Goal: Use online tool/utility: Utilize a website feature to perform a specific function

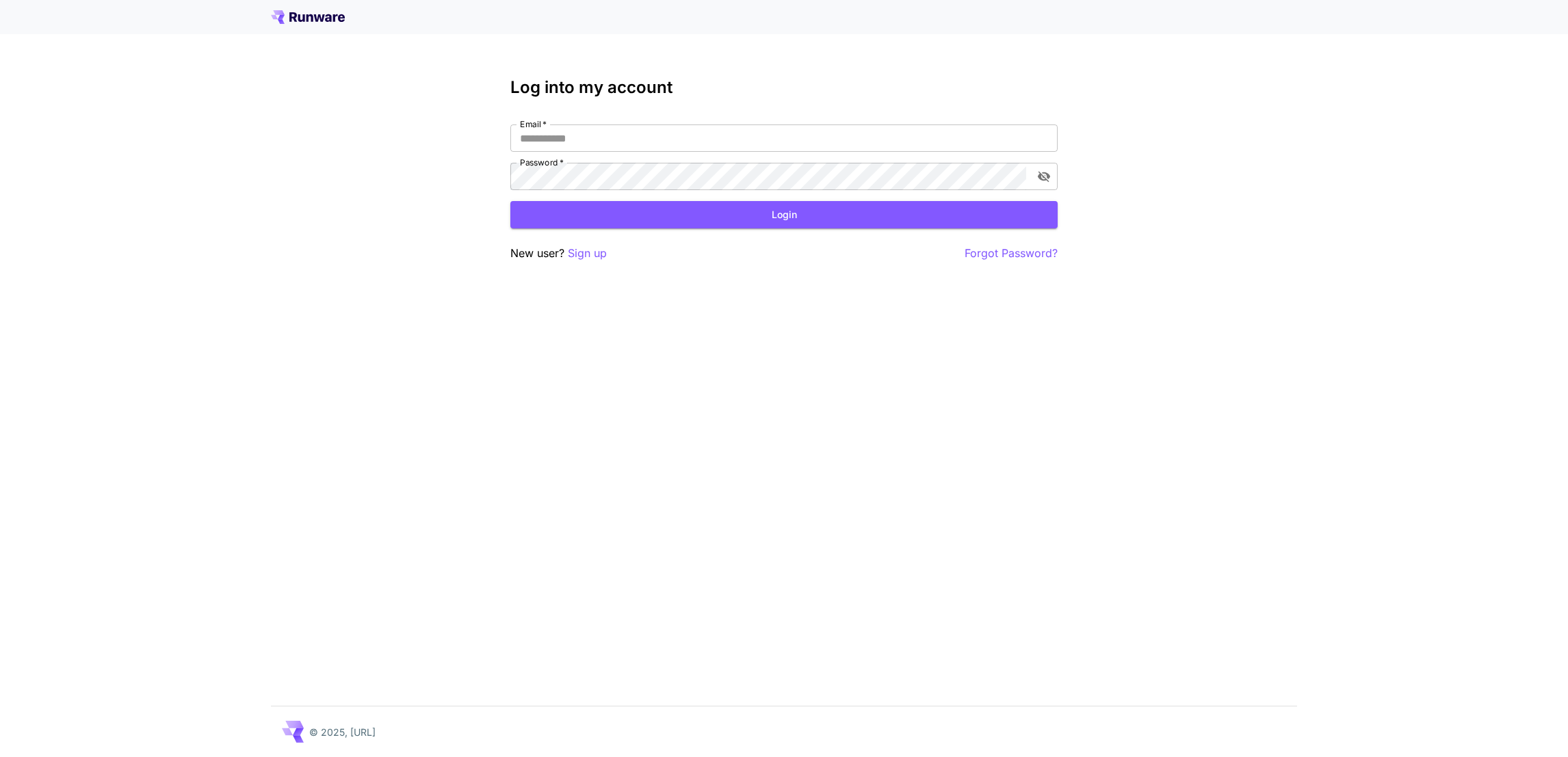
click at [783, 122] on div "Log into my account Email   * Email   * Password   * Password   * Login New use…" at bounding box center [784, 170] width 547 height 184
type input "**********"
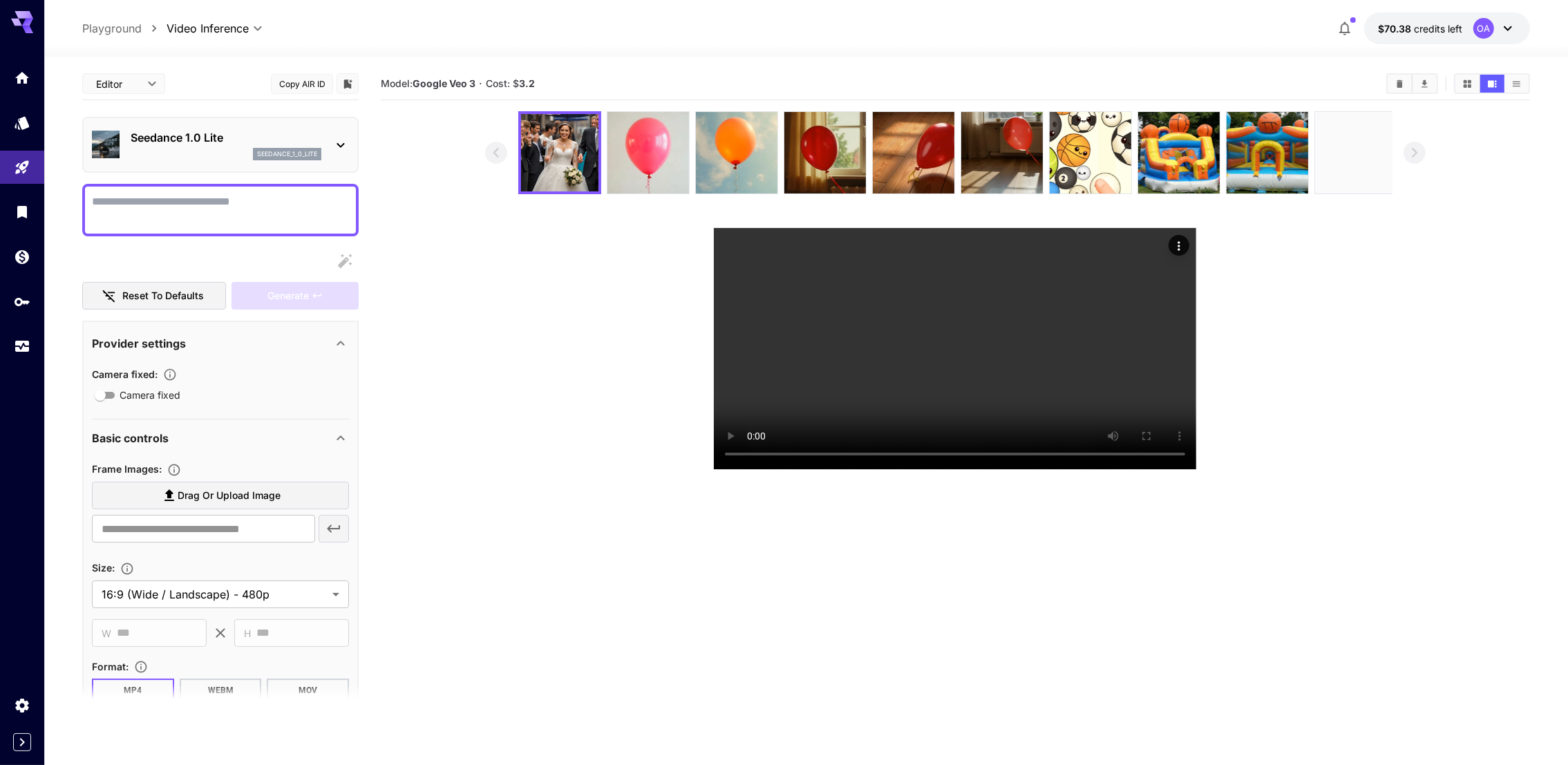
click at [262, 161] on div "Seedance 1.0 Lite seedance_1_0_lite" at bounding box center [220, 145] width 257 height 42
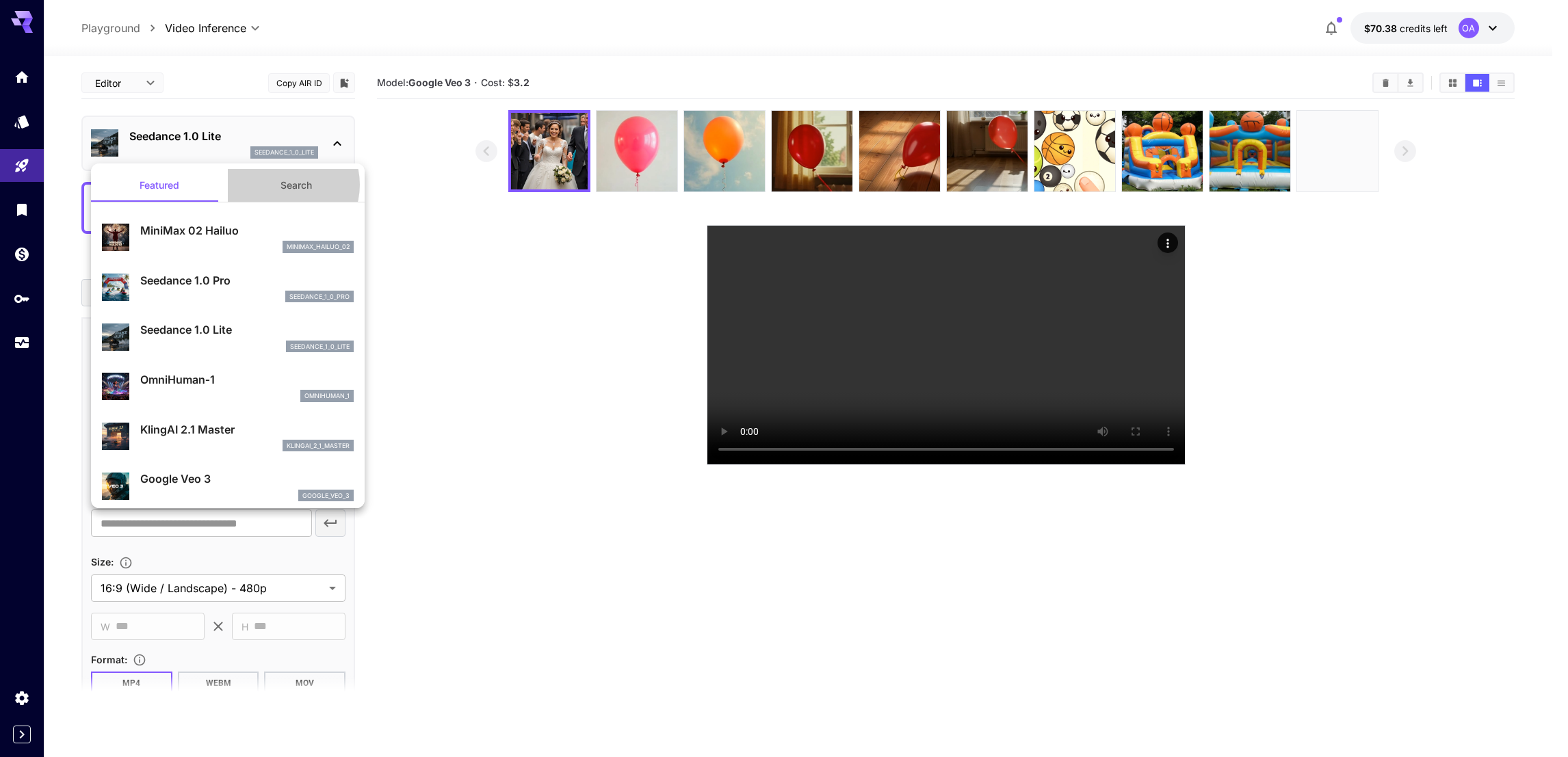
click at [276, 184] on button "Search" at bounding box center [296, 185] width 137 height 33
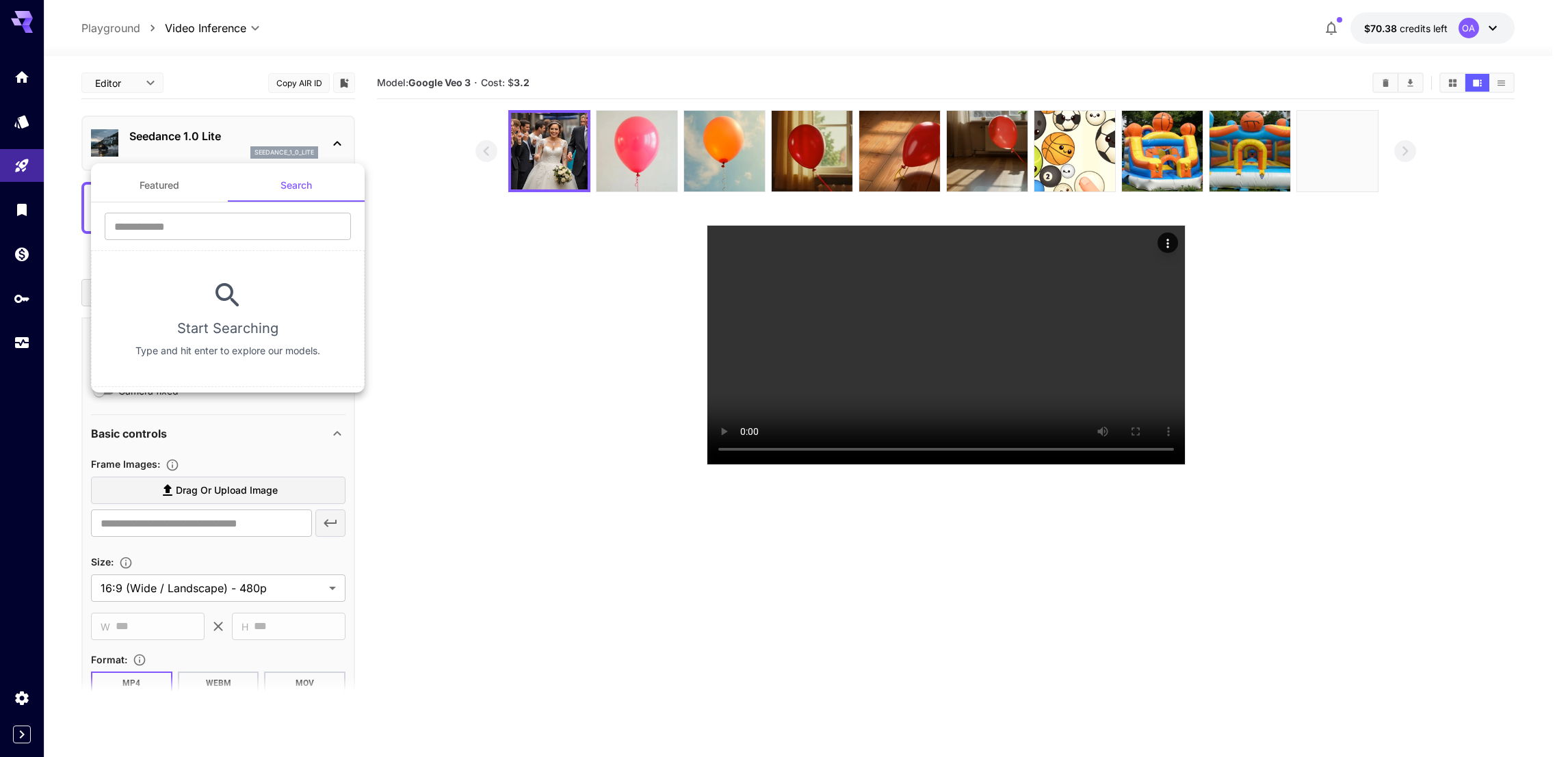
click at [184, 148] on div at bounding box center [784, 378] width 1568 height 757
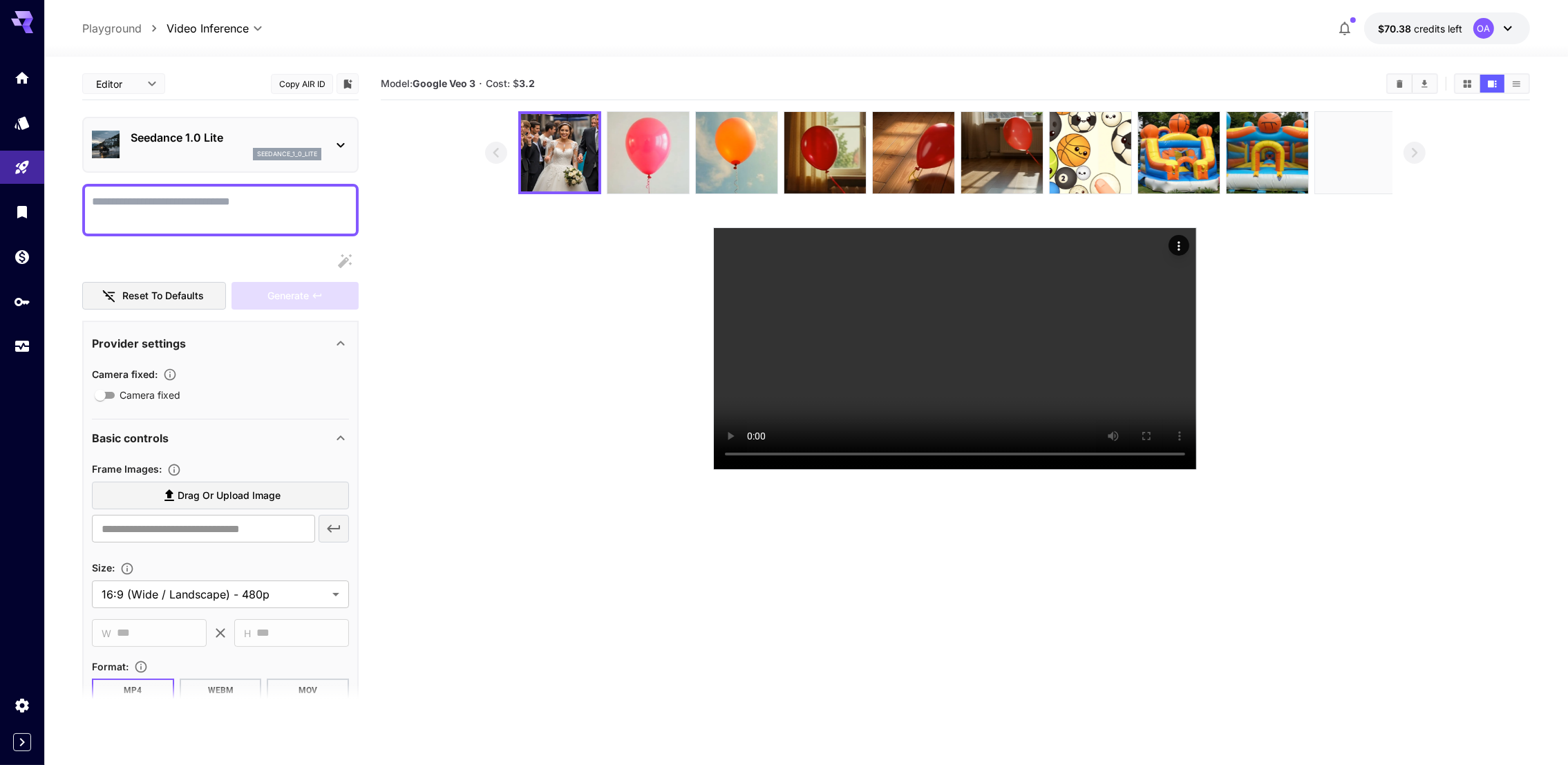
click at [194, 160] on div "Seedance 1.0 Lite seedance_1_0_lite" at bounding box center [220, 145] width 257 height 42
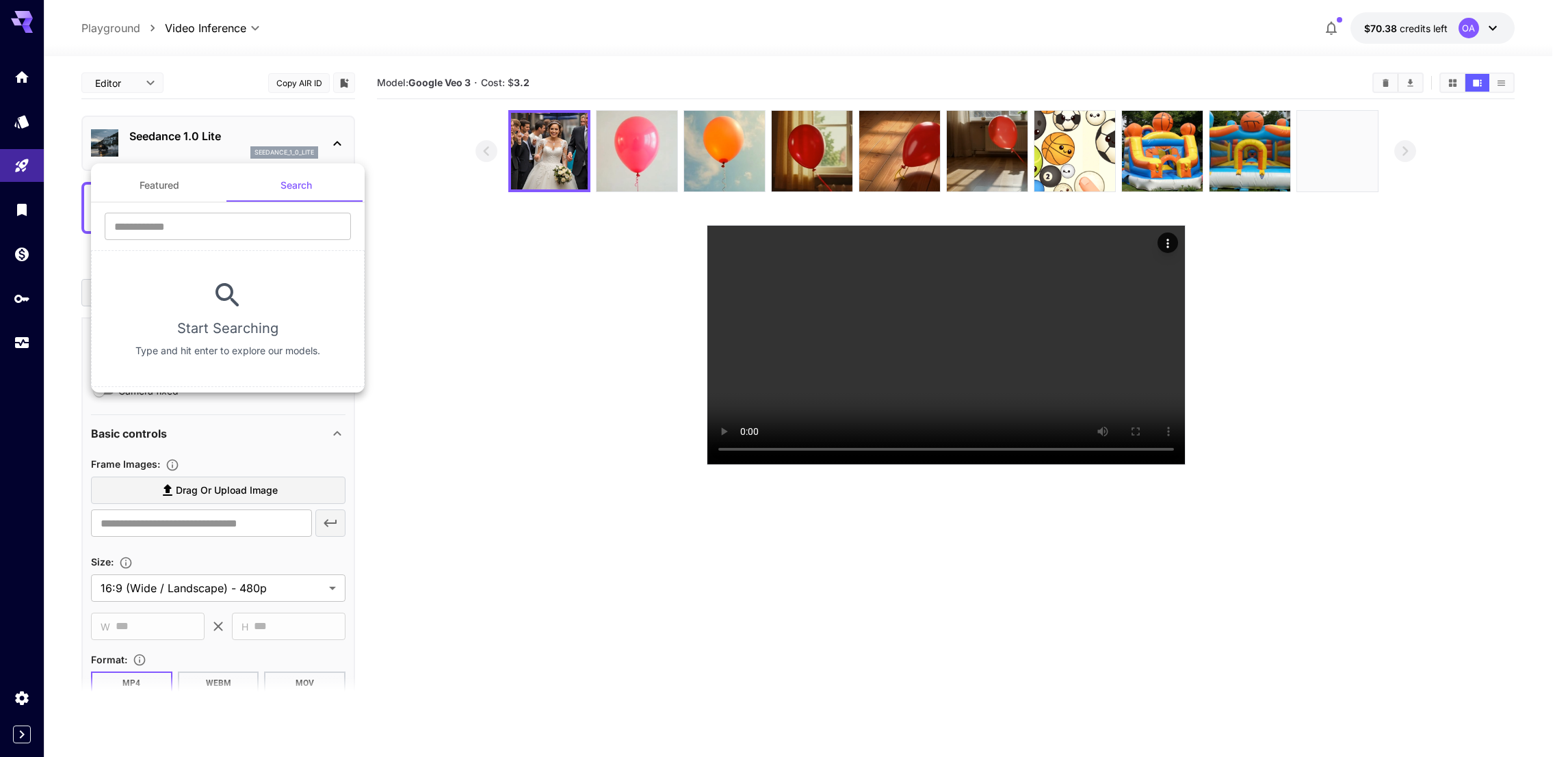
click at [178, 185] on button "Featured" at bounding box center [159, 185] width 137 height 33
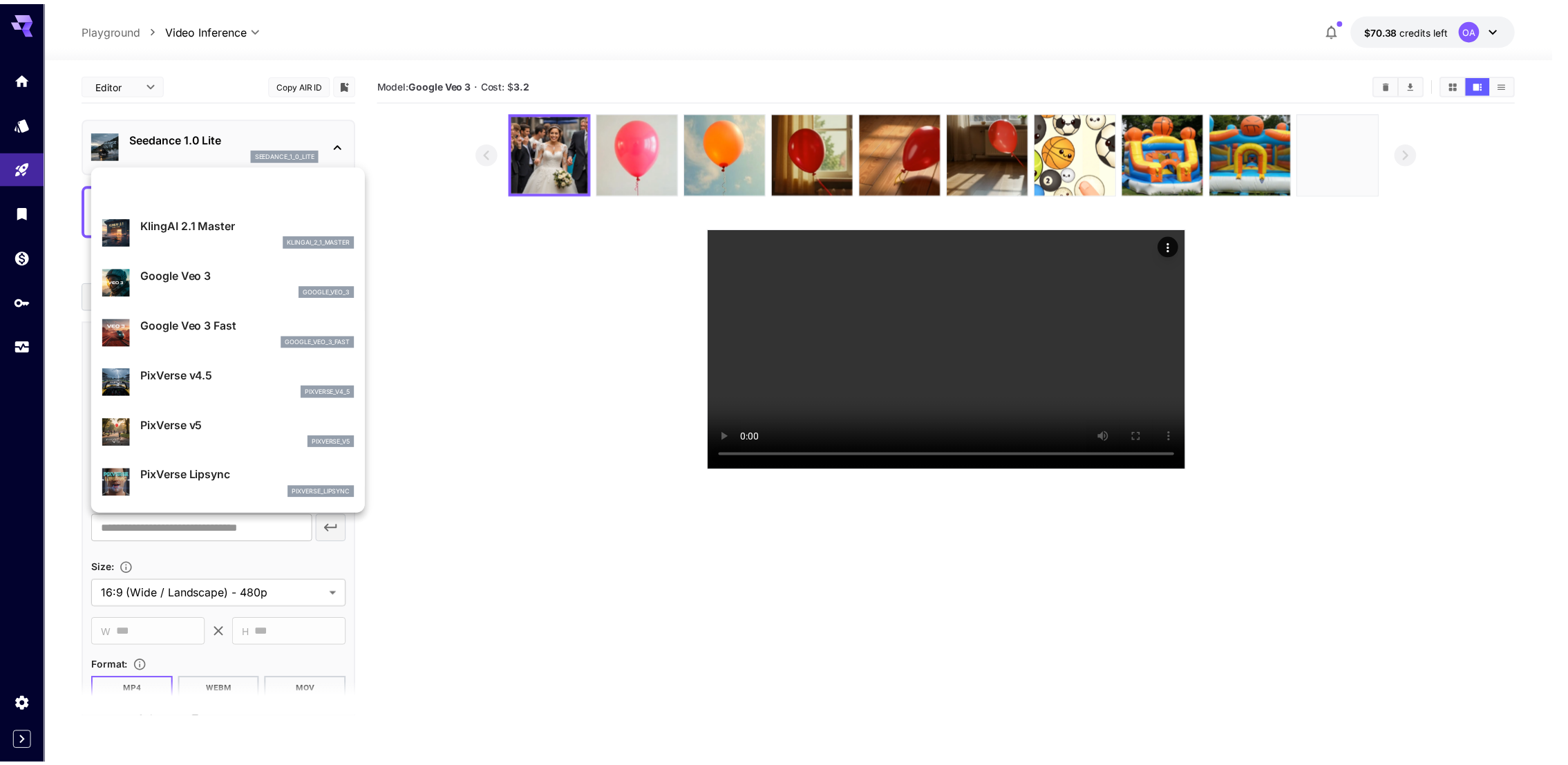
scroll to position [210, 0]
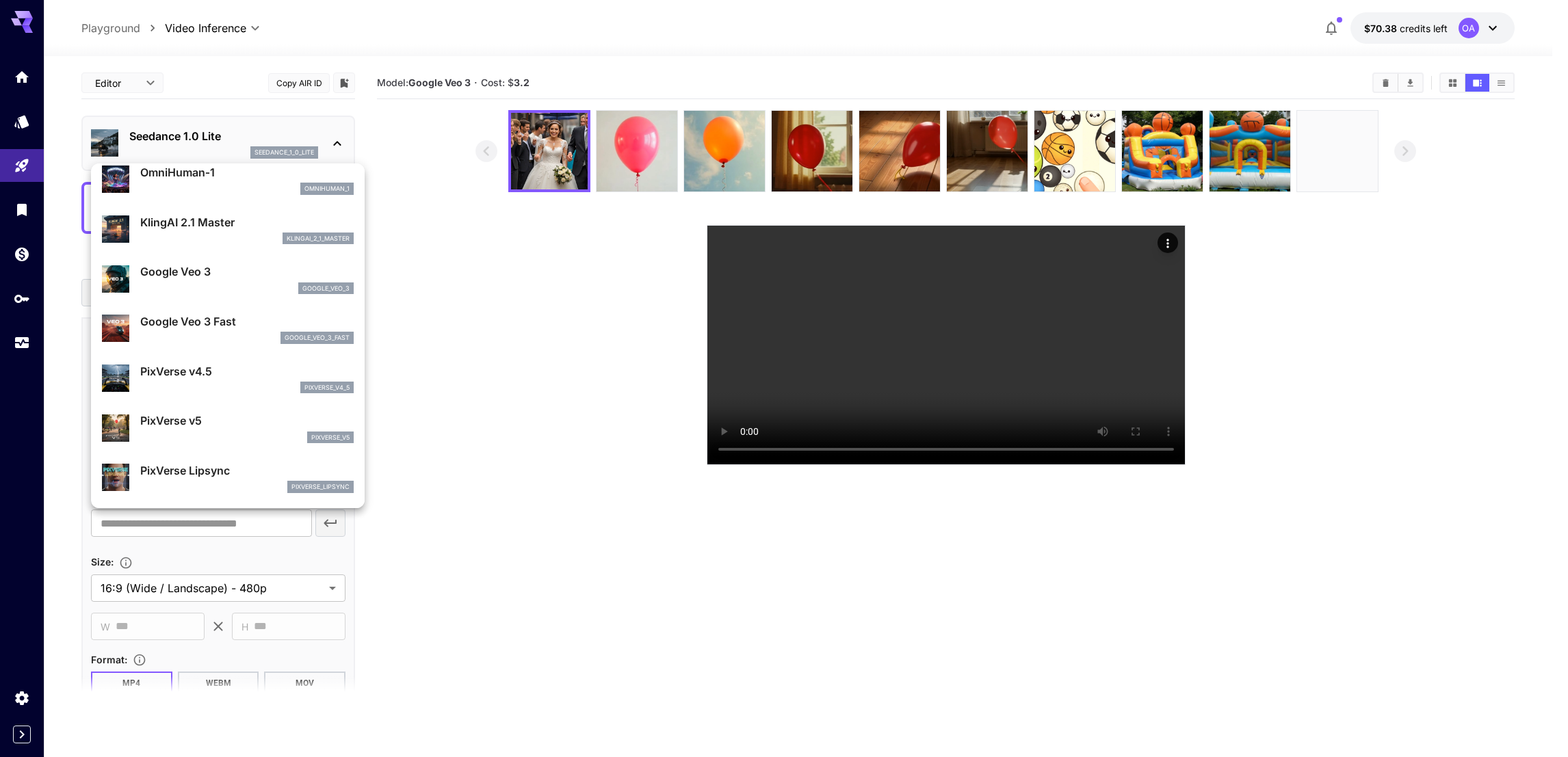
click at [22, 167] on div at bounding box center [784, 378] width 1568 height 757
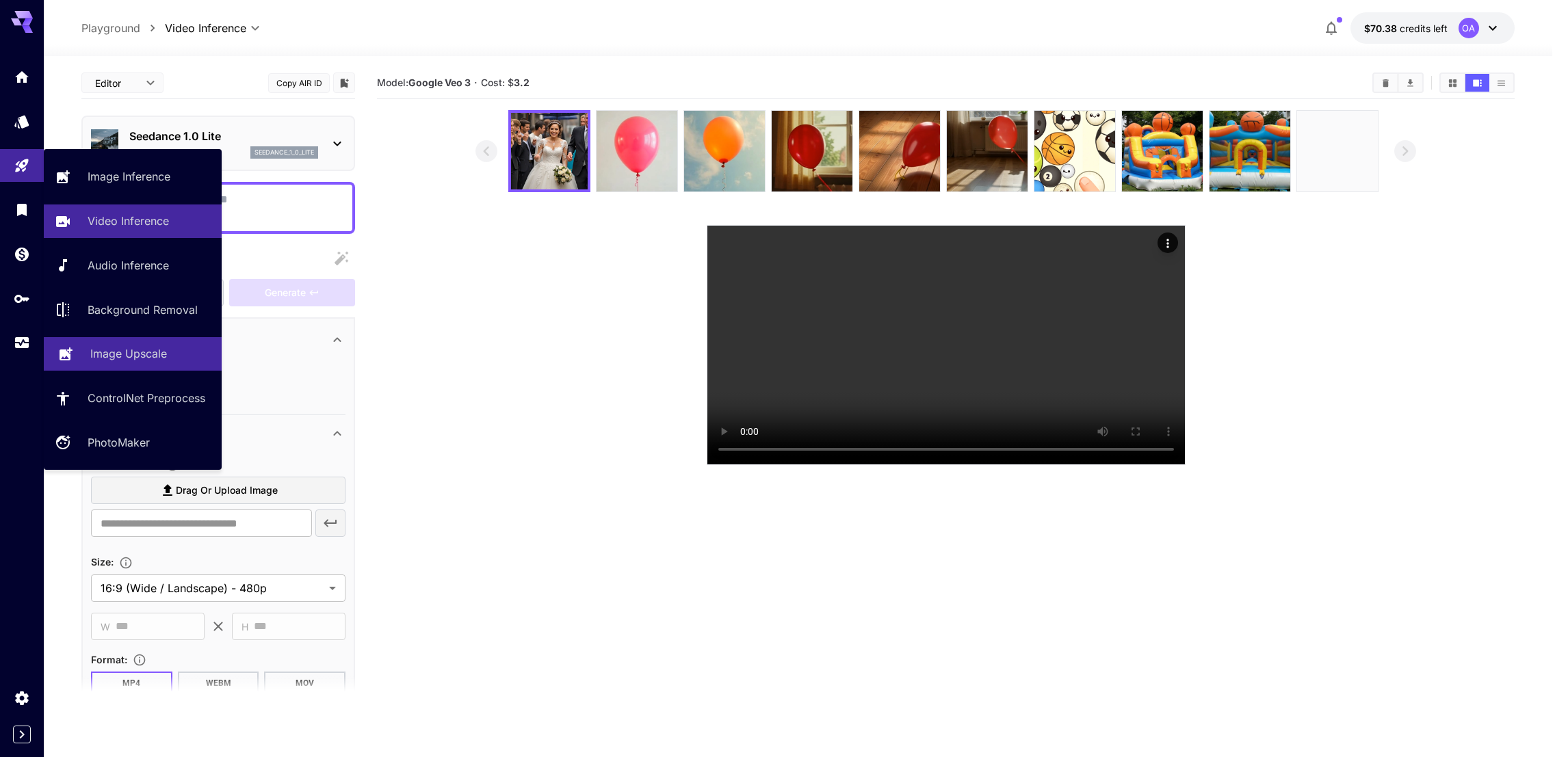
click at [108, 354] on p "Image Upscale" at bounding box center [129, 353] width 77 height 16
type input "**********"
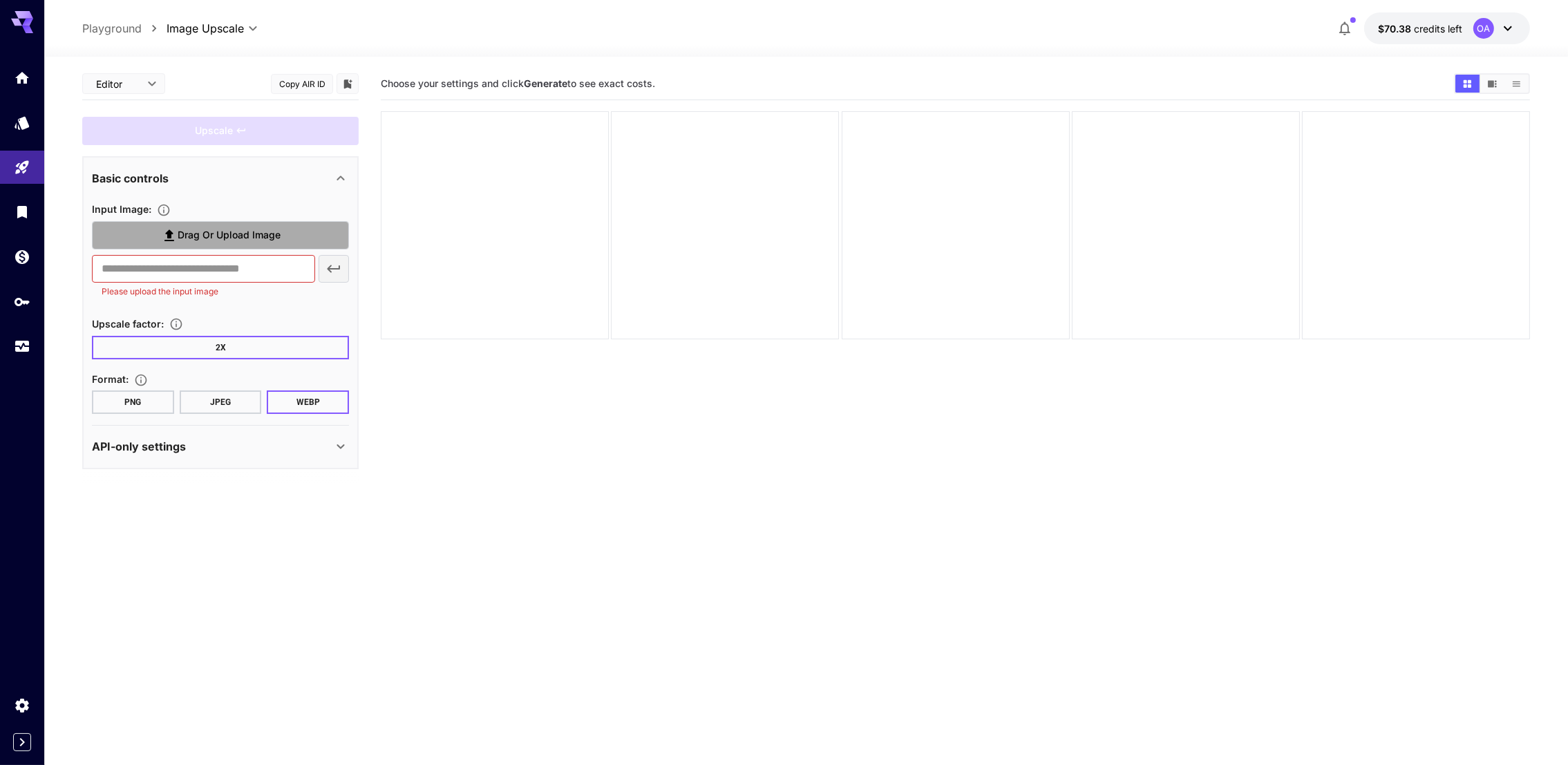
click at [217, 230] on span "Drag or upload image" at bounding box center [229, 235] width 103 height 17
click at [0, 0] on input "Drag or upload image" at bounding box center [0, 0] width 0 height 0
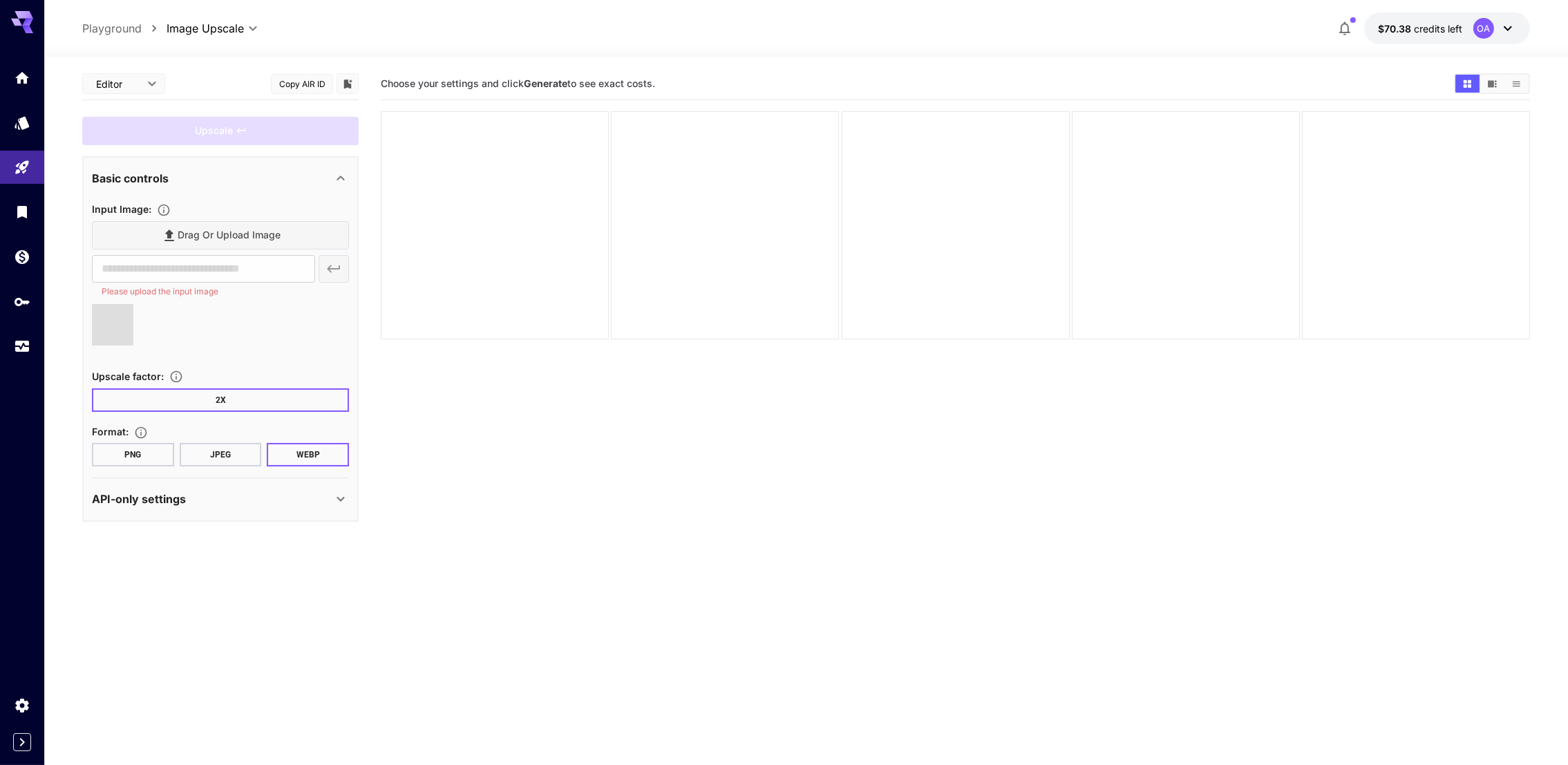
type input "**********"
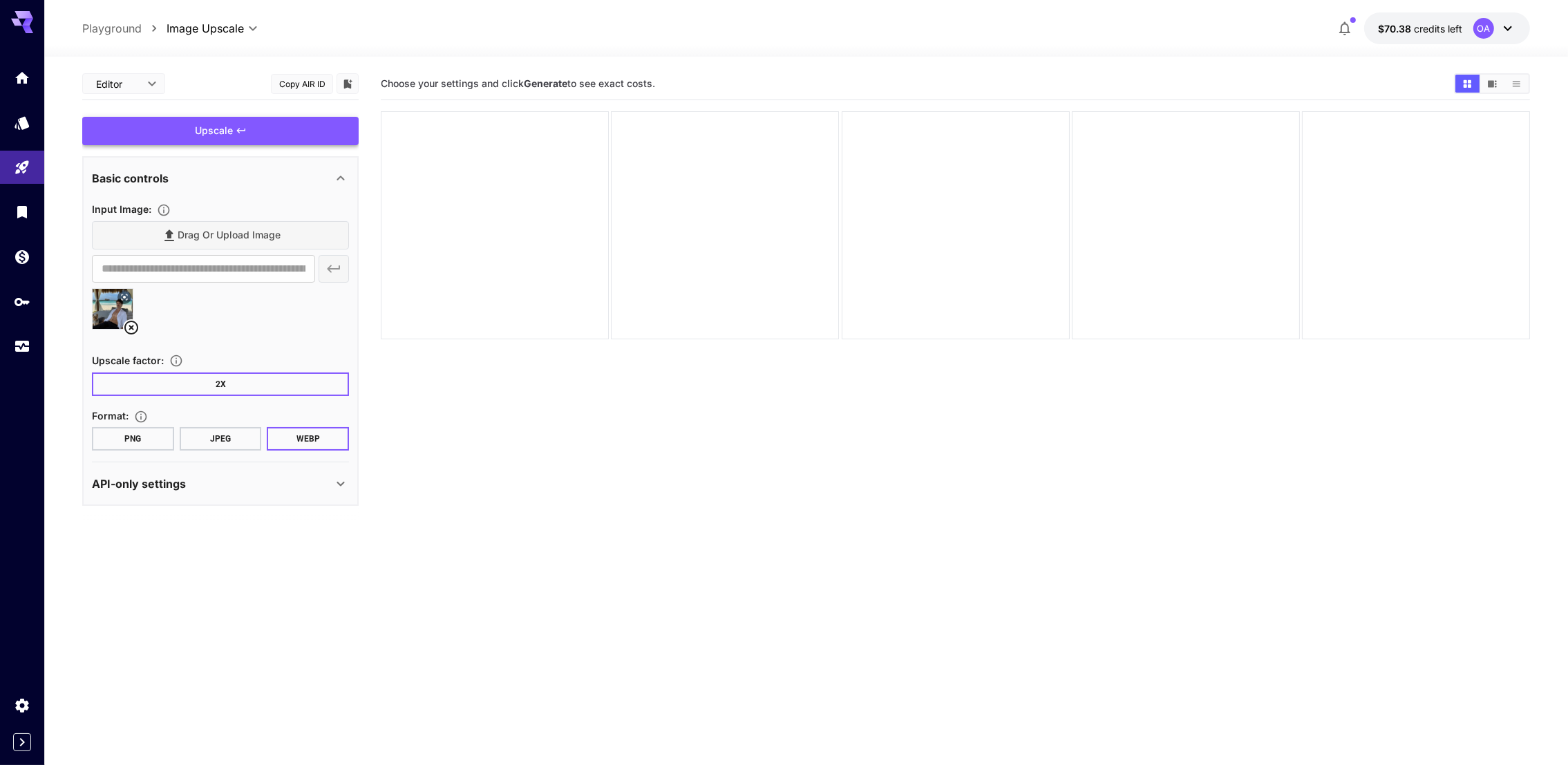
click at [203, 124] on div "Upscale" at bounding box center [220, 131] width 276 height 29
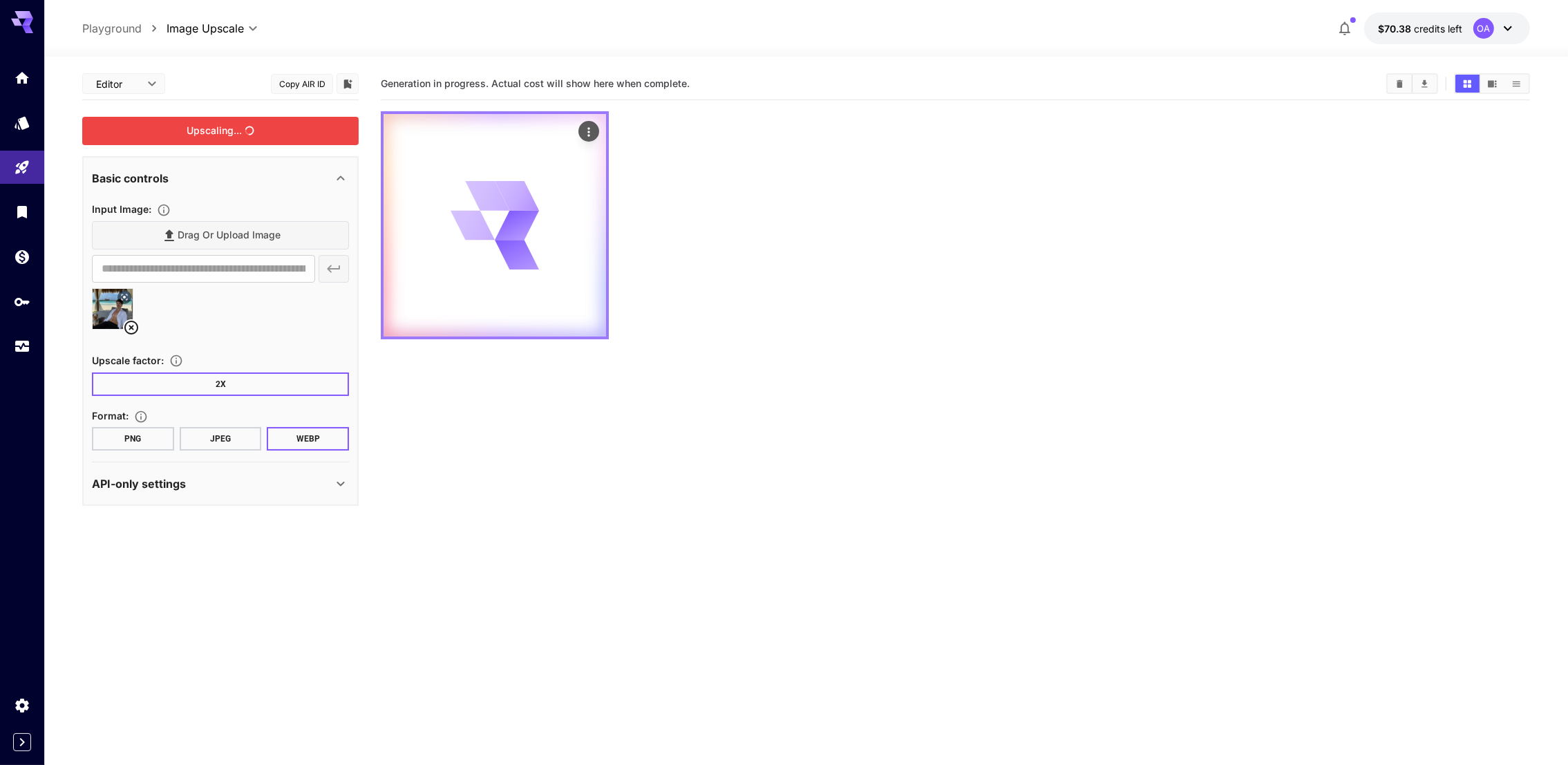
click at [549, 231] on div at bounding box center [495, 224] width 222 height 223
click at [1345, 36] on icon "button" at bounding box center [1345, 28] width 16 height 16
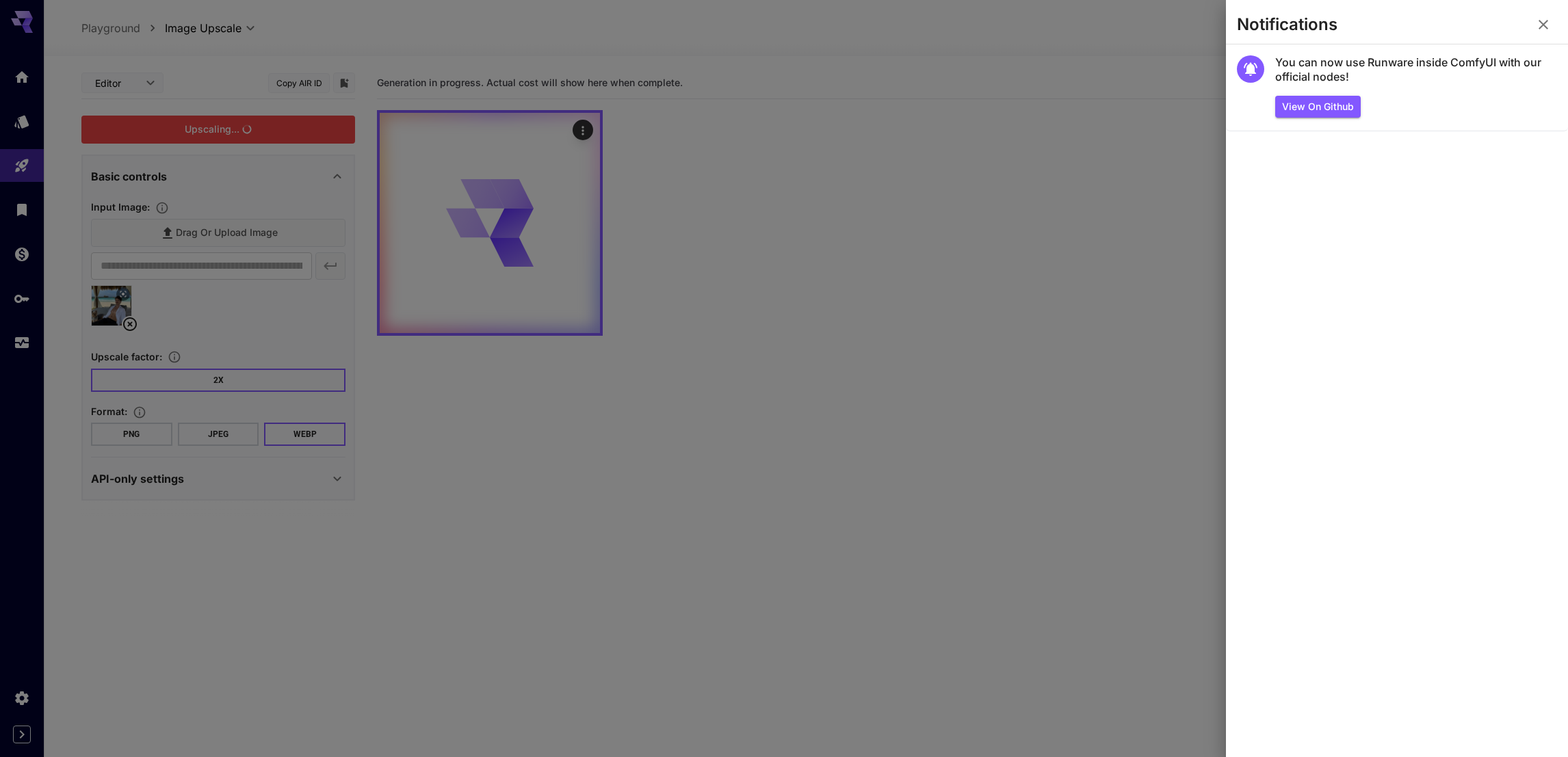
click at [1547, 25] on icon "button" at bounding box center [1542, 24] width 16 height 16
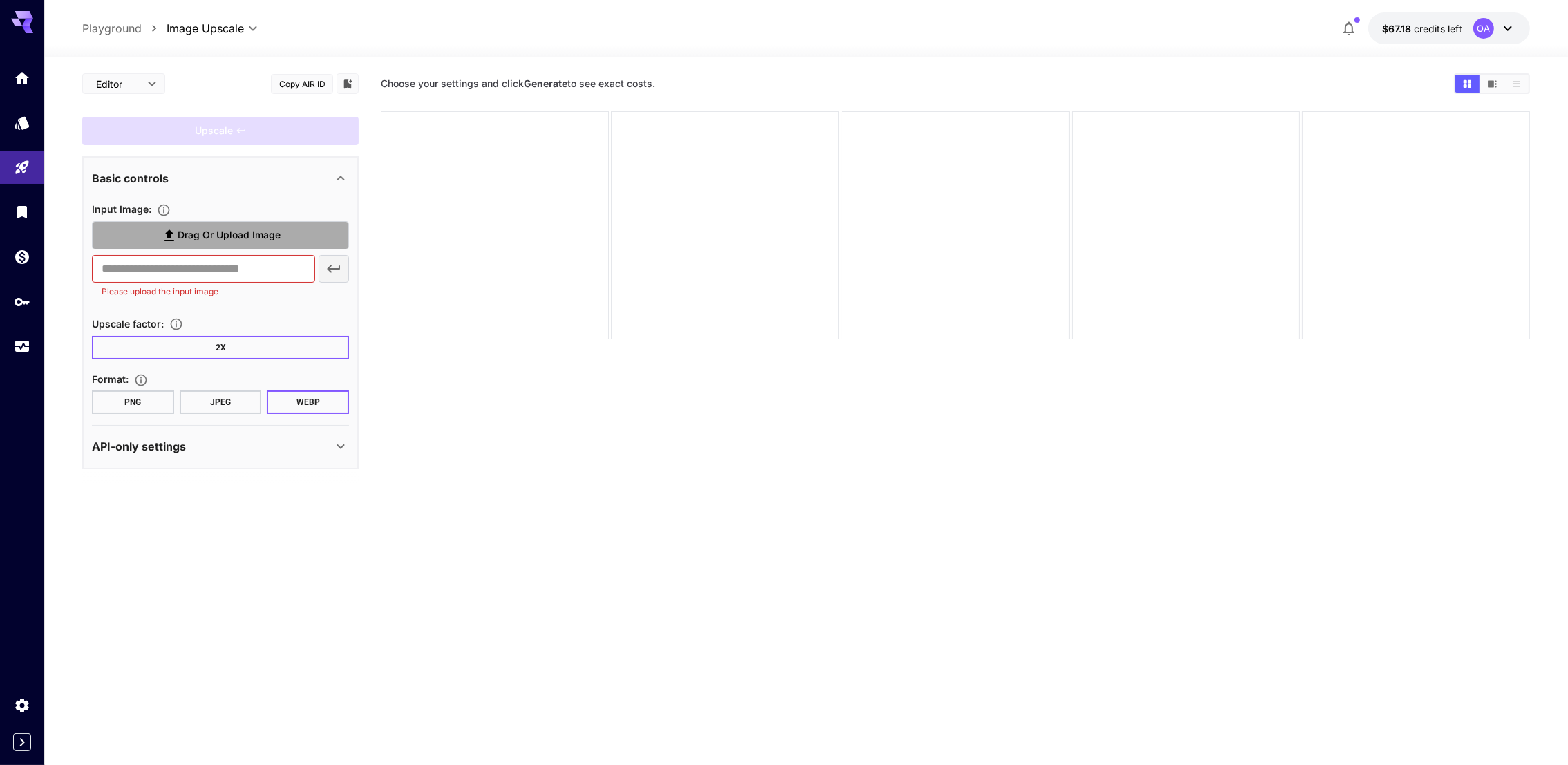
click at [264, 229] on span "Drag or upload image" at bounding box center [229, 235] width 103 height 17
click at [0, 0] on input "Drag or upload image" at bounding box center [0, 0] width 0 height 0
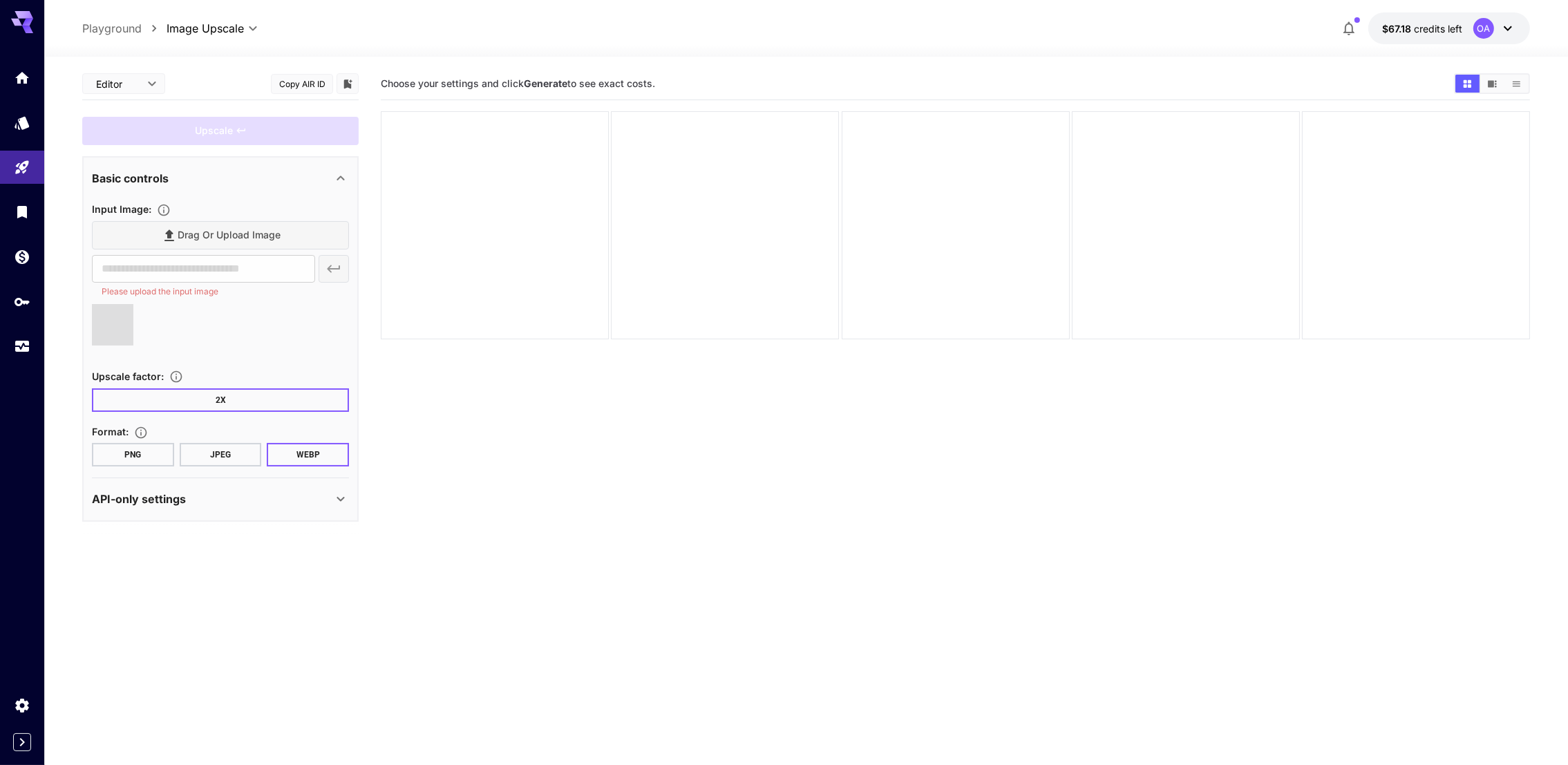
type input "**********"
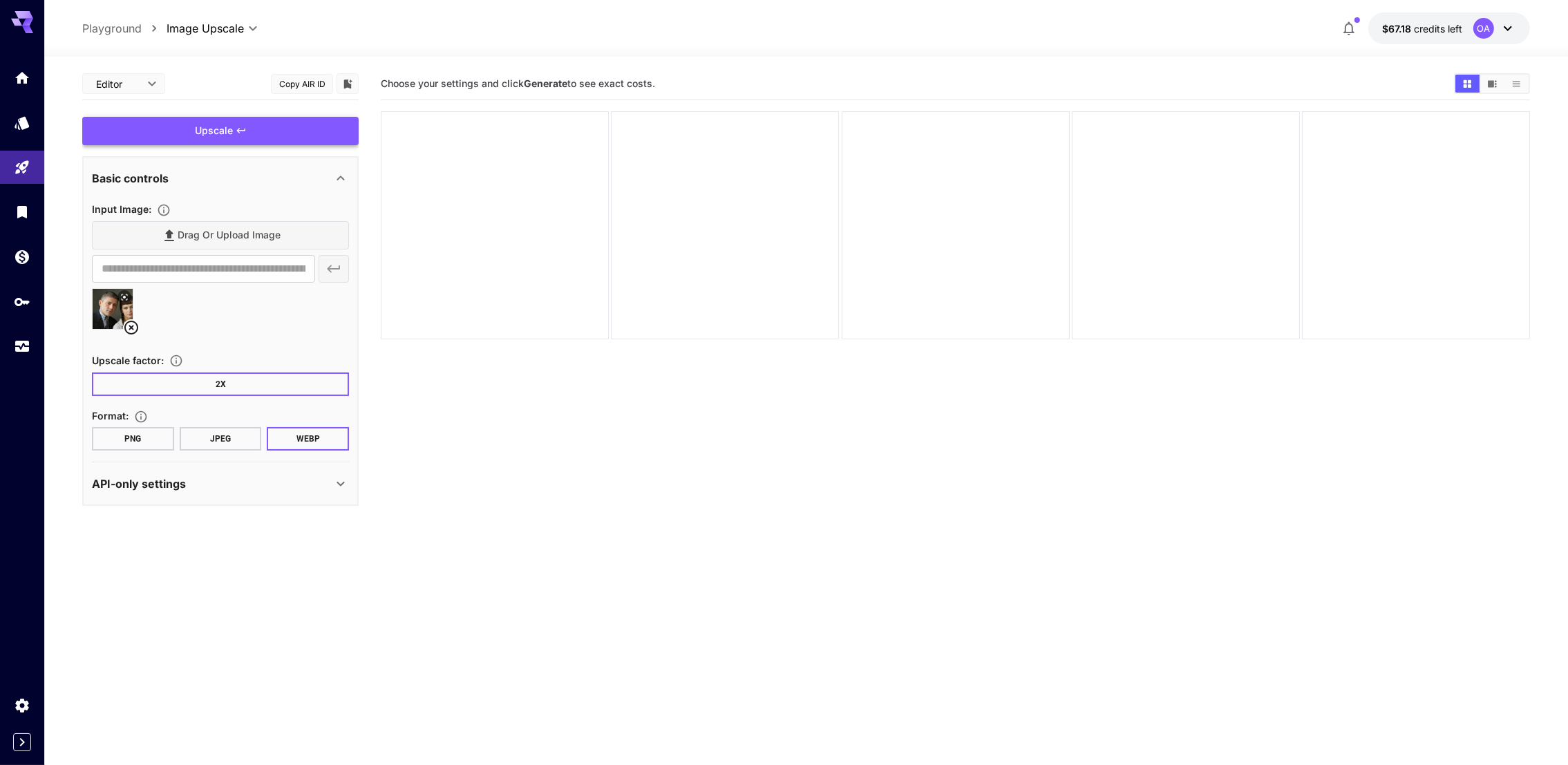
click at [245, 119] on div "Upscale" at bounding box center [220, 131] width 276 height 29
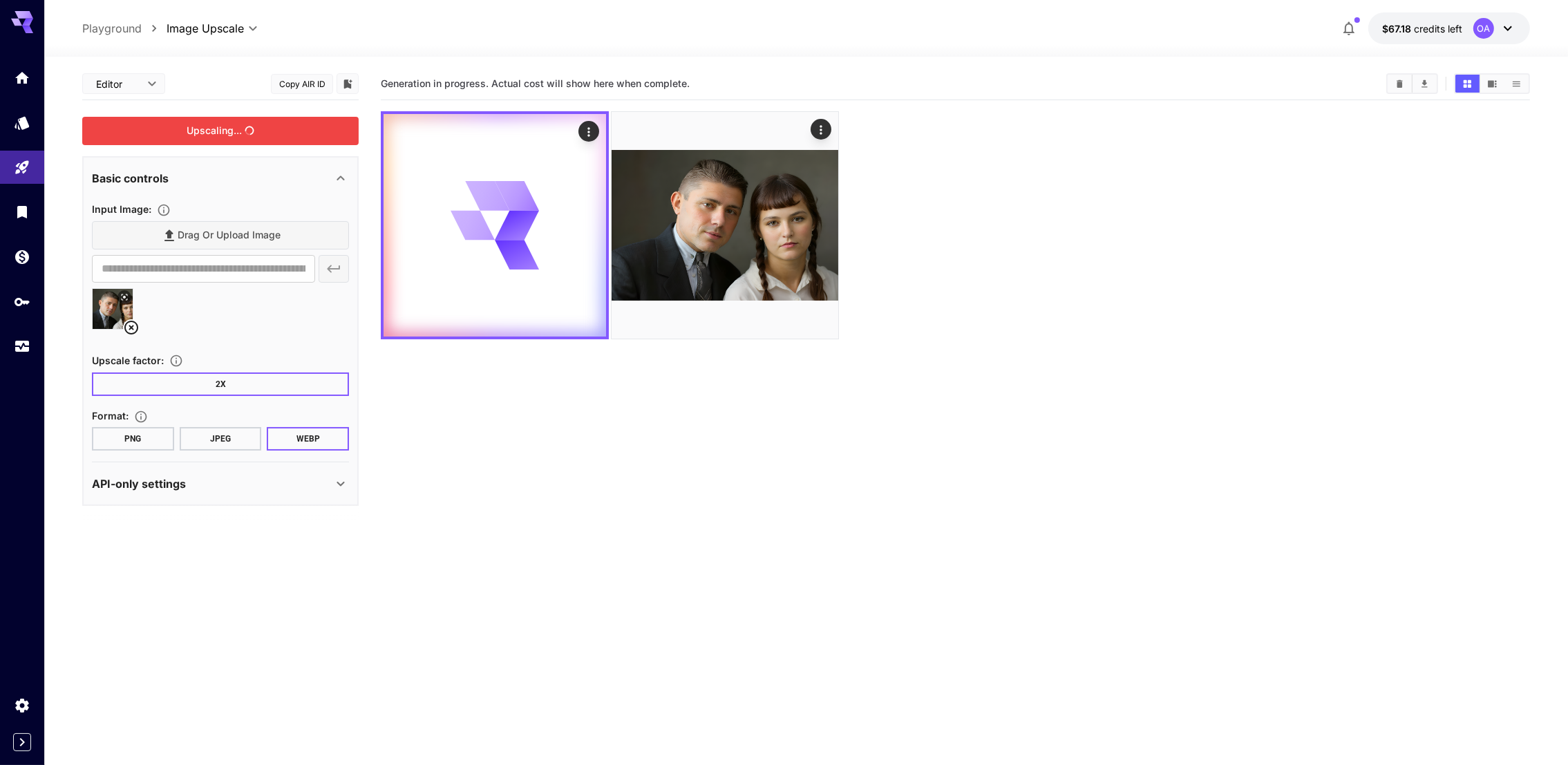
click at [259, 124] on div "Upscaling..." at bounding box center [220, 131] width 276 height 29
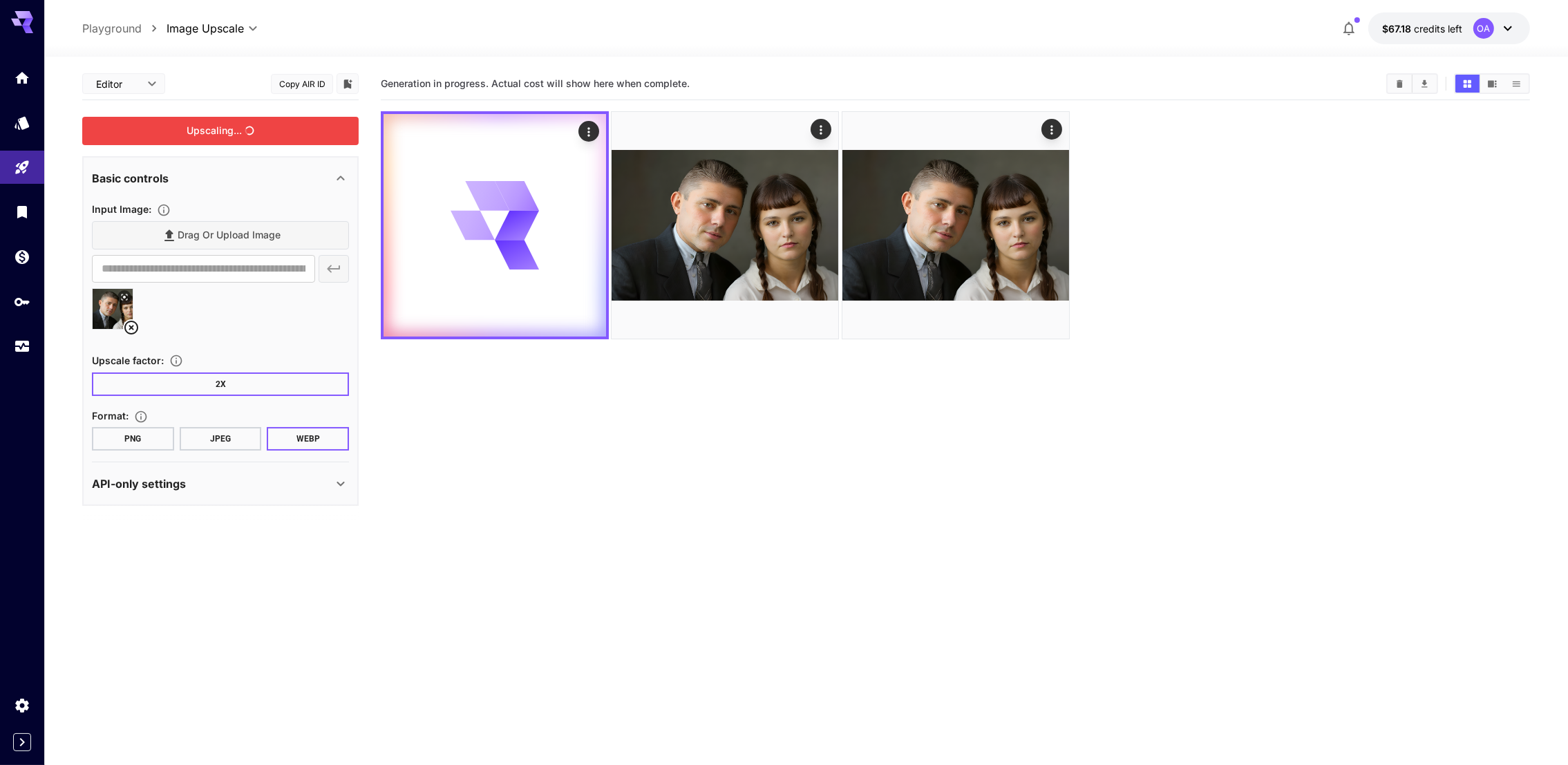
click at [267, 122] on div "Upscaling..." at bounding box center [220, 131] width 276 height 29
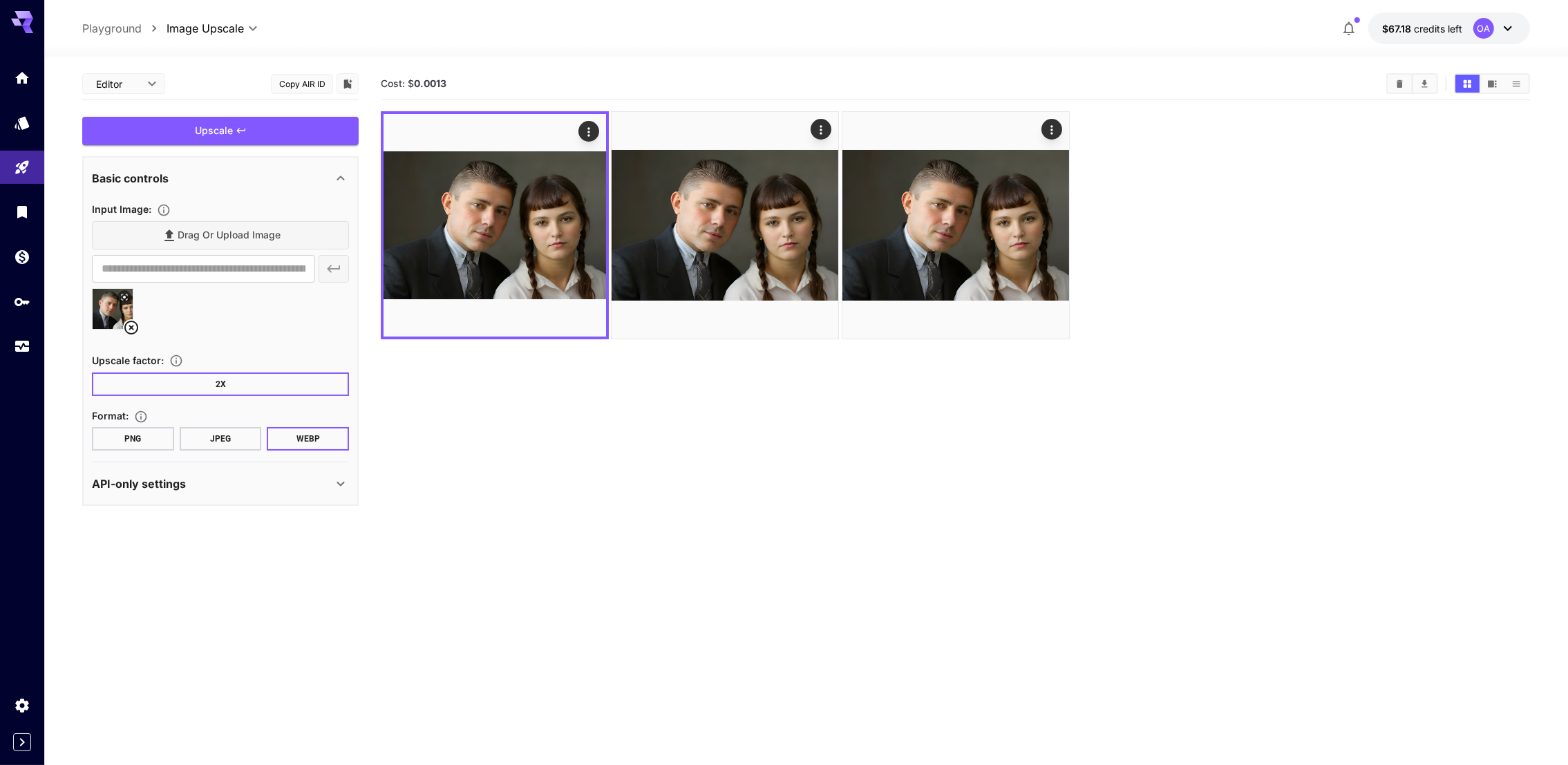
click at [168, 380] on button "2X" at bounding box center [220, 384] width 257 height 24
click at [222, 387] on button "2X" at bounding box center [220, 384] width 257 height 24
click at [155, 84] on body "**********" at bounding box center [784, 436] width 1568 height 874
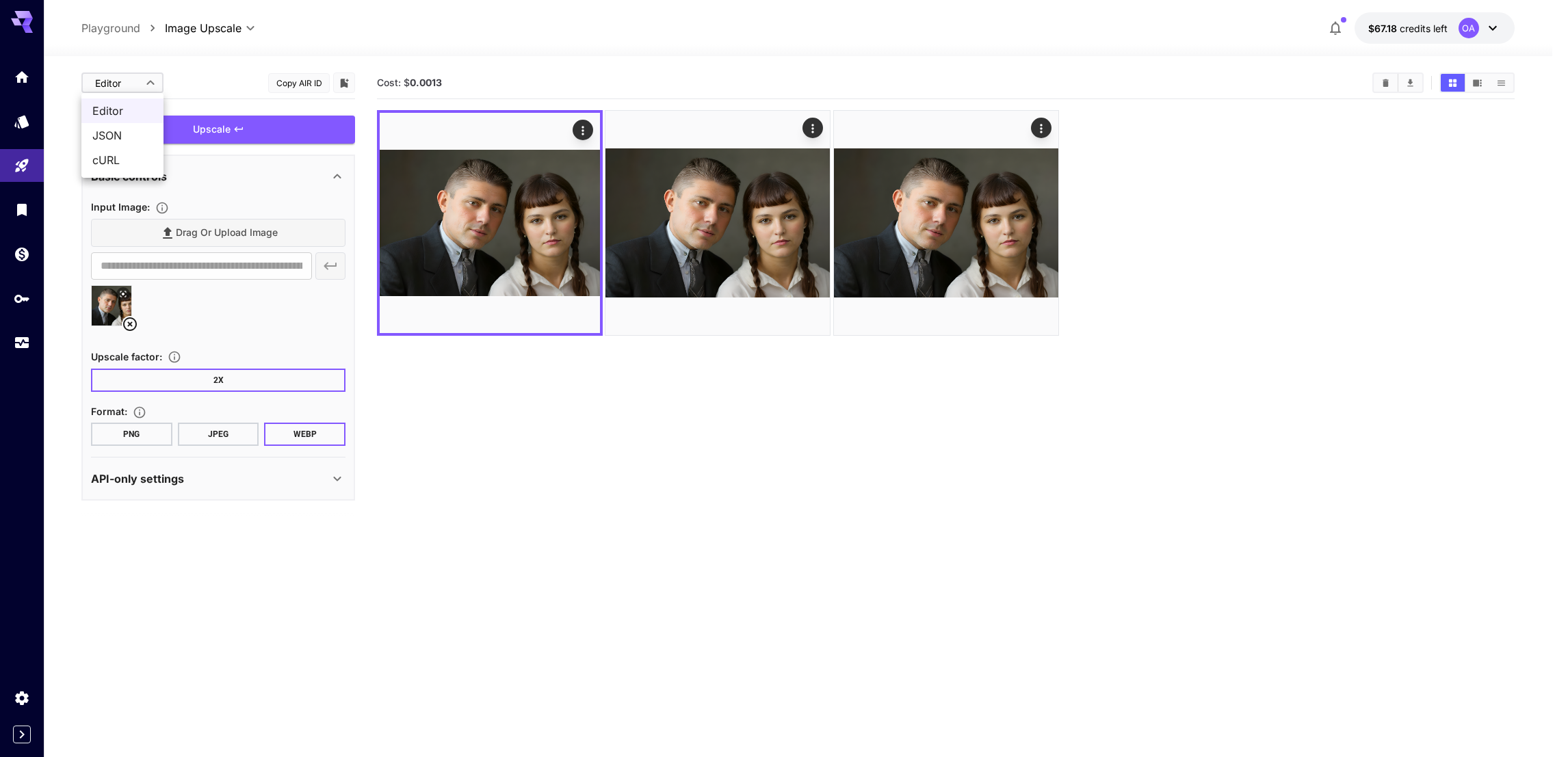
click at [216, 327] on div at bounding box center [784, 378] width 1568 height 757
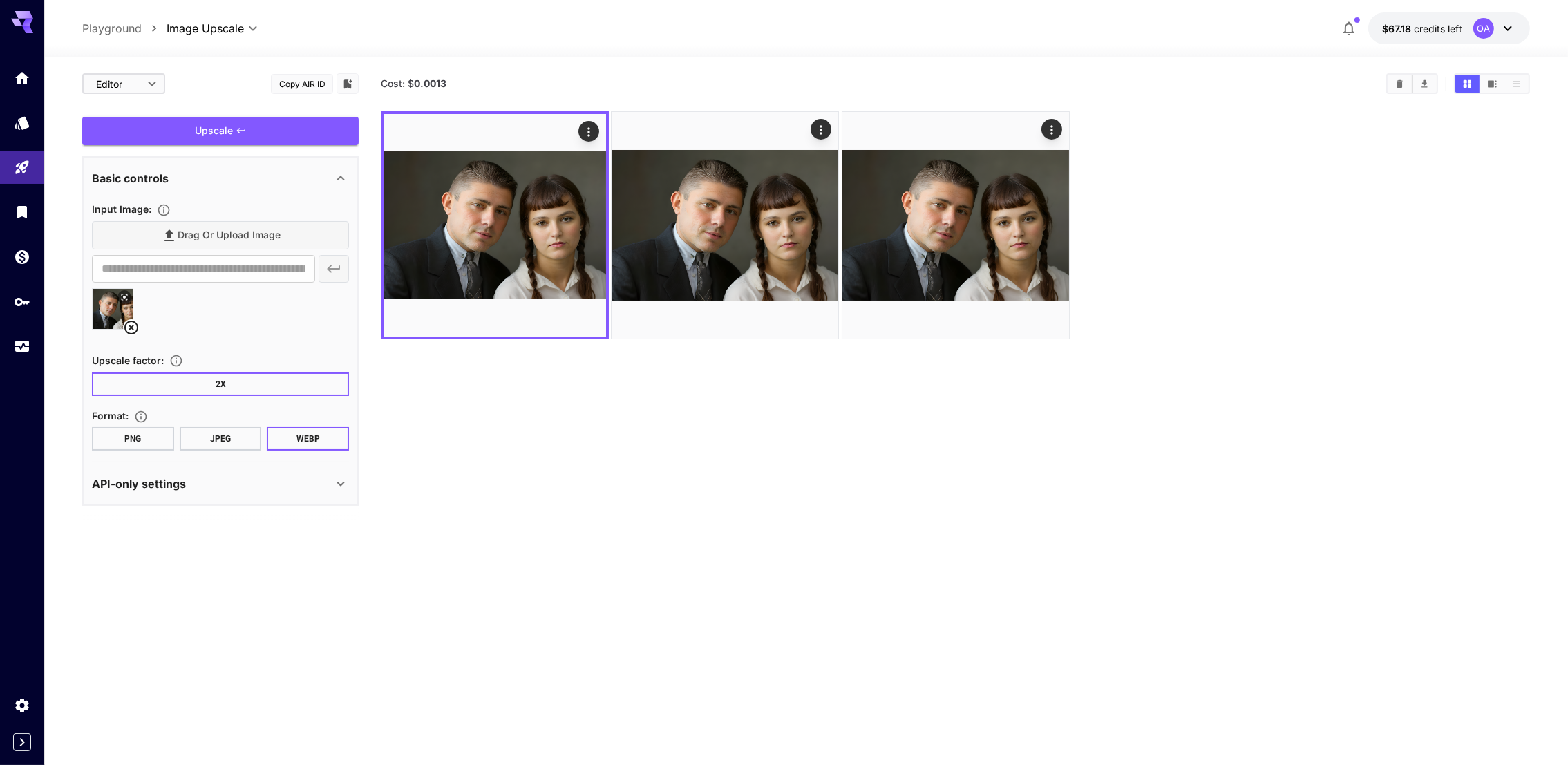
scroll to position [109, 0]
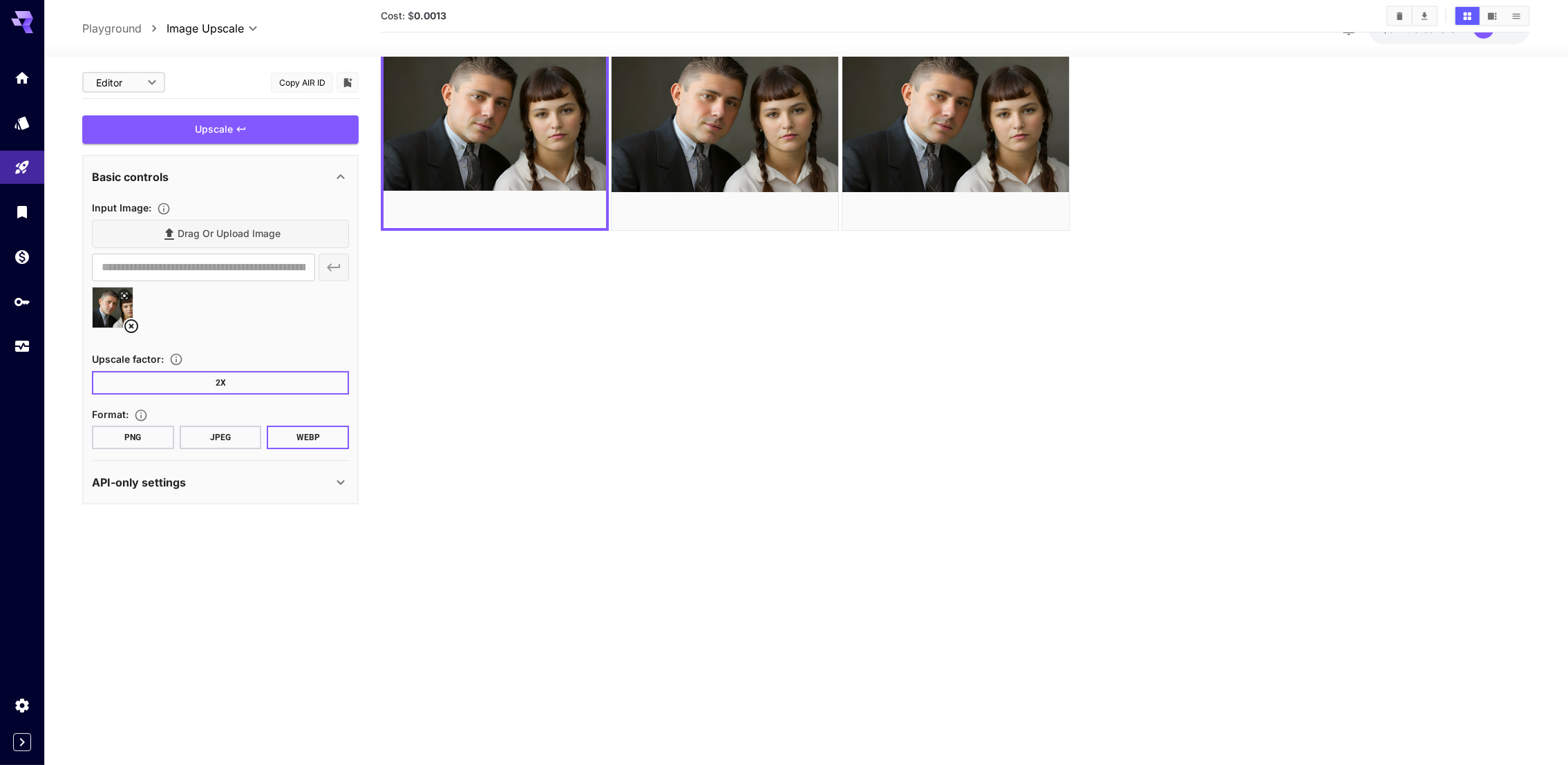
click at [216, 477] on div "API-only settings" at bounding box center [212, 481] width 241 height 16
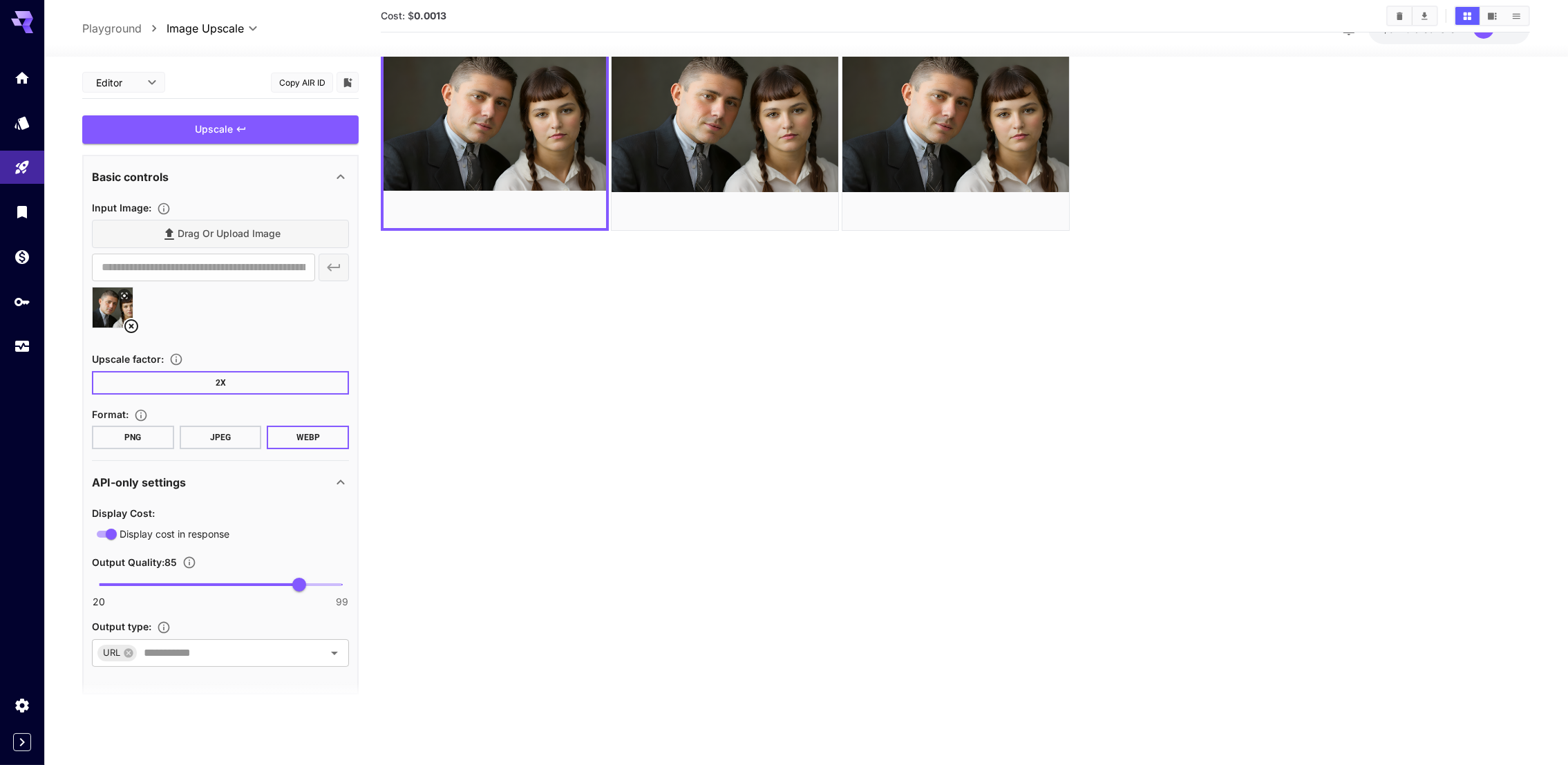
scroll to position [0, 0]
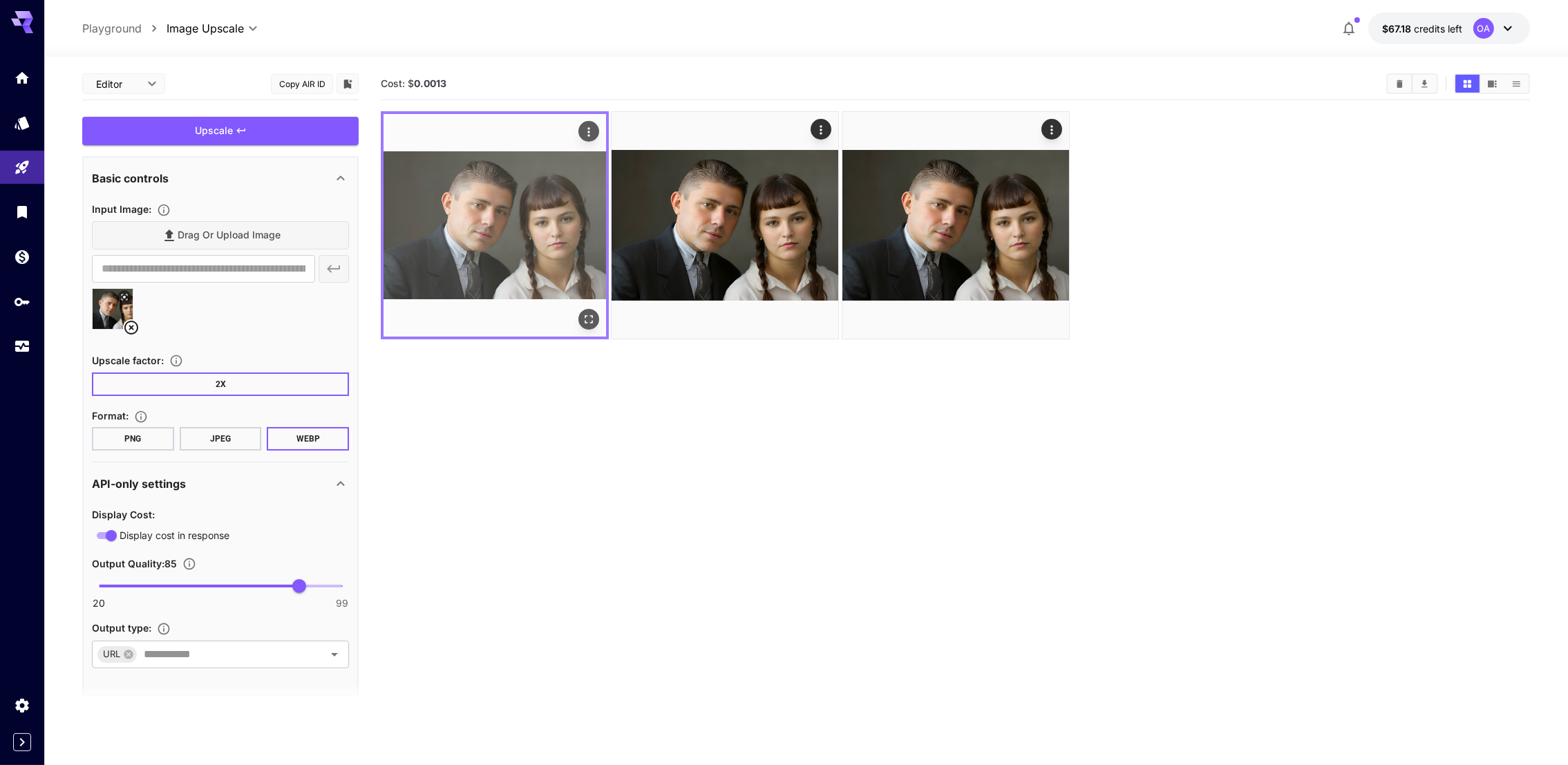
click at [579, 214] on img at bounding box center [495, 224] width 222 height 223
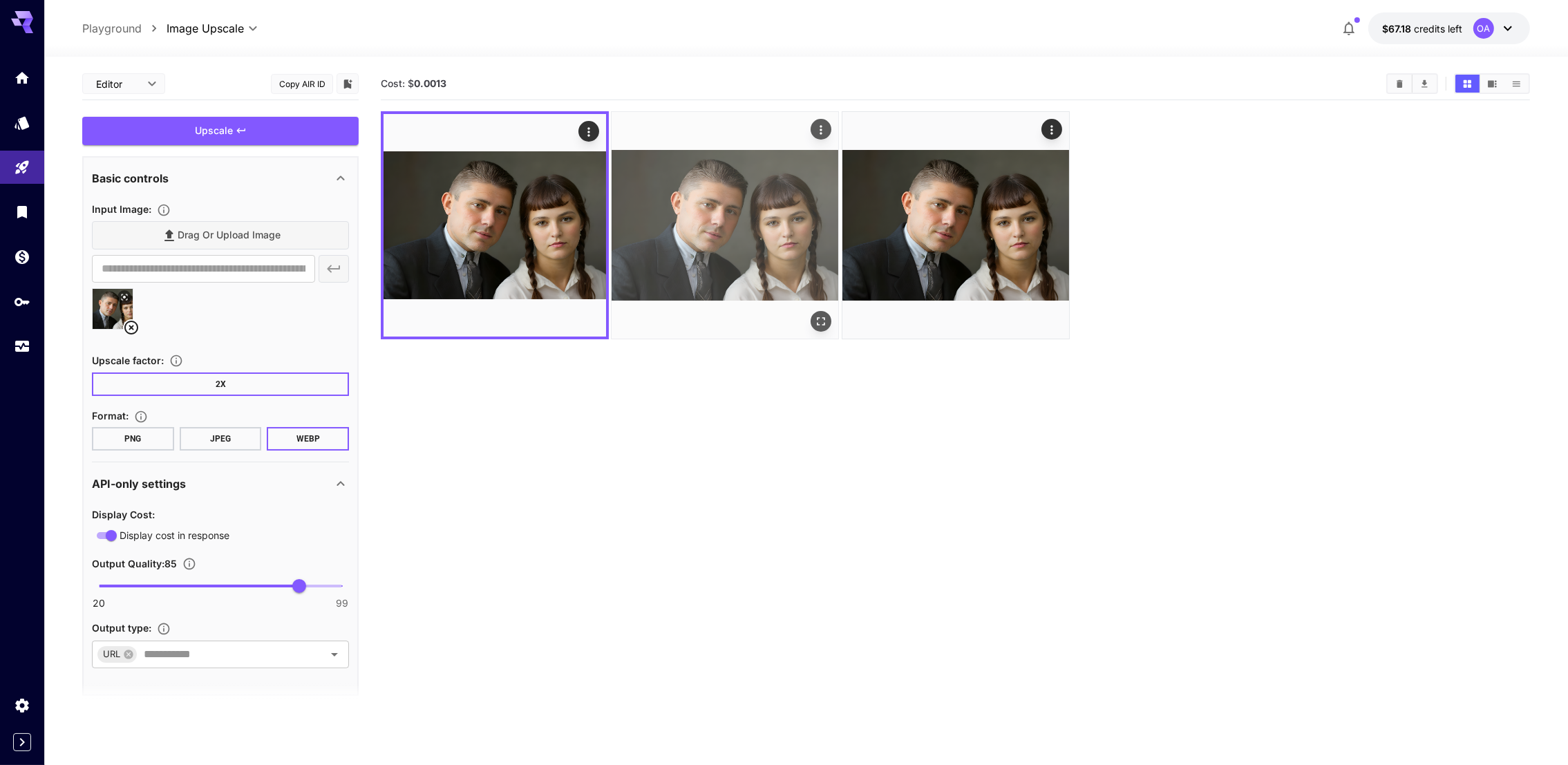
click at [734, 240] on img at bounding box center [724, 224] width 226 height 226
click at [821, 226] on img at bounding box center [724, 224] width 226 height 226
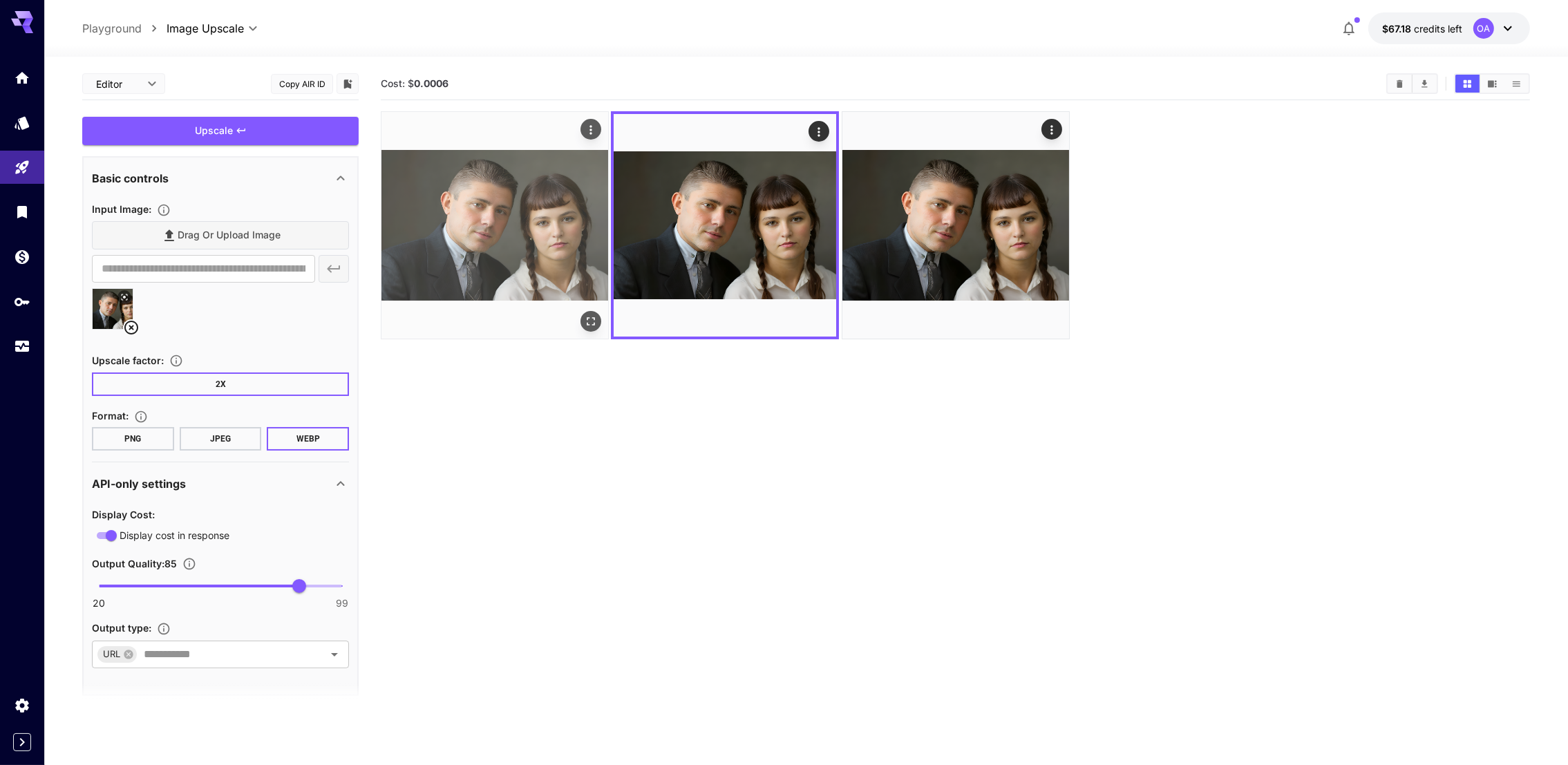
click at [966, 233] on img at bounding box center [955, 224] width 226 height 226
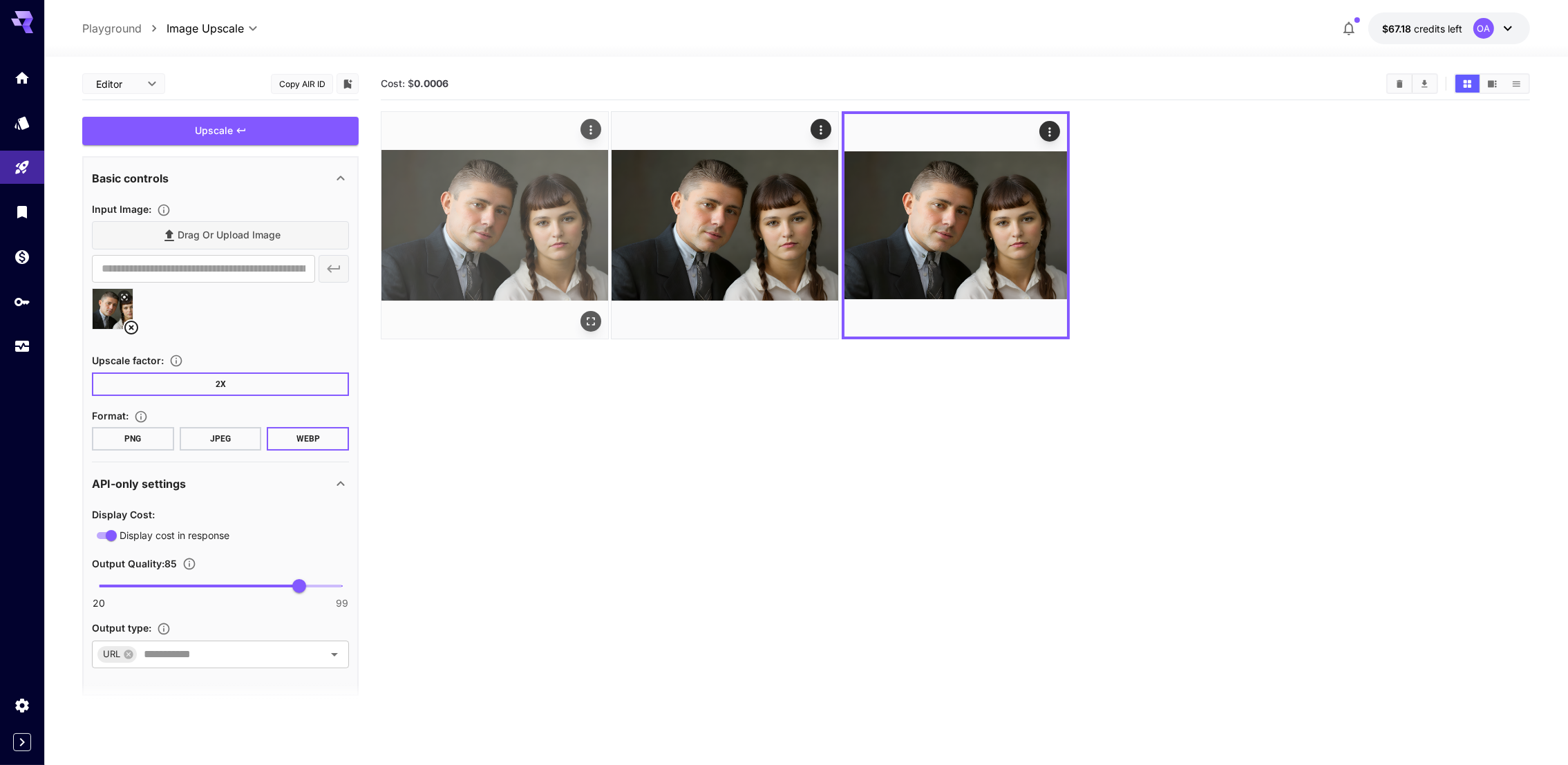
click at [609, 236] on div at bounding box center [495, 225] width 228 height 228
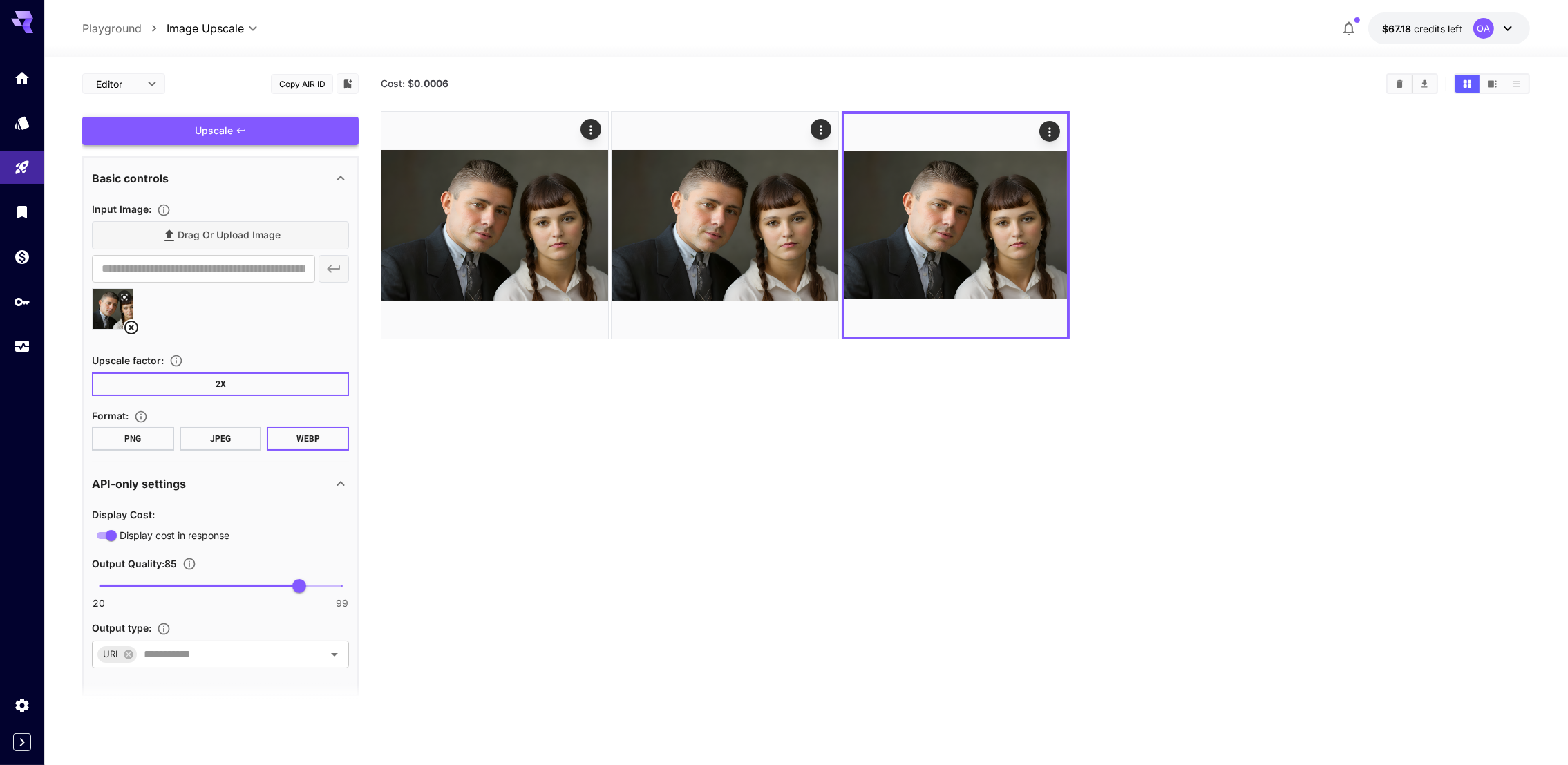
click at [548, 233] on img at bounding box center [494, 224] width 226 height 226
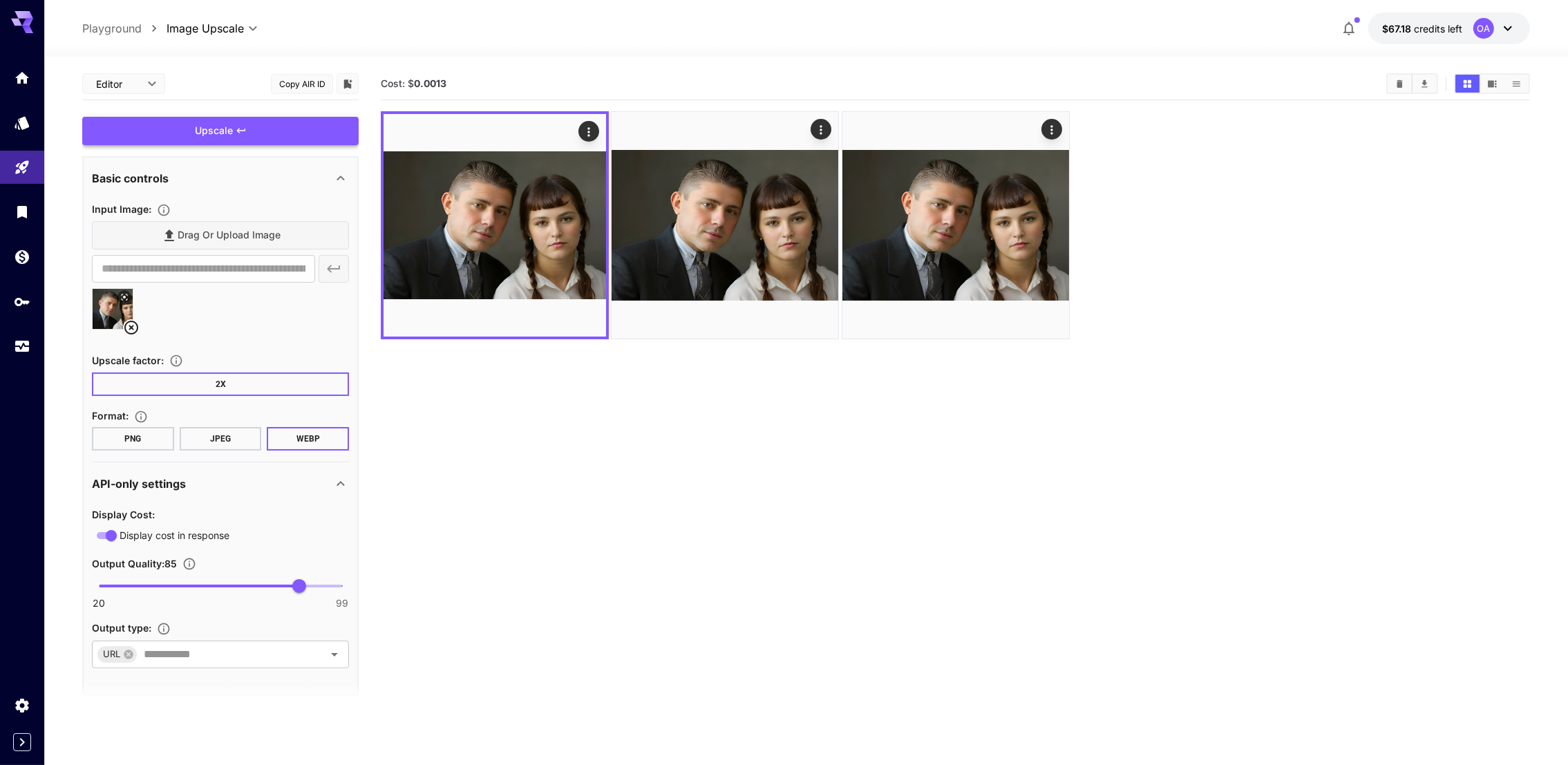
click at [271, 117] on div "Upscale" at bounding box center [220, 131] width 276 height 29
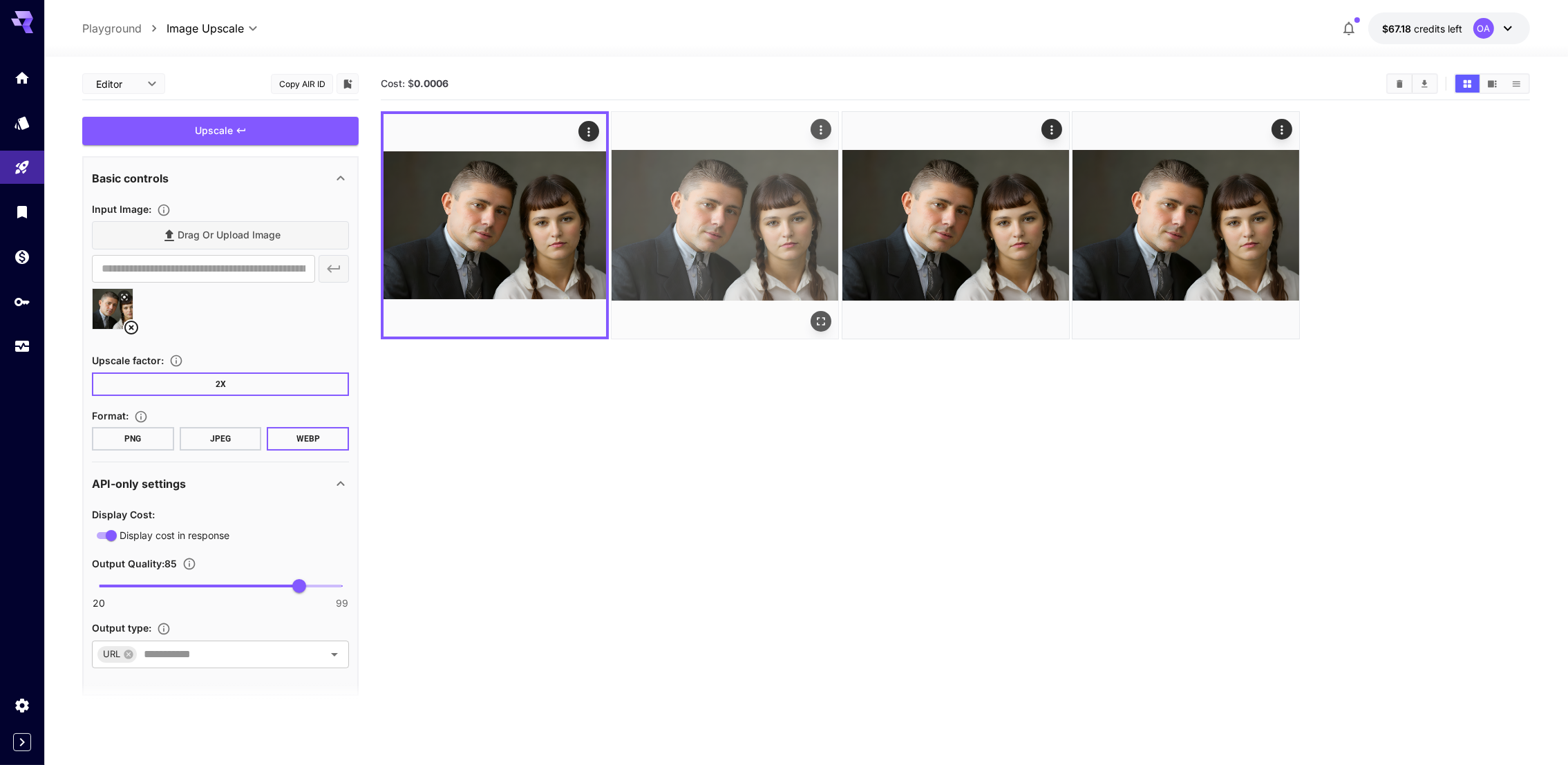
click at [732, 239] on img at bounding box center [724, 224] width 226 height 226
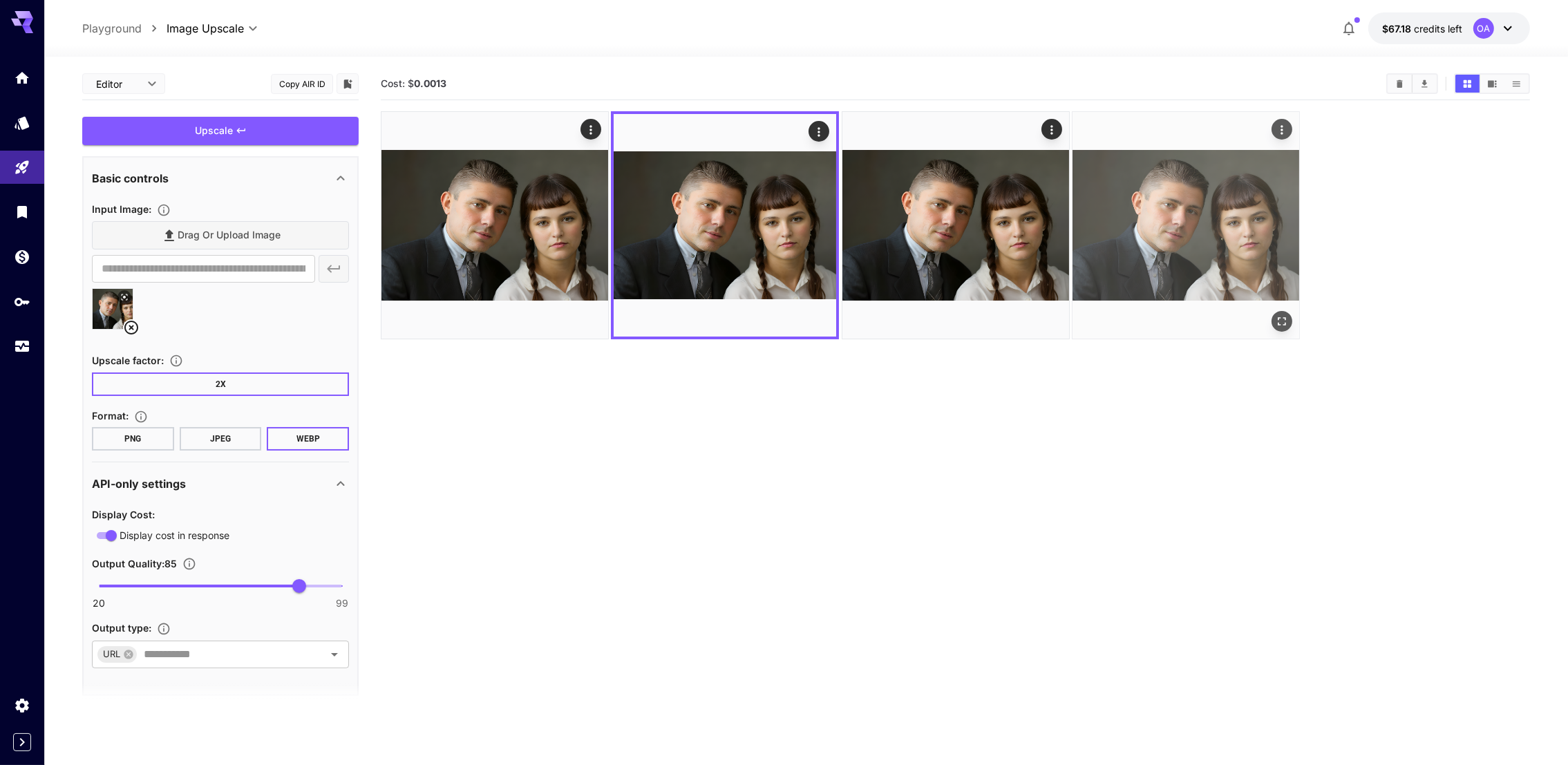
click at [942, 229] on img at bounding box center [955, 224] width 226 height 226
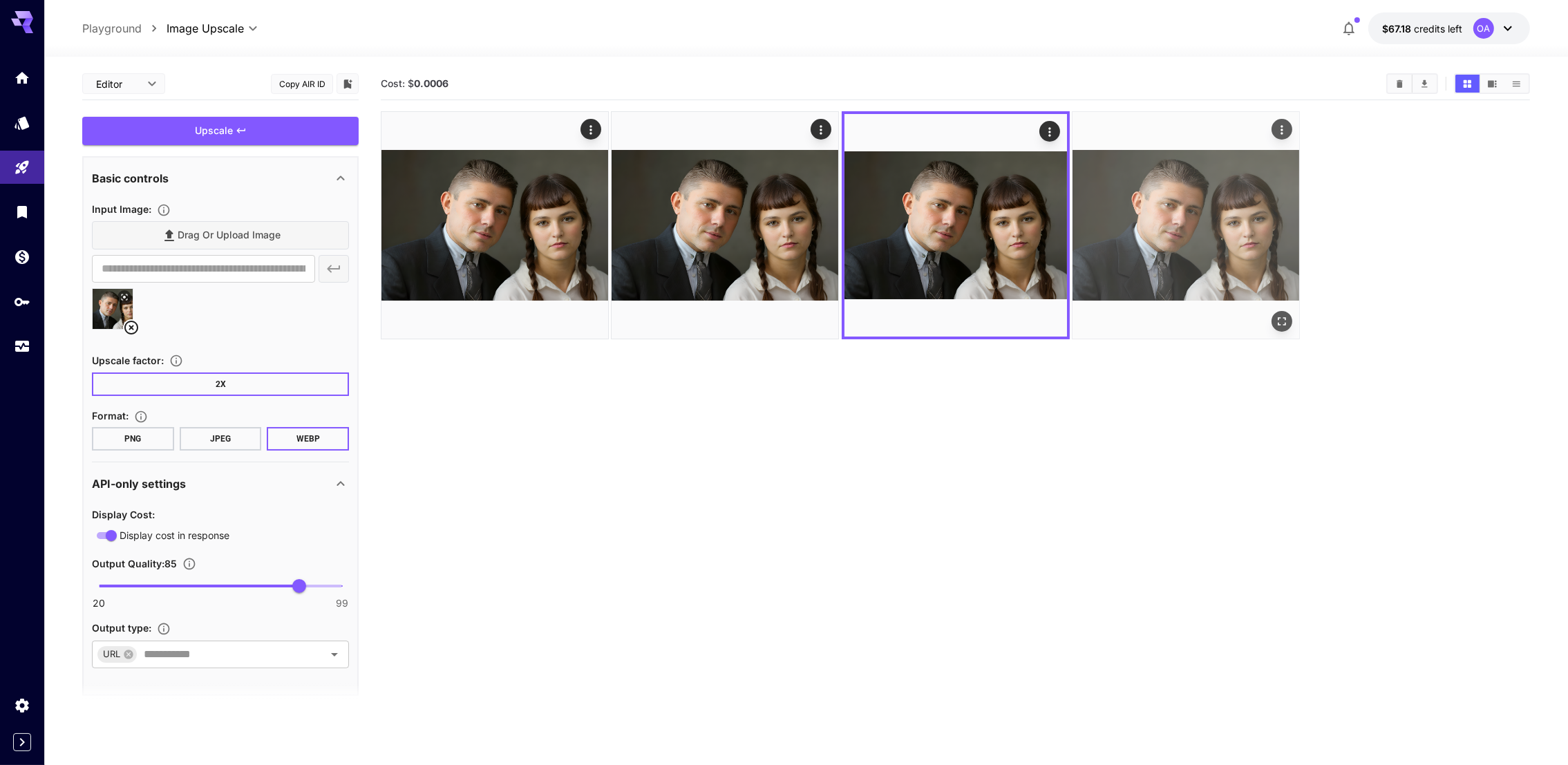
click at [1190, 222] on img at bounding box center [1185, 224] width 226 height 226
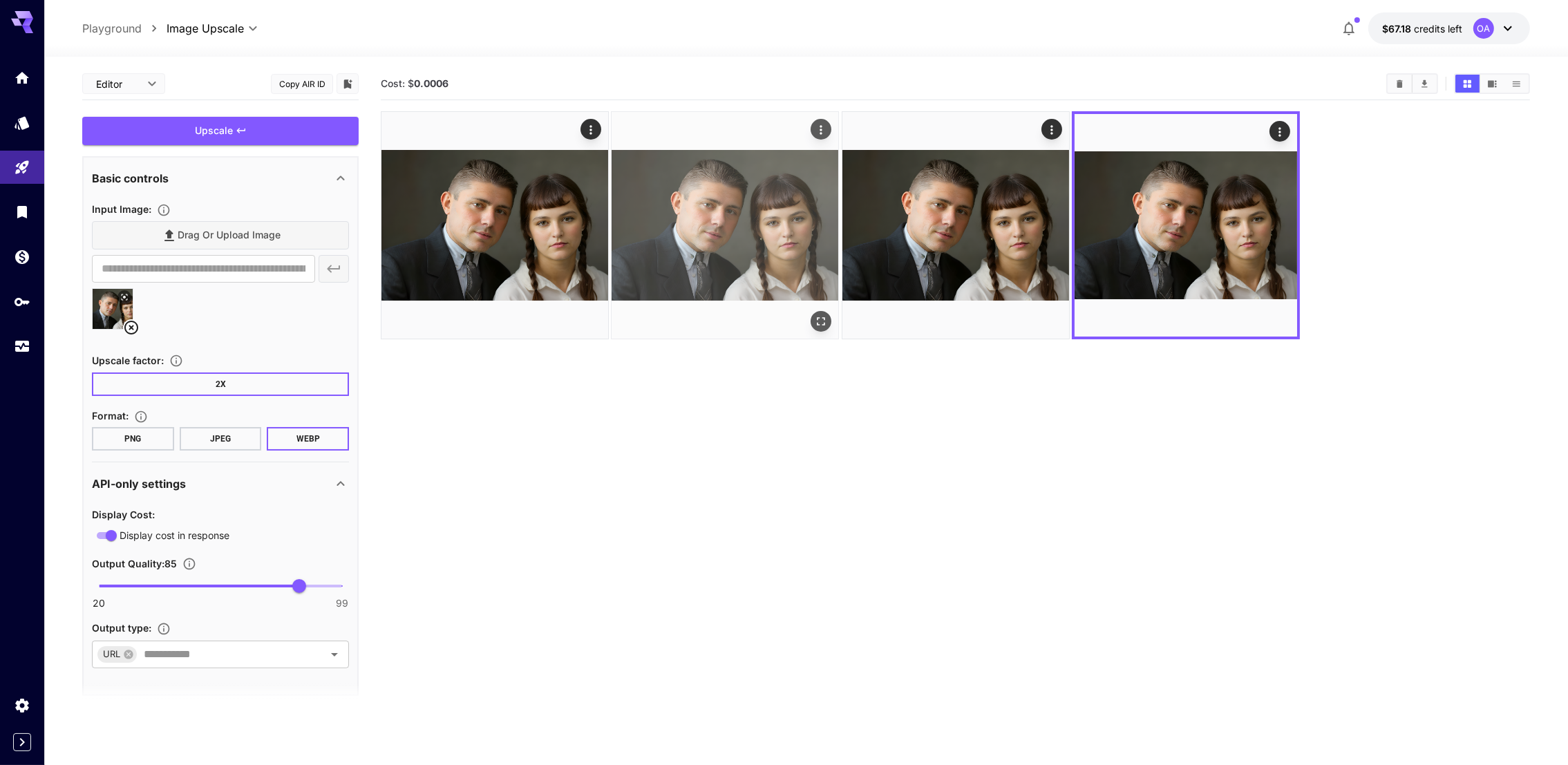
click at [467, 226] on img at bounding box center [494, 224] width 226 height 226
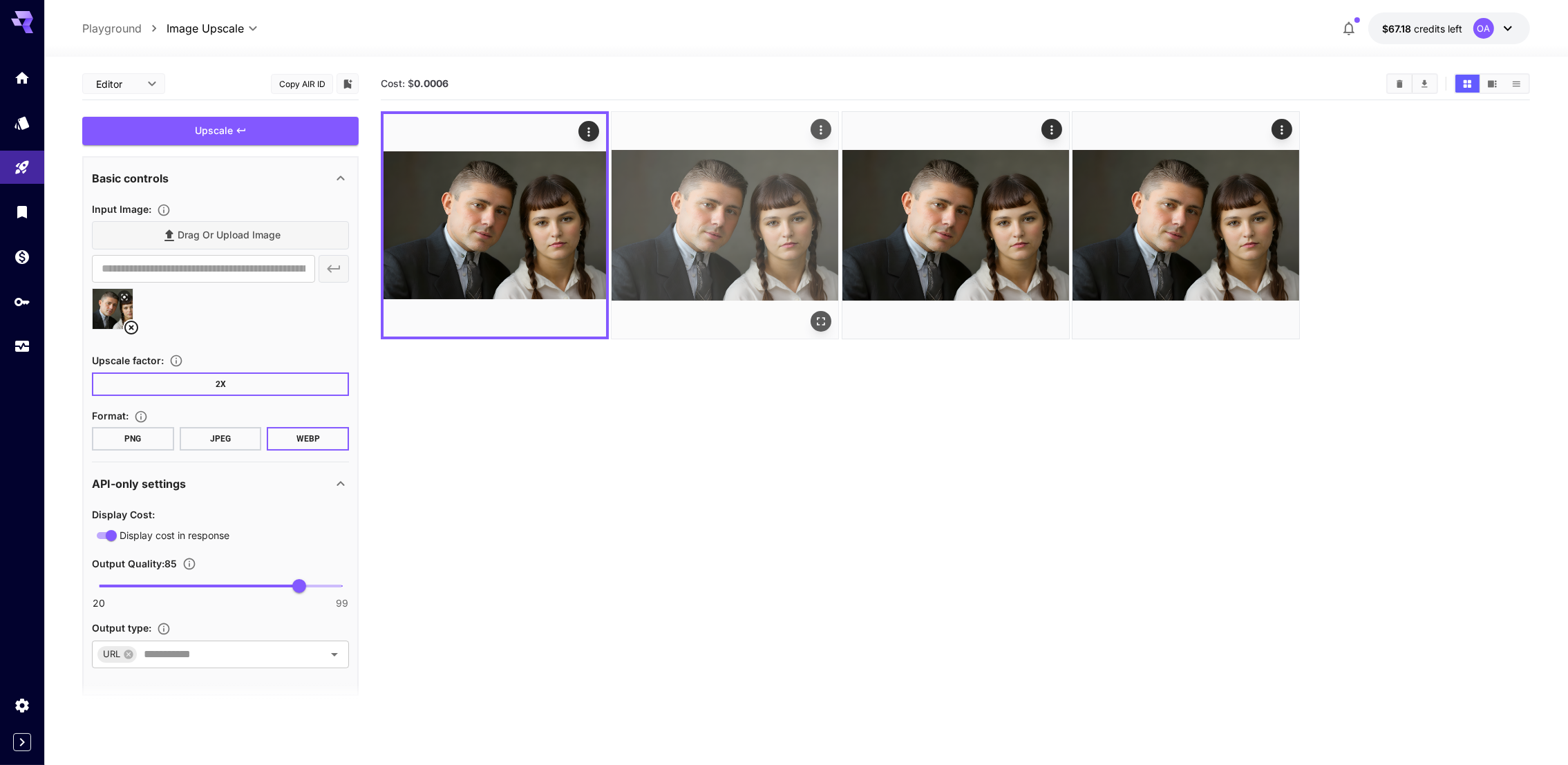
click at [683, 214] on img at bounding box center [724, 224] width 226 height 226
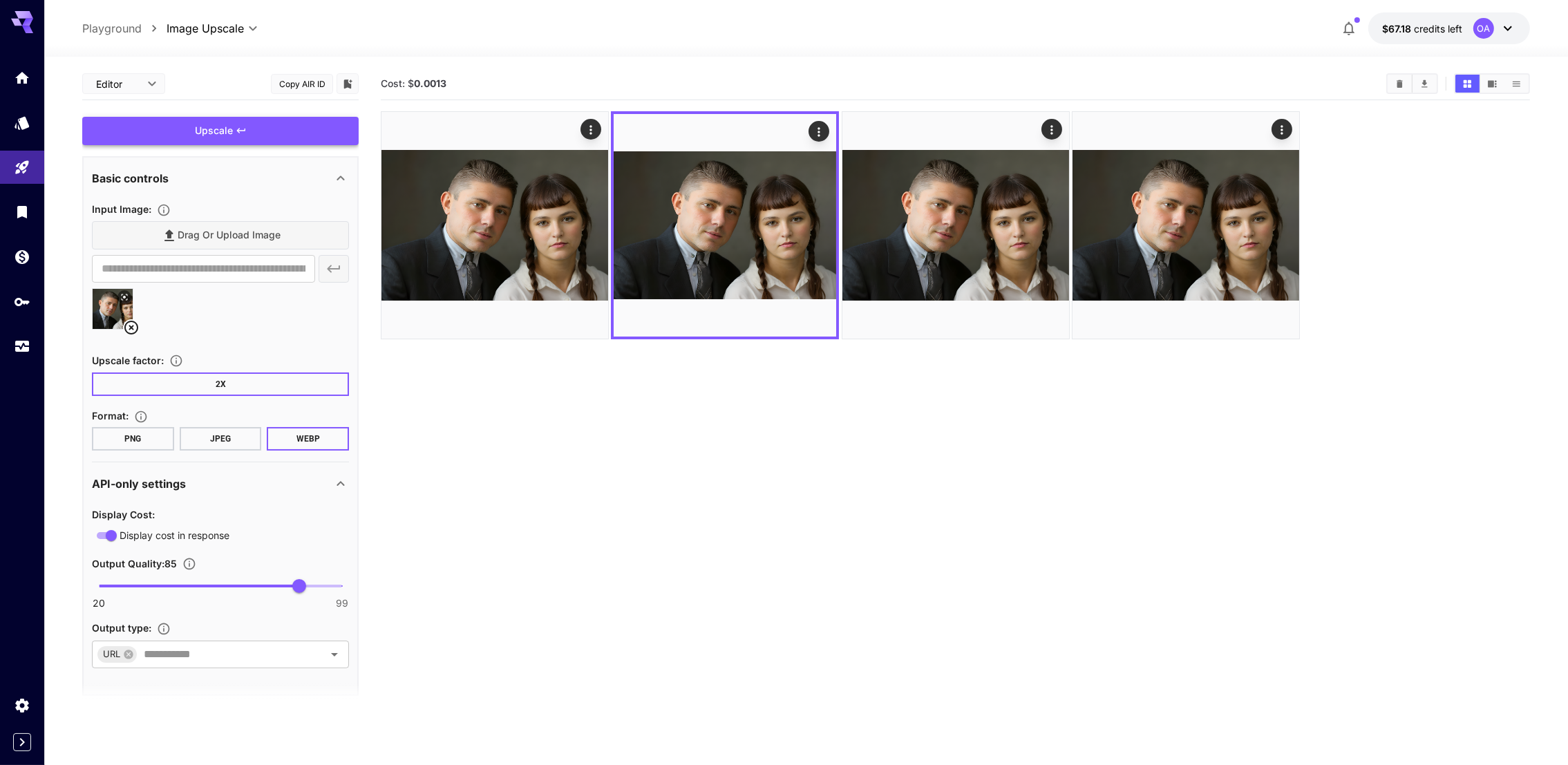
click at [986, 226] on img at bounding box center [955, 224] width 226 height 226
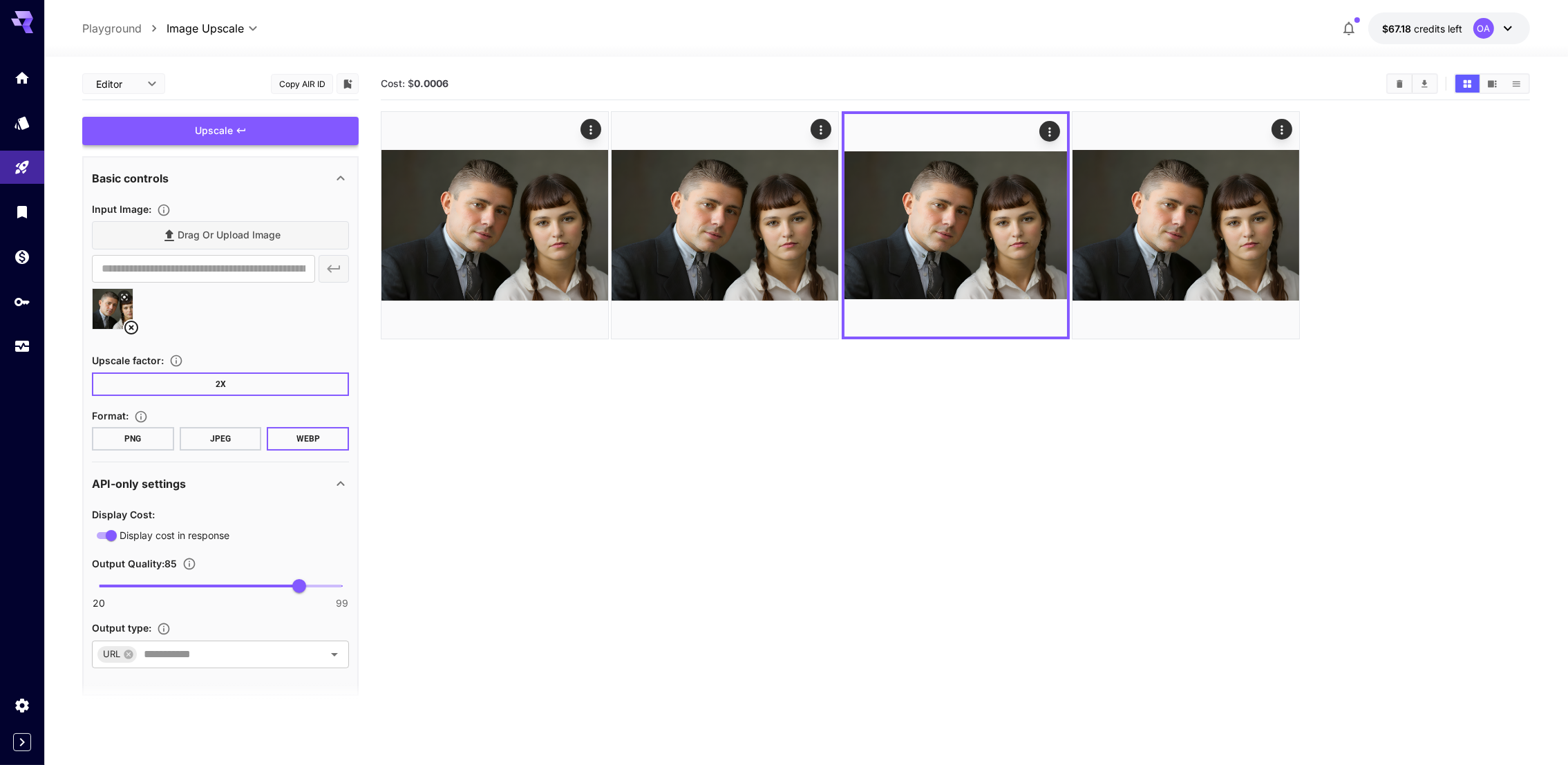
click at [288, 121] on div "Upscale" at bounding box center [220, 131] width 276 height 29
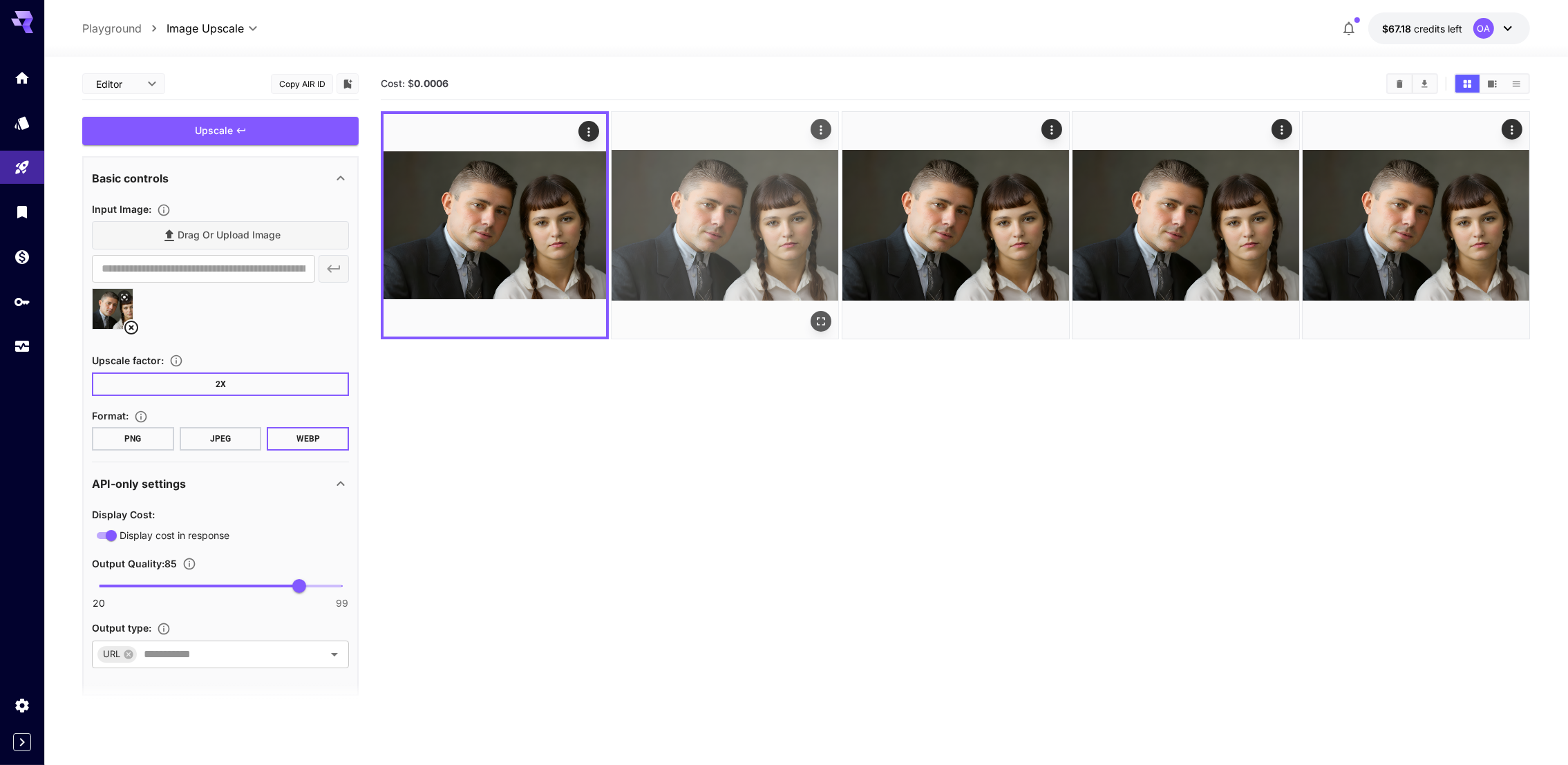
click at [523, 227] on img at bounding box center [495, 224] width 222 height 223
click at [821, 202] on img at bounding box center [724, 224] width 226 height 226
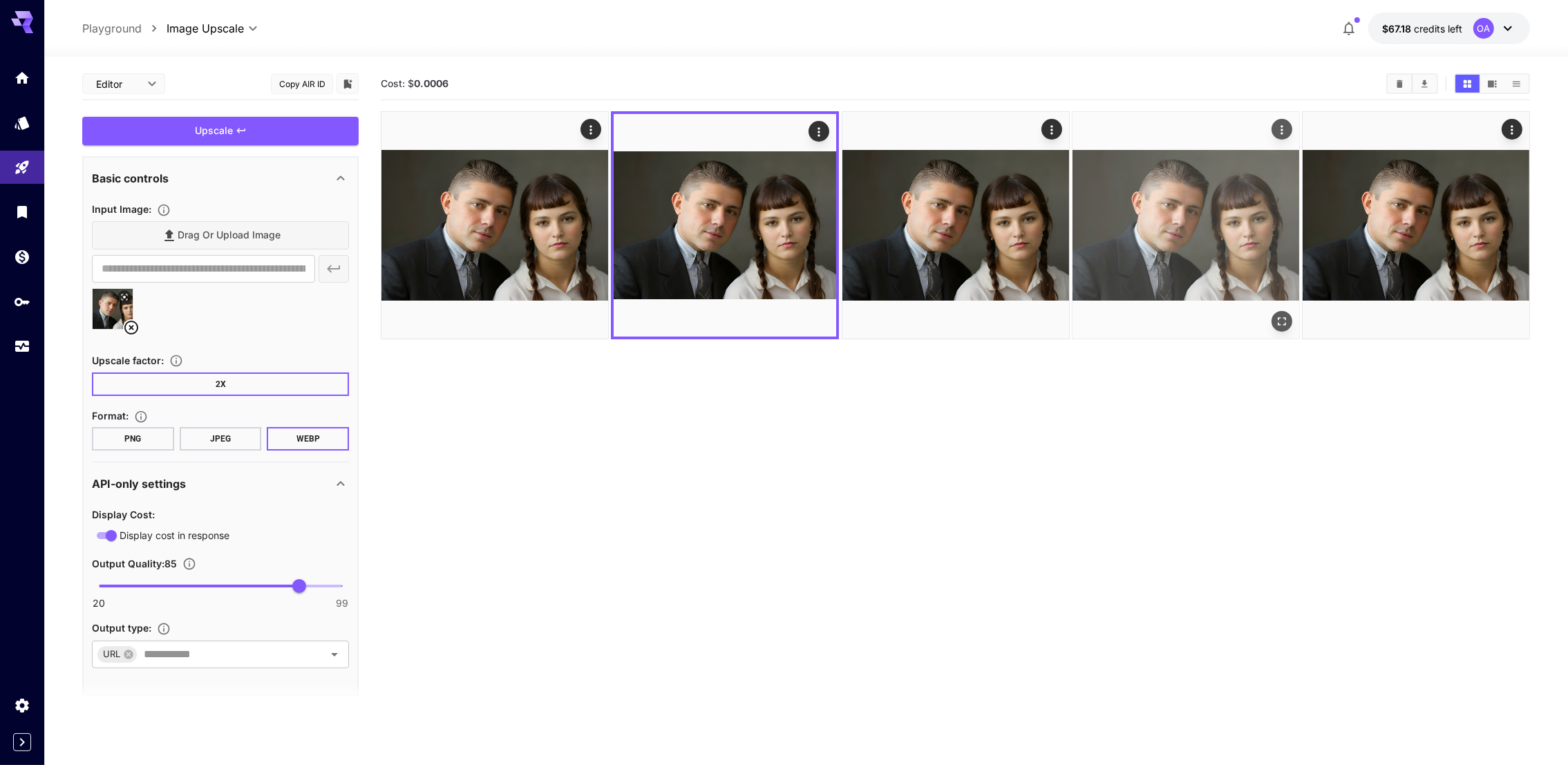
click at [1199, 223] on img at bounding box center [1185, 224] width 226 height 226
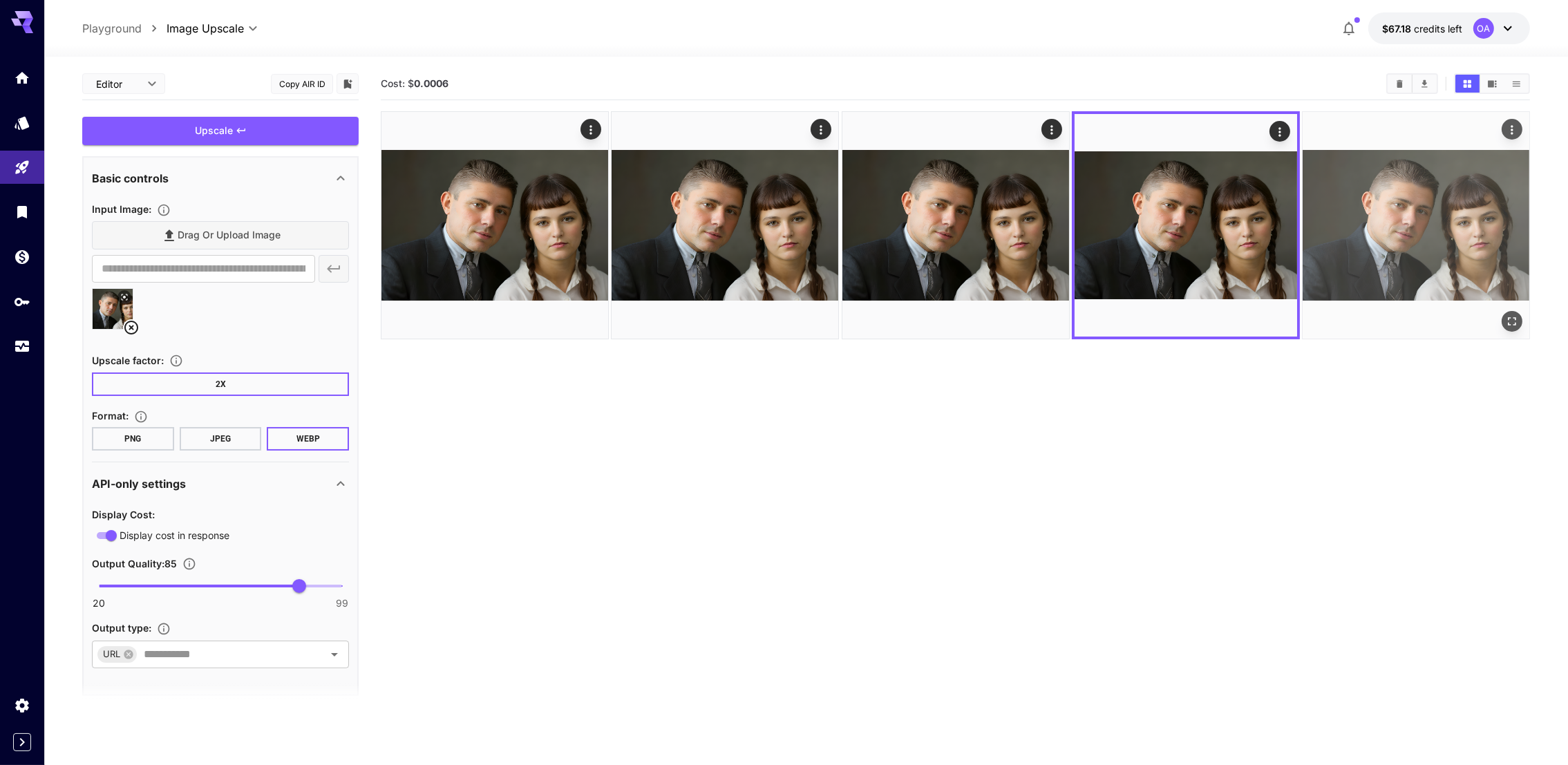
click at [1347, 211] on img at bounding box center [1415, 224] width 226 height 226
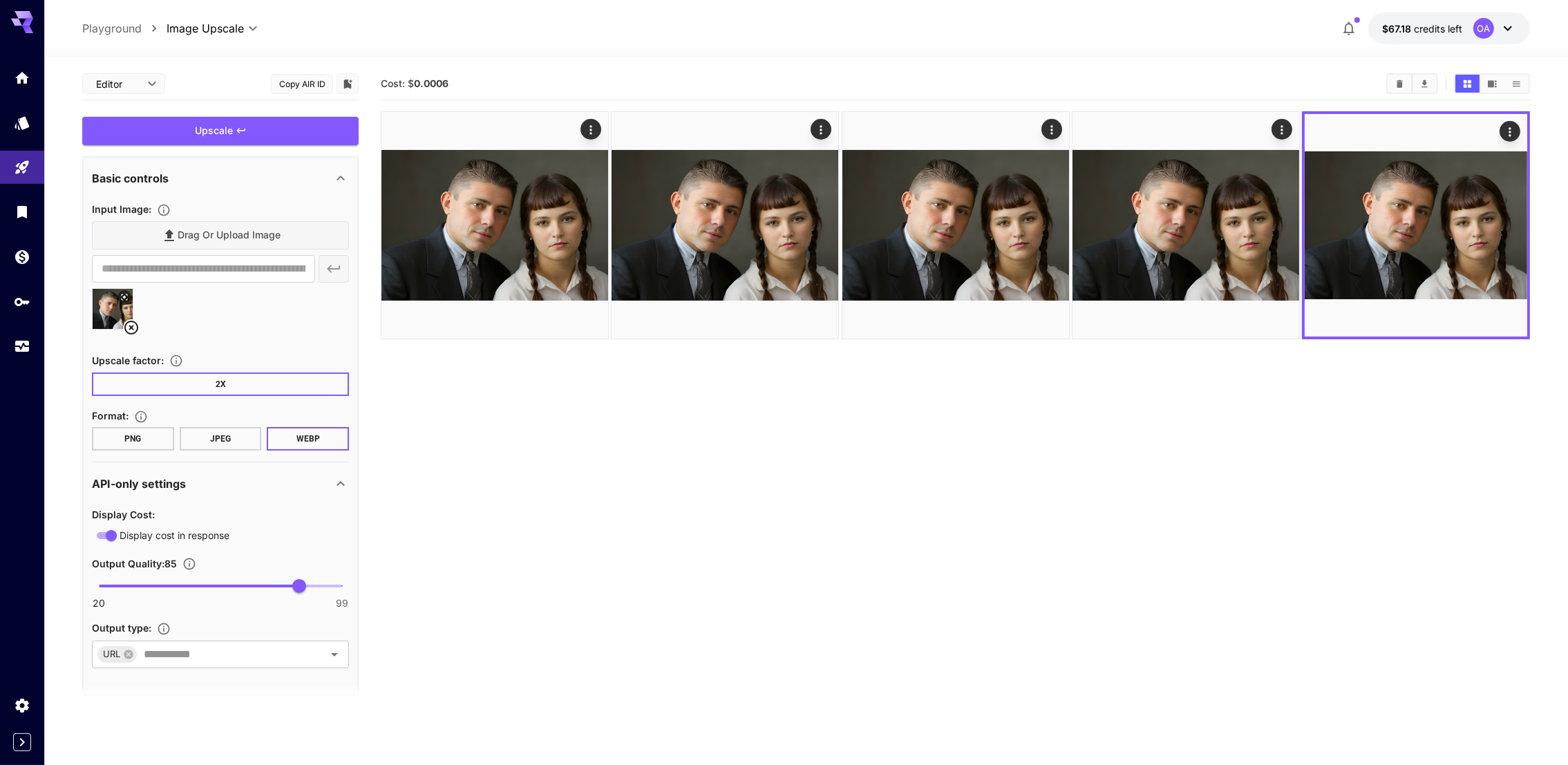
click at [153, 379] on button "2X" at bounding box center [220, 384] width 257 height 24
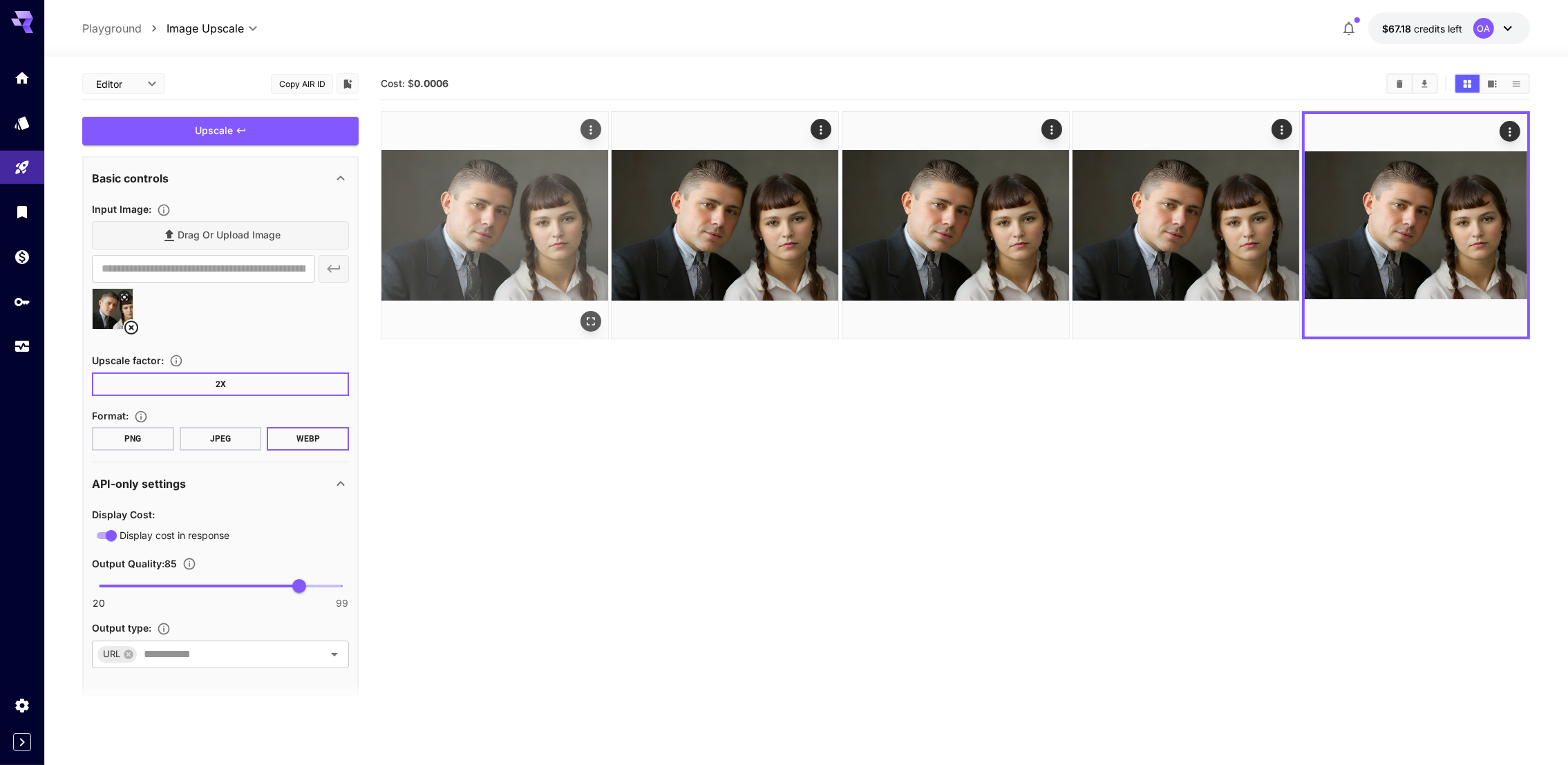
click at [564, 177] on img at bounding box center [494, 224] width 226 height 226
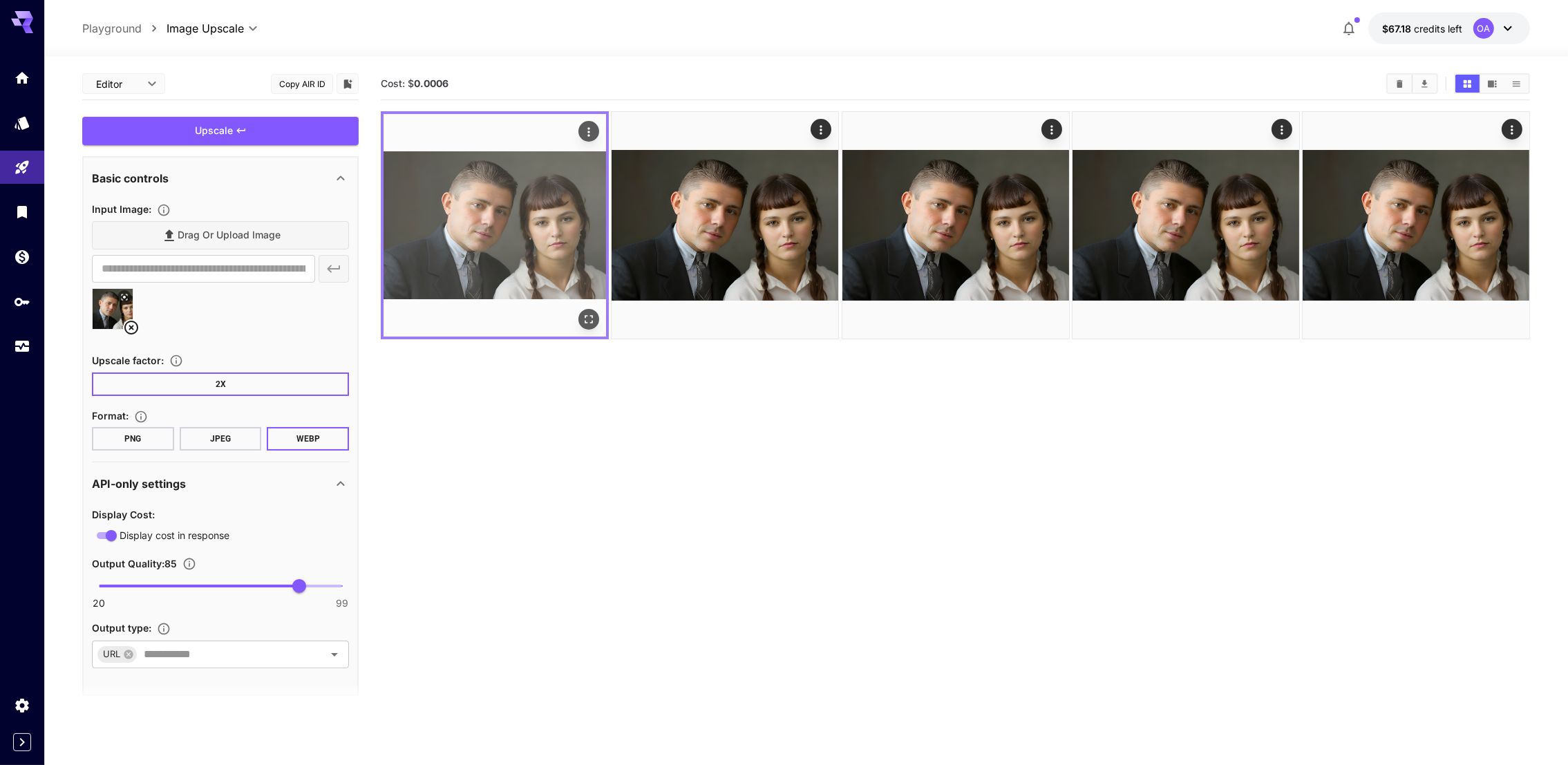
click at [833, 273] on img at bounding box center [724, 224] width 226 height 226
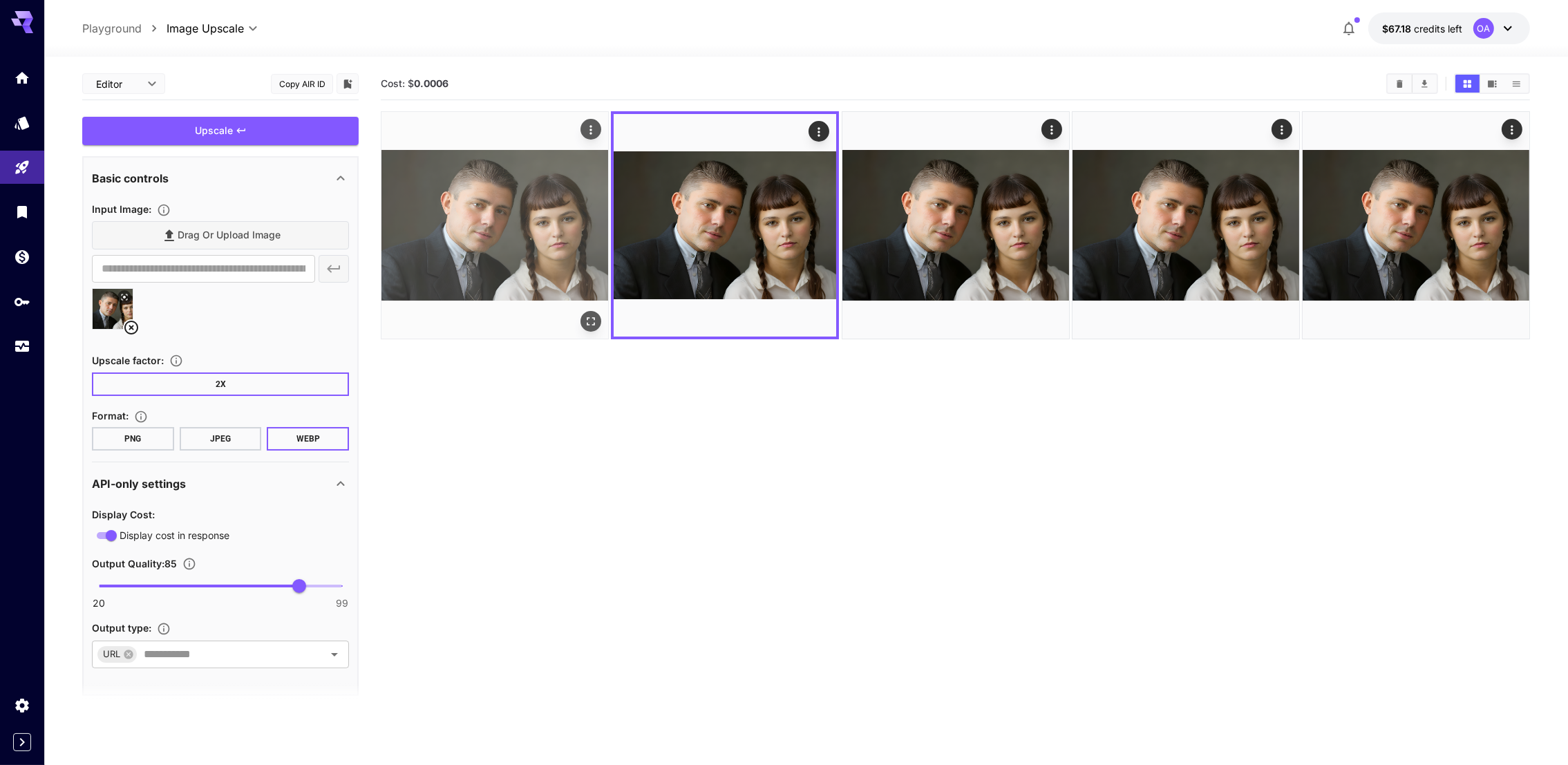
click at [588, 321] on icon "Open in fullscreen" at bounding box center [591, 321] width 13 height 13
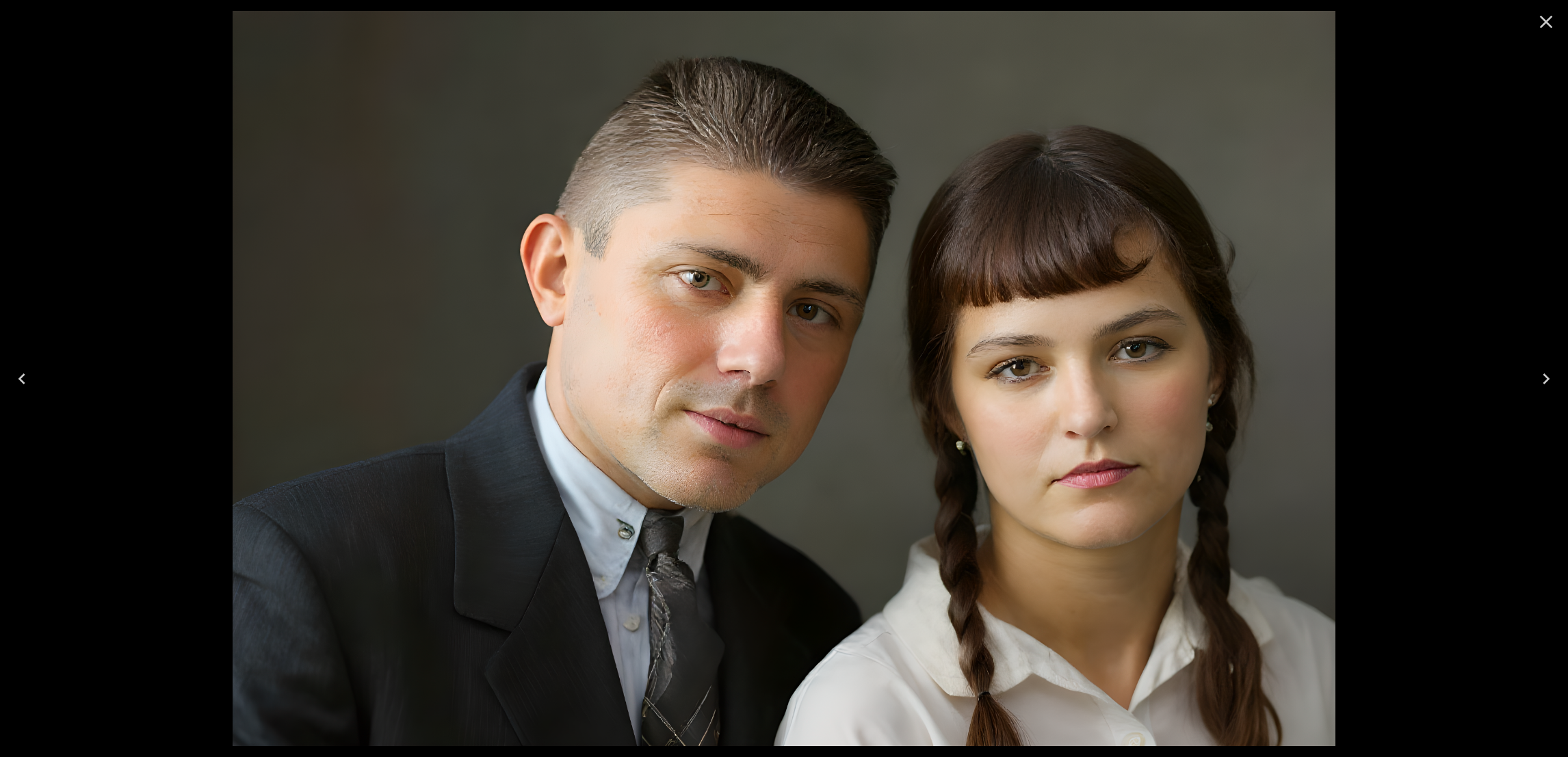
click at [582, 318] on img at bounding box center [784, 379] width 1103 height 735
click at [1531, 28] on button "Close" at bounding box center [1545, 22] width 33 height 33
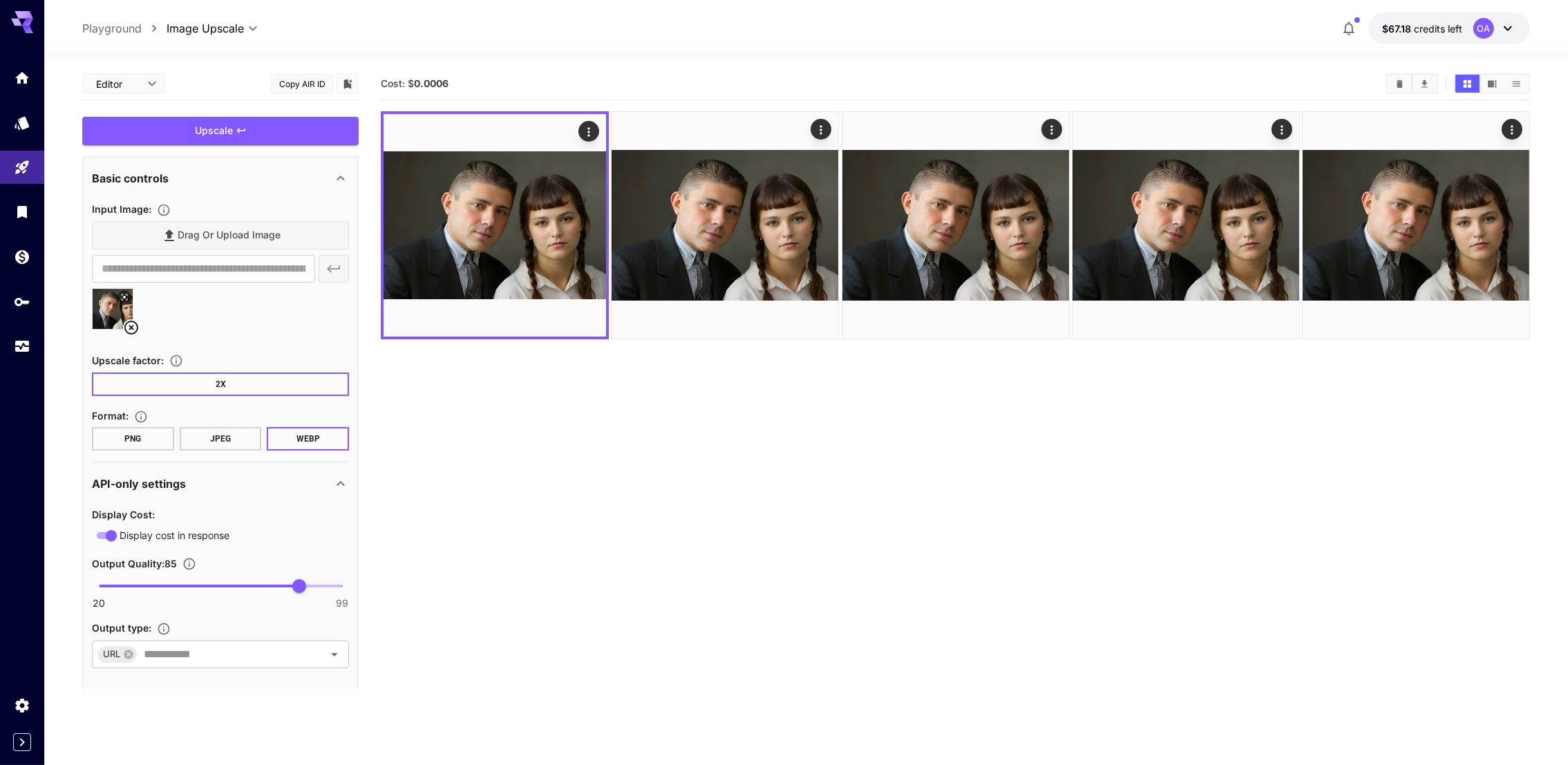
scroll to position [104, 0]
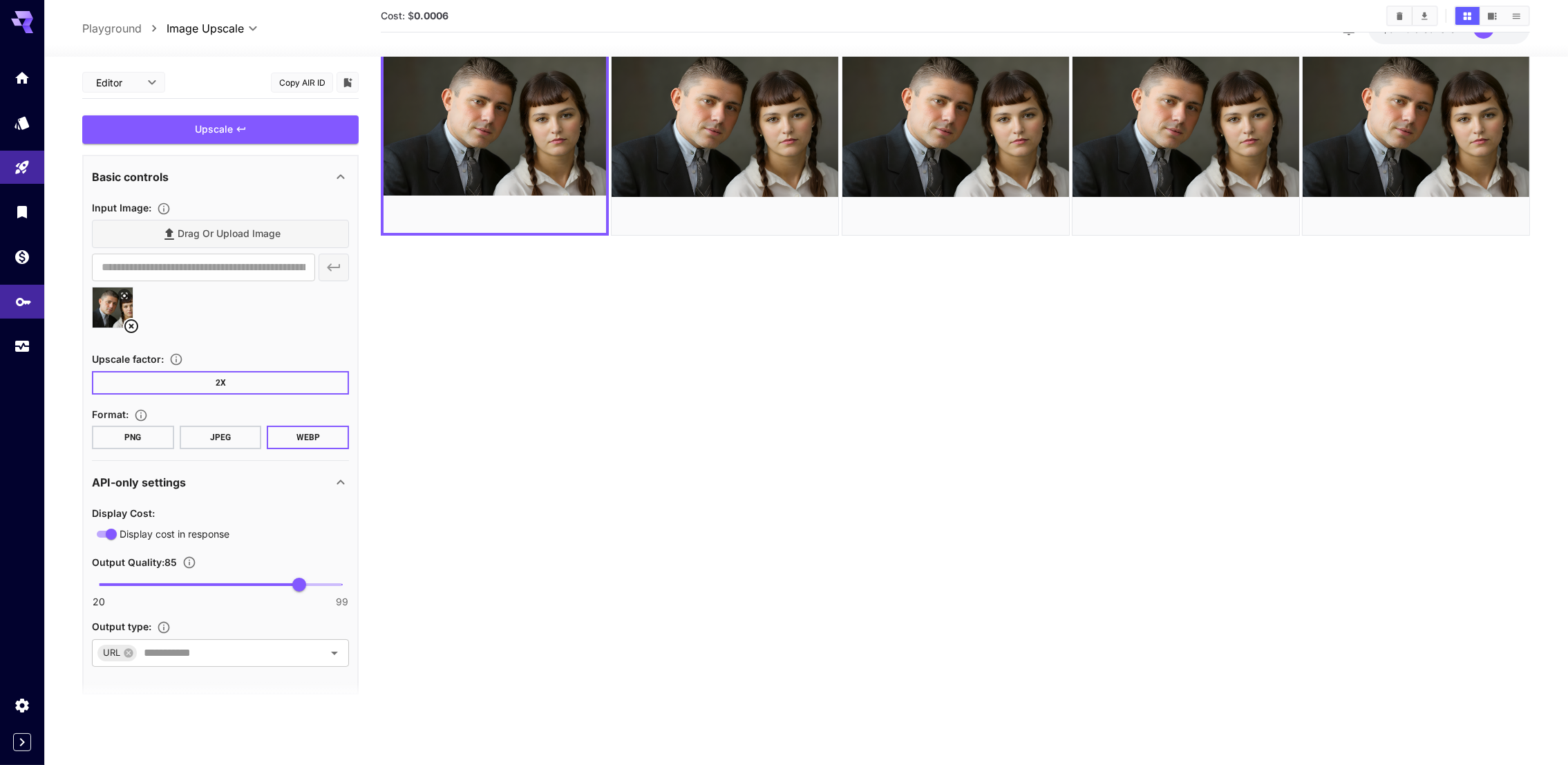
click at [27, 299] on icon "API Keys" at bounding box center [23, 297] width 16 height 16
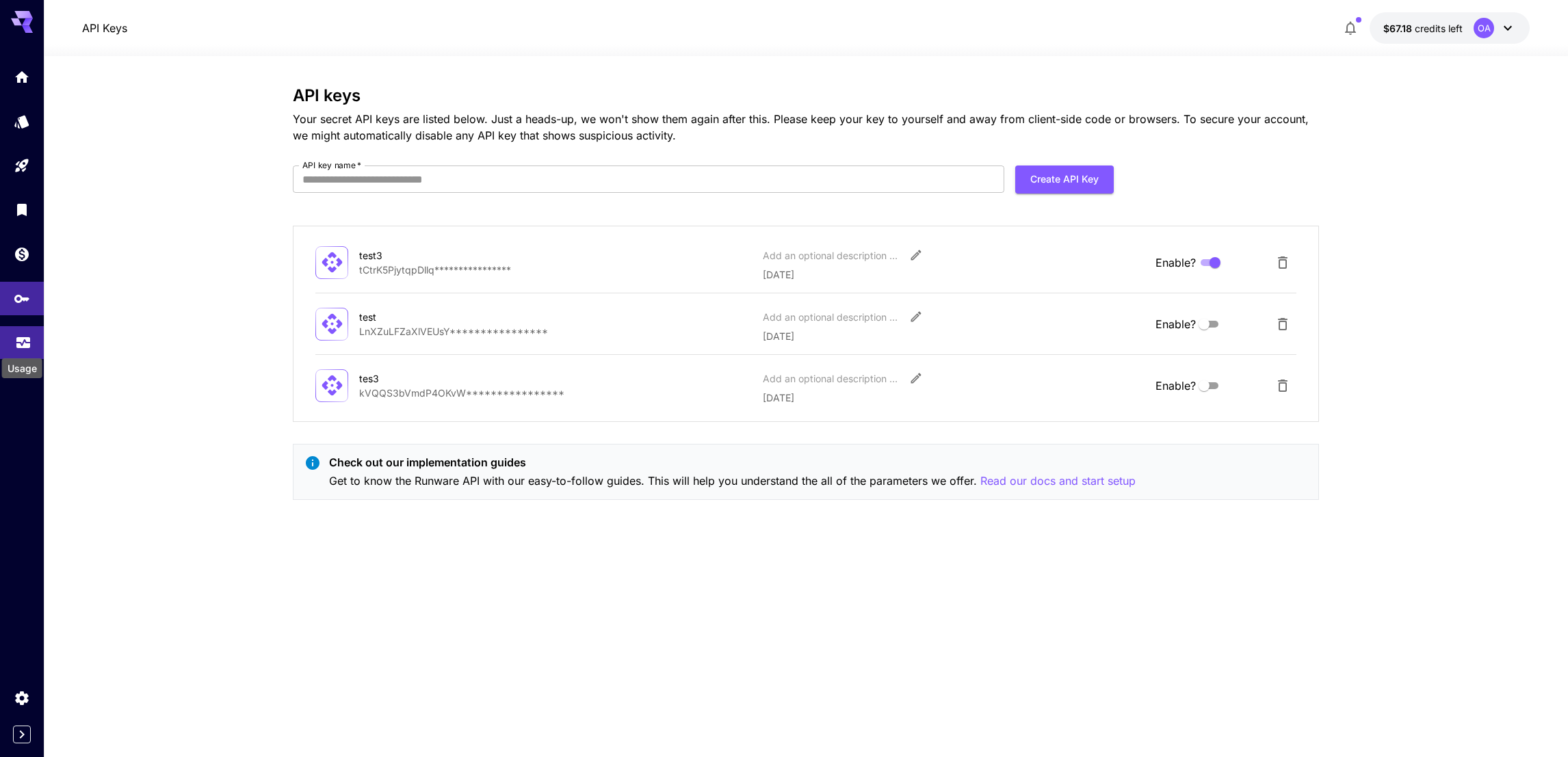
click at [30, 344] on icon "Usage" at bounding box center [23, 338] width 16 height 16
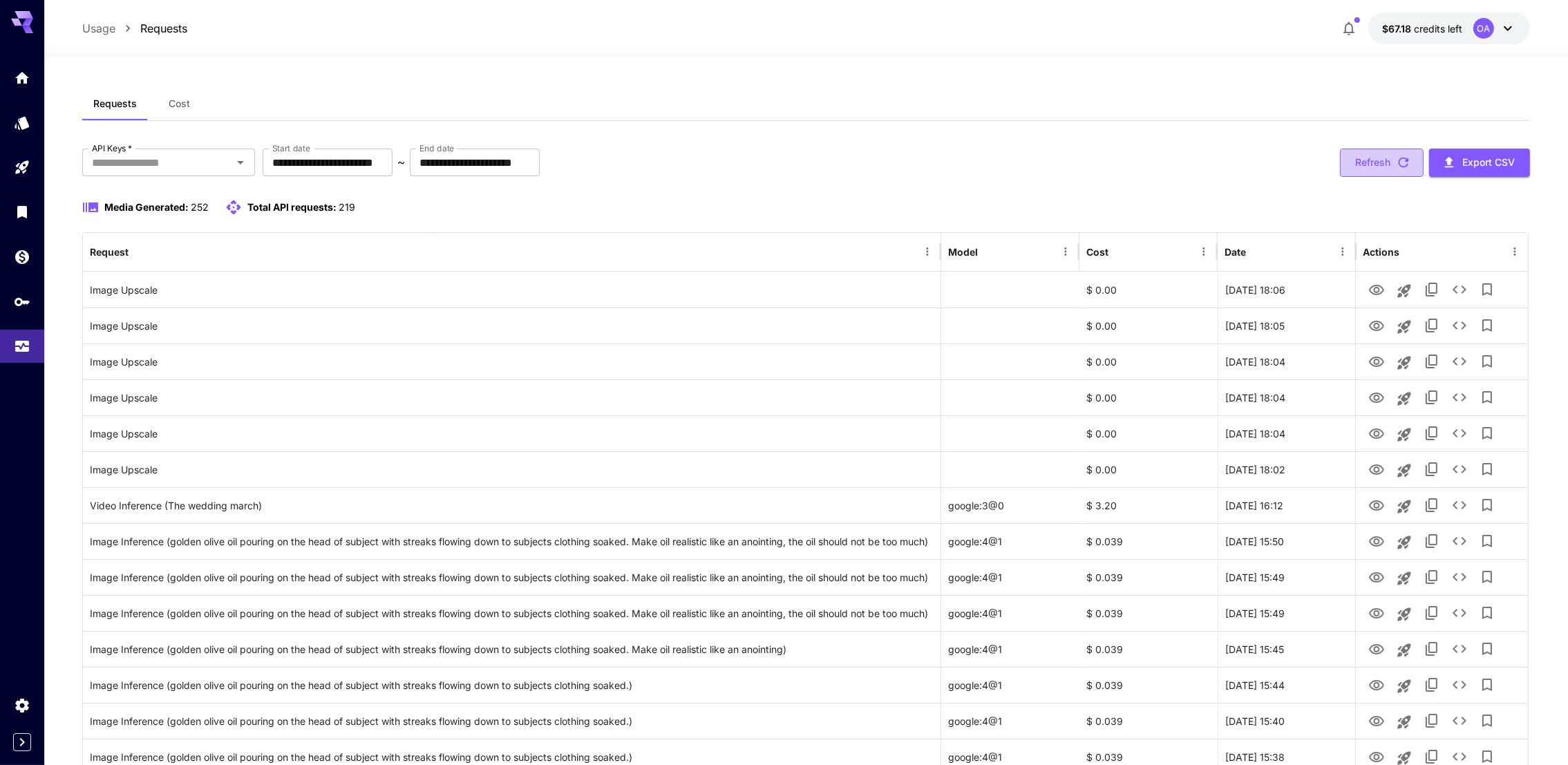
click at [1401, 169] on icon "button" at bounding box center [1404, 162] width 15 height 15
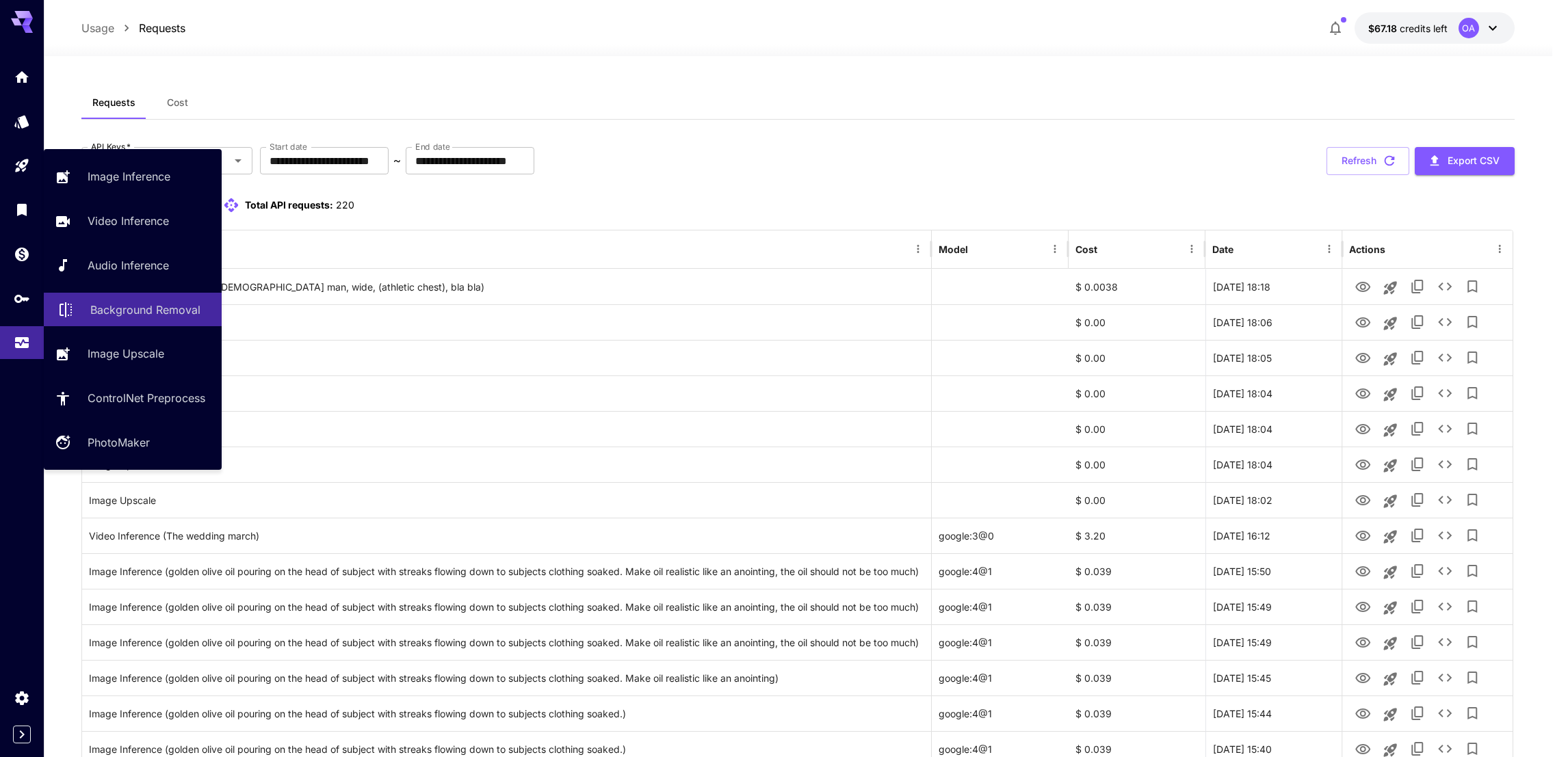
click at [134, 316] on p "Background Removal" at bounding box center [146, 309] width 111 height 16
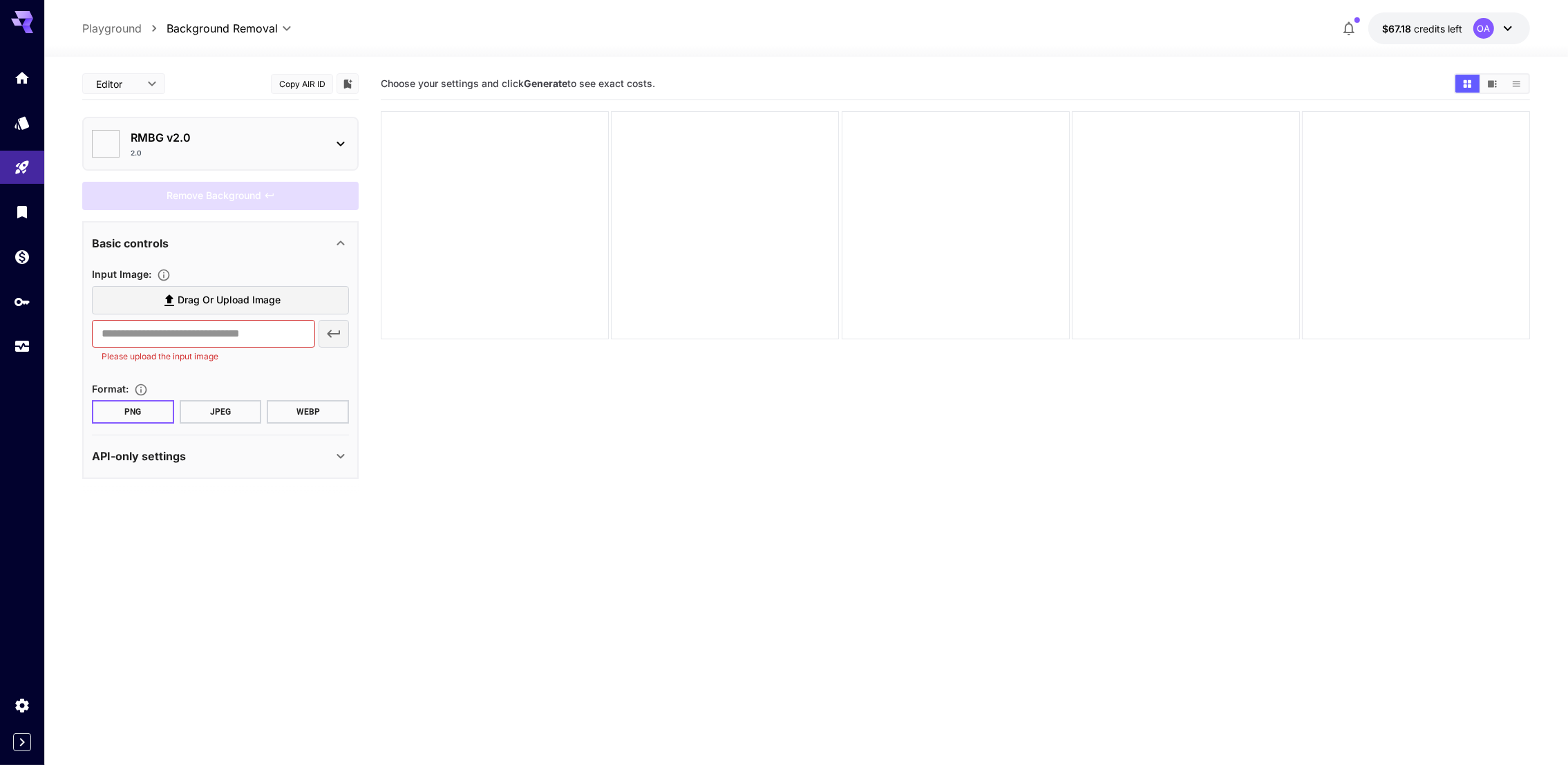
click at [252, 302] on span "Drag or upload image" at bounding box center [229, 300] width 103 height 17
click at [0, 0] on input "Drag or upload image" at bounding box center [0, 0] width 0 height 0
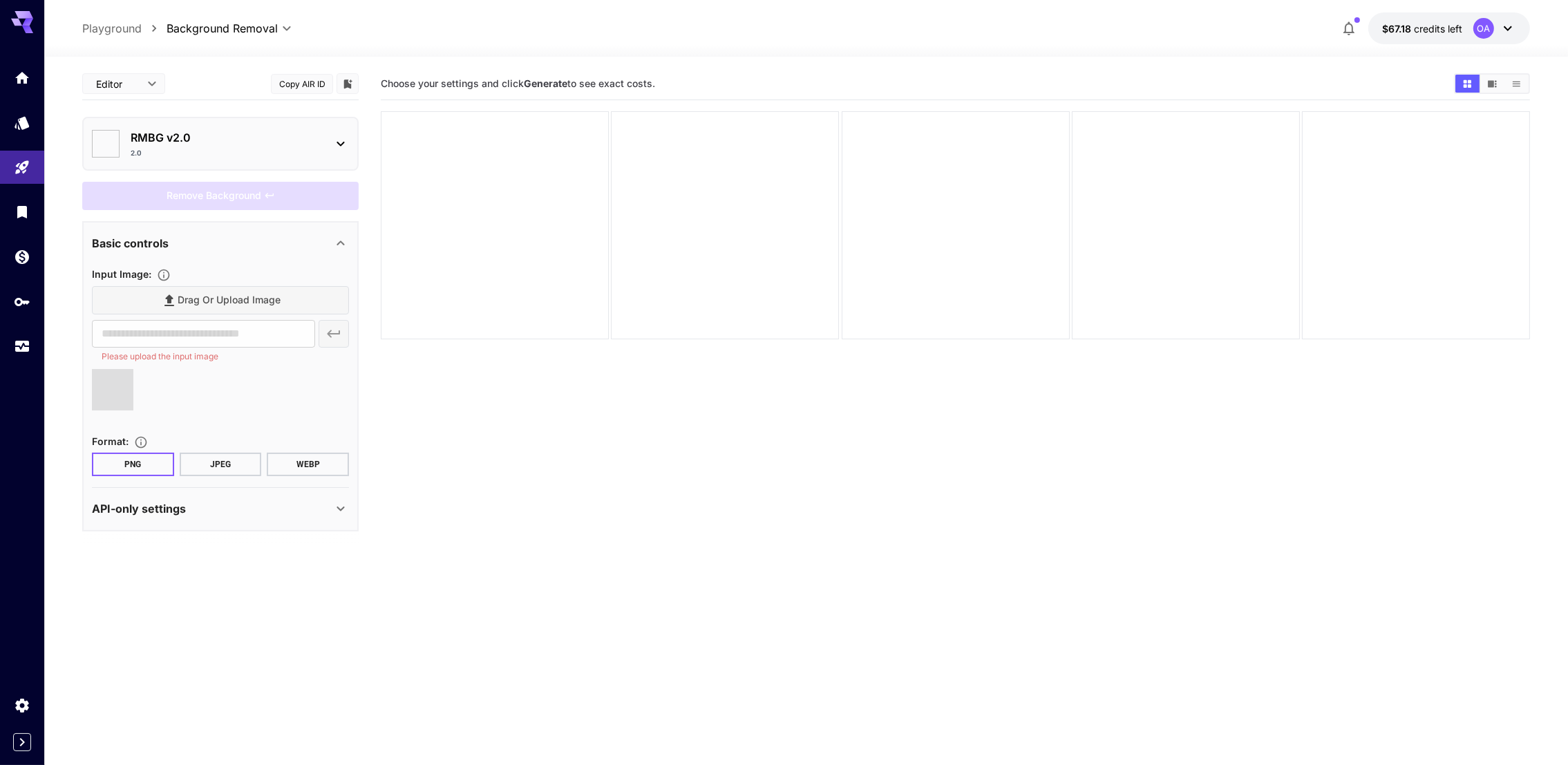
type input "**********"
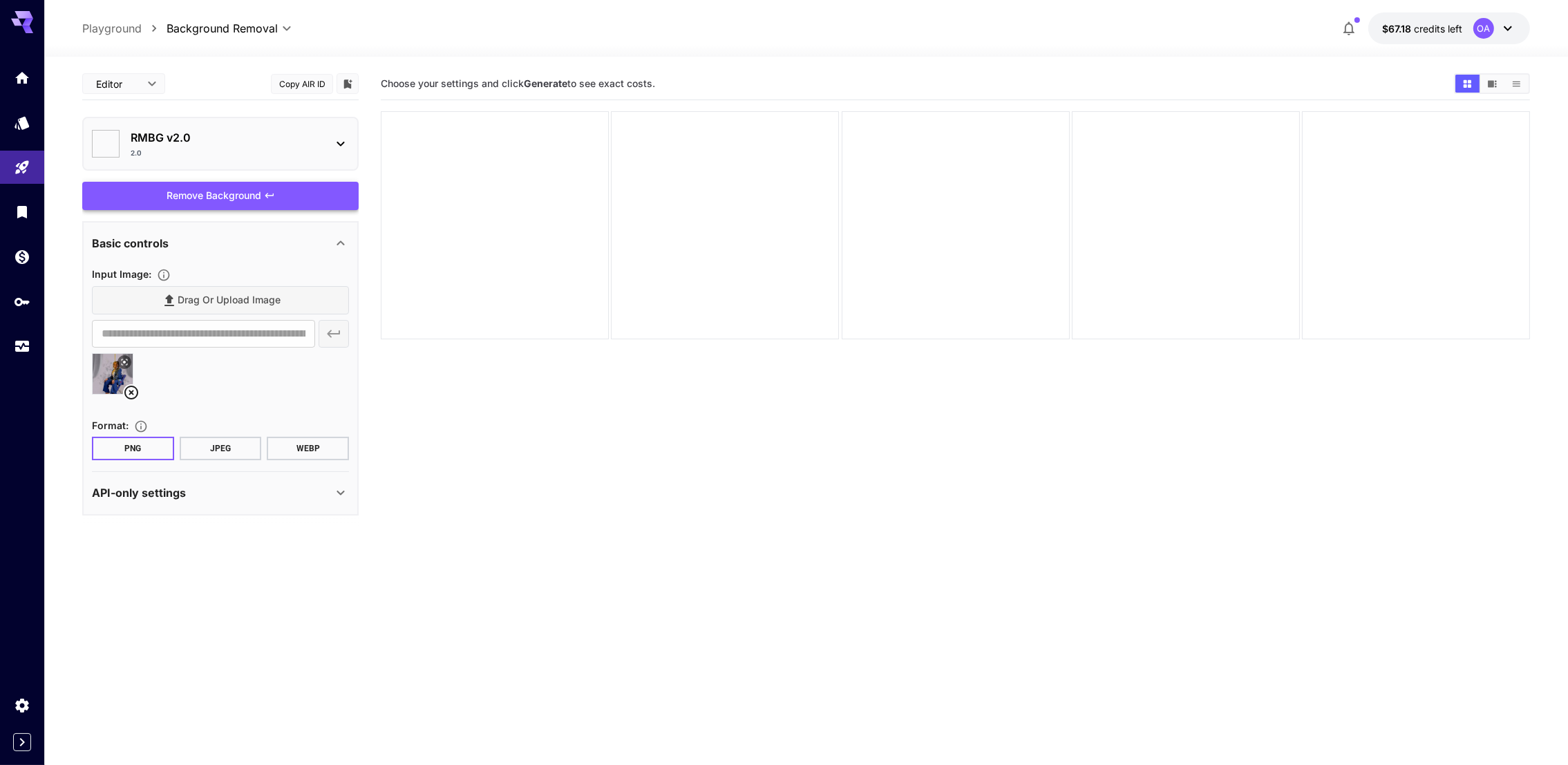
click at [276, 197] on div "Remove Background" at bounding box center [220, 196] width 276 height 29
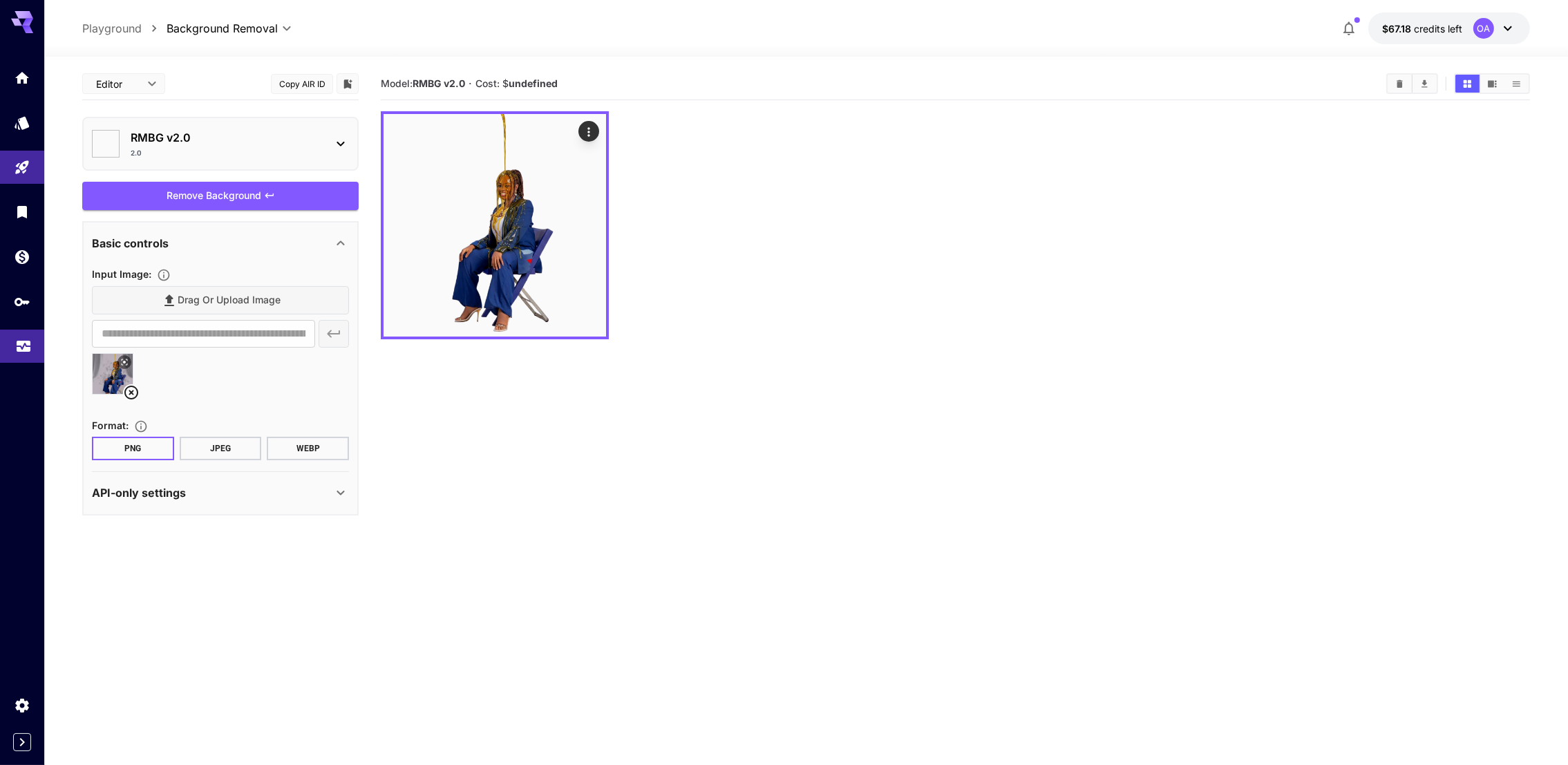
click at [30, 336] on icon "Usage" at bounding box center [23, 342] width 16 height 16
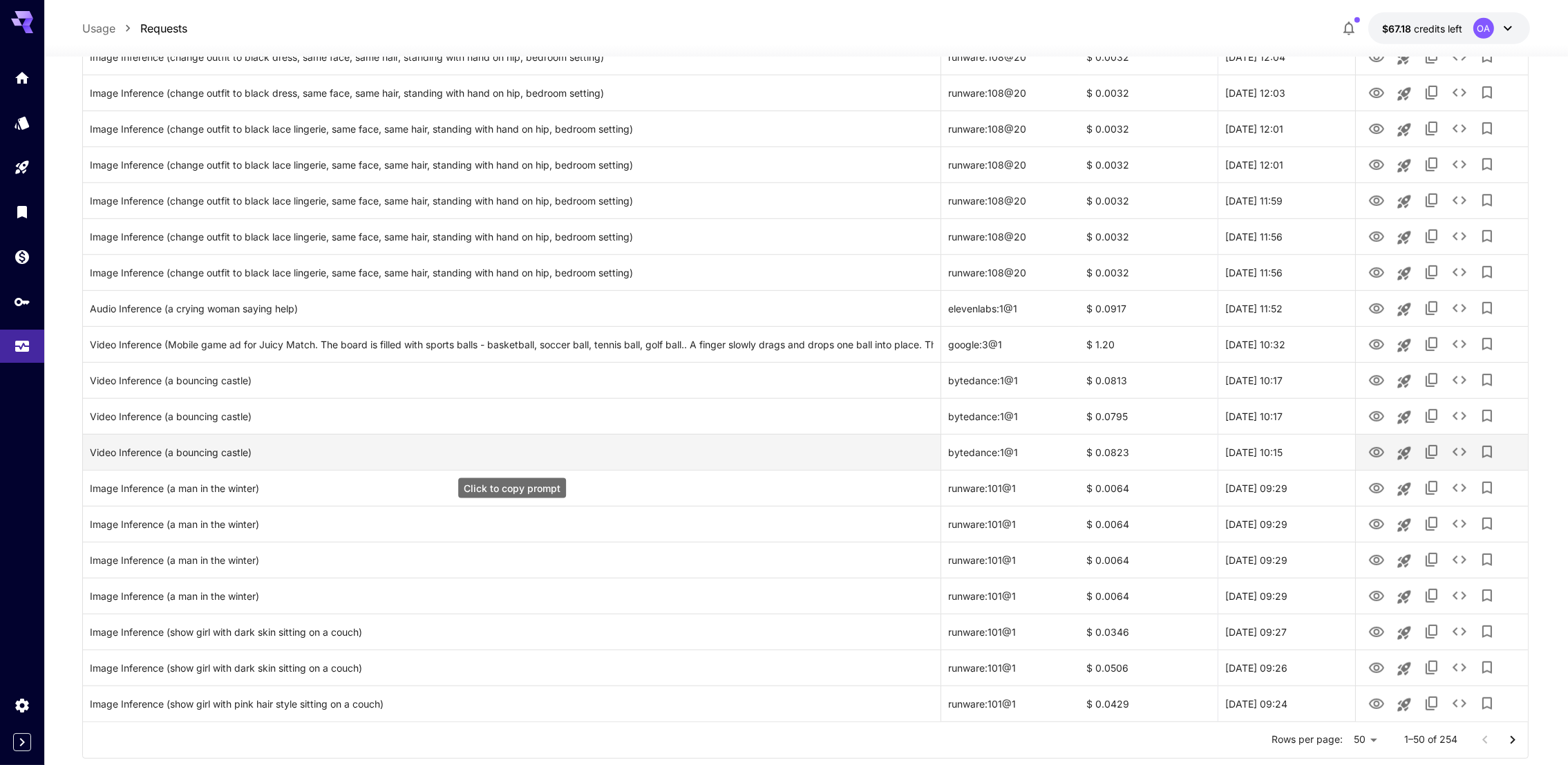
scroll to position [1380, 0]
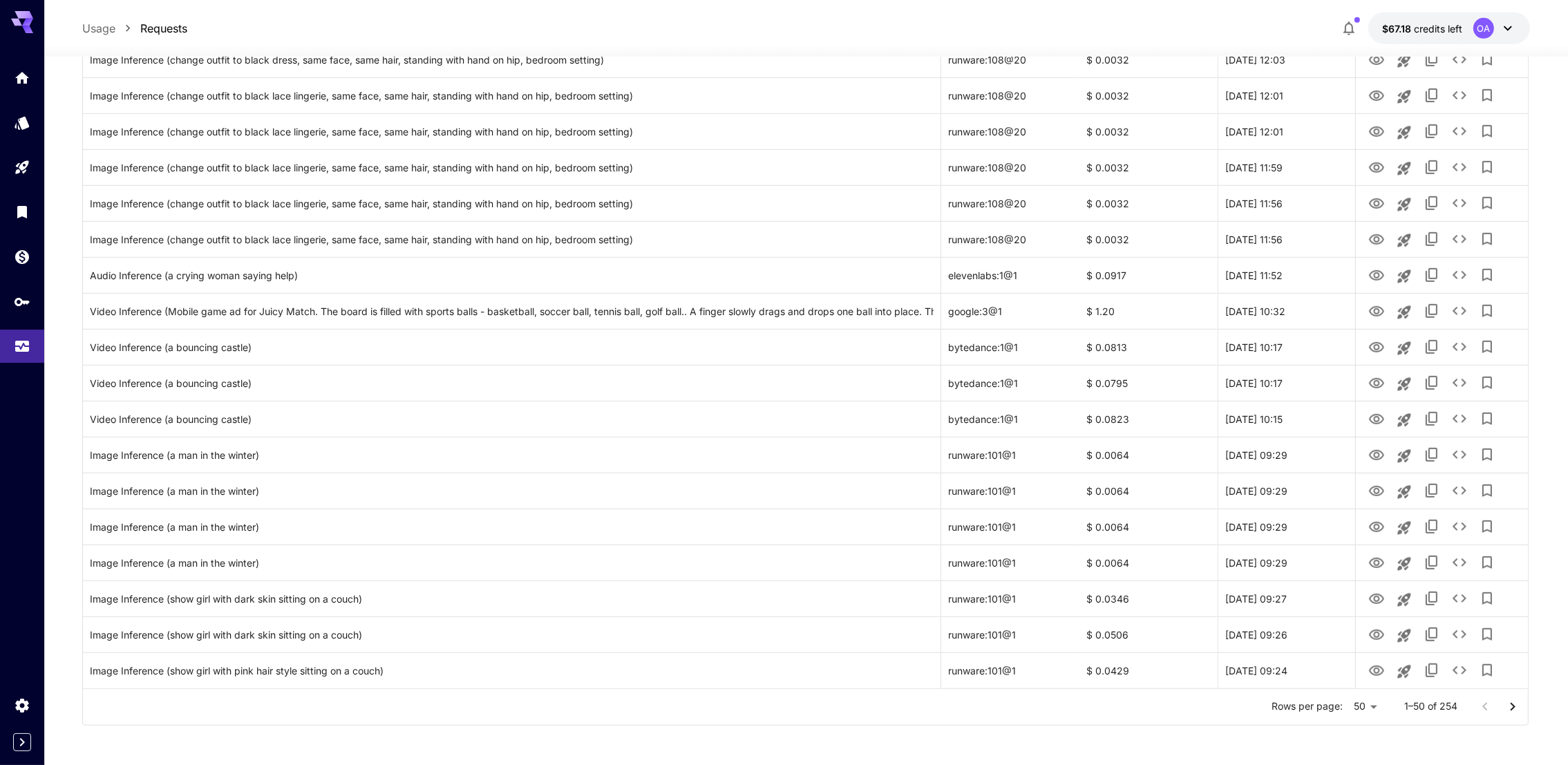
click at [1508, 709] on icon "Go to next page" at bounding box center [1513, 707] width 16 height 16
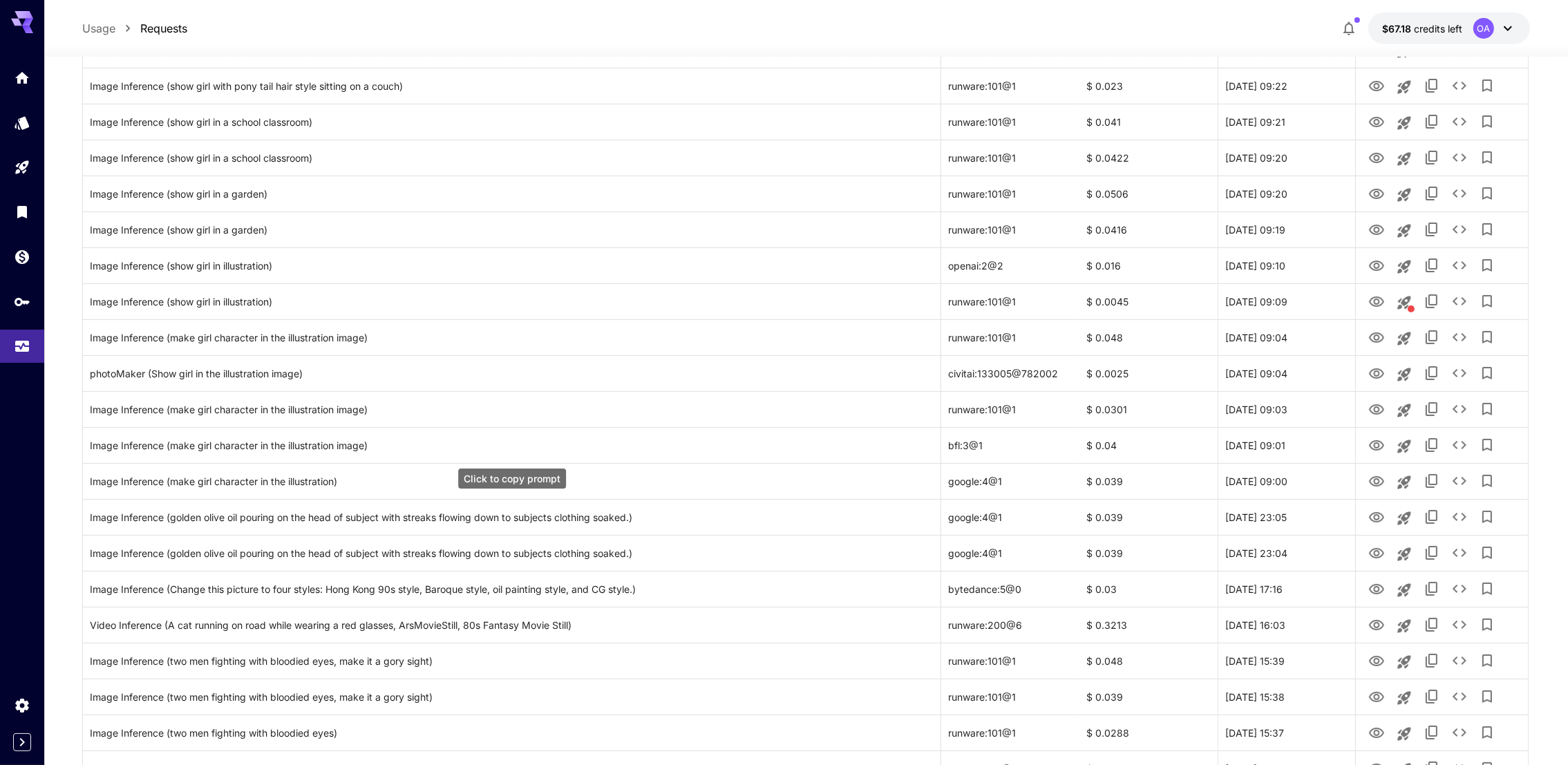
scroll to position [0, 0]
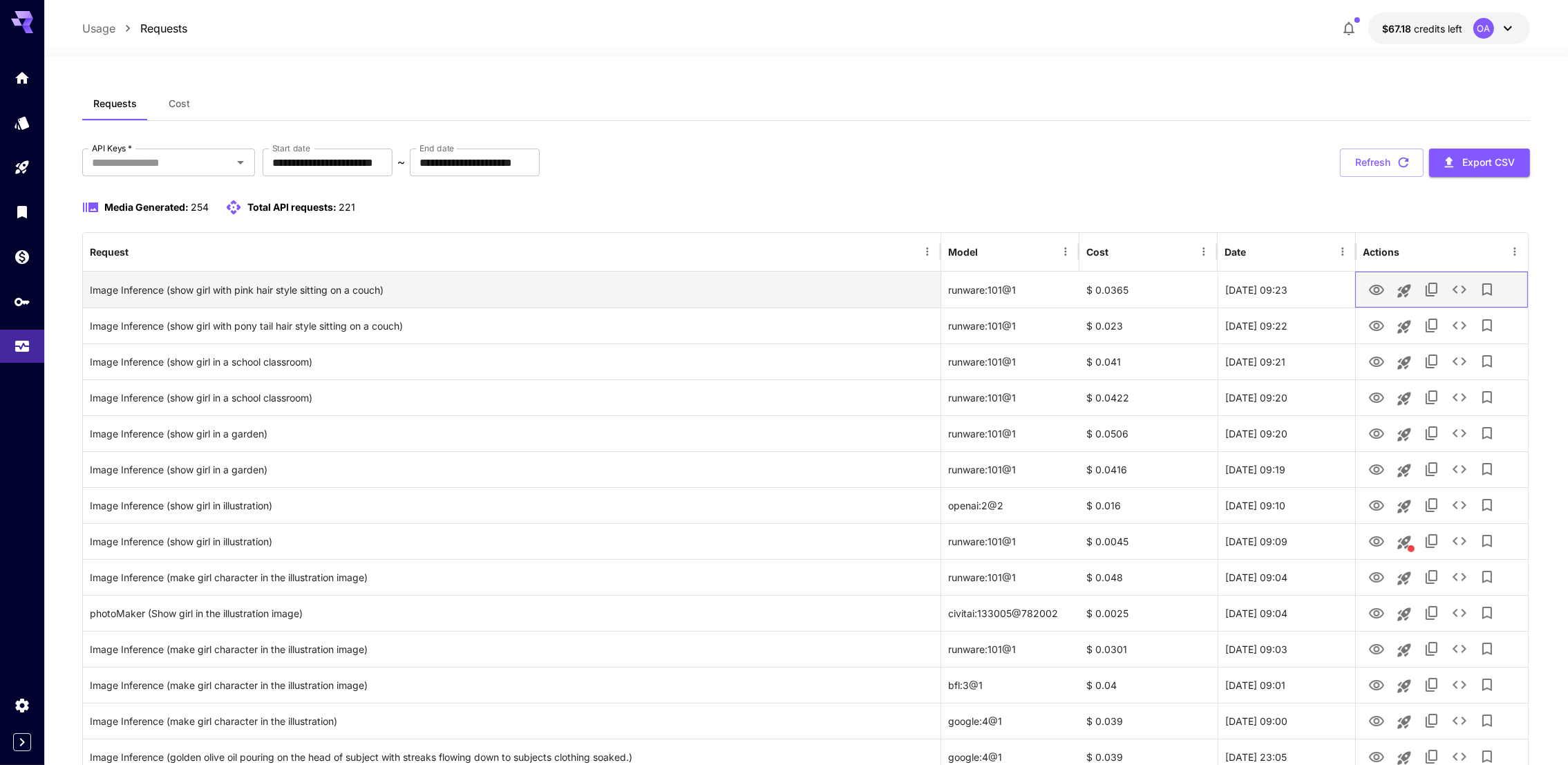
click at [1363, 287] on div at bounding box center [1441, 289] width 173 height 36
click at [1374, 287] on icon "View" at bounding box center [1377, 289] width 15 height 11
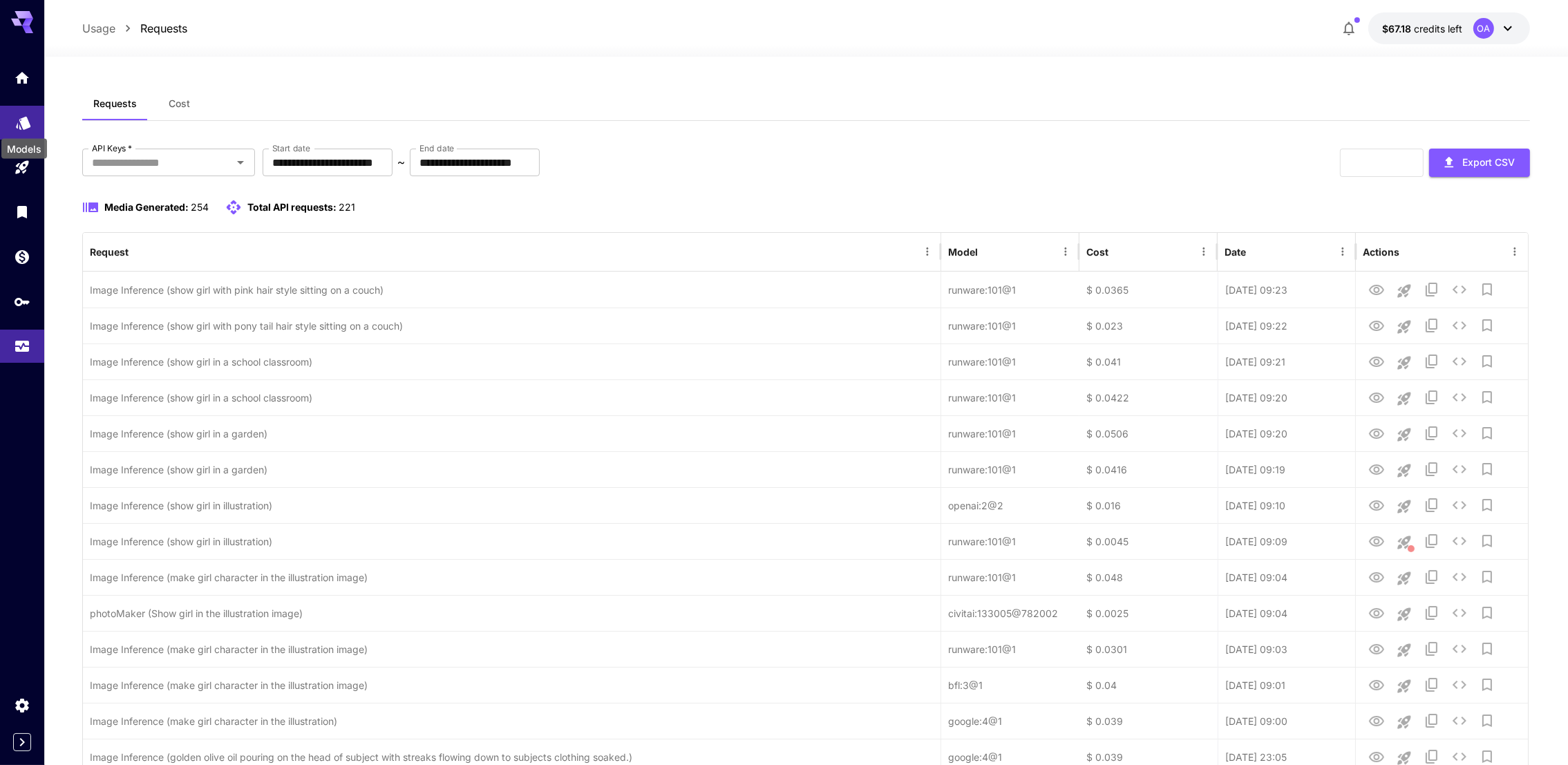
click at [16, 122] on icon "Models" at bounding box center [23, 118] width 14 height 13
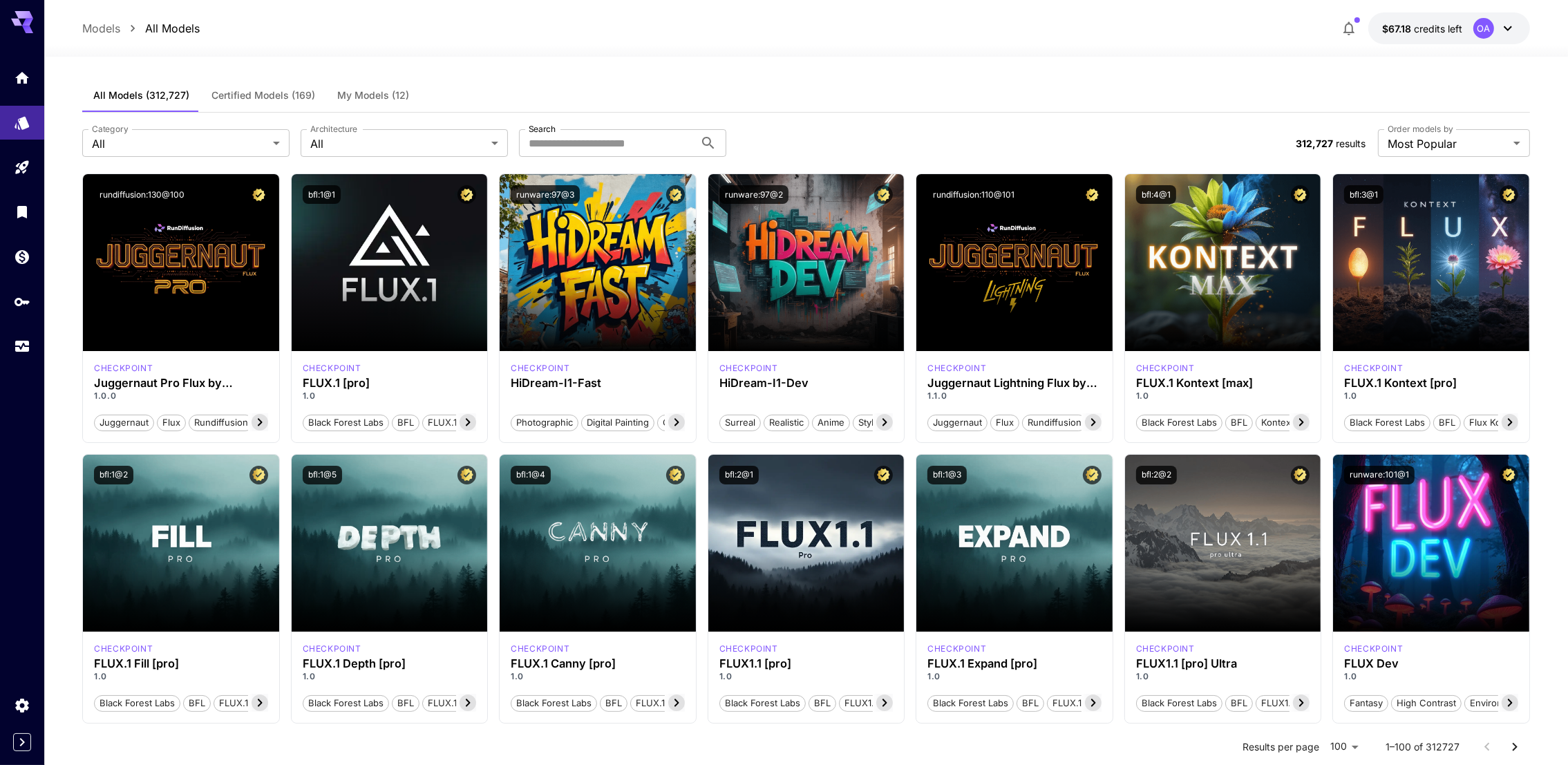
click at [356, 84] on button "My Models (12)" at bounding box center [373, 96] width 94 height 33
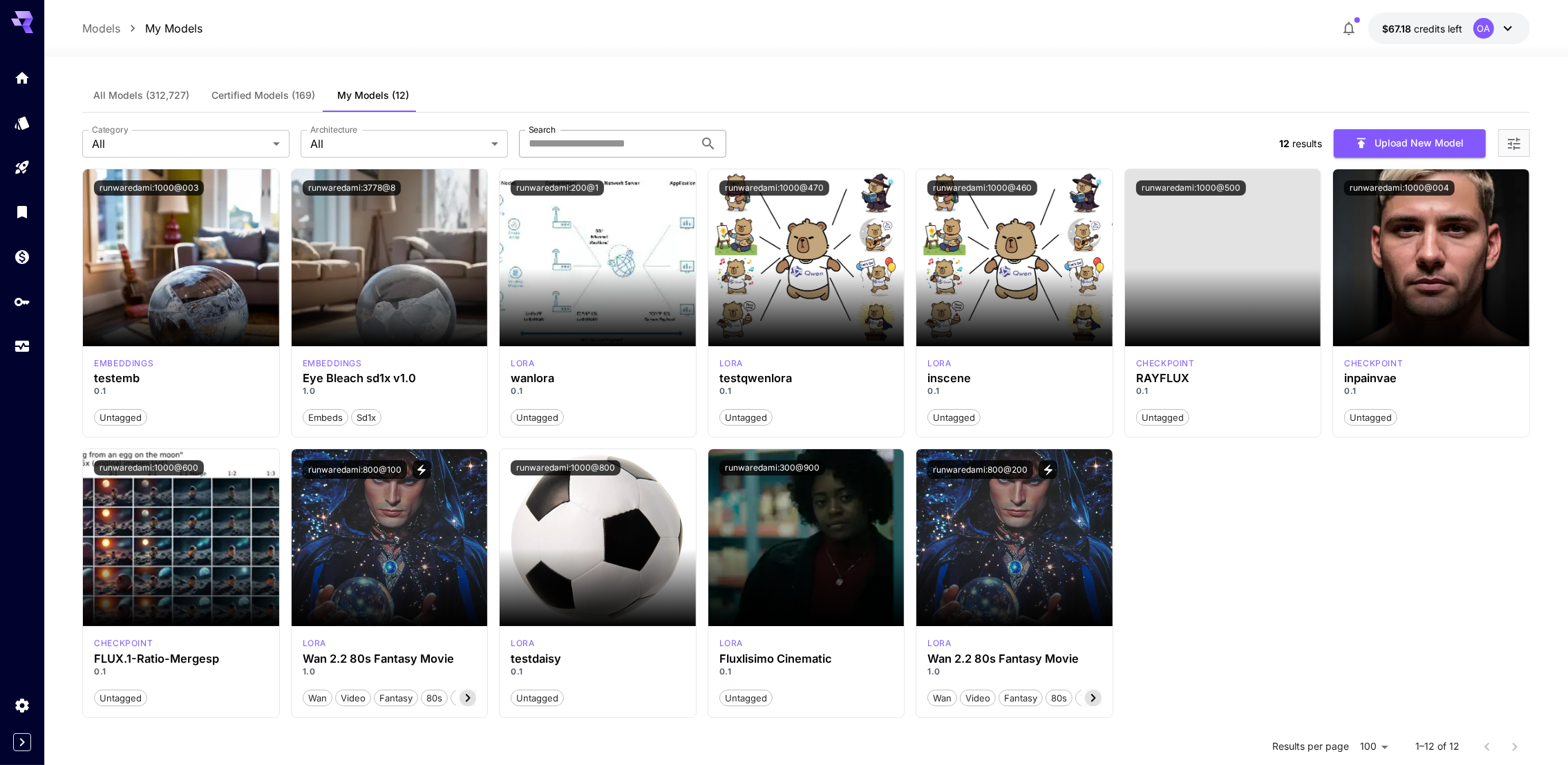
click at [612, 147] on input "Search" at bounding box center [607, 143] width 176 height 28
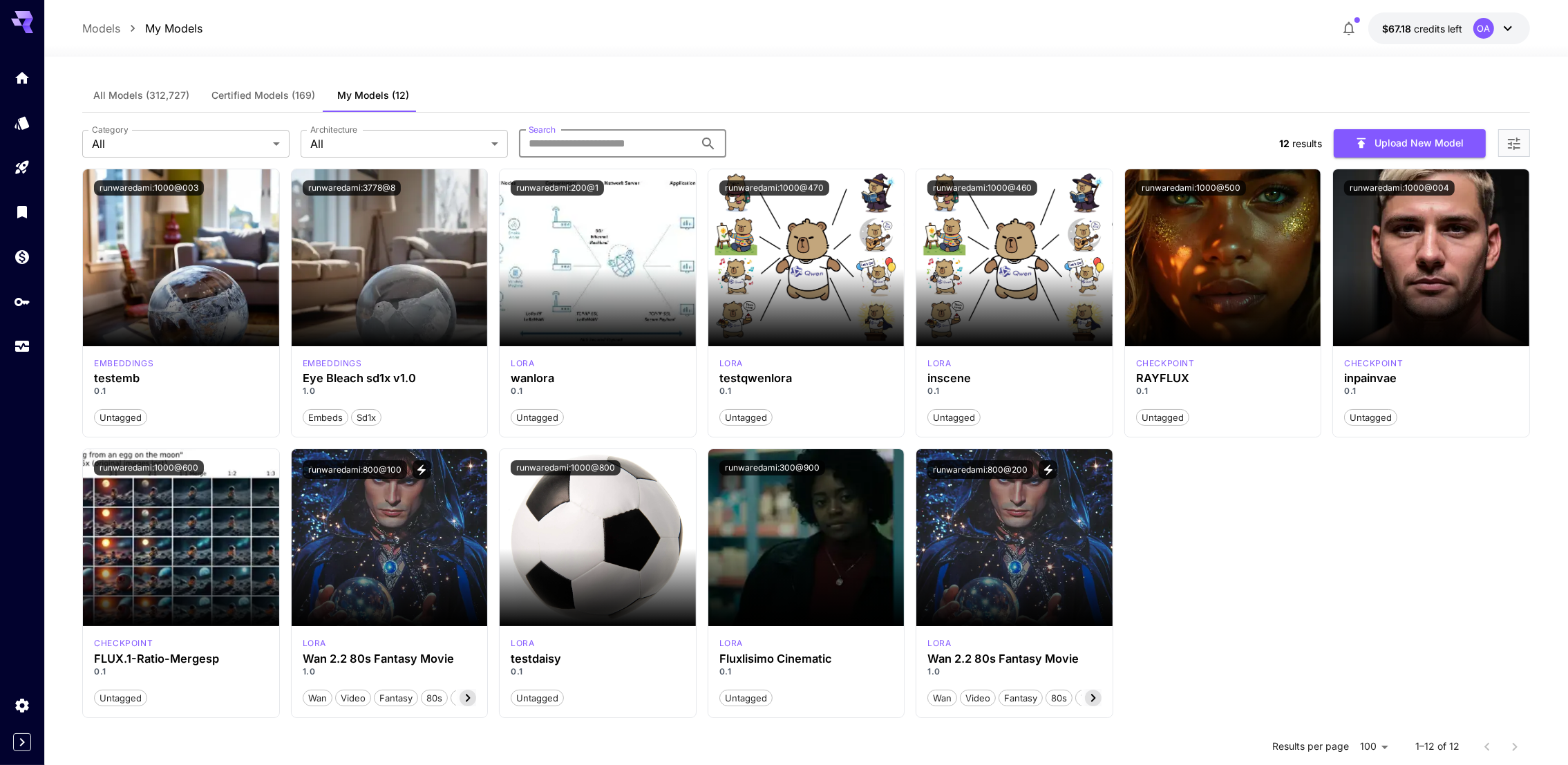
paste input "**********"
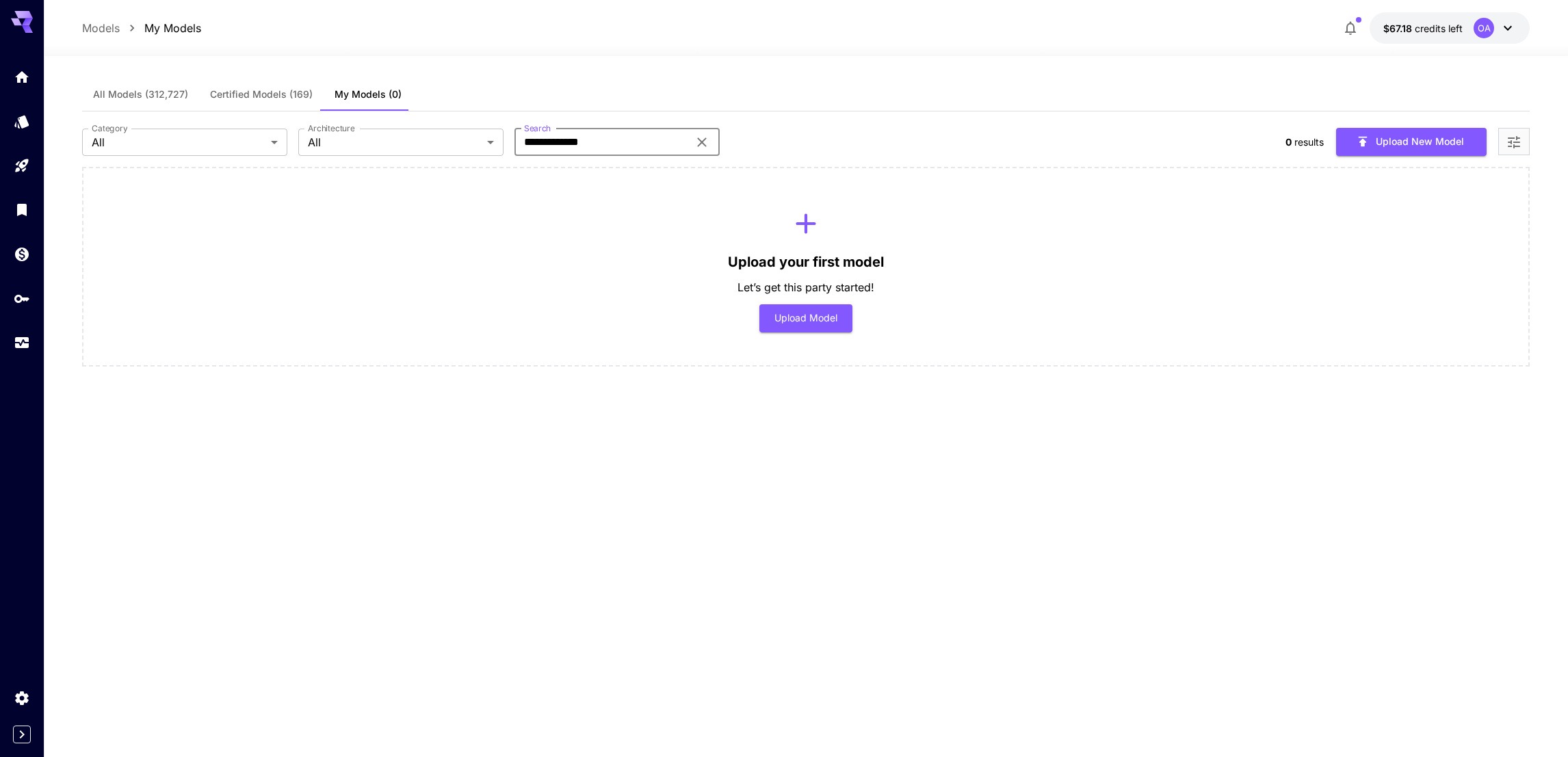
type input "**********"
click at [241, 90] on span "Certified Models (169)" at bounding box center [261, 94] width 103 height 12
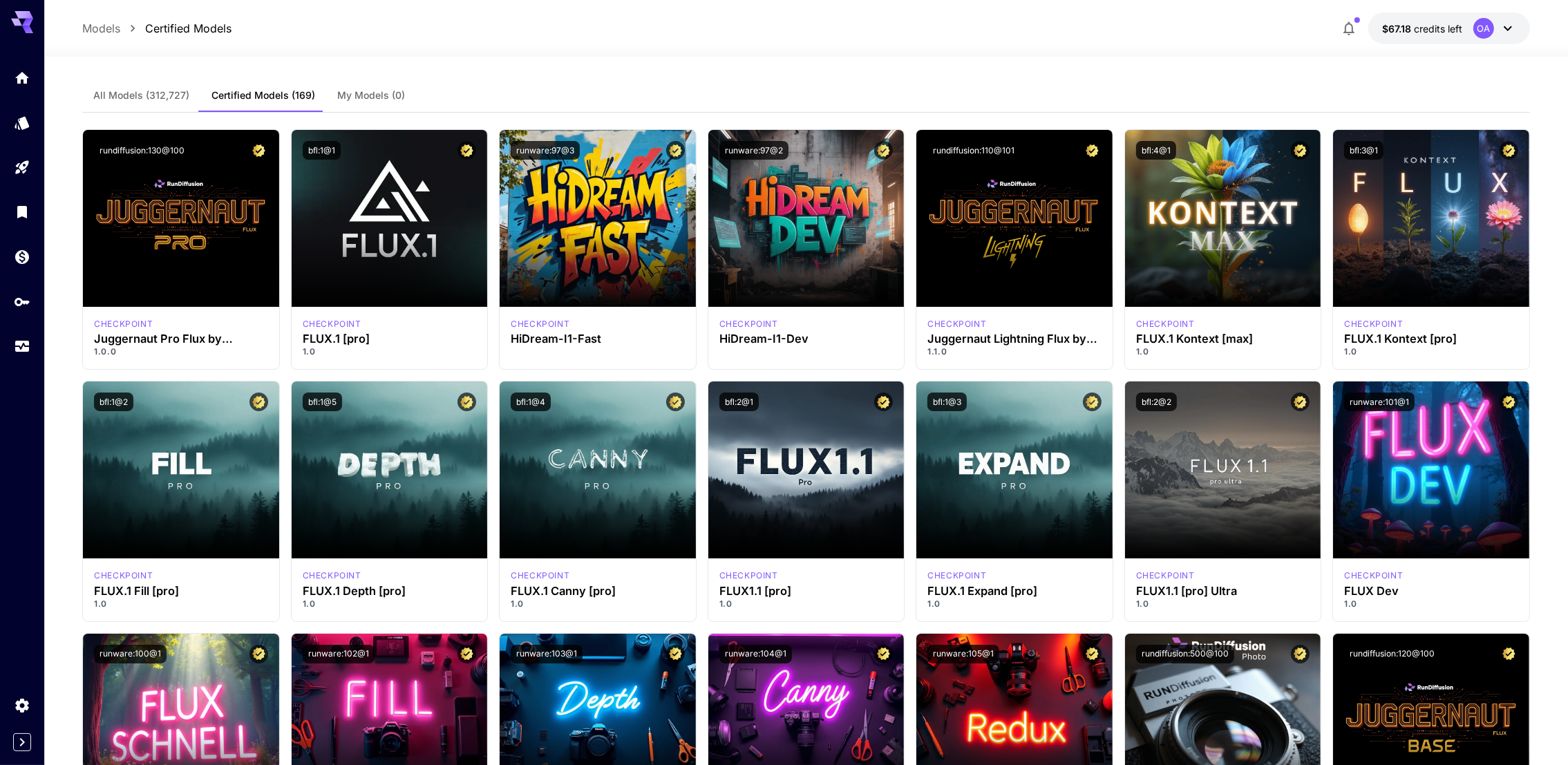
click at [152, 94] on span "All Models (312,727)" at bounding box center [141, 95] width 96 height 12
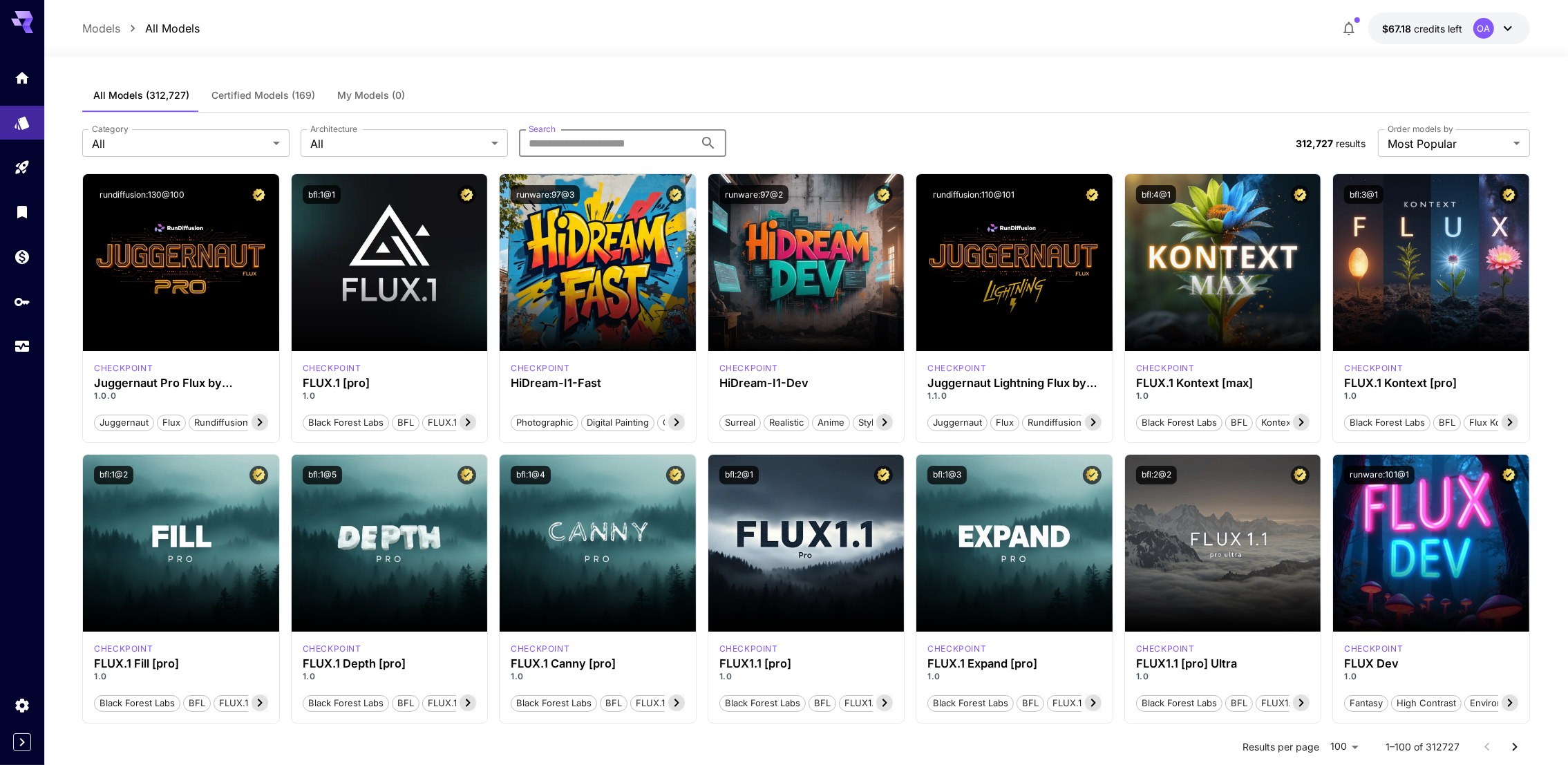
click at [543, 136] on input "Search" at bounding box center [607, 142] width 176 height 28
paste input "**********"
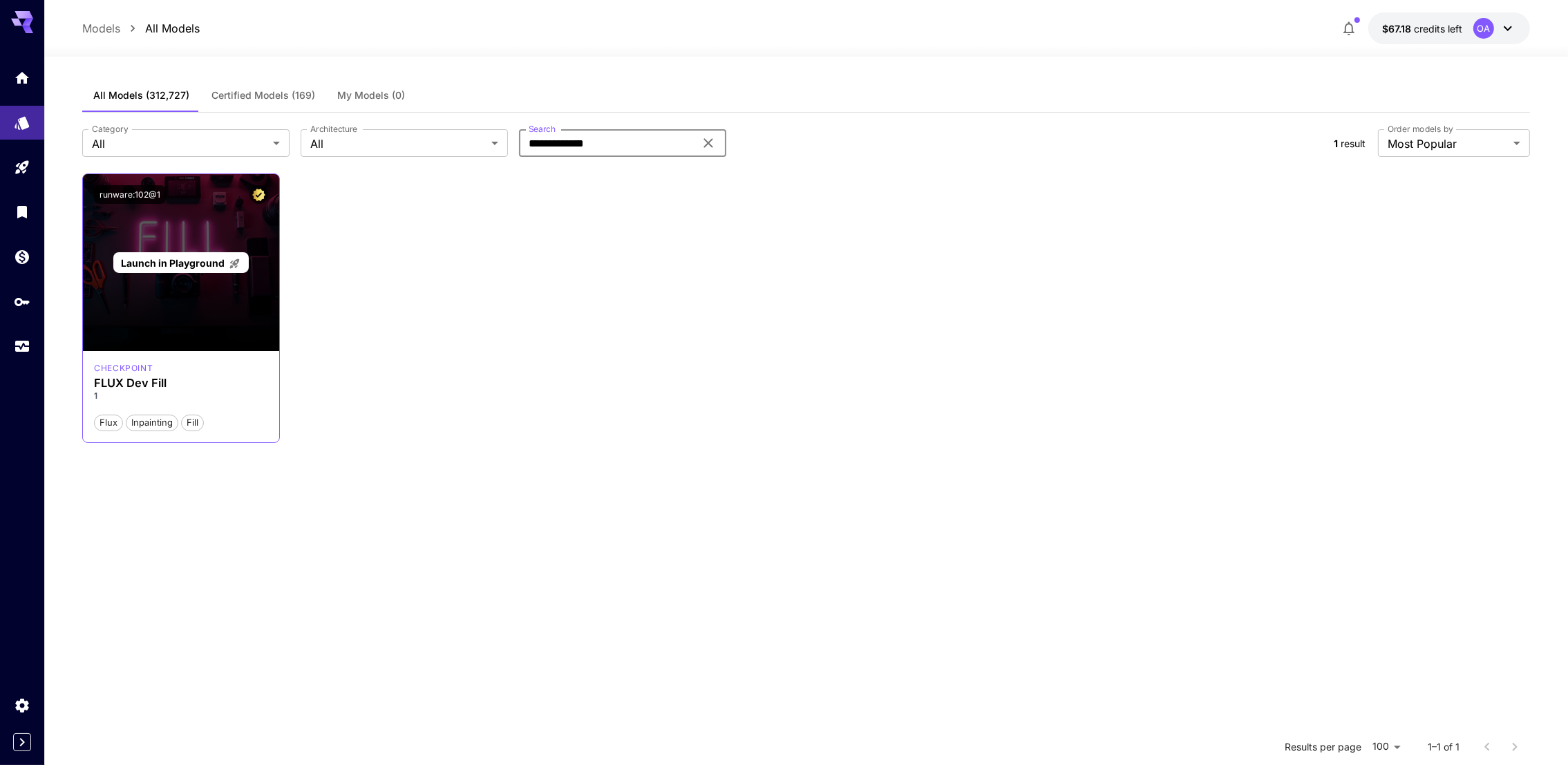
type input "**********"
click at [185, 264] on span "Launch in Playground" at bounding box center [173, 263] width 104 height 11
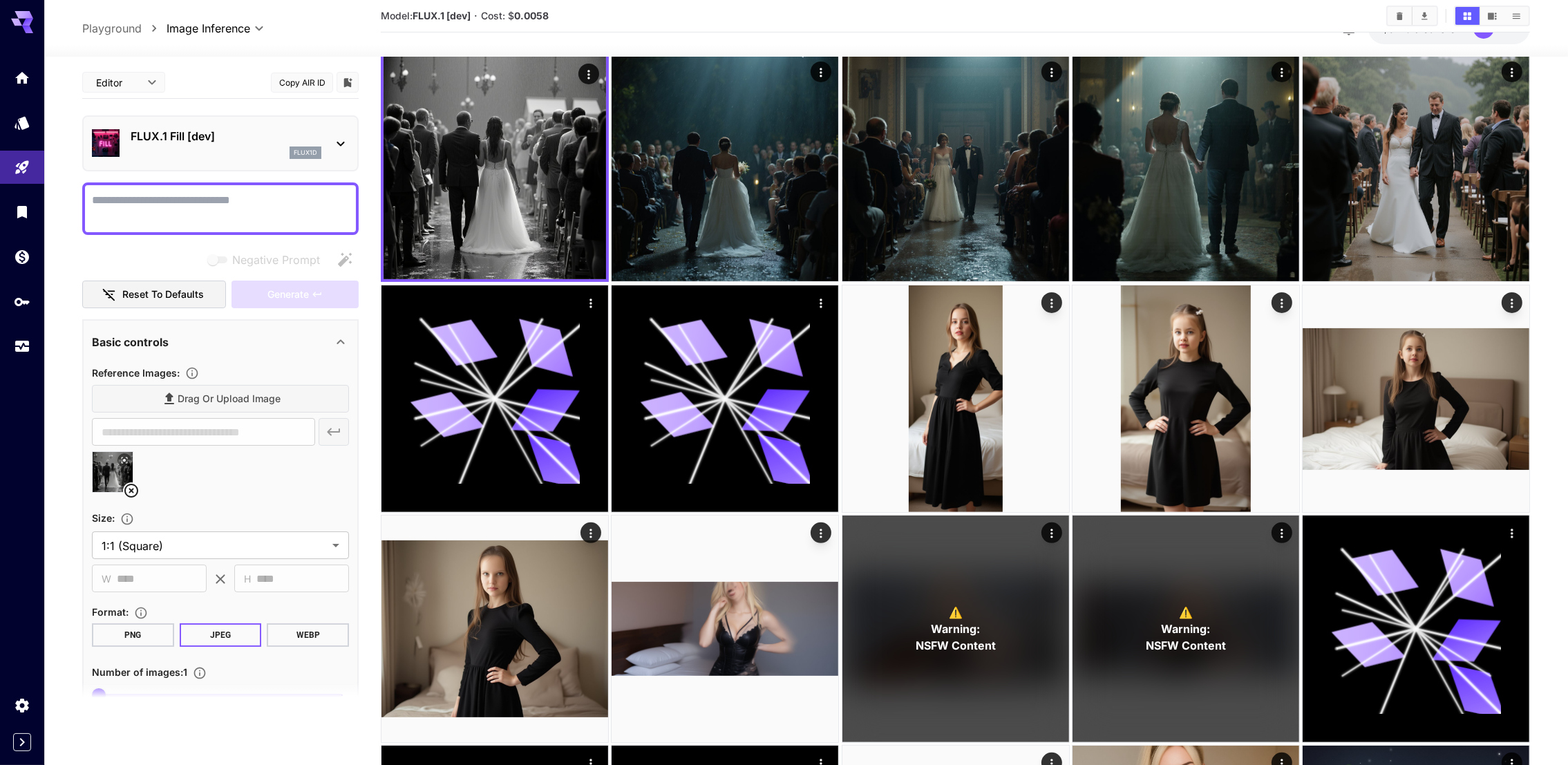
scroll to position [518, 0]
type textarea "**********"
click at [279, 302] on button "Generate" at bounding box center [294, 295] width 127 height 29
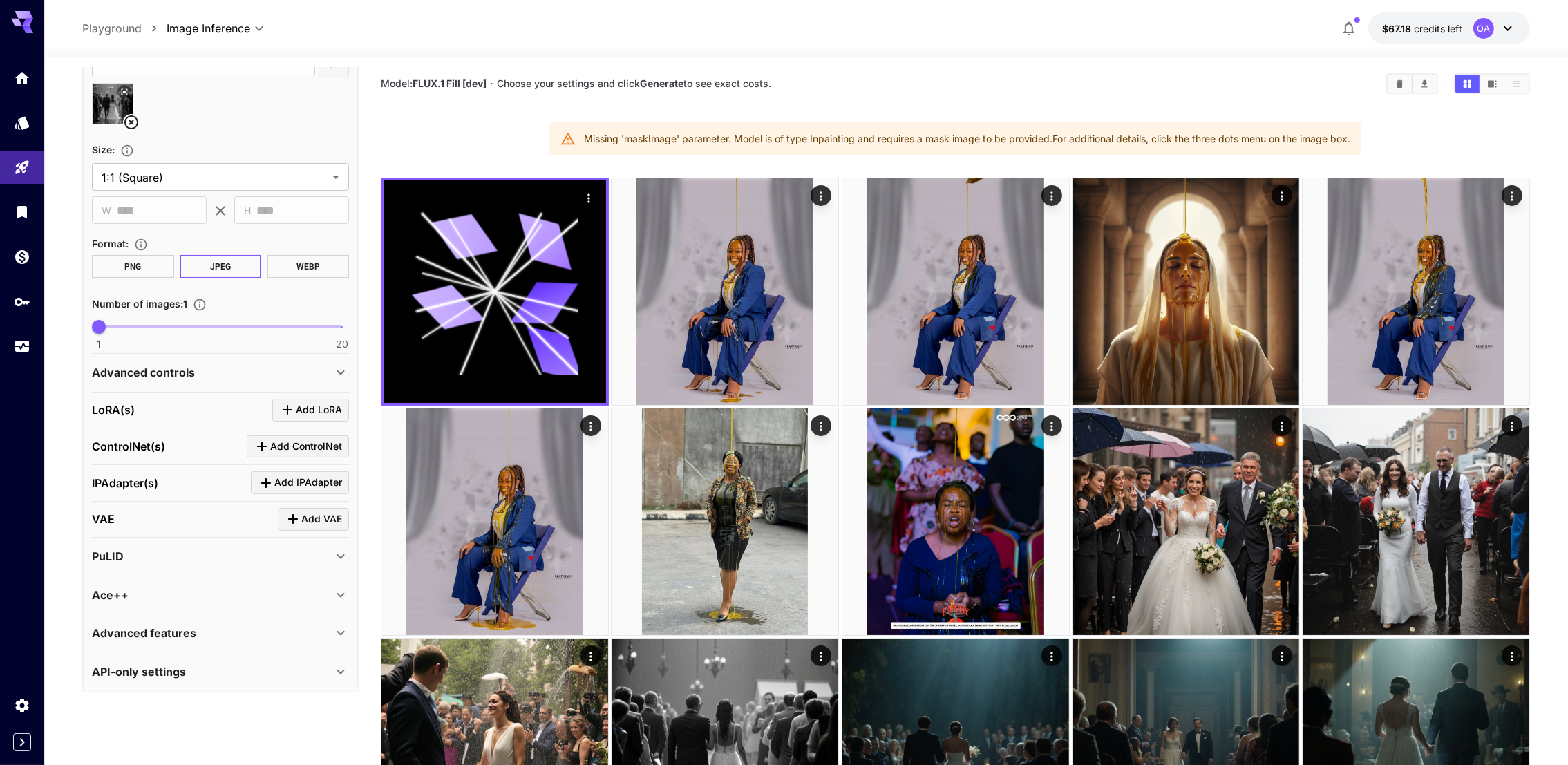
scroll to position [371, 0]
click at [213, 617] on div "Advanced features" at bounding box center [220, 632] width 257 height 33
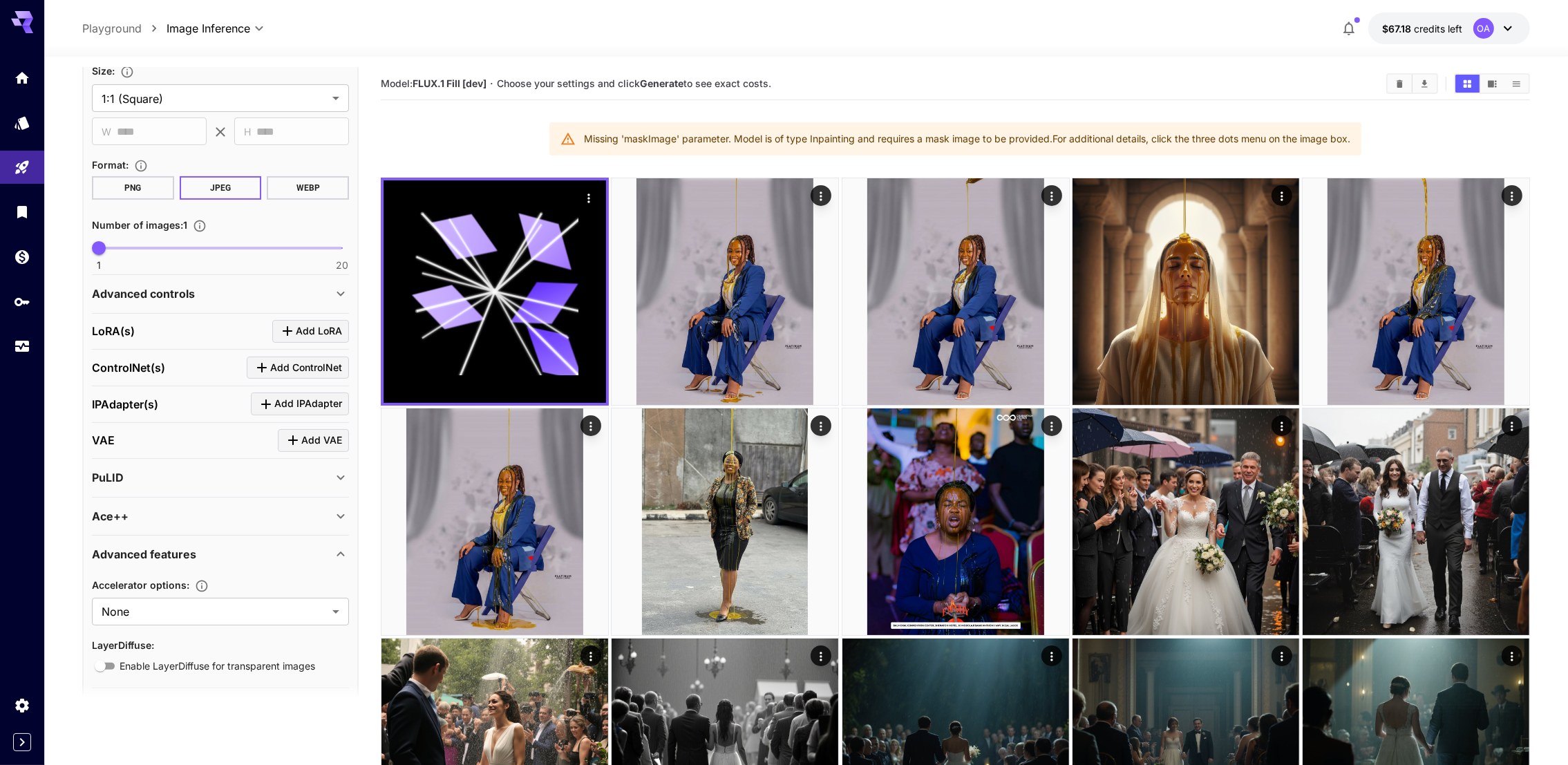
scroll to position [484, 0]
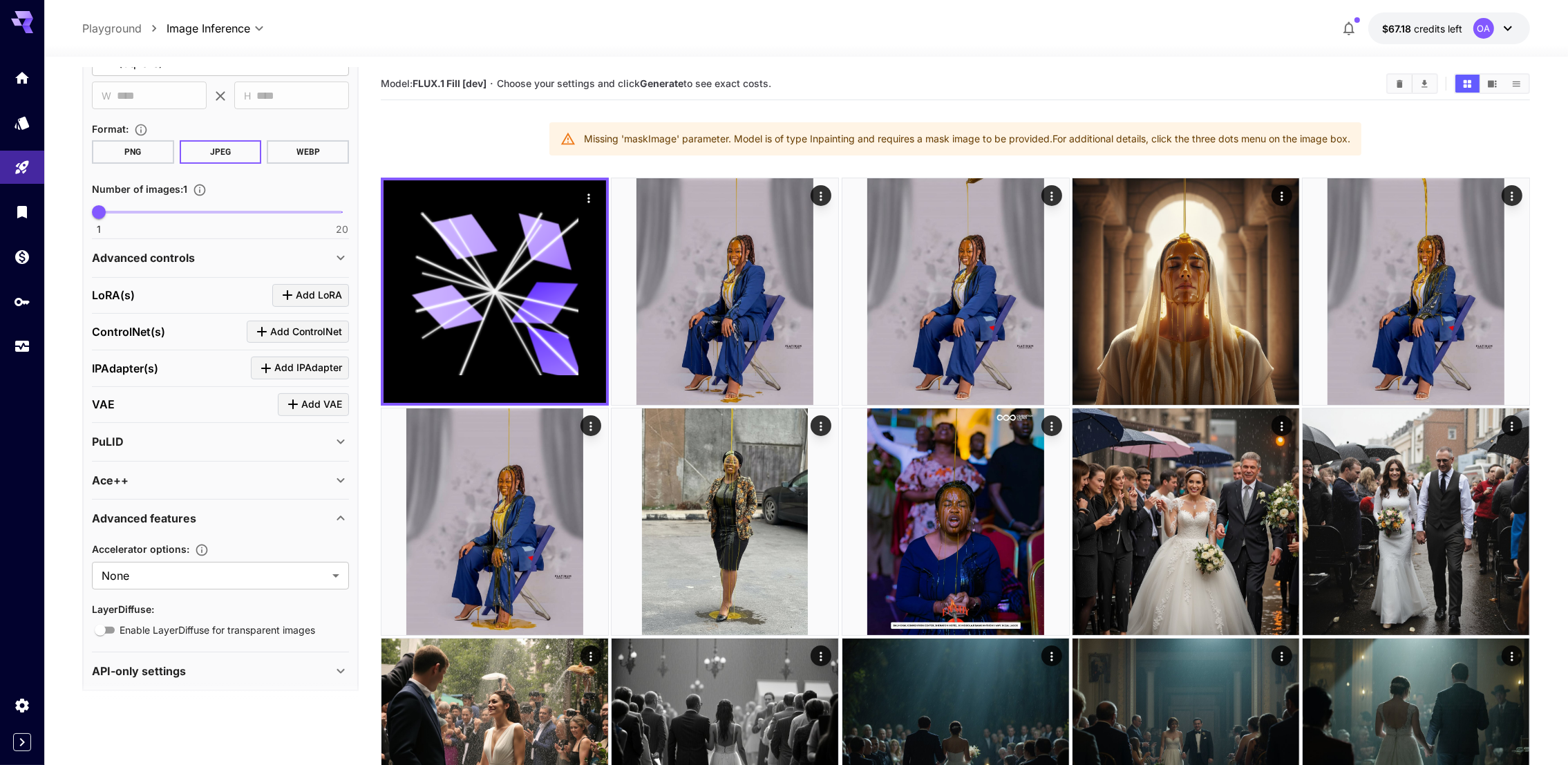
click at [175, 252] on p "Advanced controls" at bounding box center [143, 257] width 103 height 16
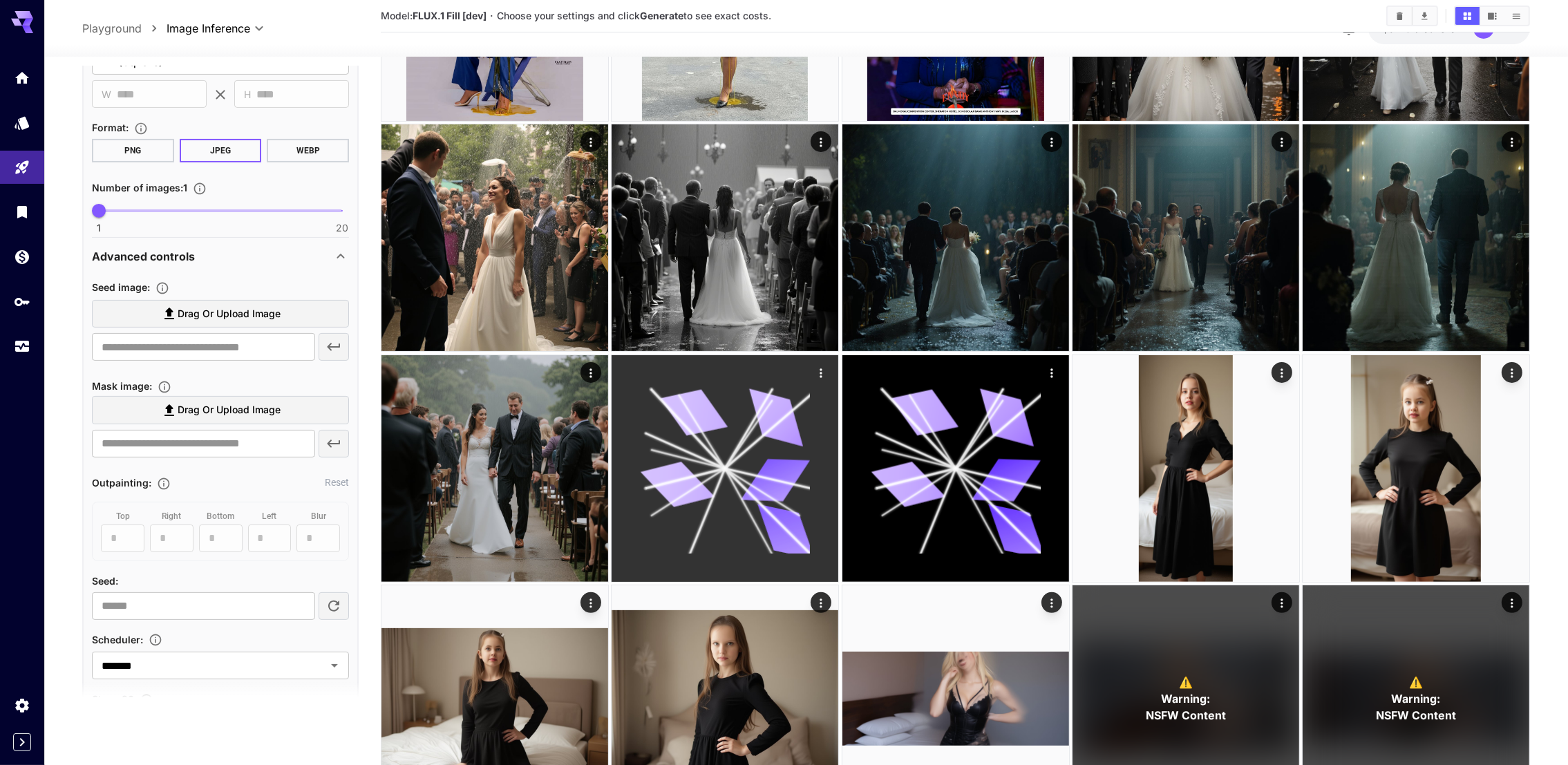
scroll to position [518, 0]
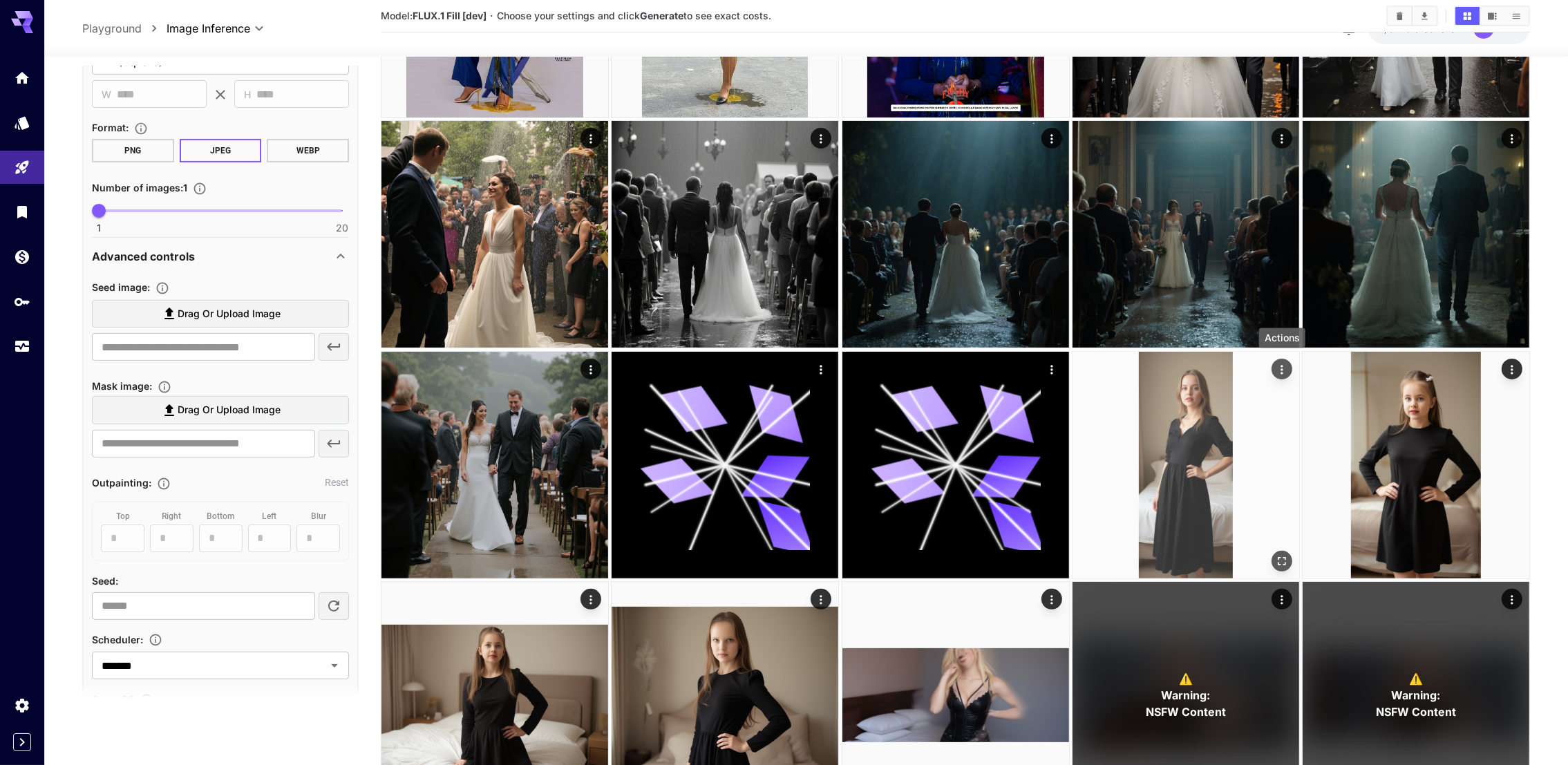
click at [1280, 366] on icon "Actions" at bounding box center [1282, 369] width 13 height 13
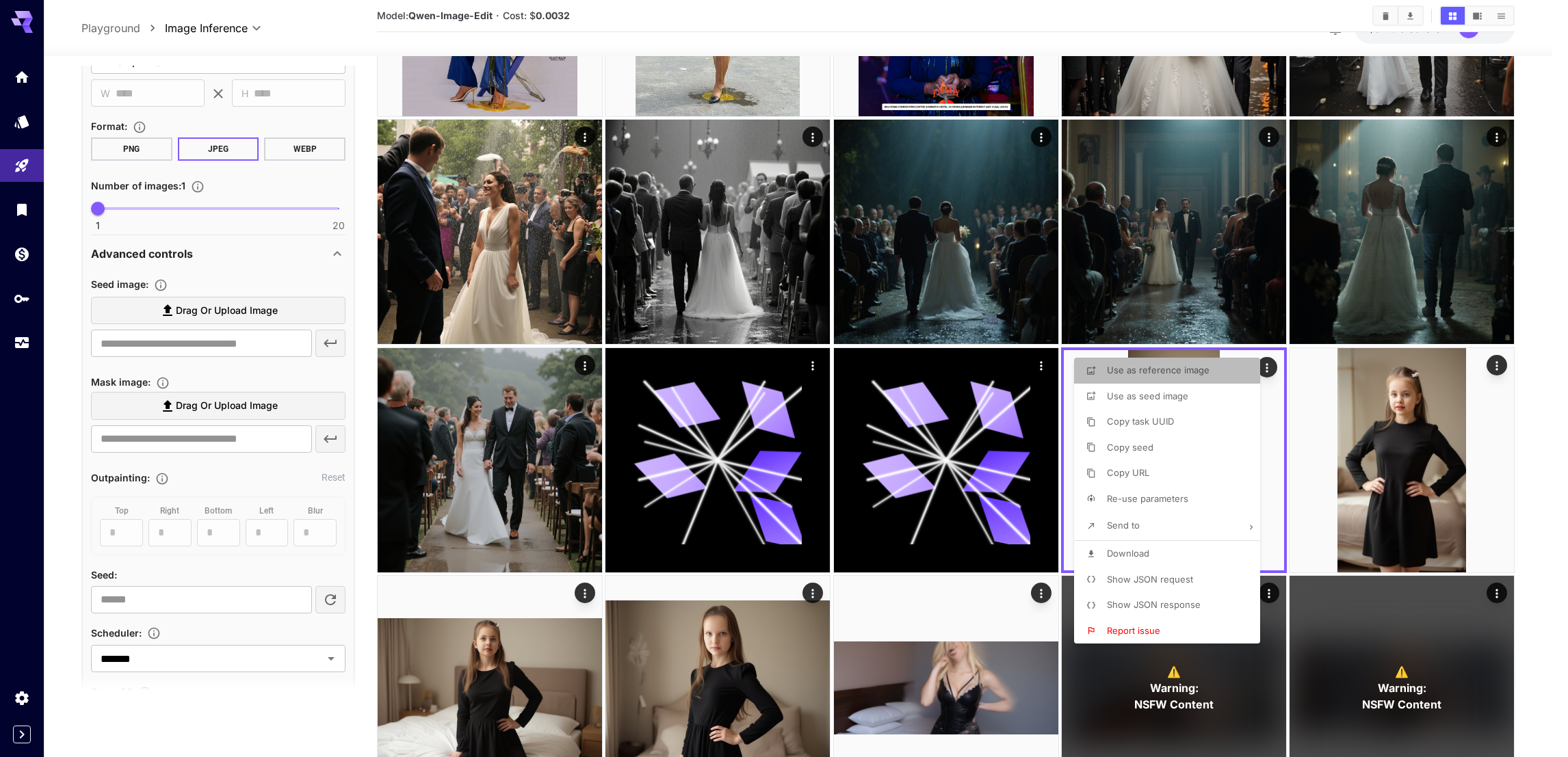
click at [1169, 365] on span "Use as reference image" at bounding box center [1158, 370] width 103 height 11
click at [1511, 464] on div at bounding box center [784, 378] width 1568 height 757
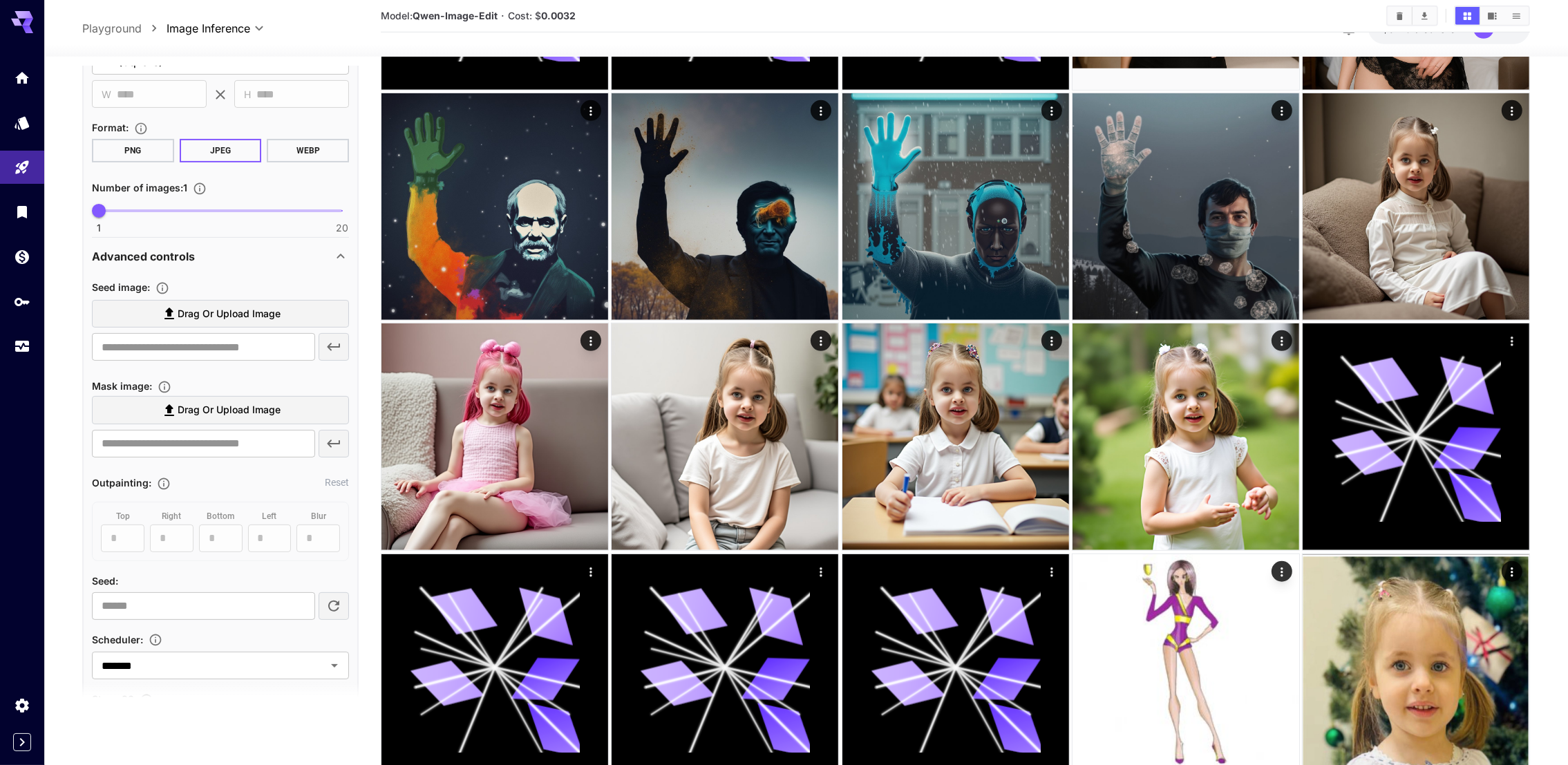
scroll to position [1570, 0]
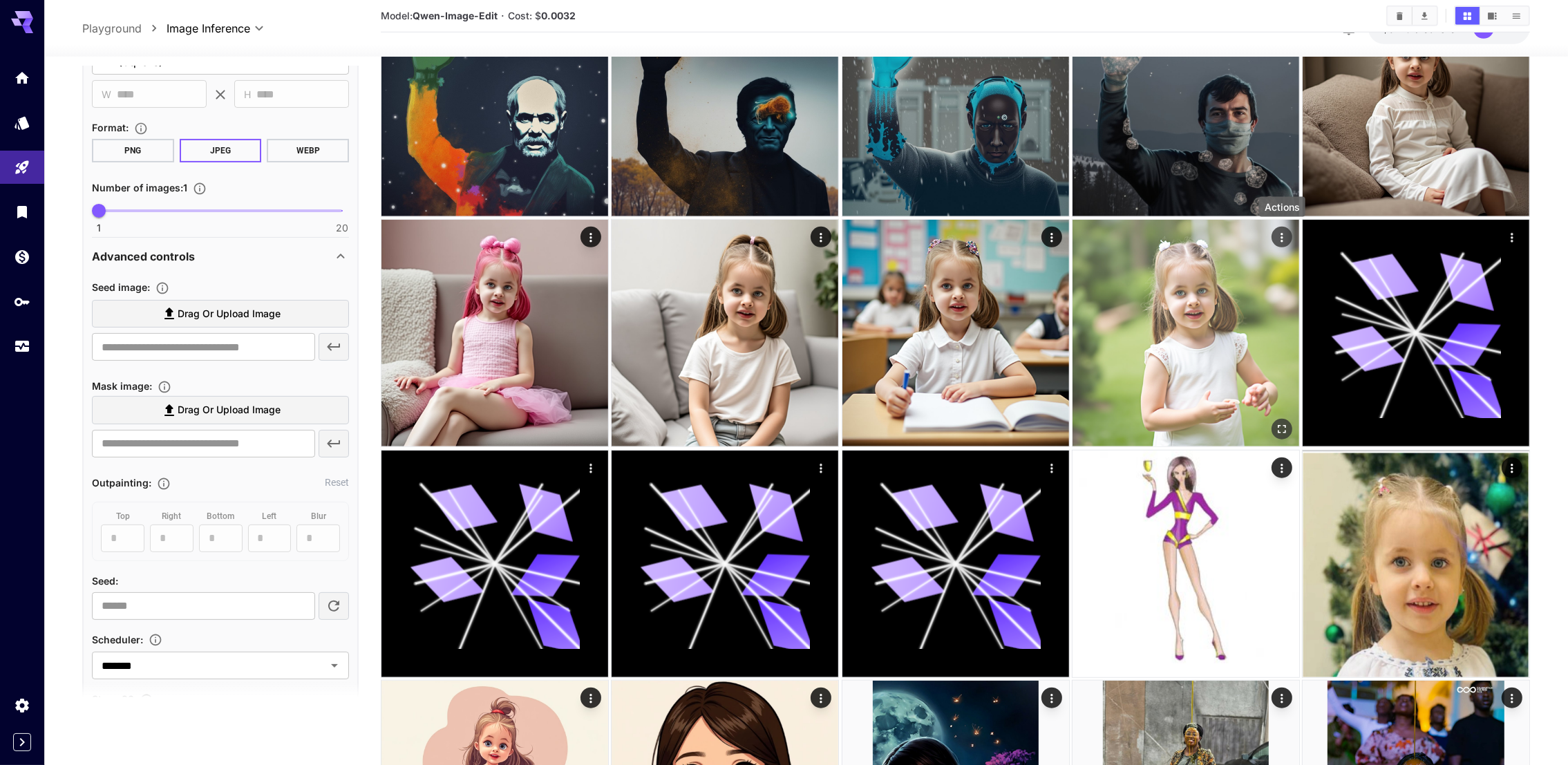
click at [1286, 229] on div "Actions" at bounding box center [1282, 237] width 13 height 16
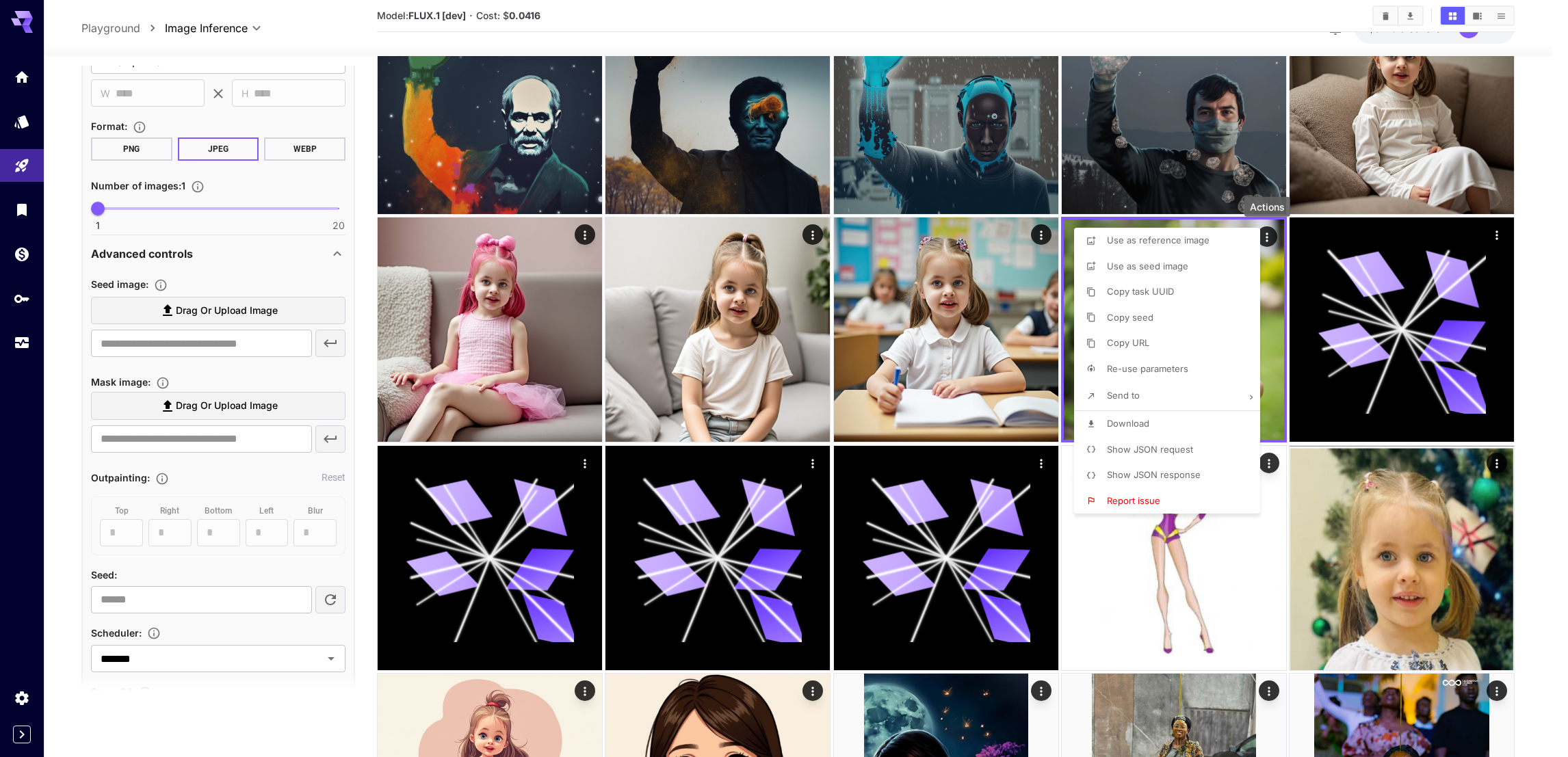
click at [195, 344] on div at bounding box center [784, 378] width 1568 height 757
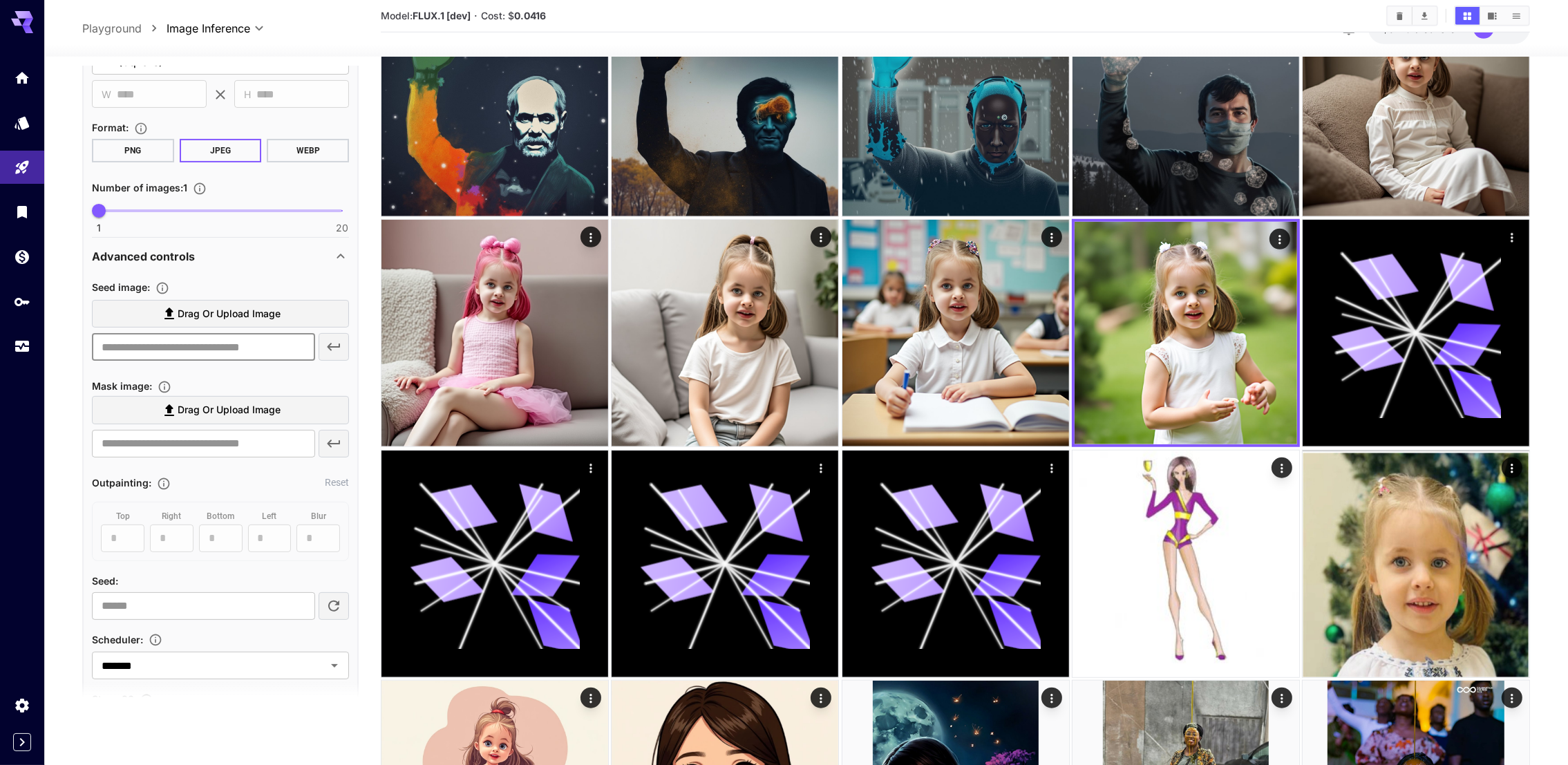
click at [203, 341] on input "text" at bounding box center [203, 347] width 223 height 28
click at [264, 347] on input "text" at bounding box center [203, 347] width 223 height 28
click at [276, 319] on label "Drag or upload image" at bounding box center [220, 314] width 257 height 29
click at [0, 0] on input "Drag or upload image" at bounding box center [0, 0] width 0 height 0
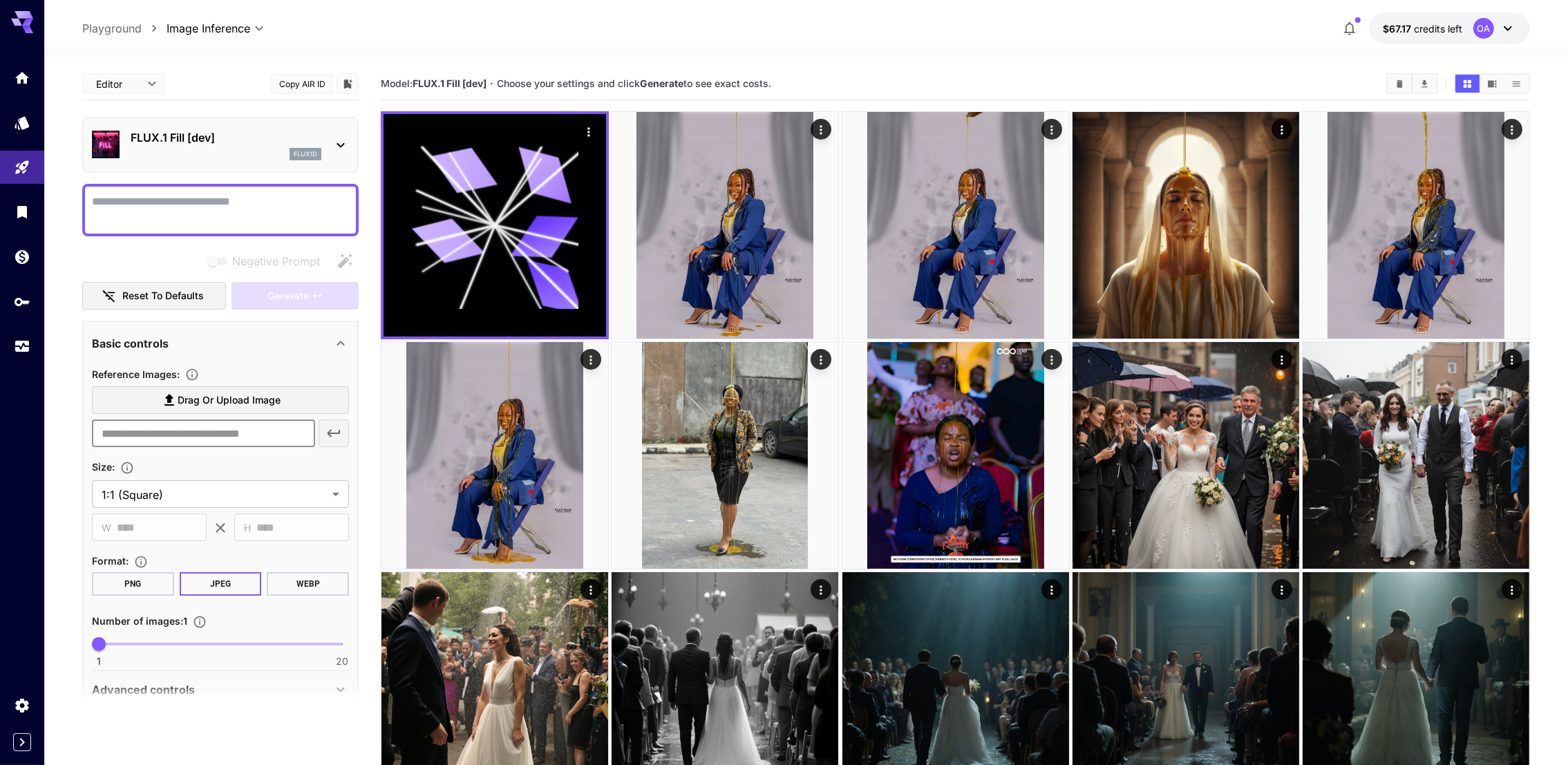
click at [264, 441] on input "text" at bounding box center [203, 433] width 223 height 28
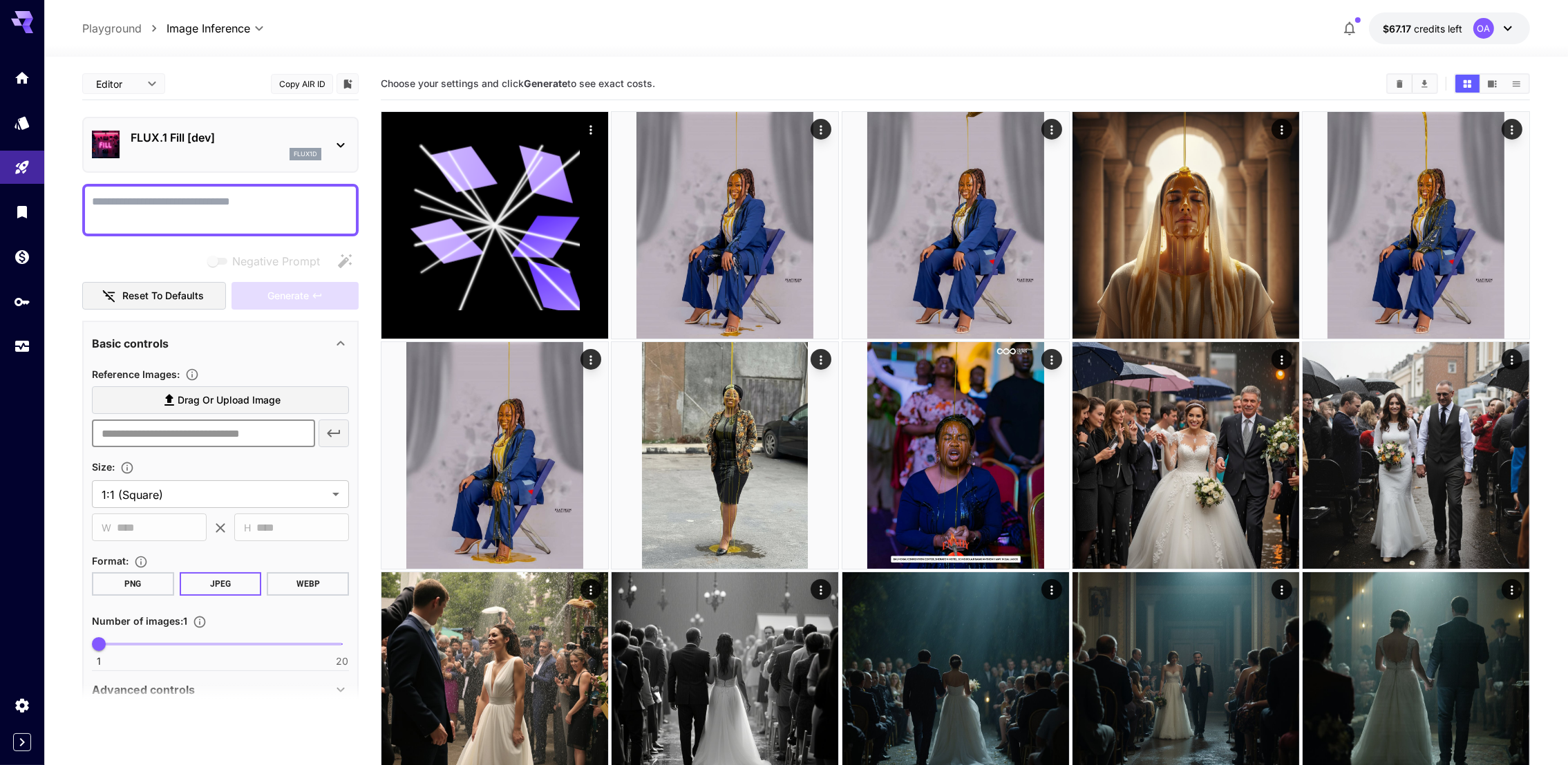
paste input "**********"
type input "**********"
click at [336, 427] on icon "button" at bounding box center [333, 433] width 16 height 16
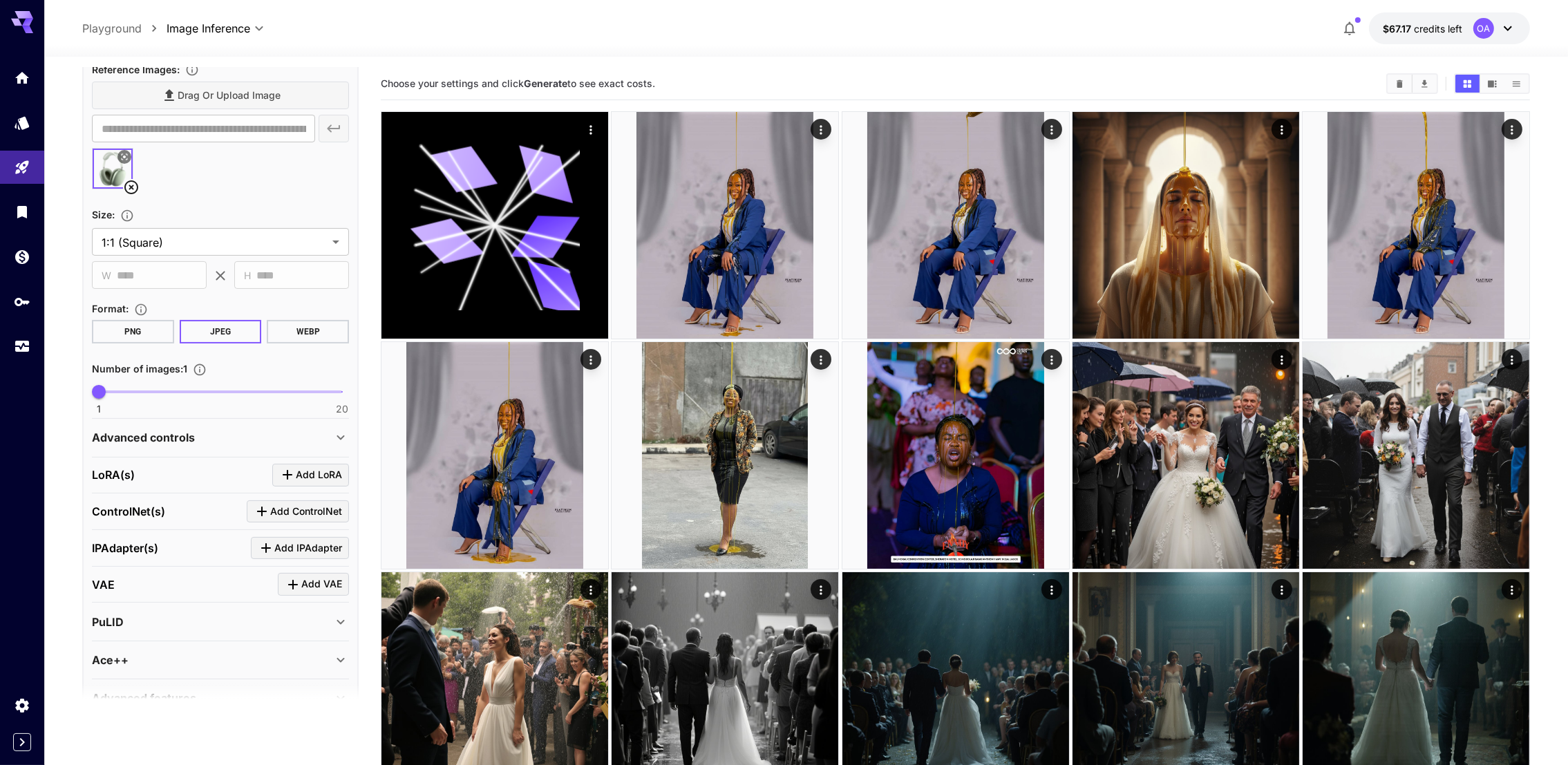
scroll to position [310, 0]
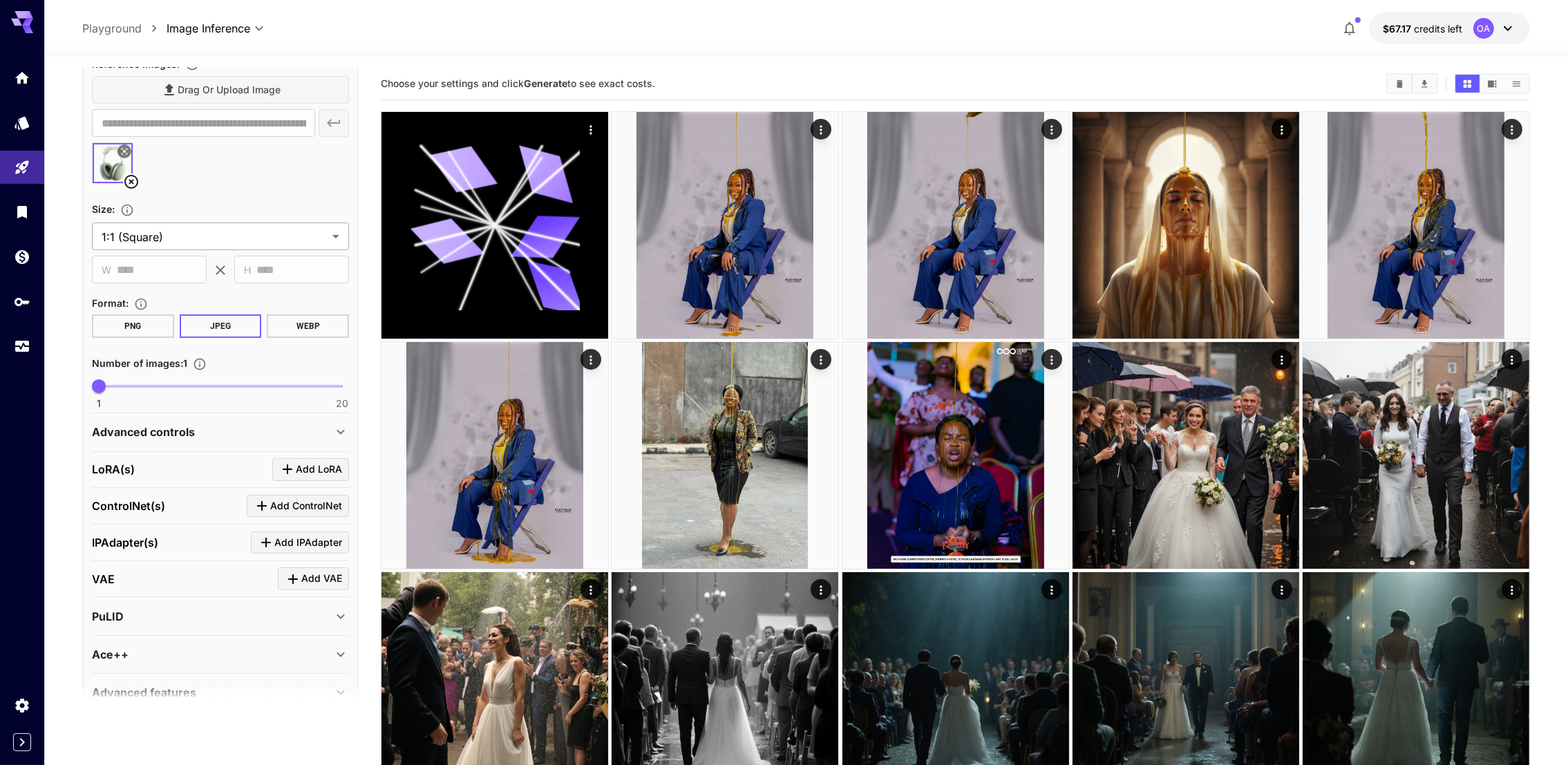
click at [127, 179] on icon at bounding box center [131, 181] width 16 height 16
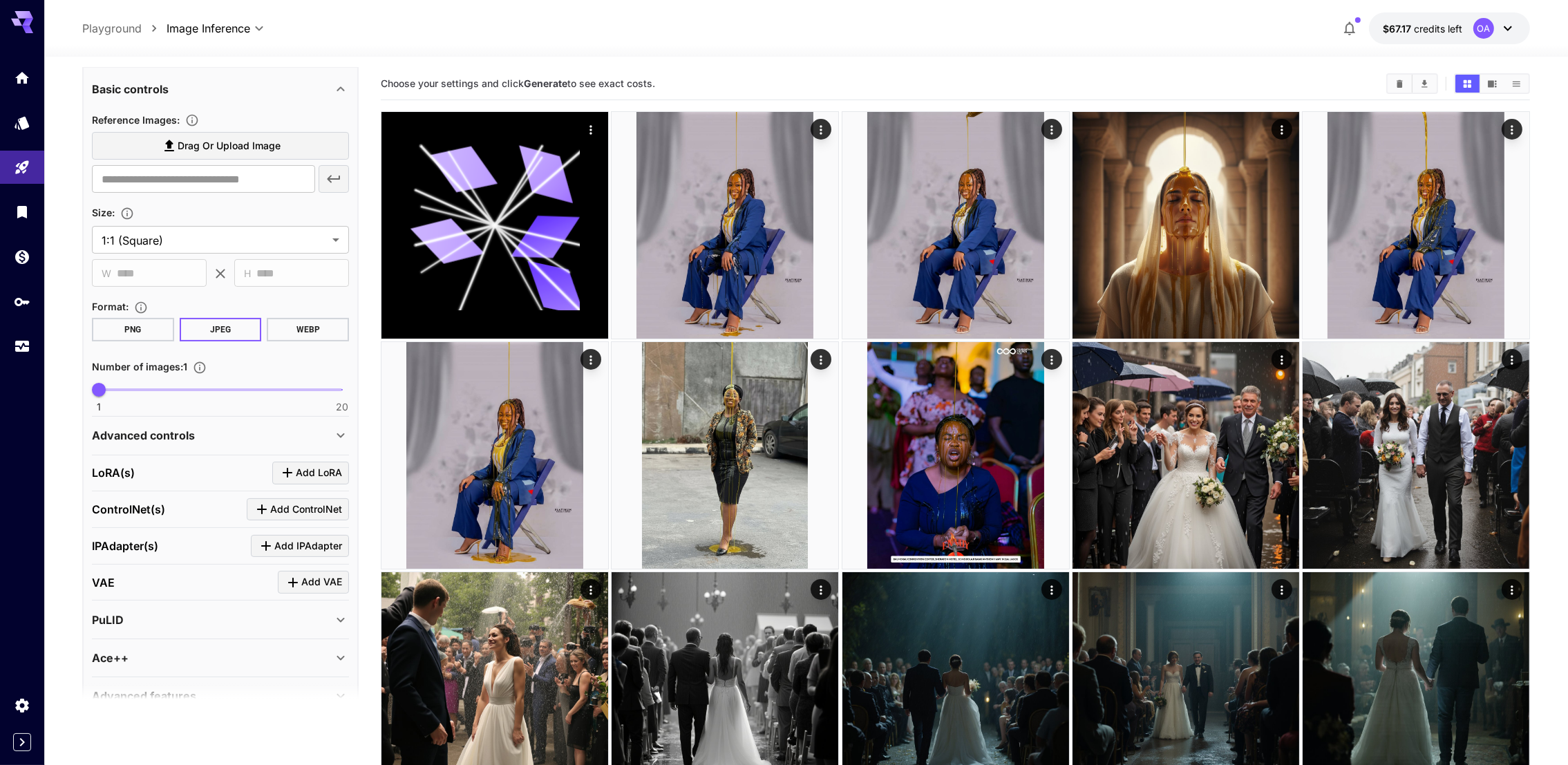
scroll to position [318, 0]
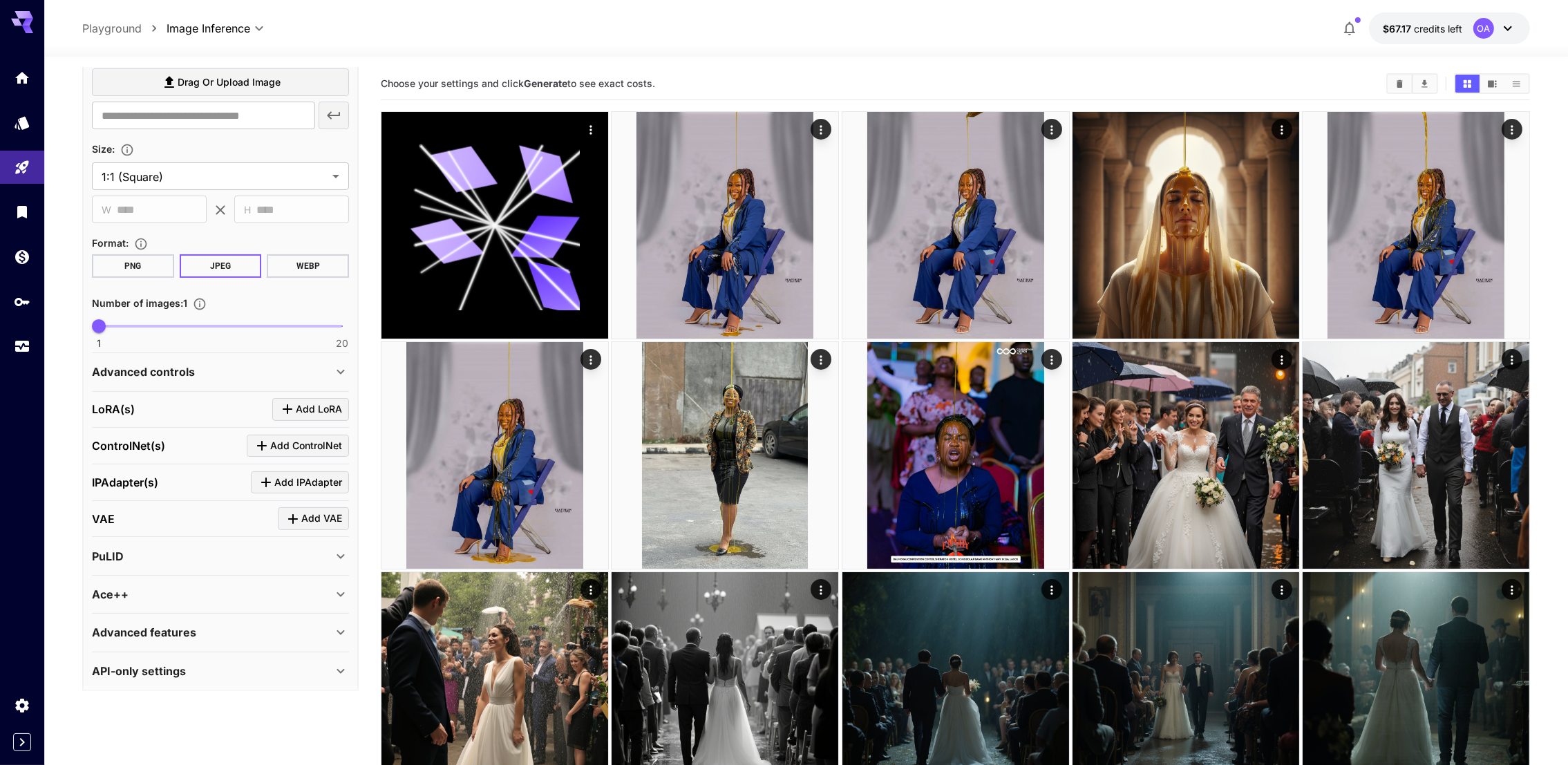
click at [339, 367] on icon at bounding box center [340, 372] width 16 height 16
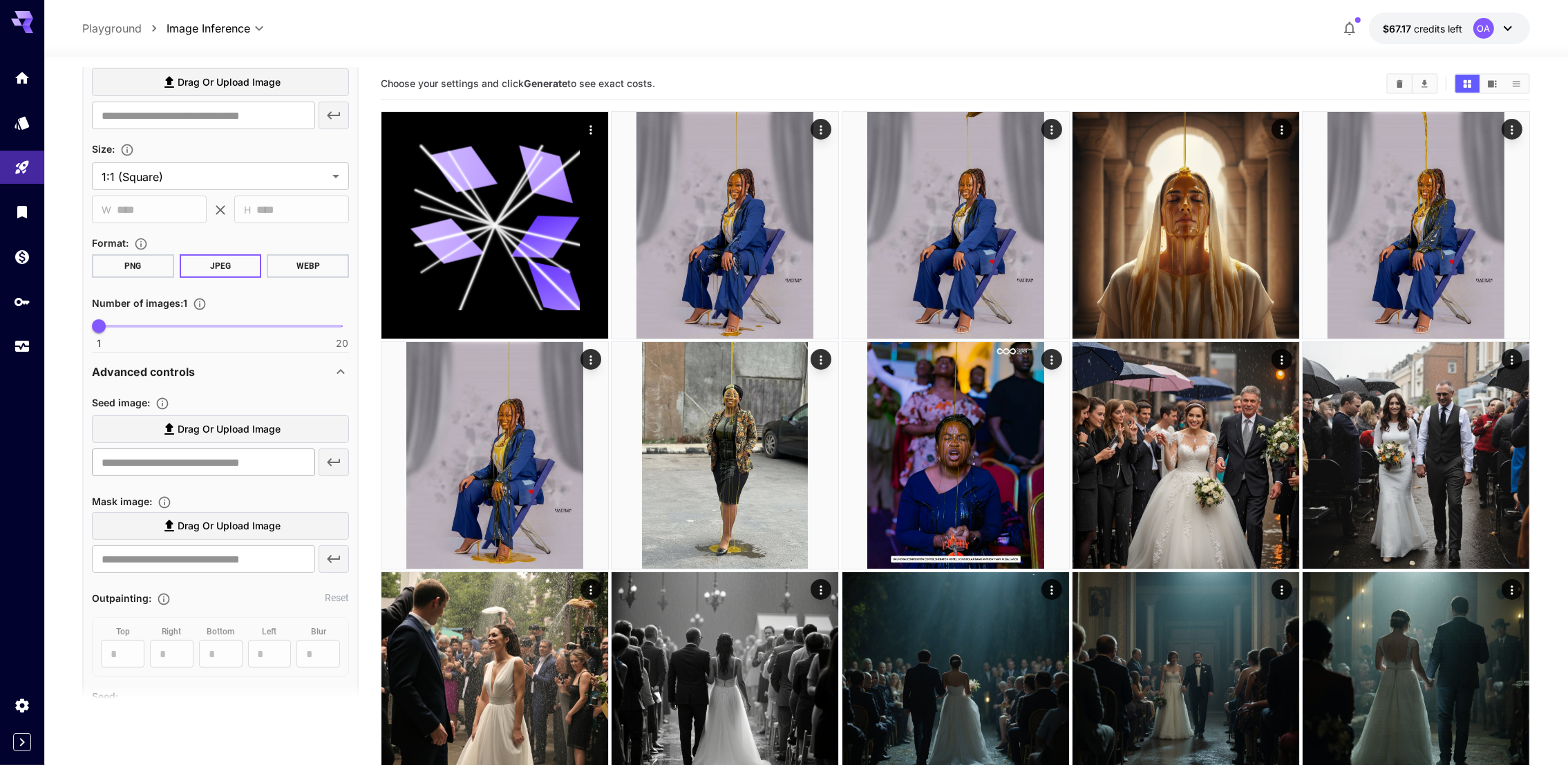
click at [234, 461] on input "text" at bounding box center [203, 462] width 223 height 28
paste input "**********"
type input "**********"
click at [338, 468] on button "button" at bounding box center [334, 462] width 31 height 28
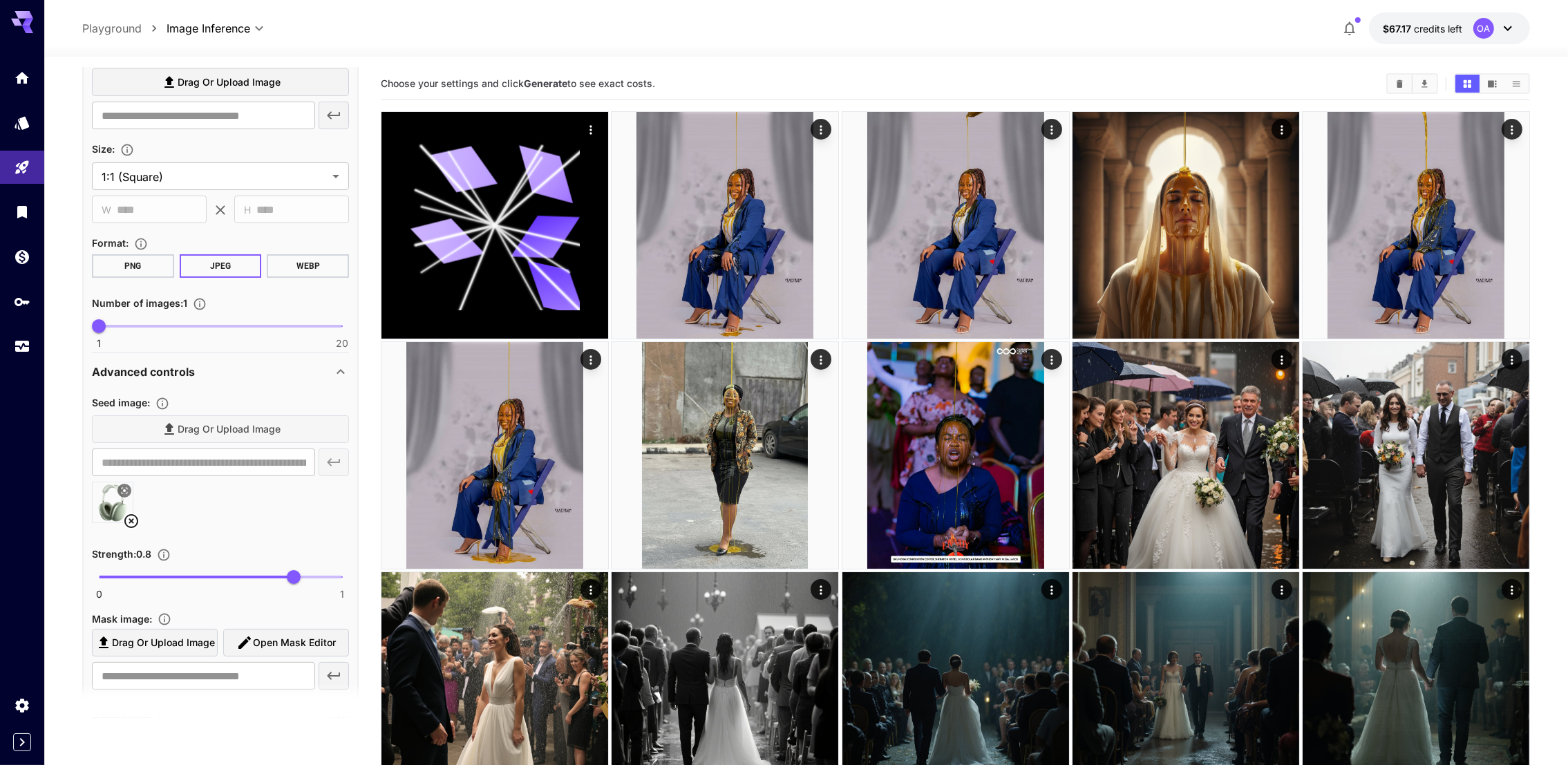
scroll to position [525, 0]
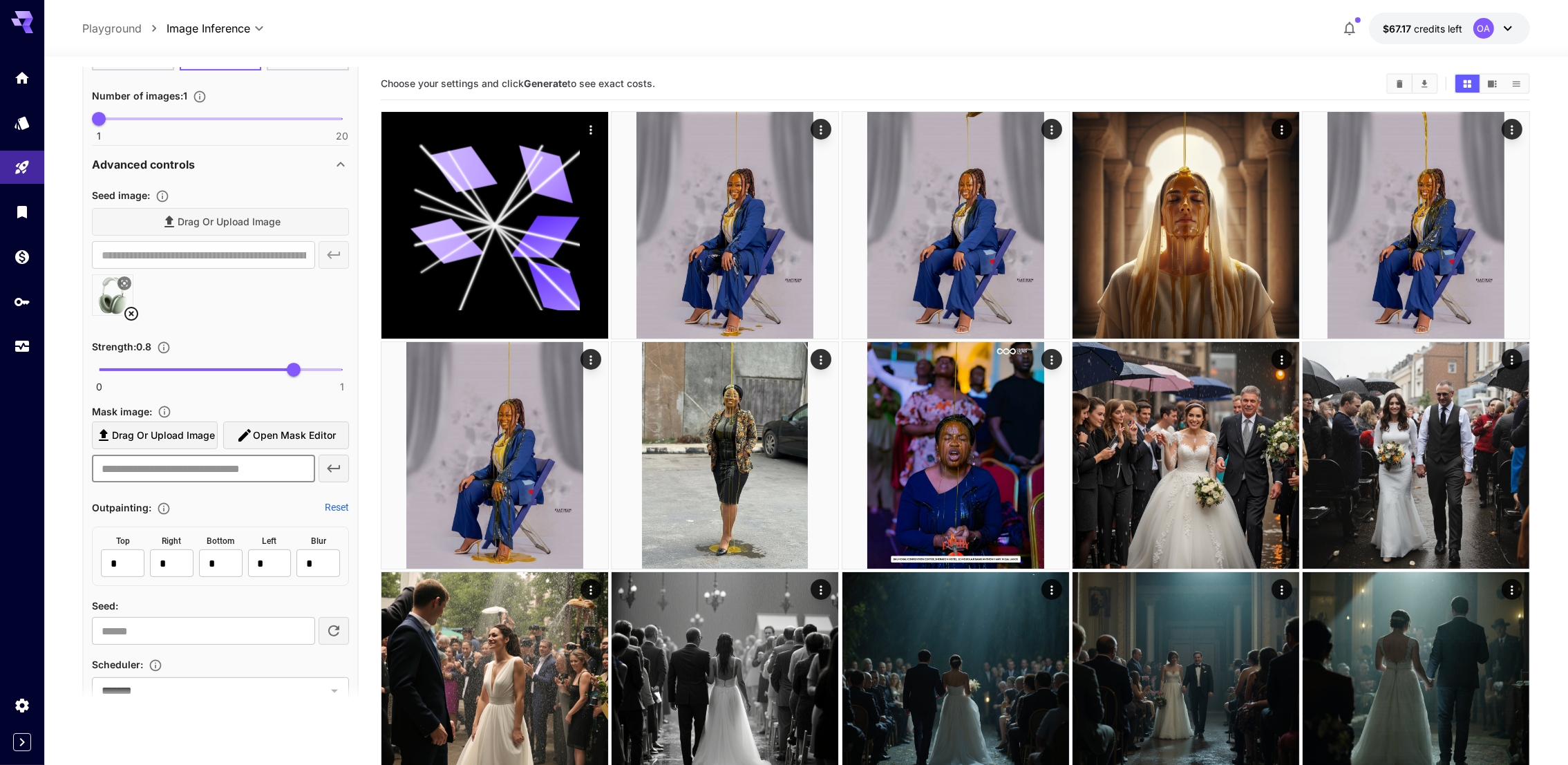
click at [211, 473] on input "text" at bounding box center [203, 468] width 223 height 28
paste input "**********"
type input "**********"
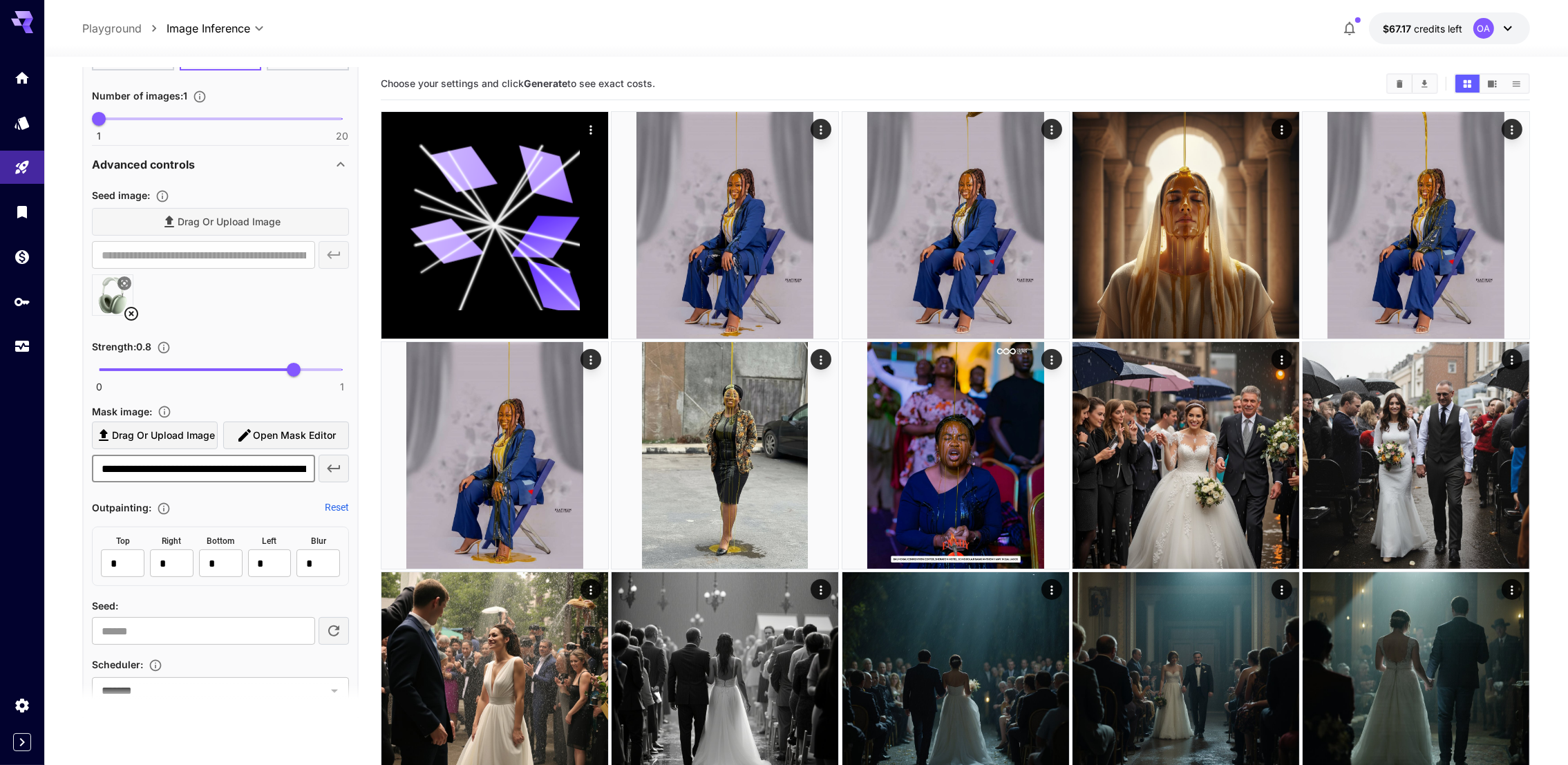
click at [333, 460] on icon "button" at bounding box center [333, 468] width 16 height 16
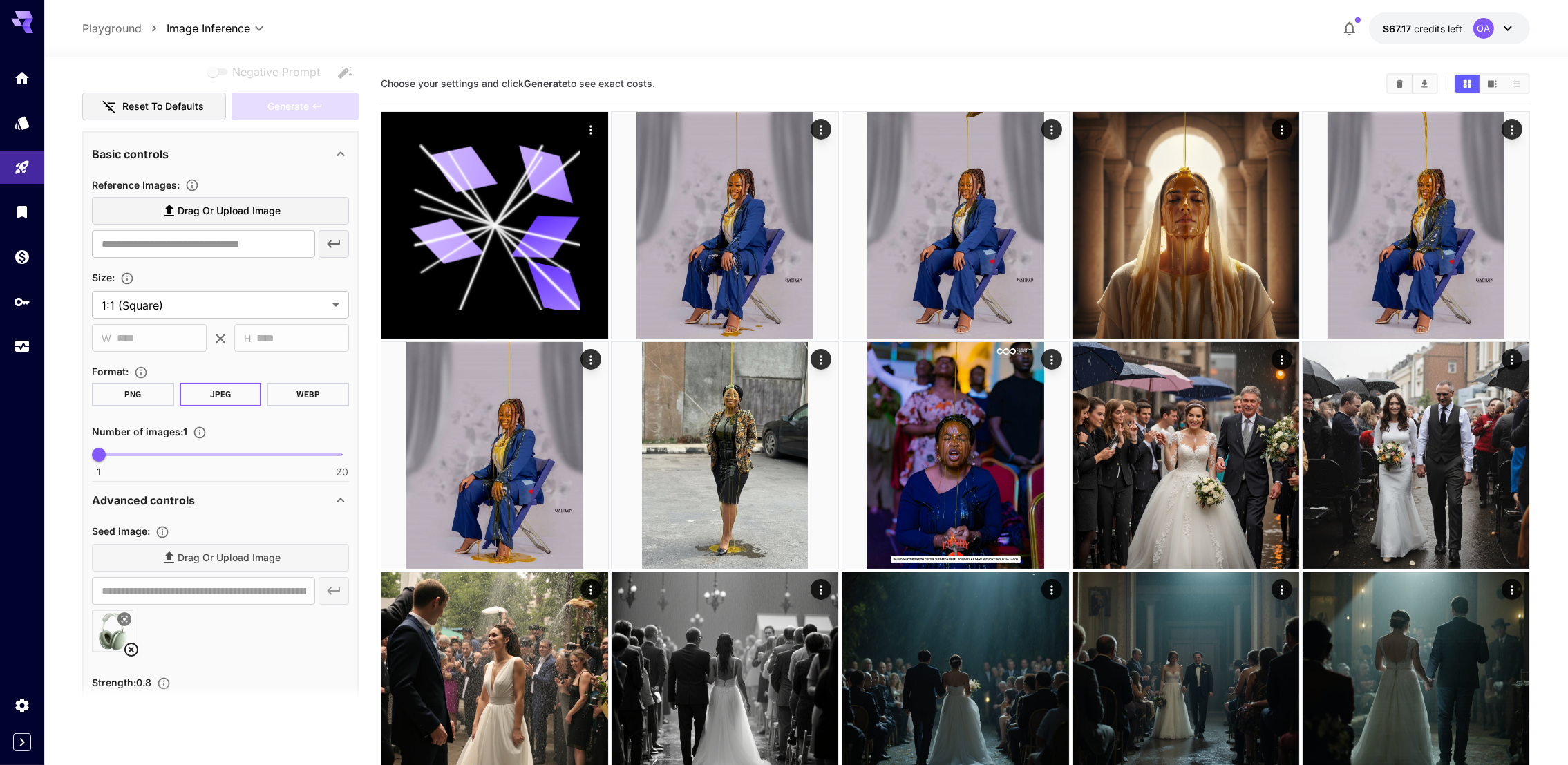
scroll to position [111, 0]
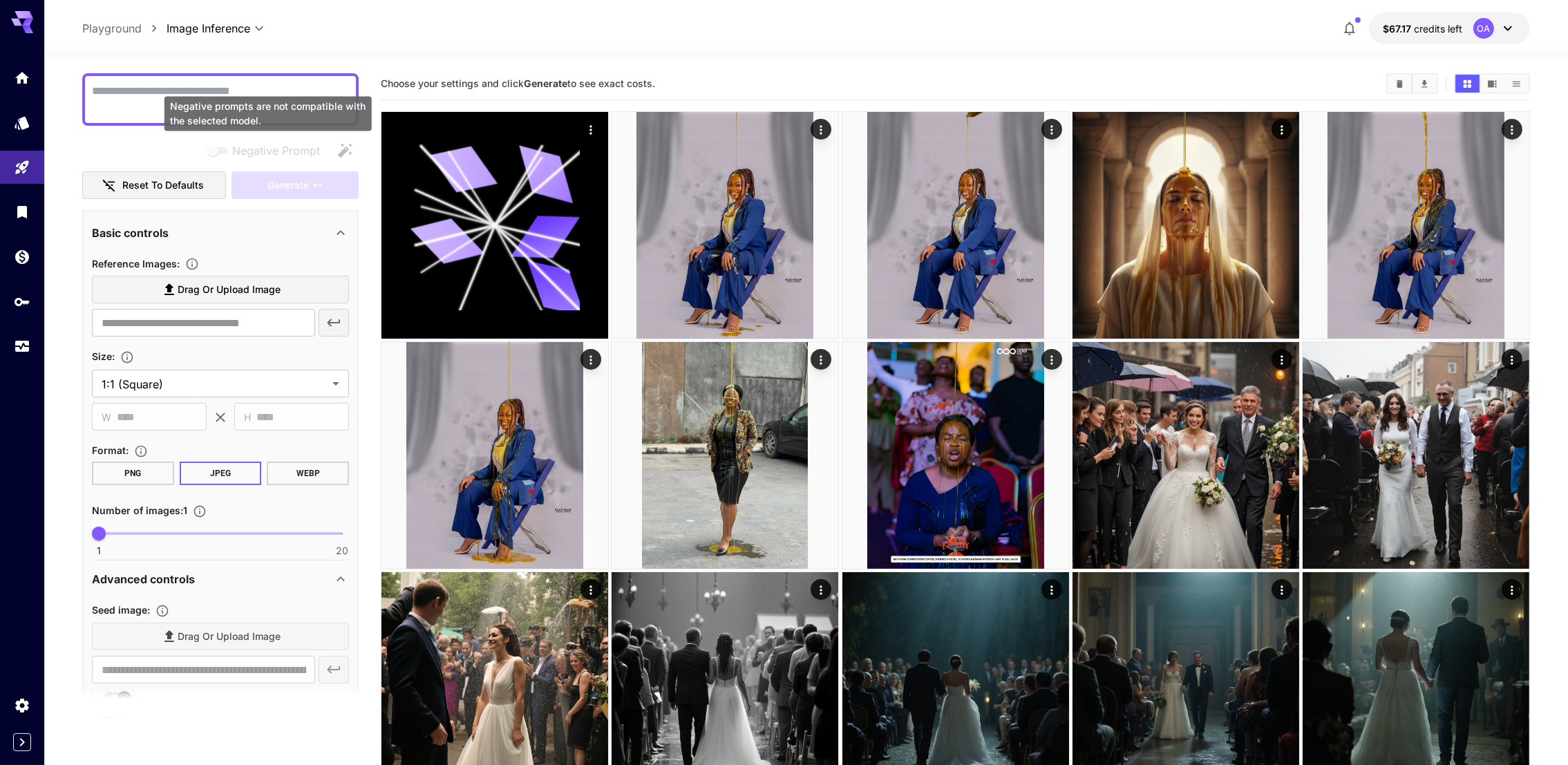
drag, startPoint x: 226, startPoint y: 144, endPoint x: 242, endPoint y: 109, distance: 38.5
click at [242, 109] on div "Negative prompts are not compatible with the selected model." at bounding box center [267, 114] width 207 height 34
click at [247, 94] on textarea "Negative Prompt" at bounding box center [220, 99] width 257 height 33
paste textarea "**********"
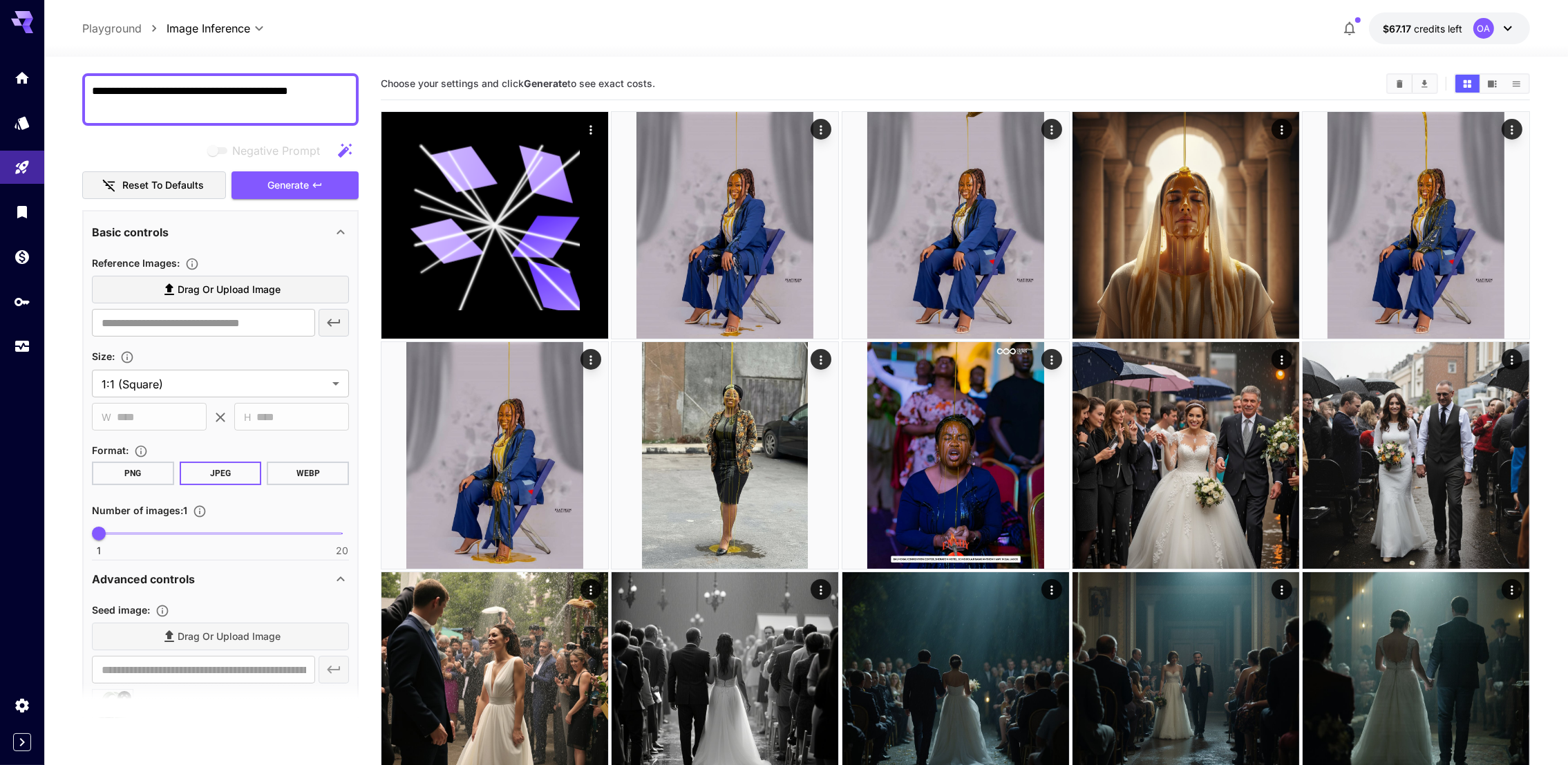
type textarea "**********"
click at [279, 162] on div "Negative Prompt" at bounding box center [220, 150] width 276 height 28
click at [279, 181] on span "Generate" at bounding box center [287, 185] width 41 height 17
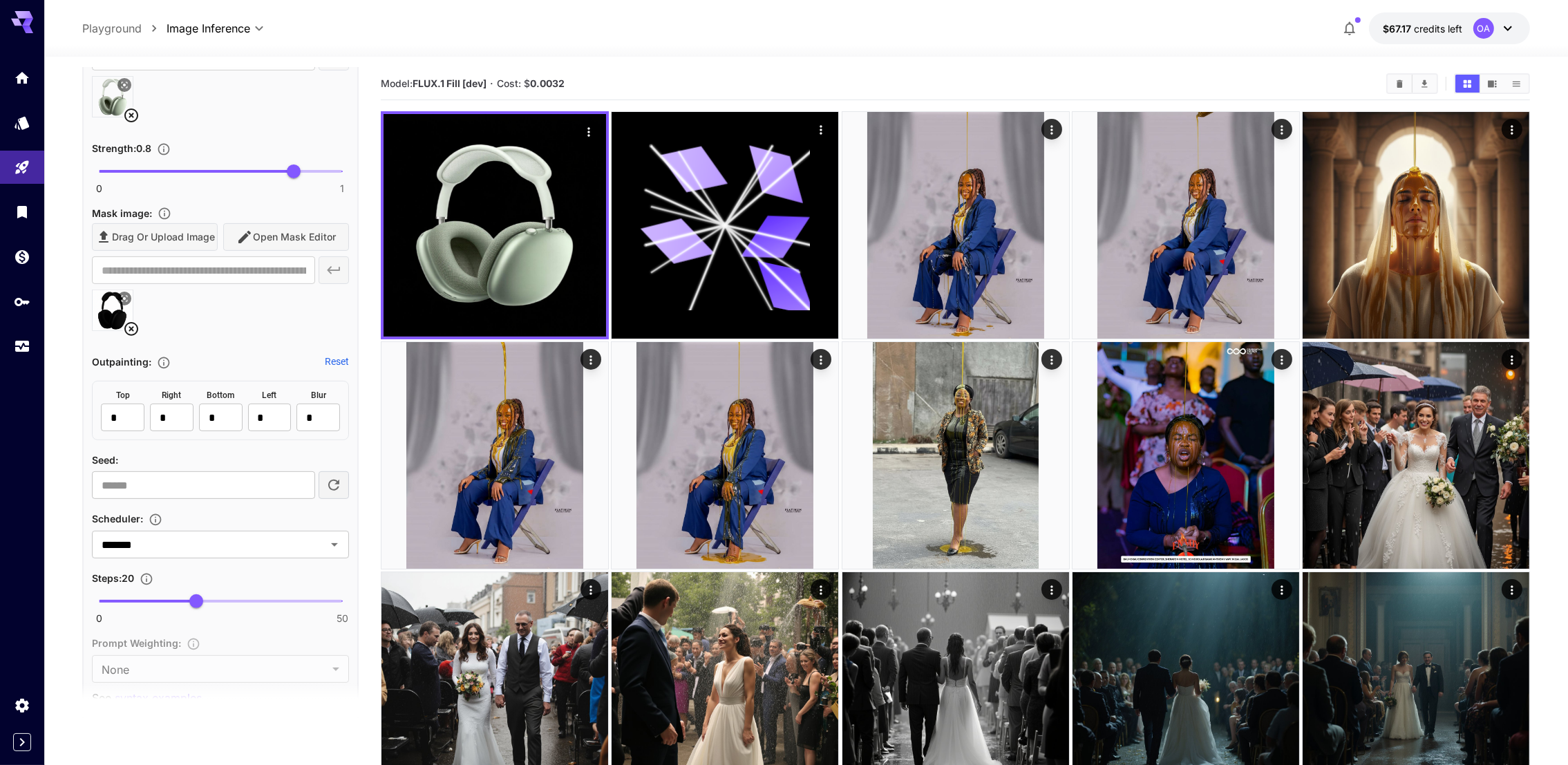
scroll to position [726, 0]
click at [132, 329] on icon at bounding box center [131, 327] width 16 height 16
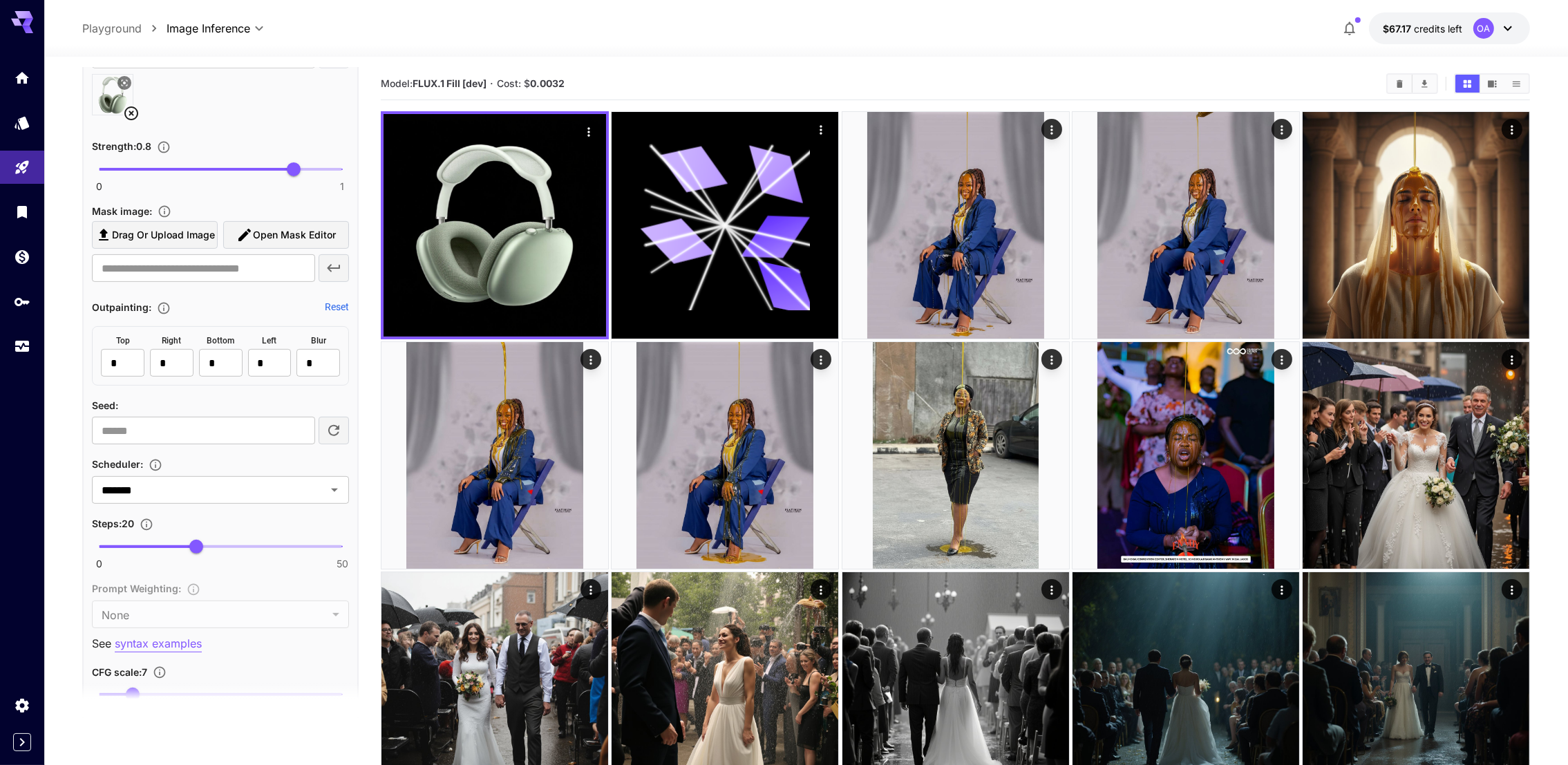
click at [129, 109] on icon at bounding box center [131, 113] width 13 height 13
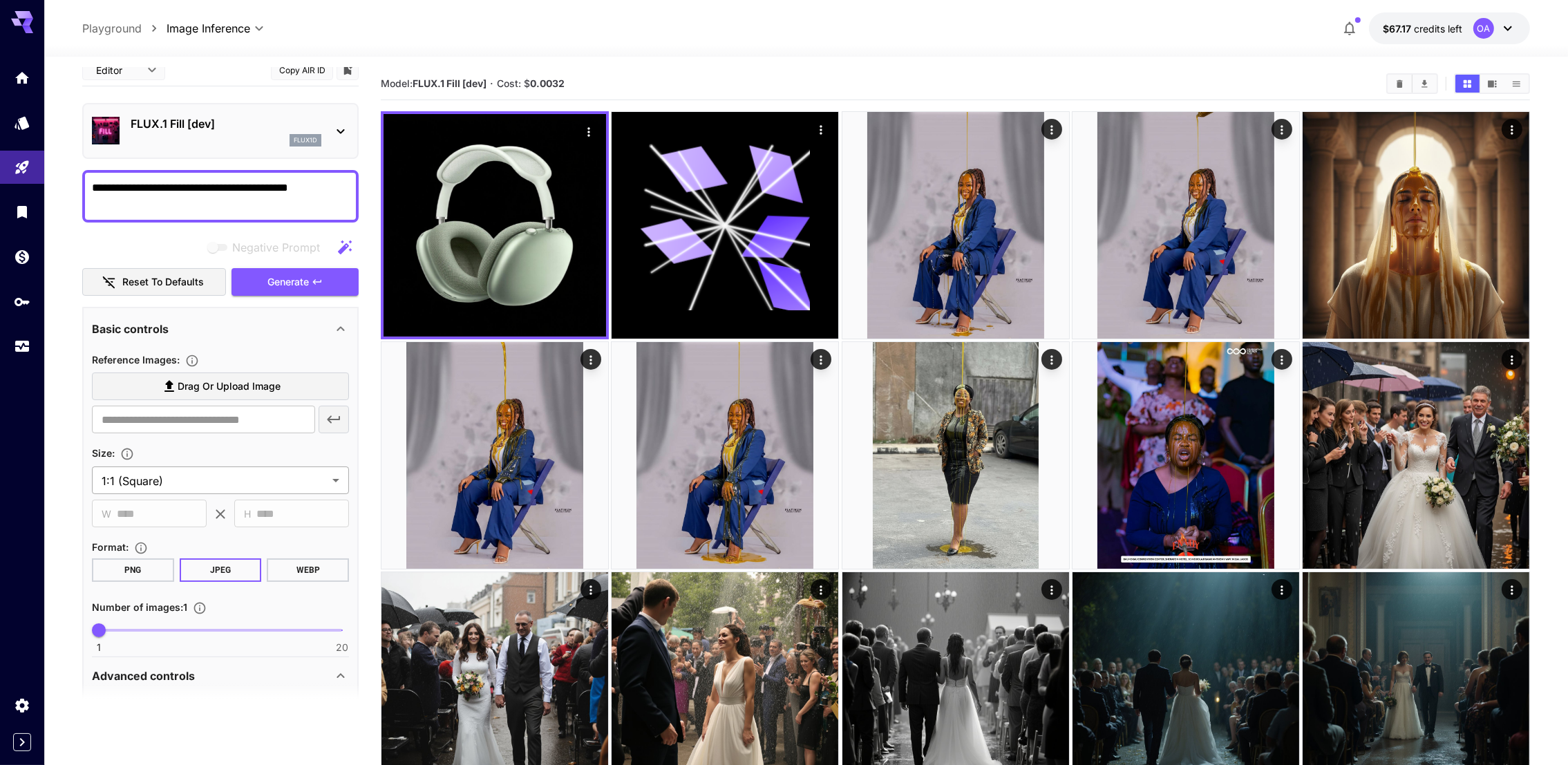
scroll to position [0, 0]
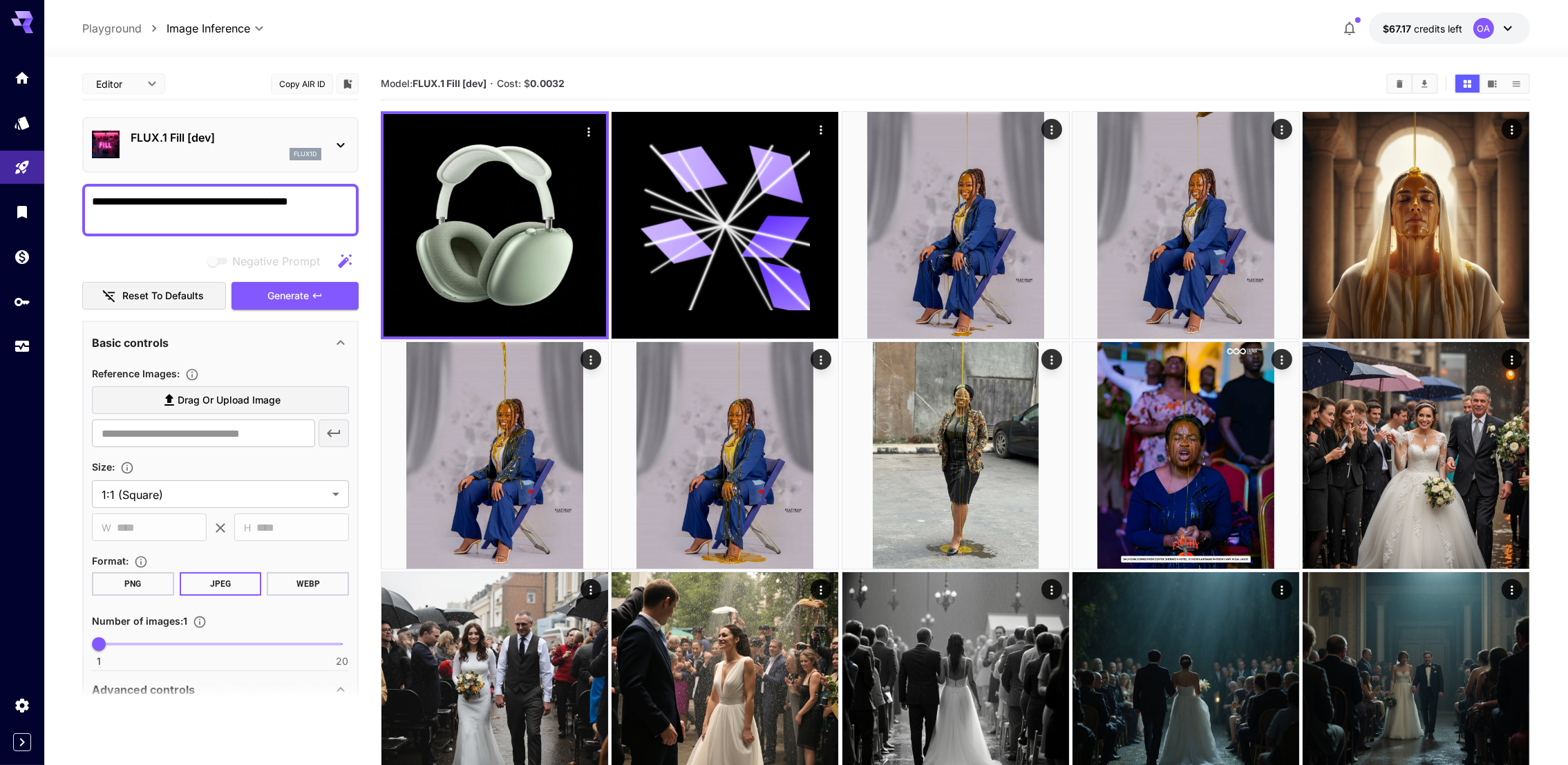
click at [217, 135] on p "FLUX.1 Fill [dev]" at bounding box center [226, 137] width 191 height 16
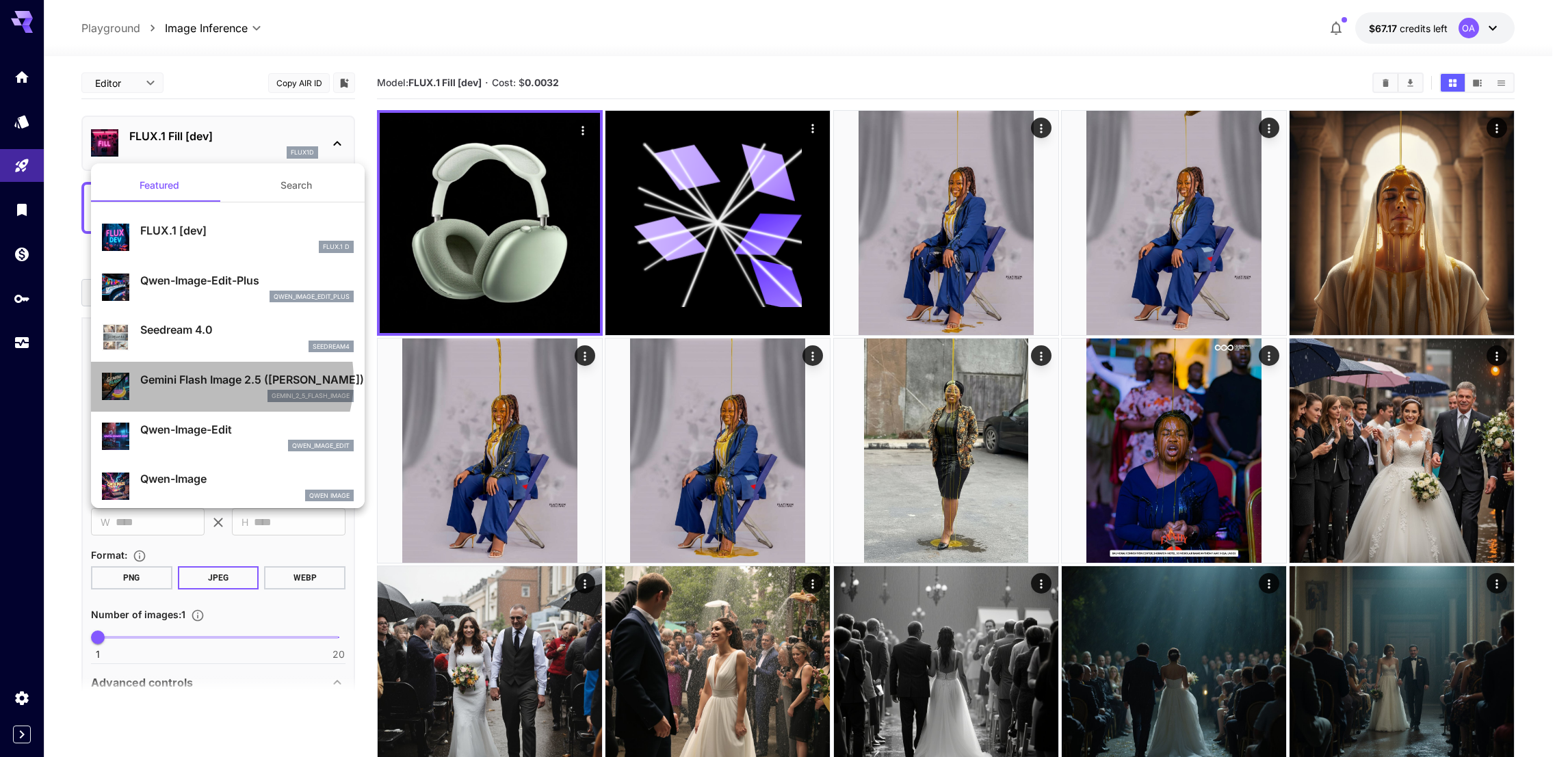
click at [215, 380] on p "Gemini Flash Image 2.5 (Nano Banana)" at bounding box center [247, 379] width 214 height 16
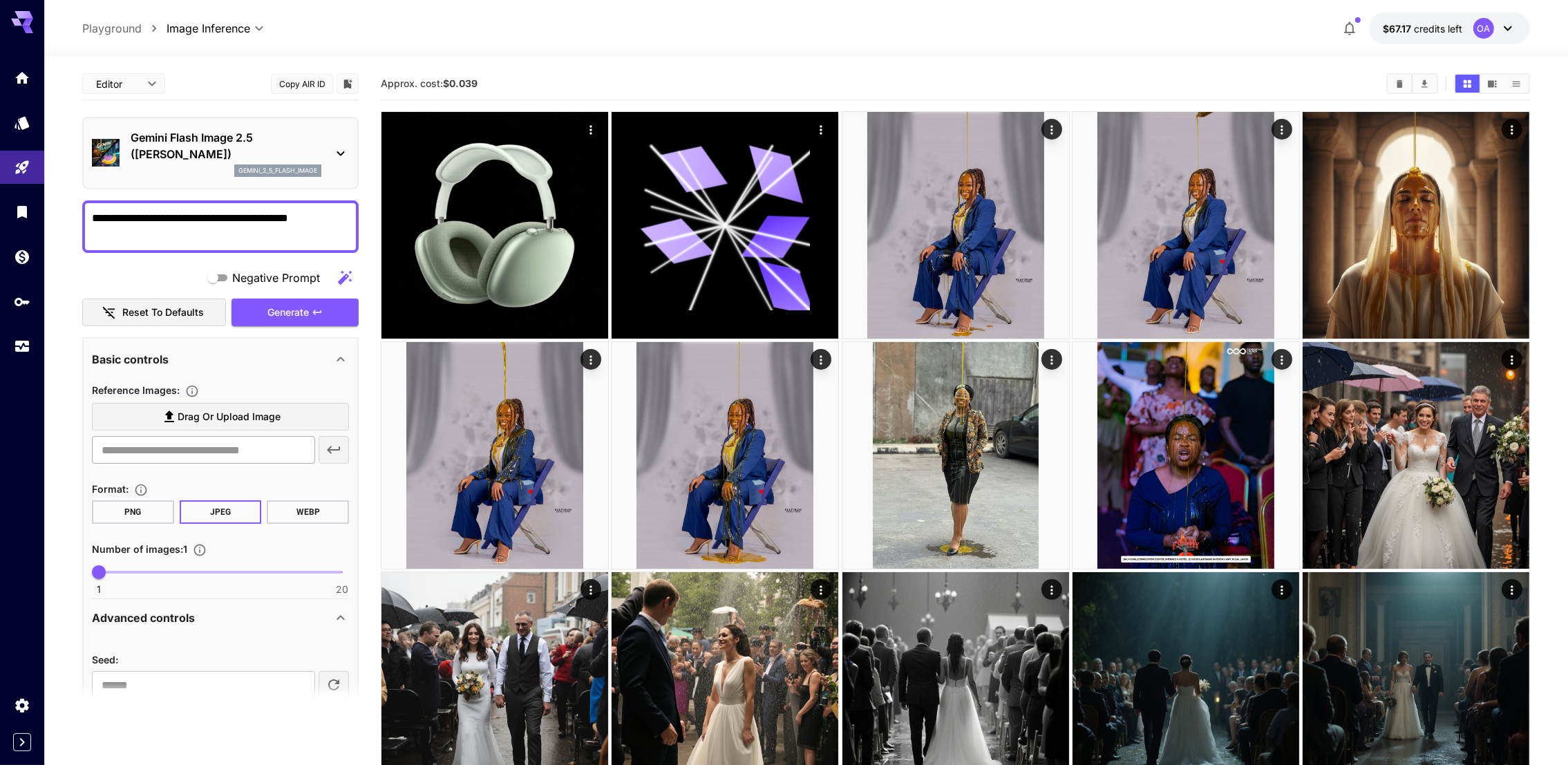
click at [236, 455] on input "text" at bounding box center [203, 450] width 223 height 28
paste input "**********"
type input "**********"
click at [304, 308] on span "Generate" at bounding box center [287, 312] width 41 height 17
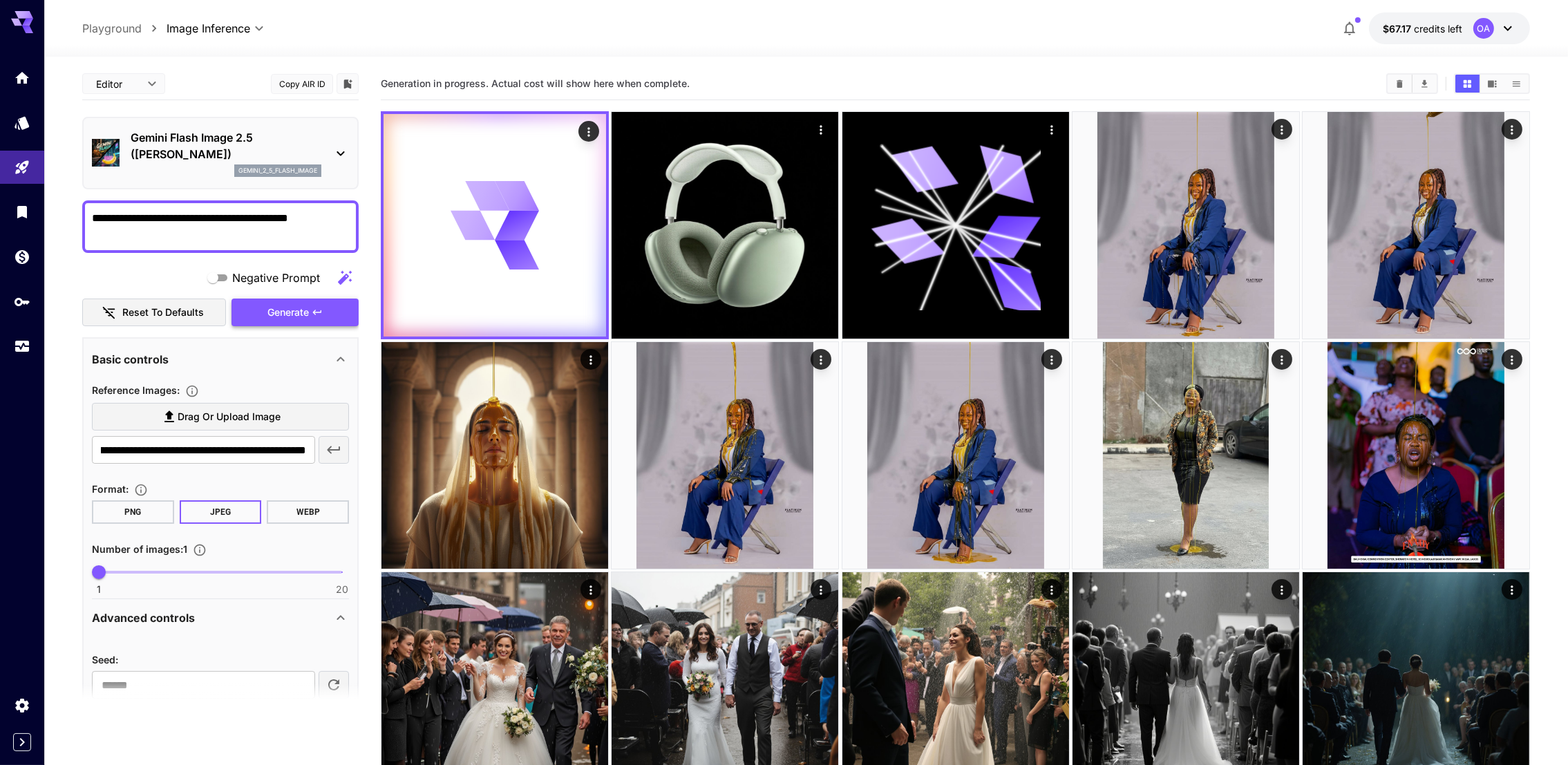
scroll to position [0, 0]
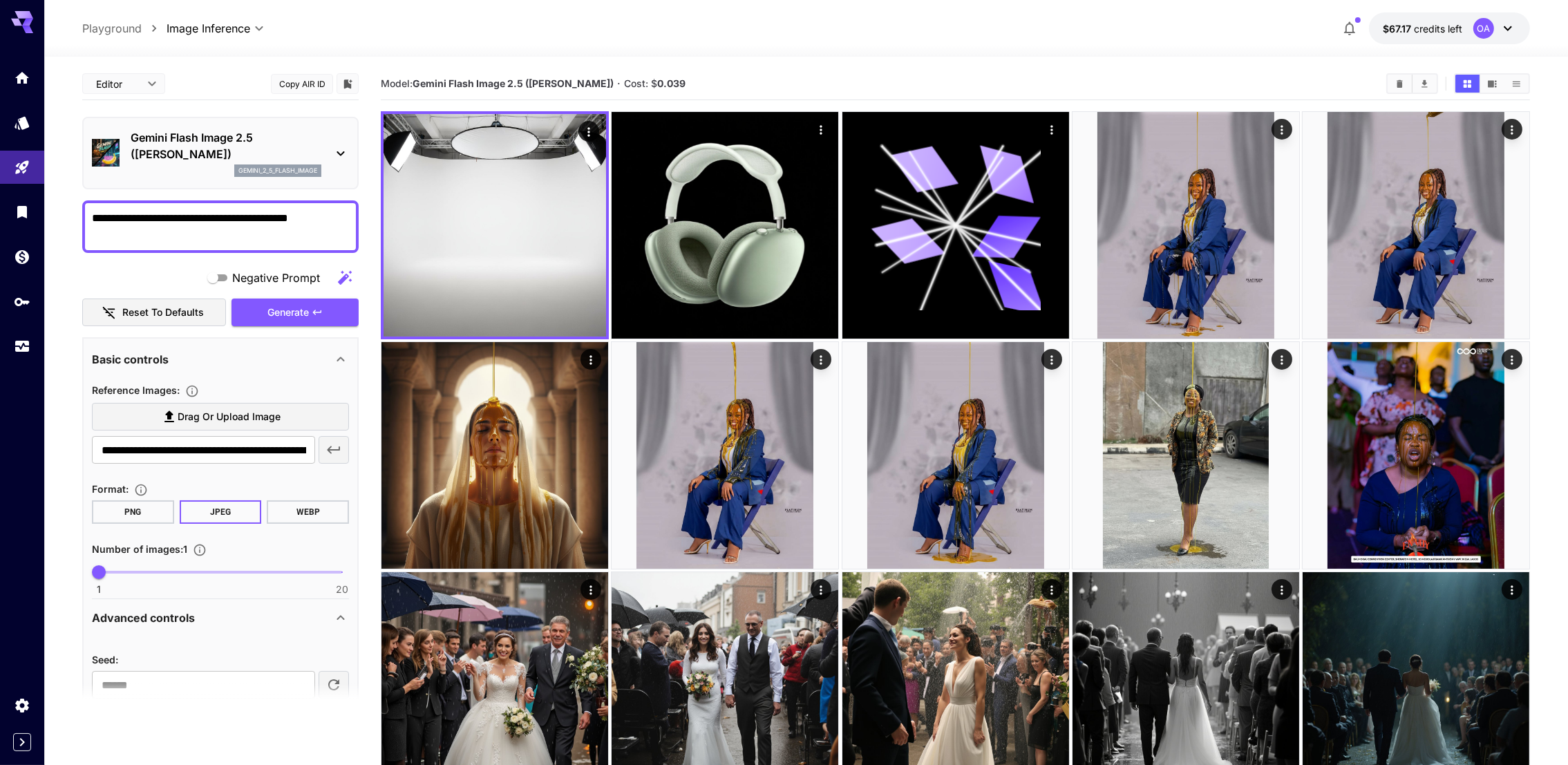
click at [340, 449] on icon "button" at bounding box center [333, 449] width 16 height 16
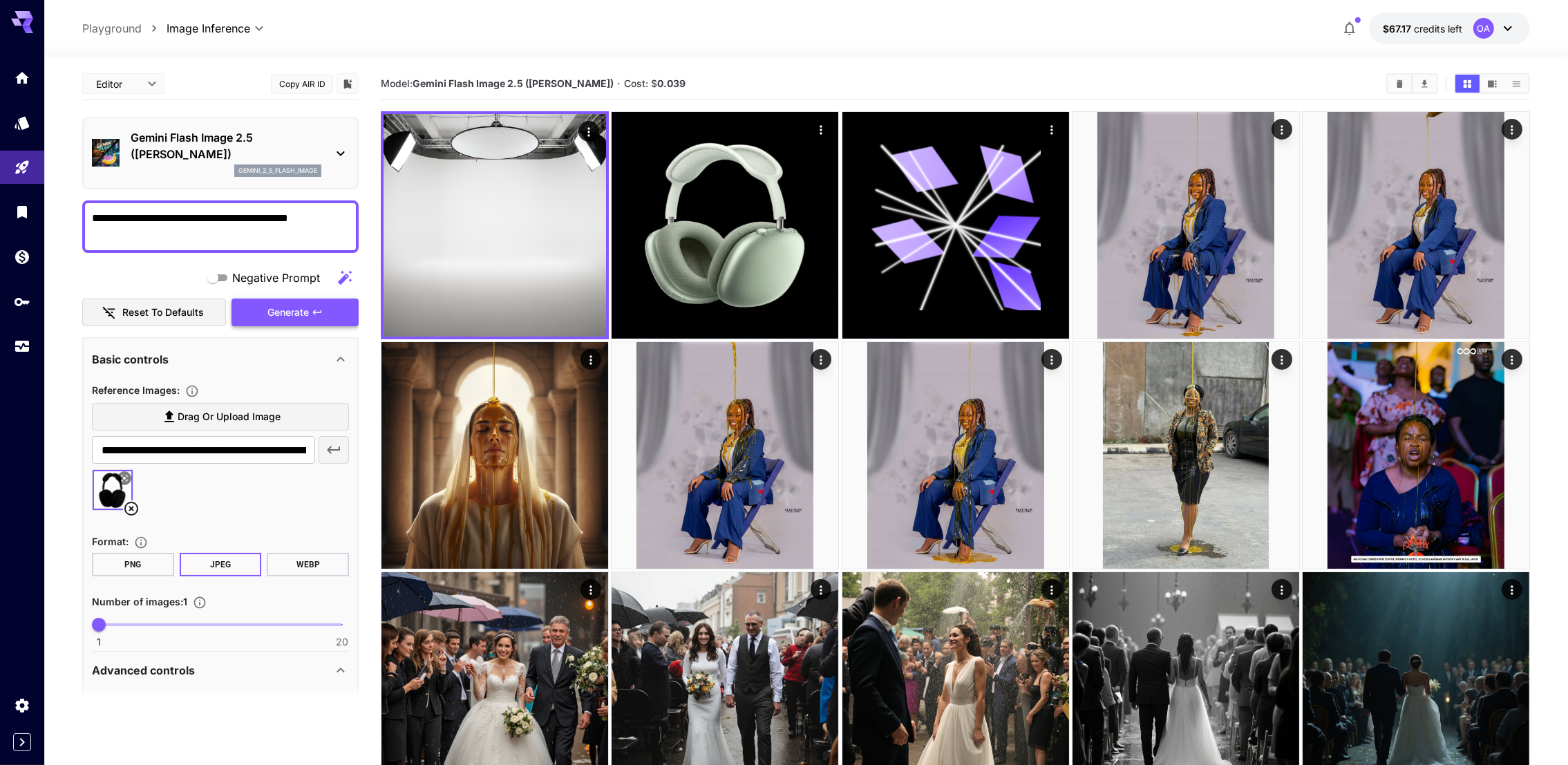
click at [311, 314] on button "Generate" at bounding box center [294, 313] width 127 height 29
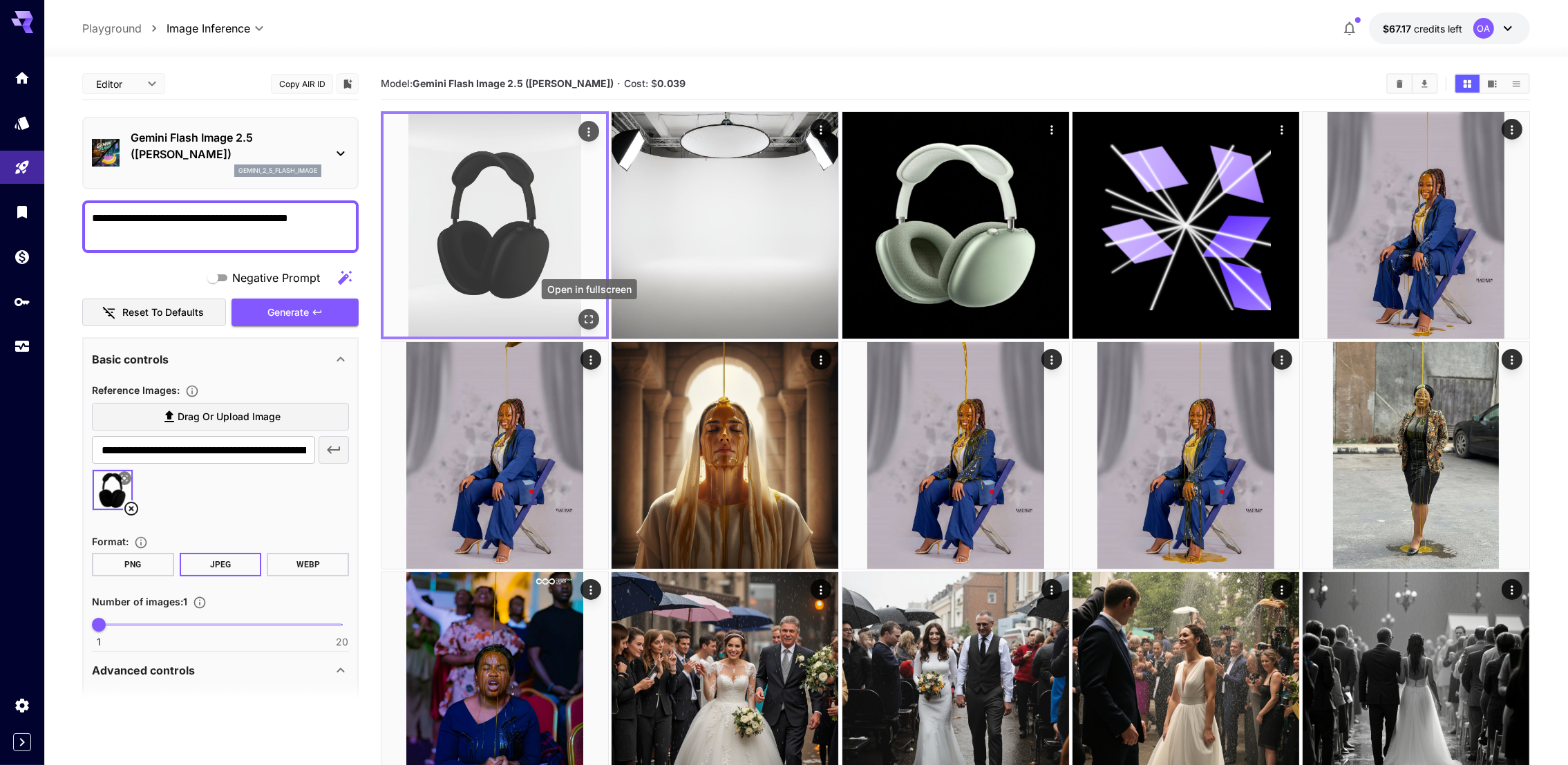
click at [593, 314] on icon "Open in fullscreen" at bounding box center [588, 319] width 13 height 13
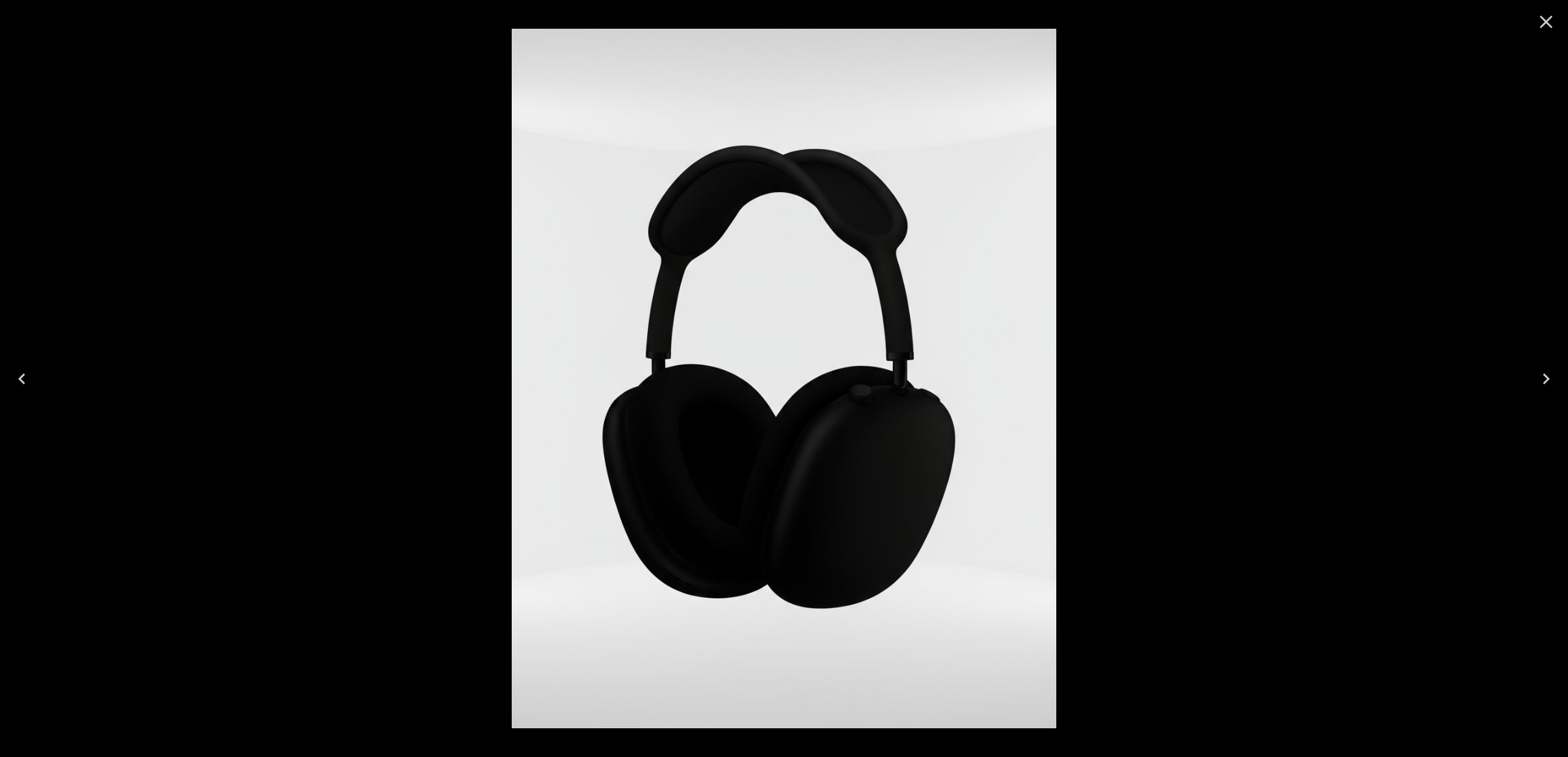
click at [1546, 25] on icon "Close" at bounding box center [1545, 22] width 22 height 22
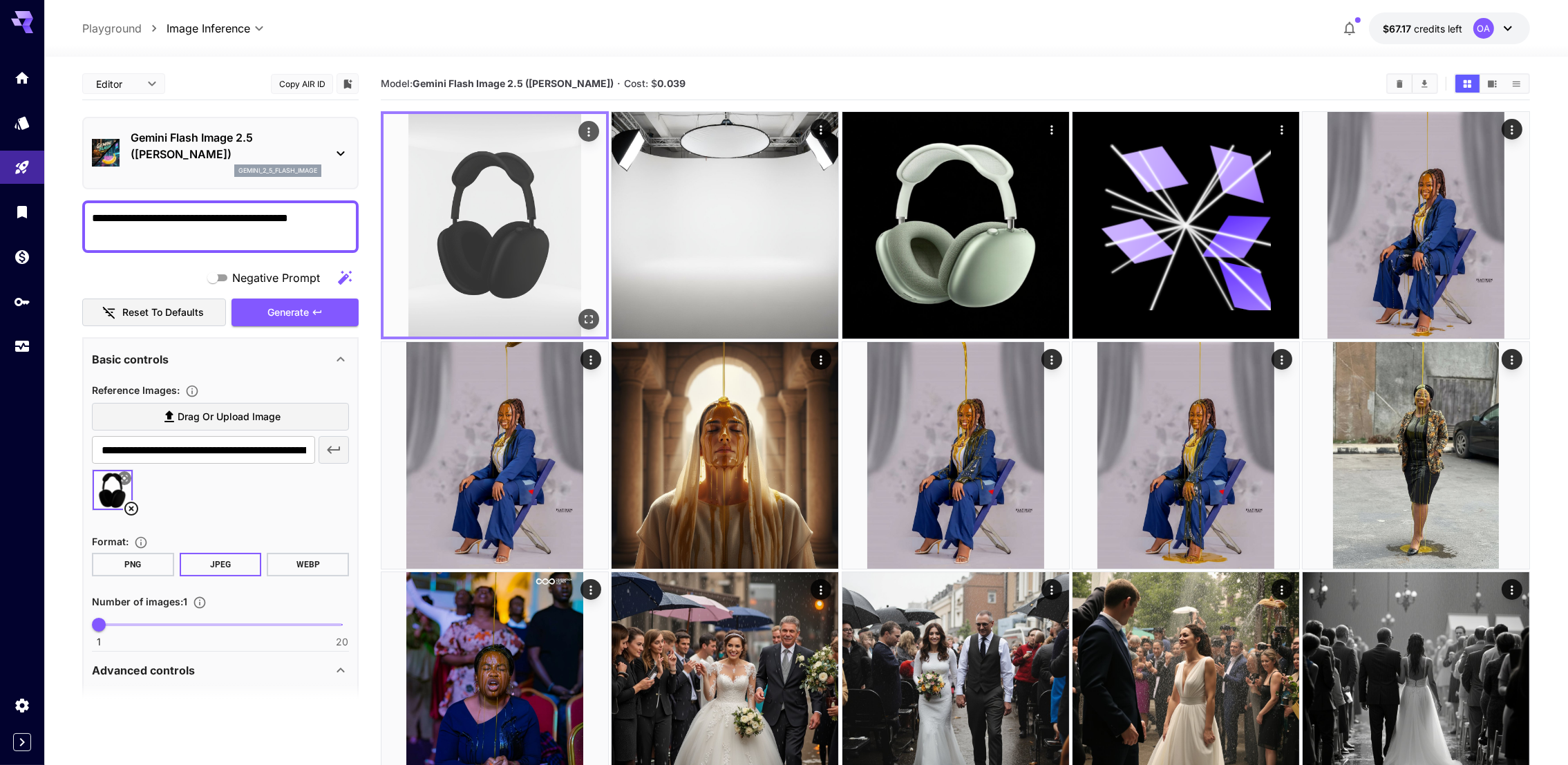
click at [576, 320] on img at bounding box center [495, 224] width 222 height 223
click at [588, 319] on icon "Open in fullscreen" at bounding box center [588, 319] width 13 height 13
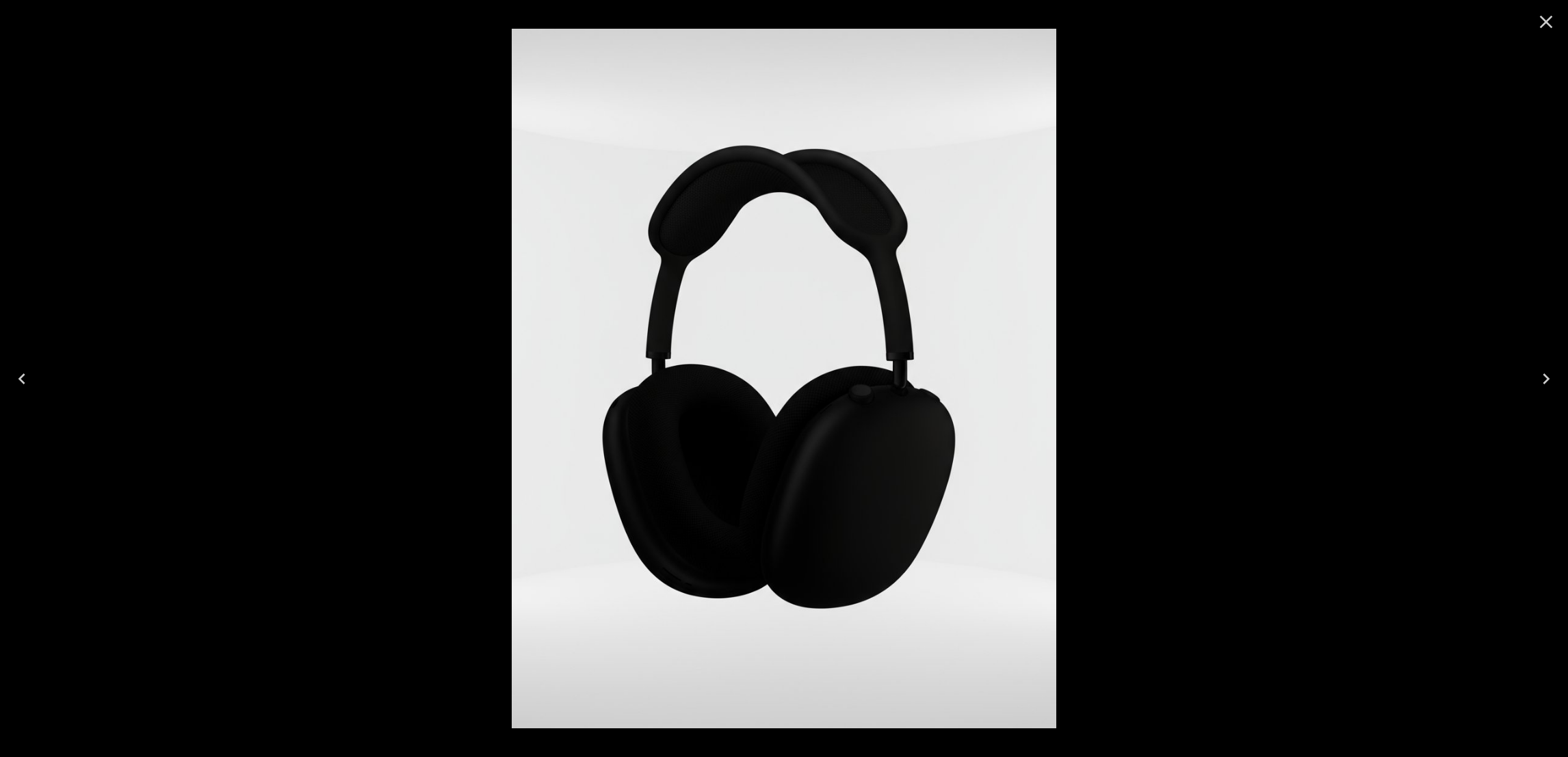
click at [1541, 27] on icon "Close" at bounding box center [1546, 23] width 13 height 13
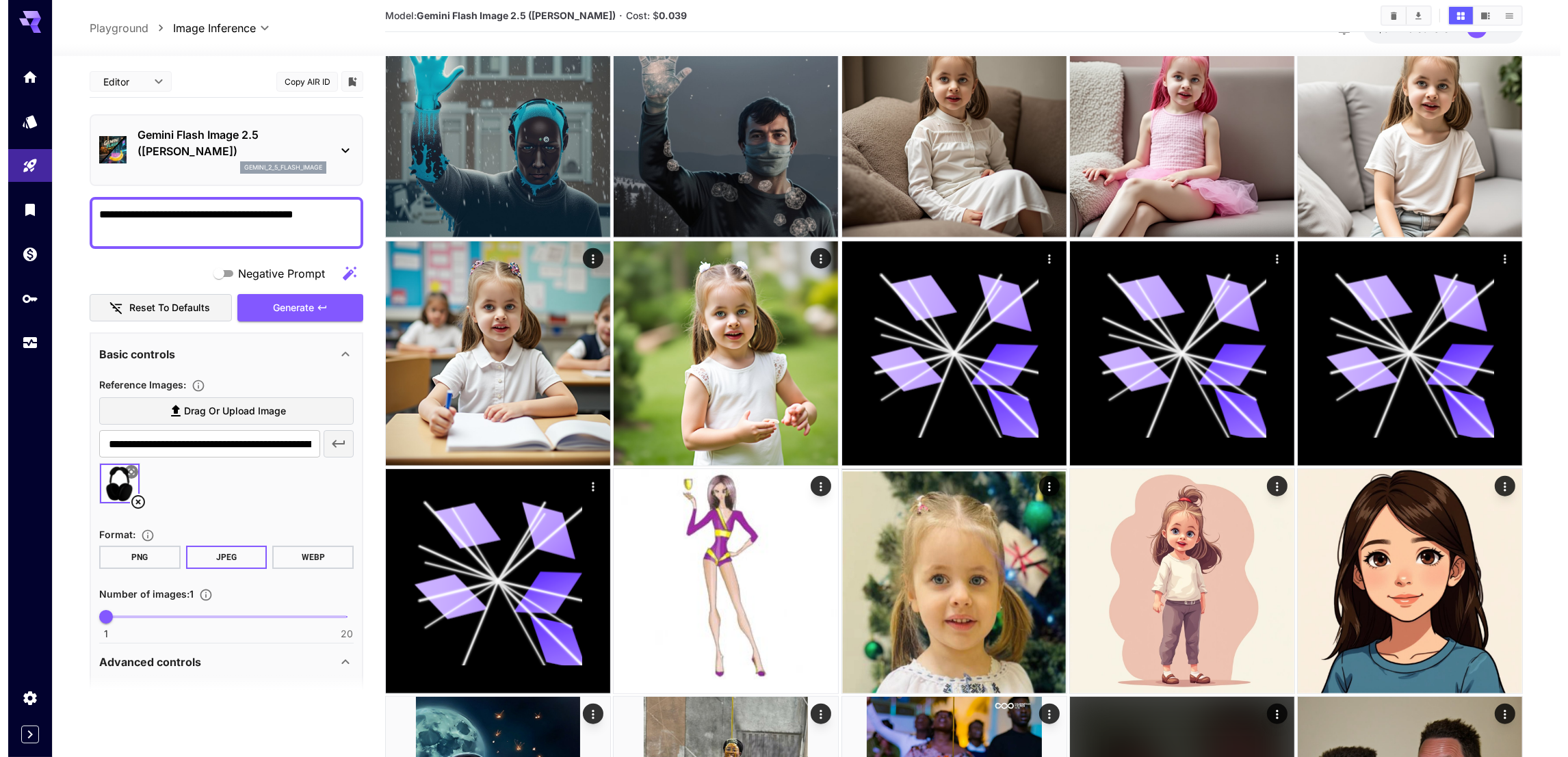
scroll to position [1744, 0]
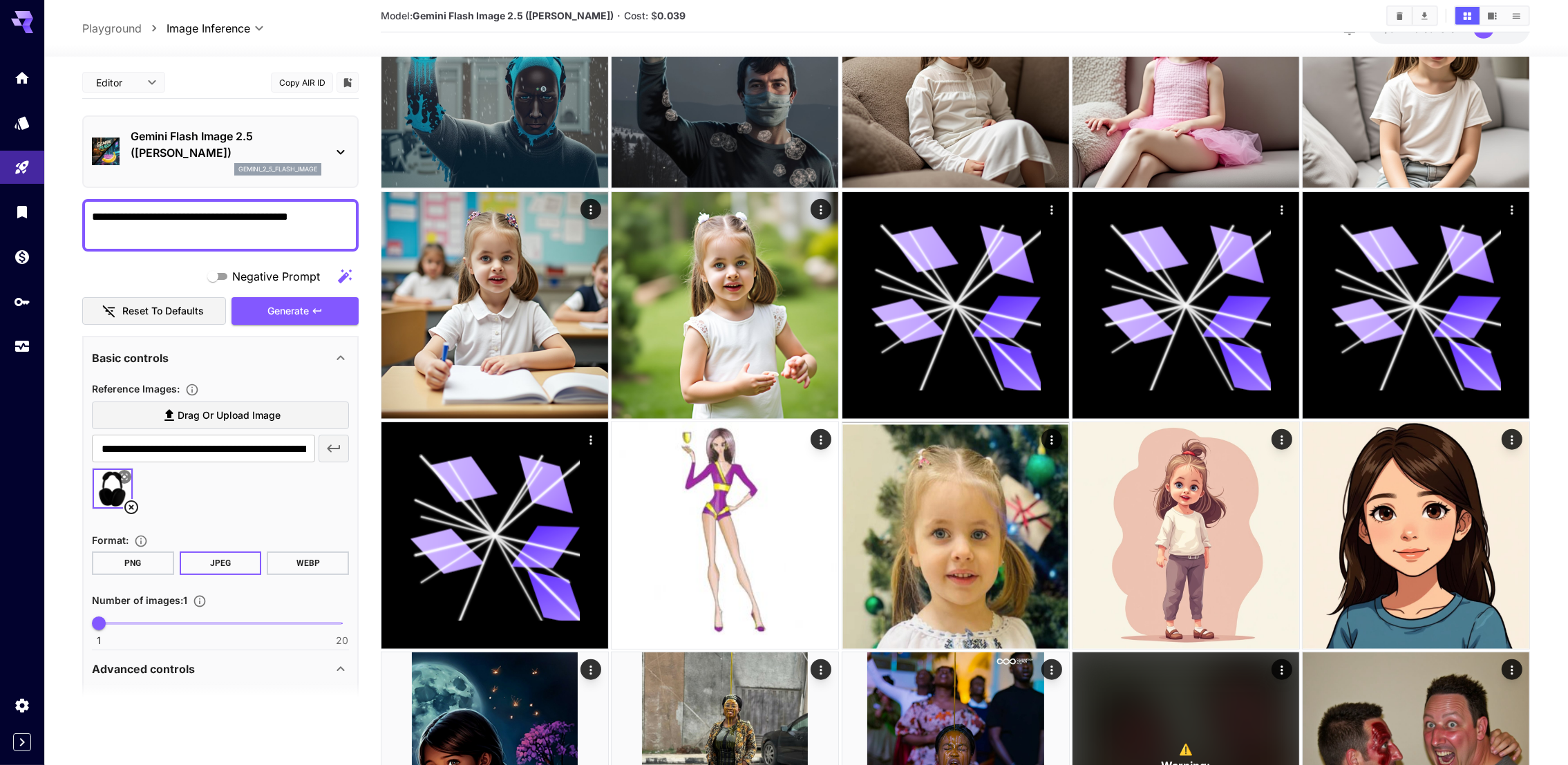
click at [242, 153] on p "Gemini Flash Image 2.5 (Nano Banana)" at bounding box center [226, 144] width 191 height 33
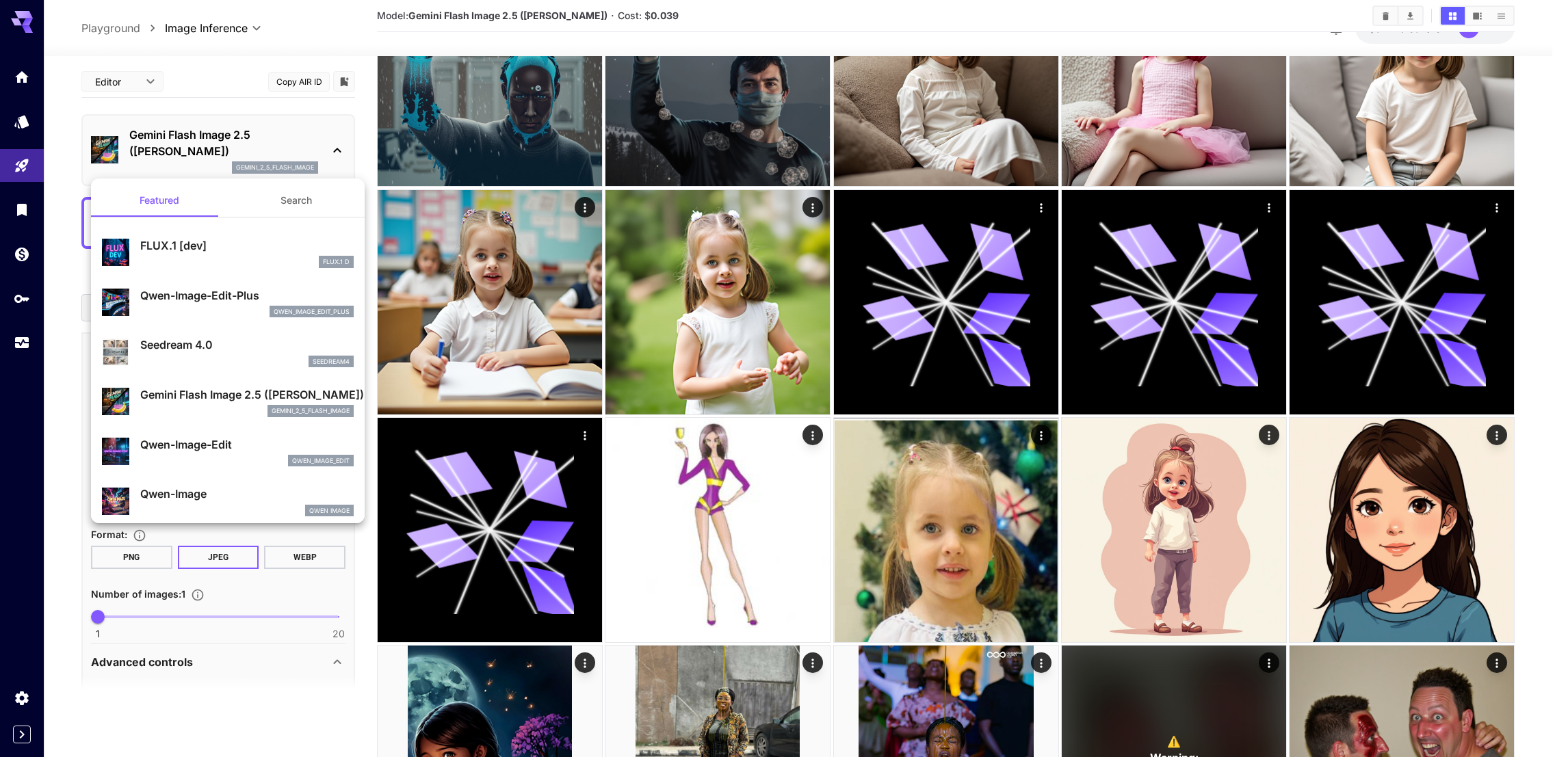
click at [239, 151] on div at bounding box center [784, 378] width 1568 height 757
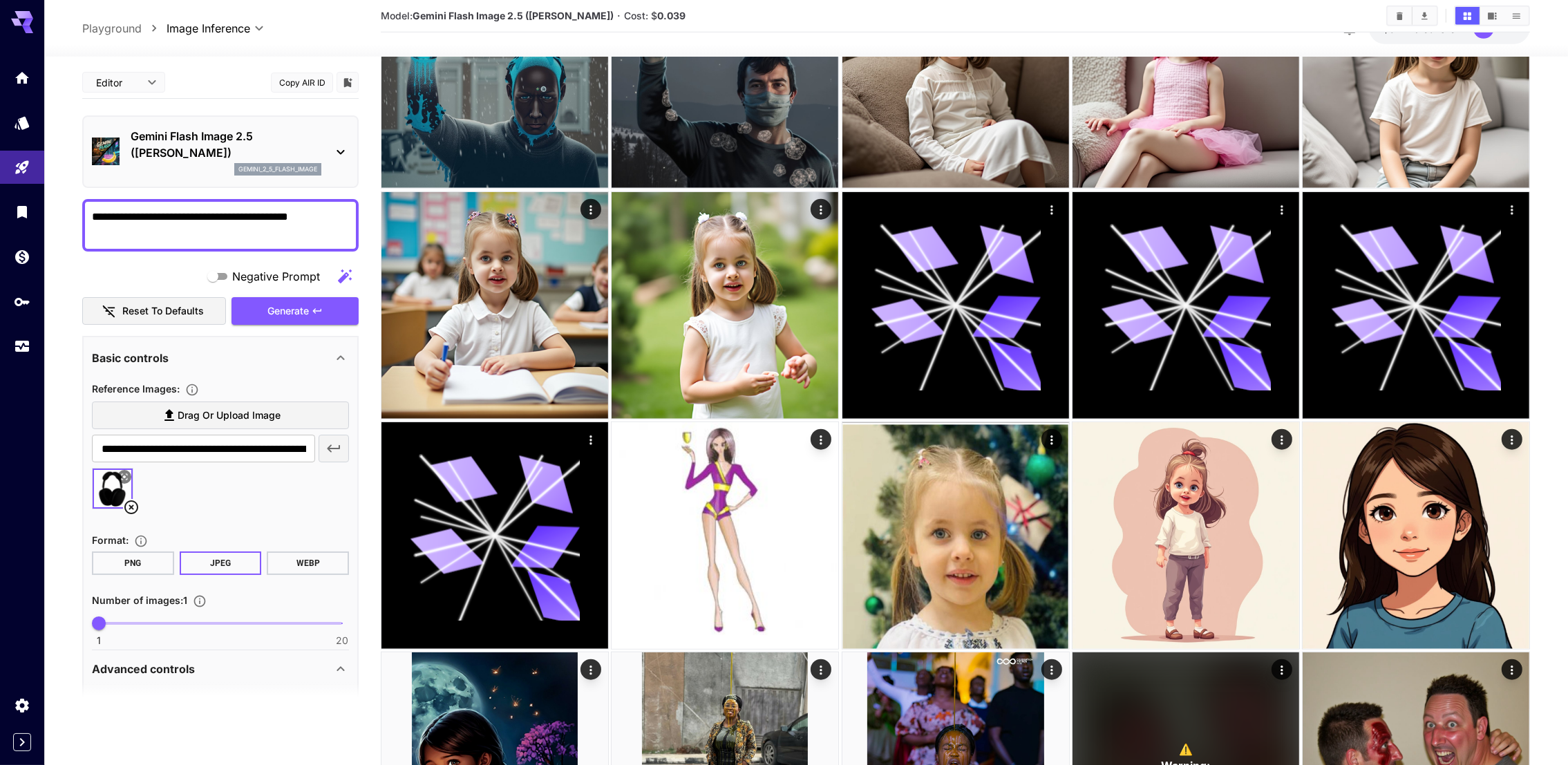
drag, startPoint x: 242, startPoint y: 153, endPoint x: 224, endPoint y: 154, distance: 18.0
click at [224, 154] on p "Gemini Flash Image 2.5 (Nano Banana)" at bounding box center [226, 144] width 191 height 33
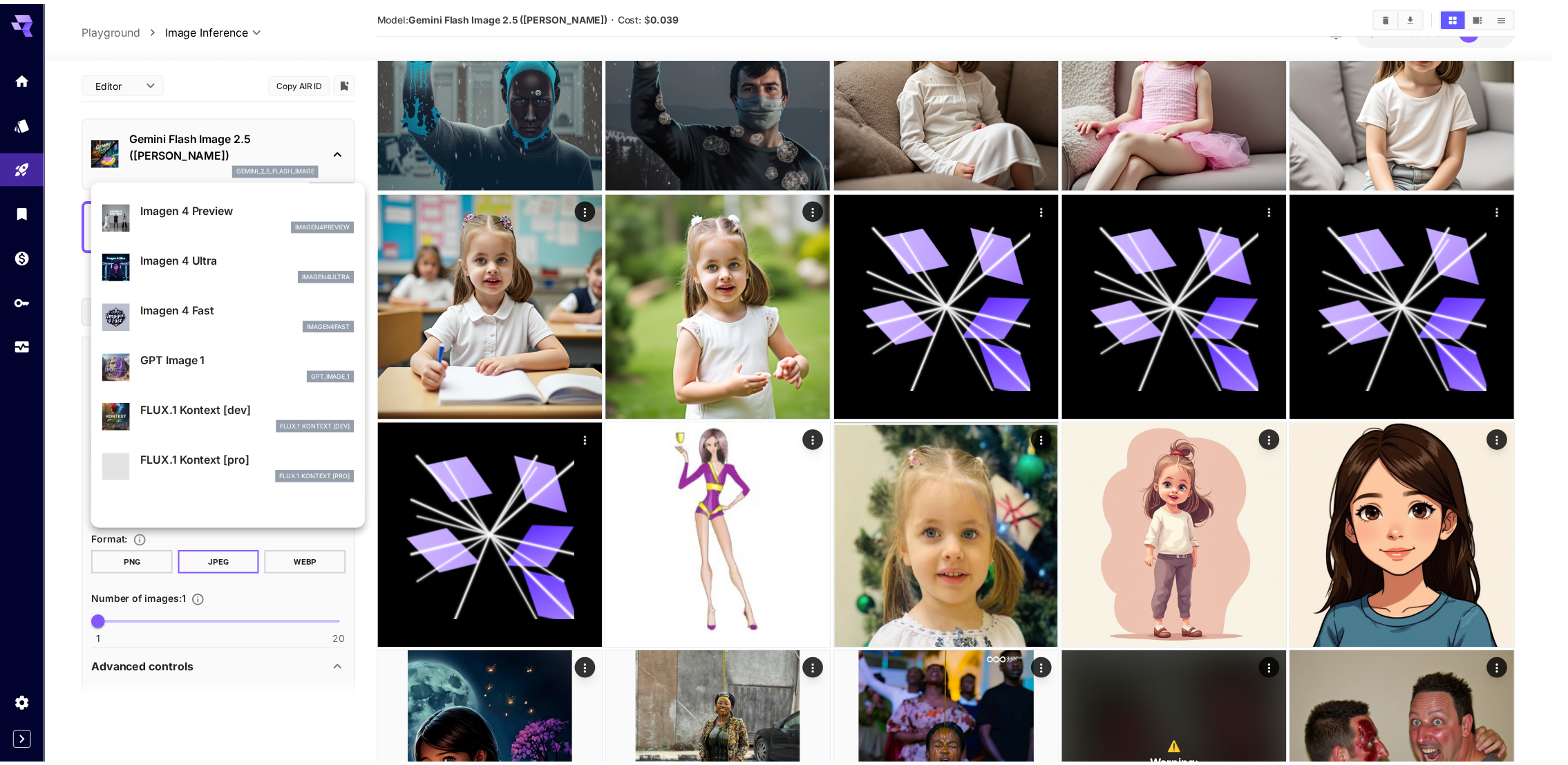
scroll to position [833, 0]
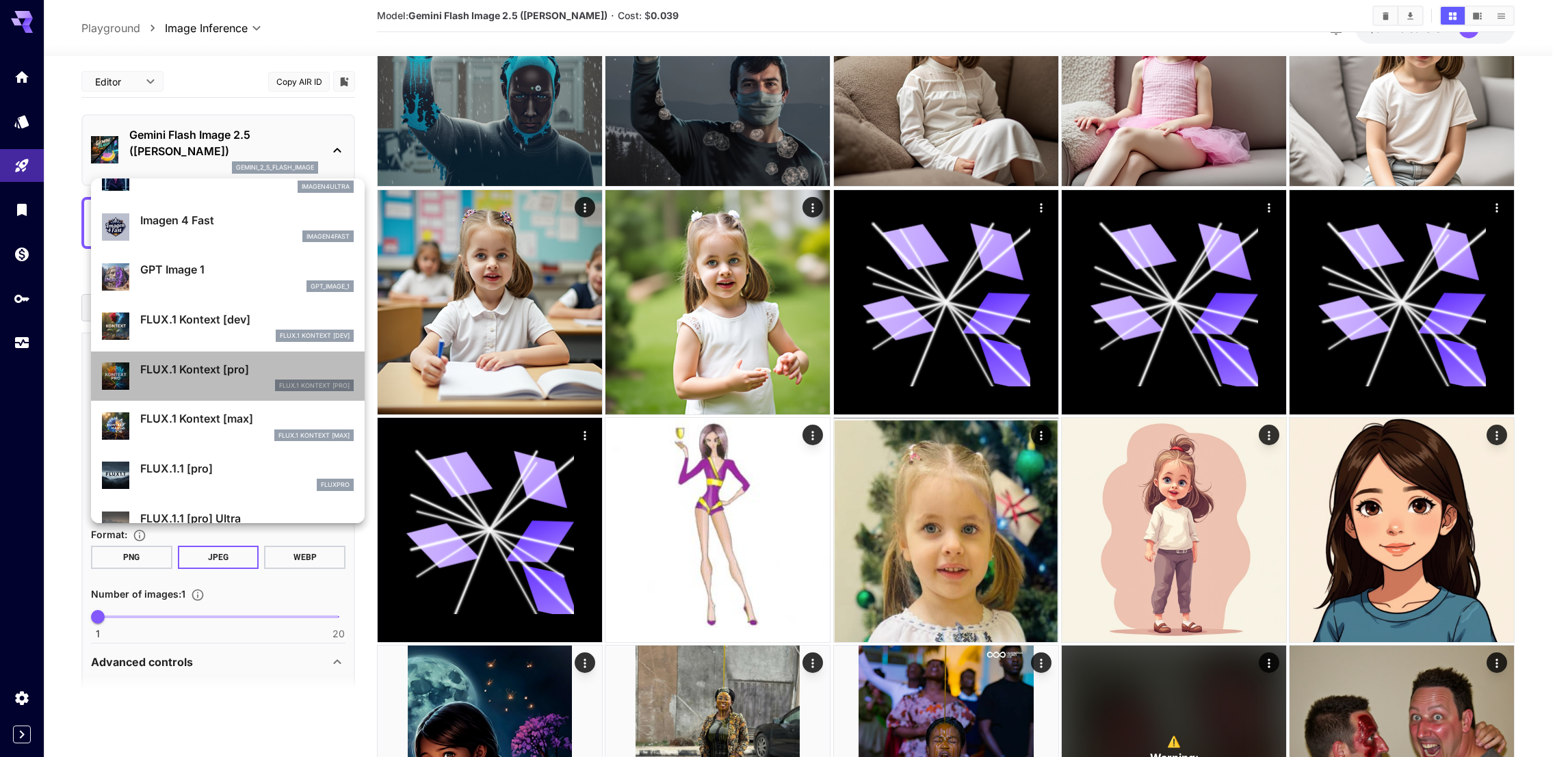
click at [236, 384] on div "FLUX.1 Kontext [pro]" at bounding box center [247, 386] width 214 height 12
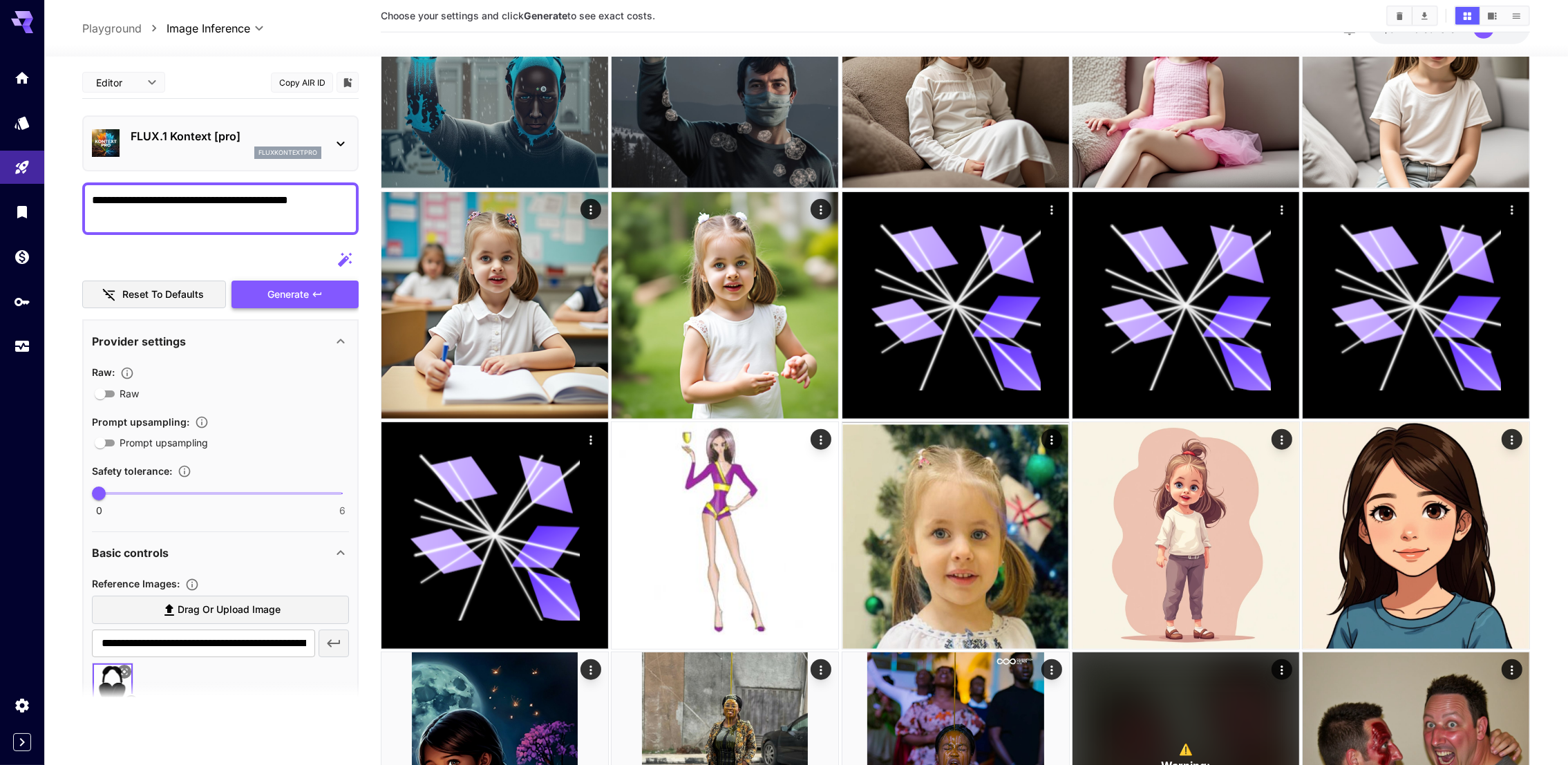
click at [278, 291] on span "Generate" at bounding box center [287, 295] width 41 height 17
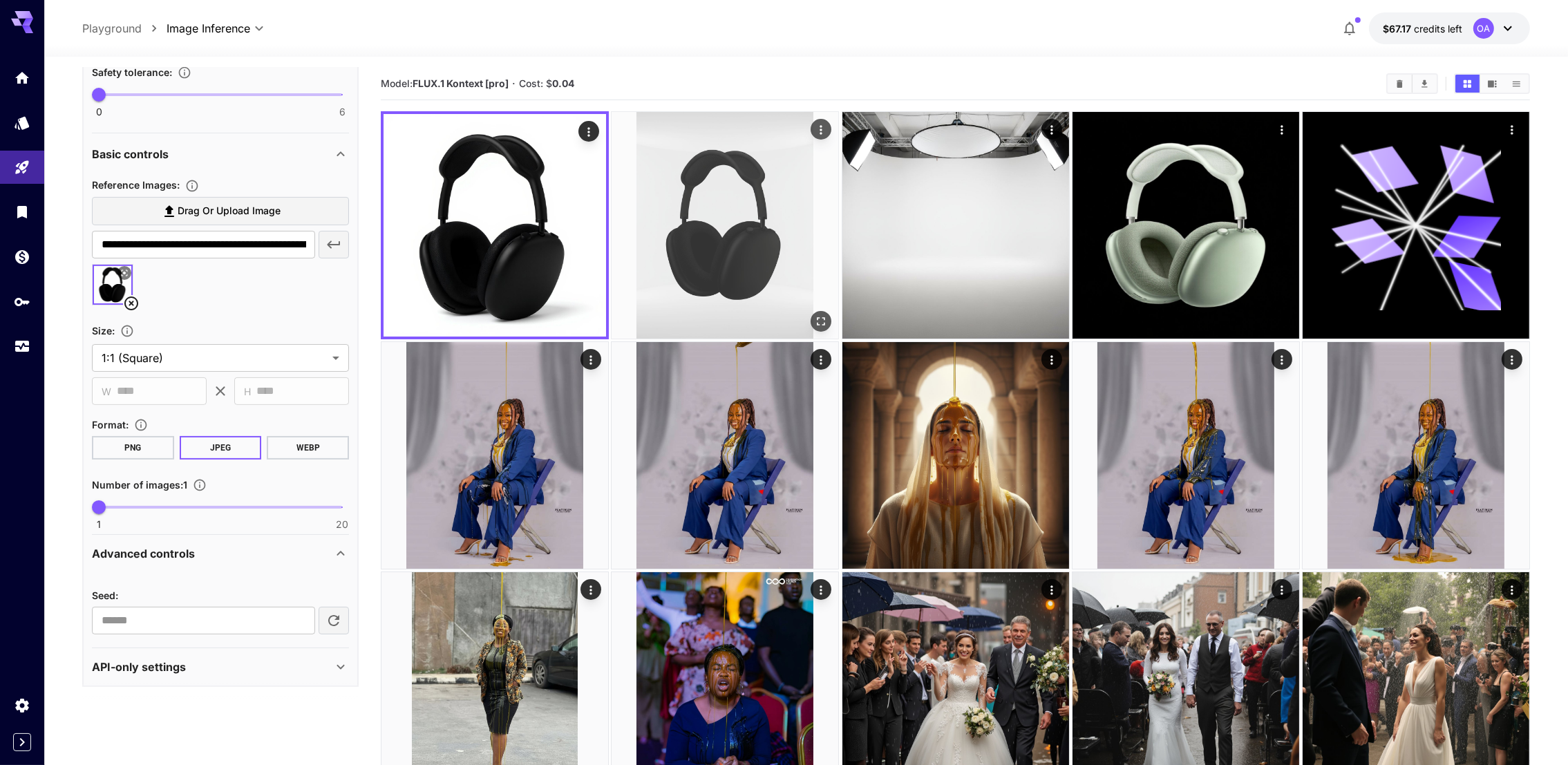
click at [720, 217] on img at bounding box center [724, 224] width 226 height 226
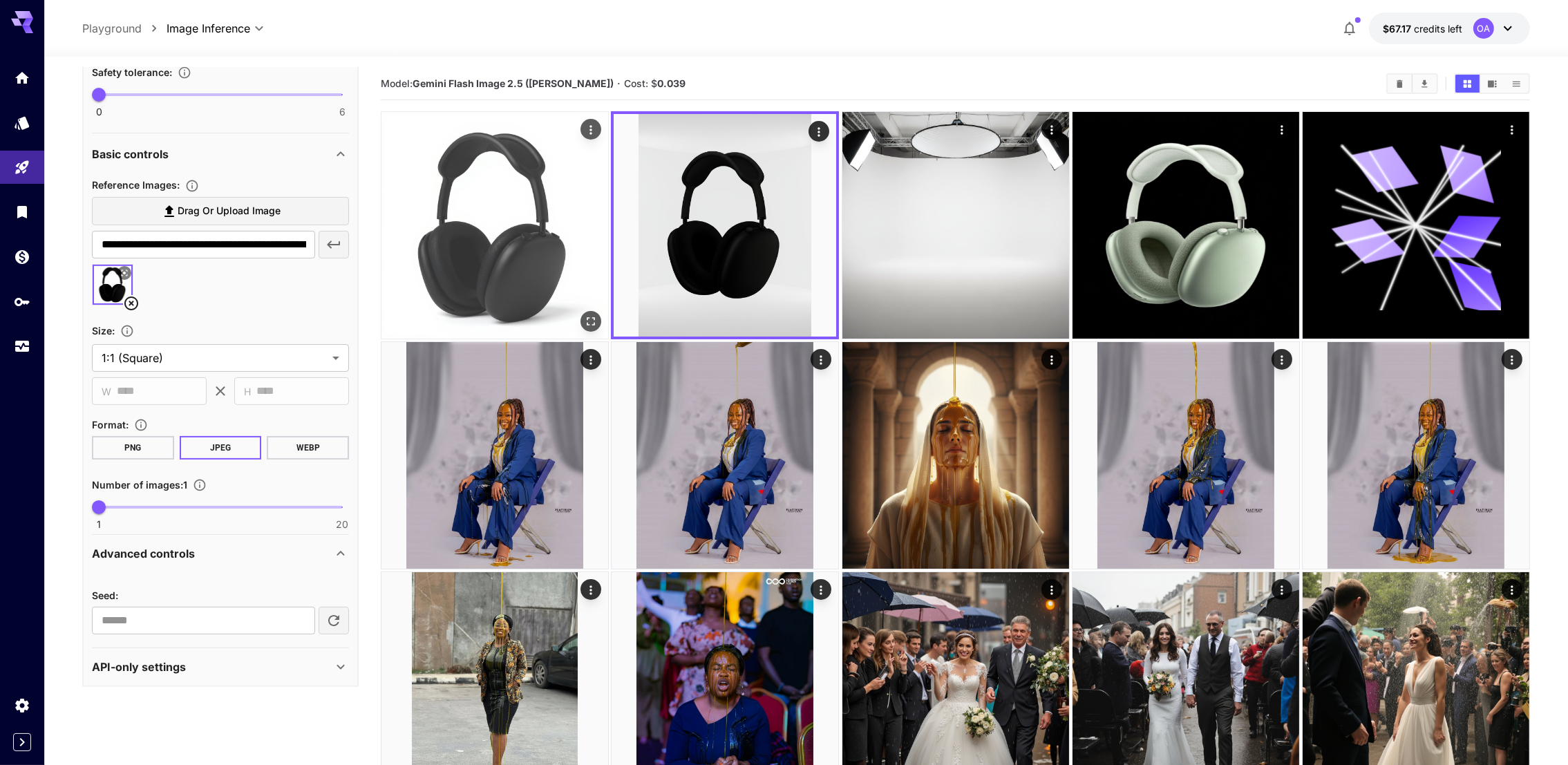
click at [524, 226] on img at bounding box center [494, 224] width 226 height 226
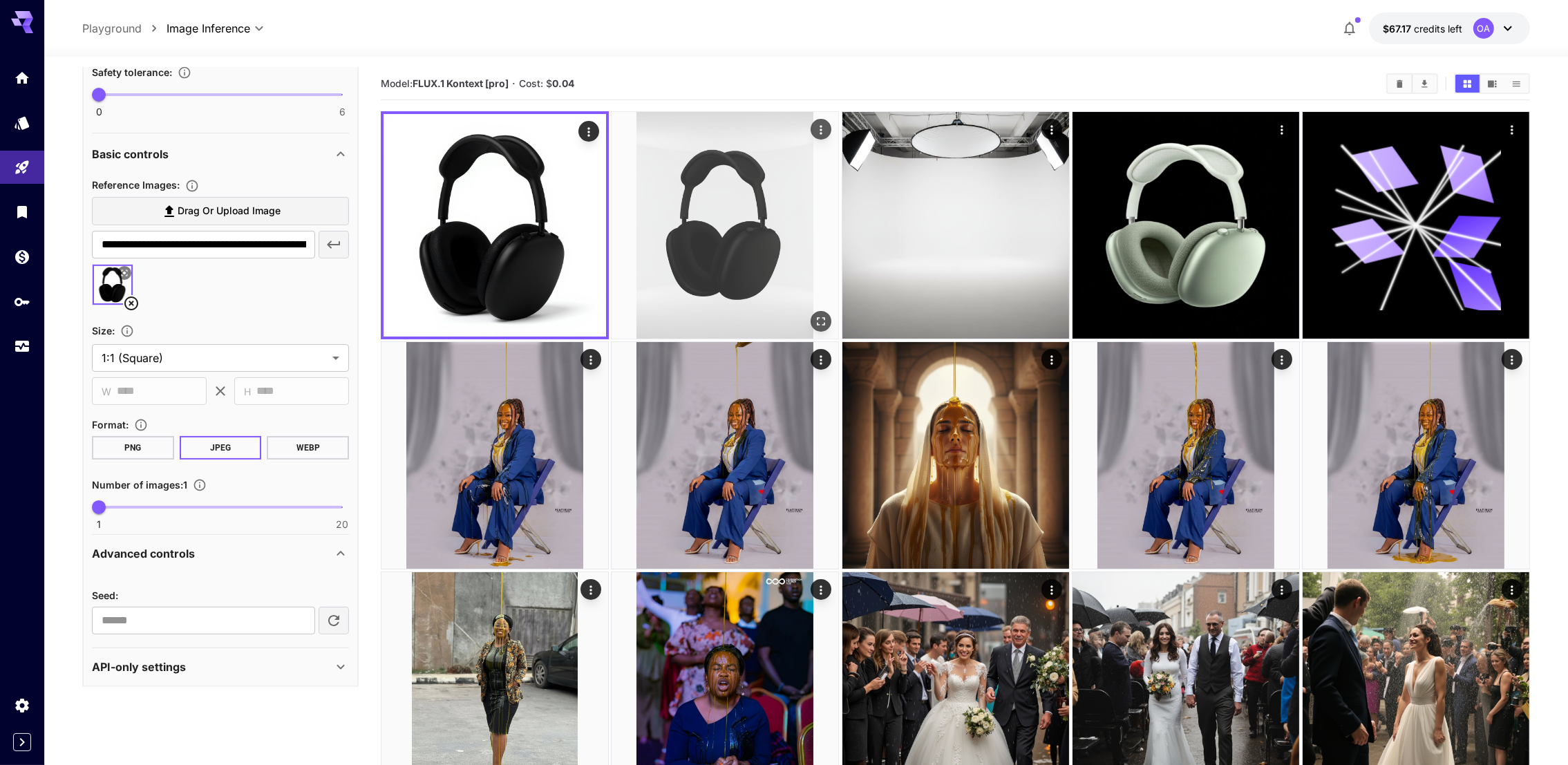
click at [689, 196] on img at bounding box center [724, 224] width 226 height 226
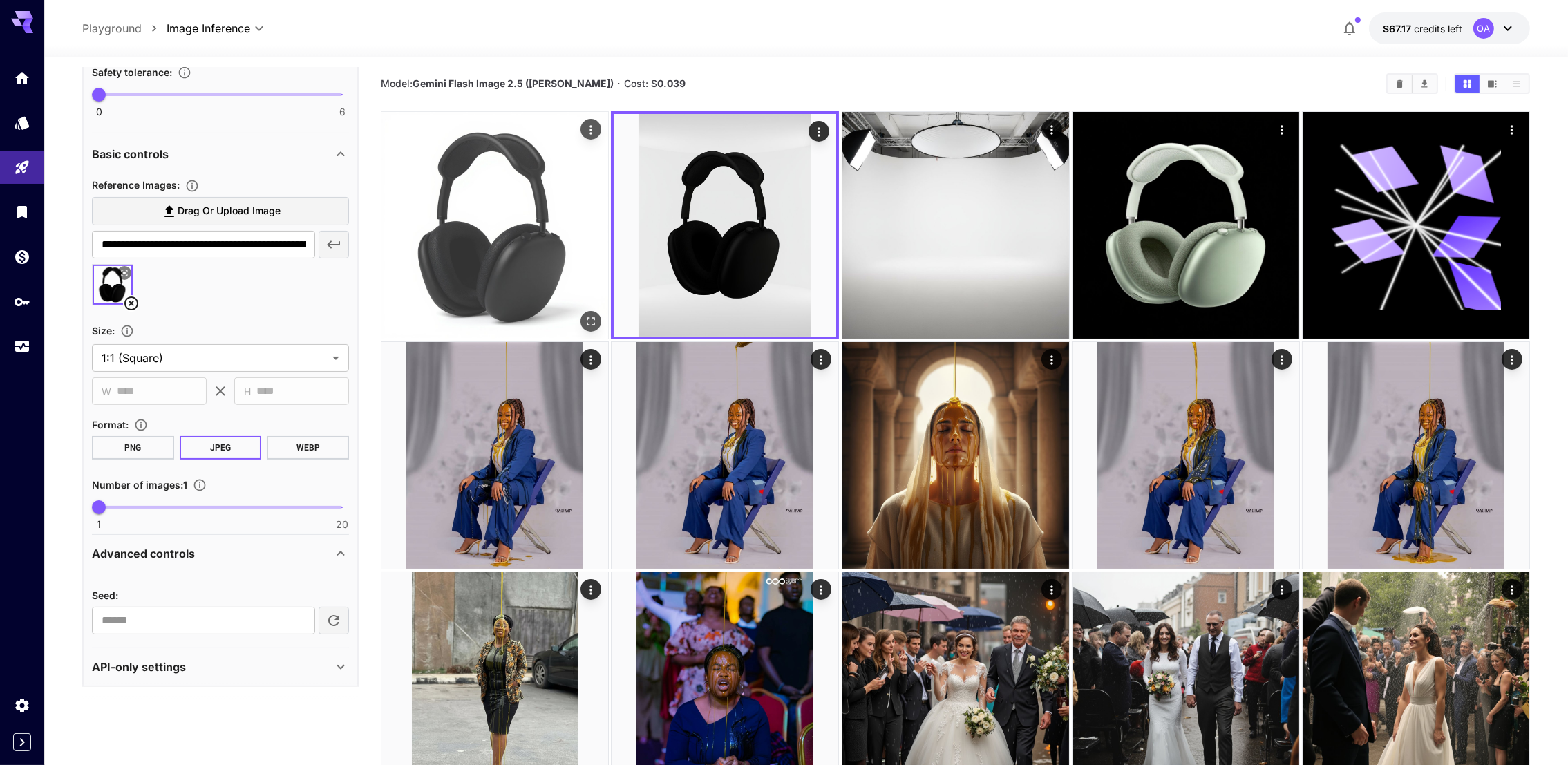
click at [457, 203] on img at bounding box center [494, 224] width 226 height 226
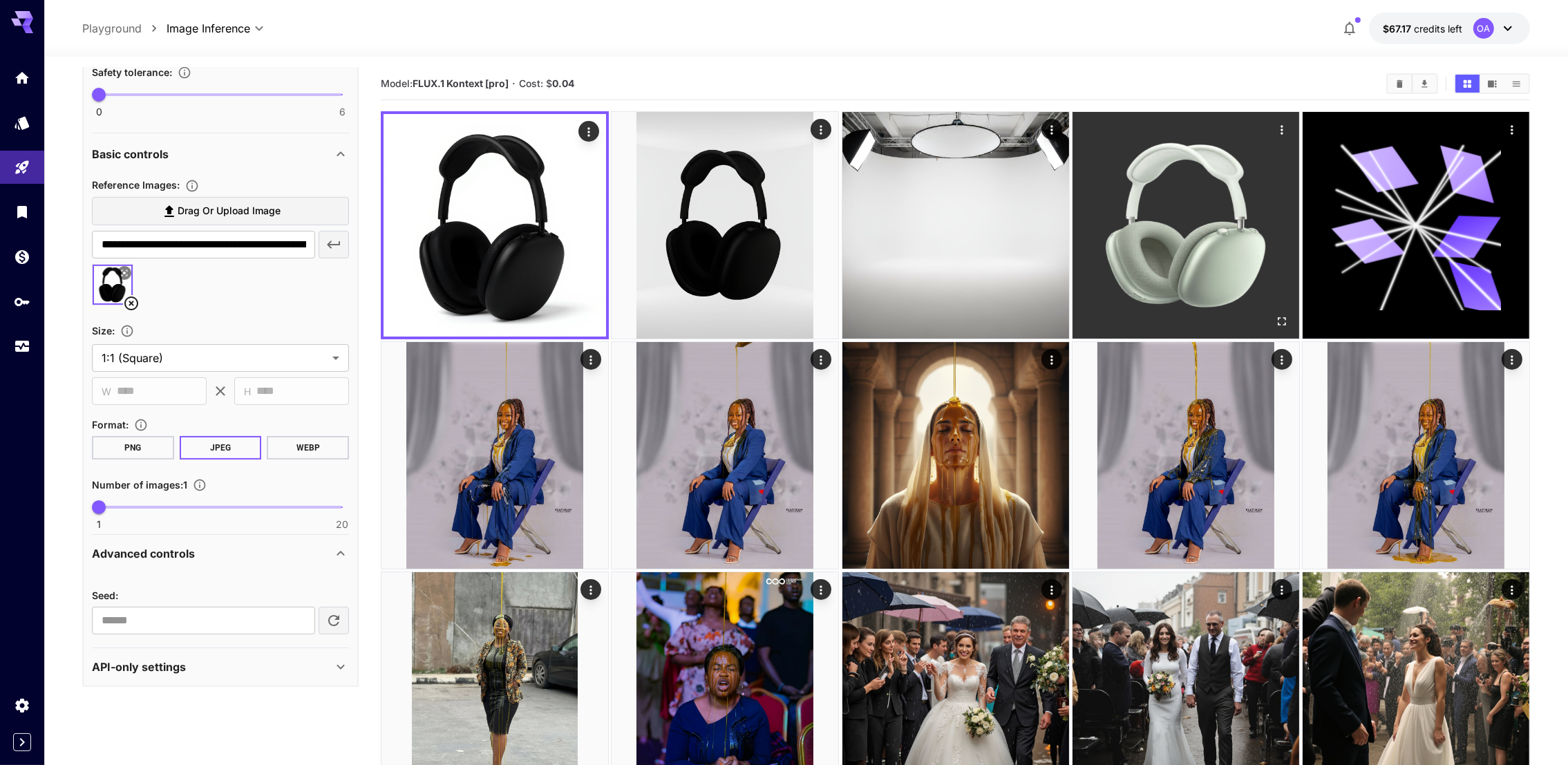
click at [1224, 215] on img at bounding box center [1185, 224] width 226 height 226
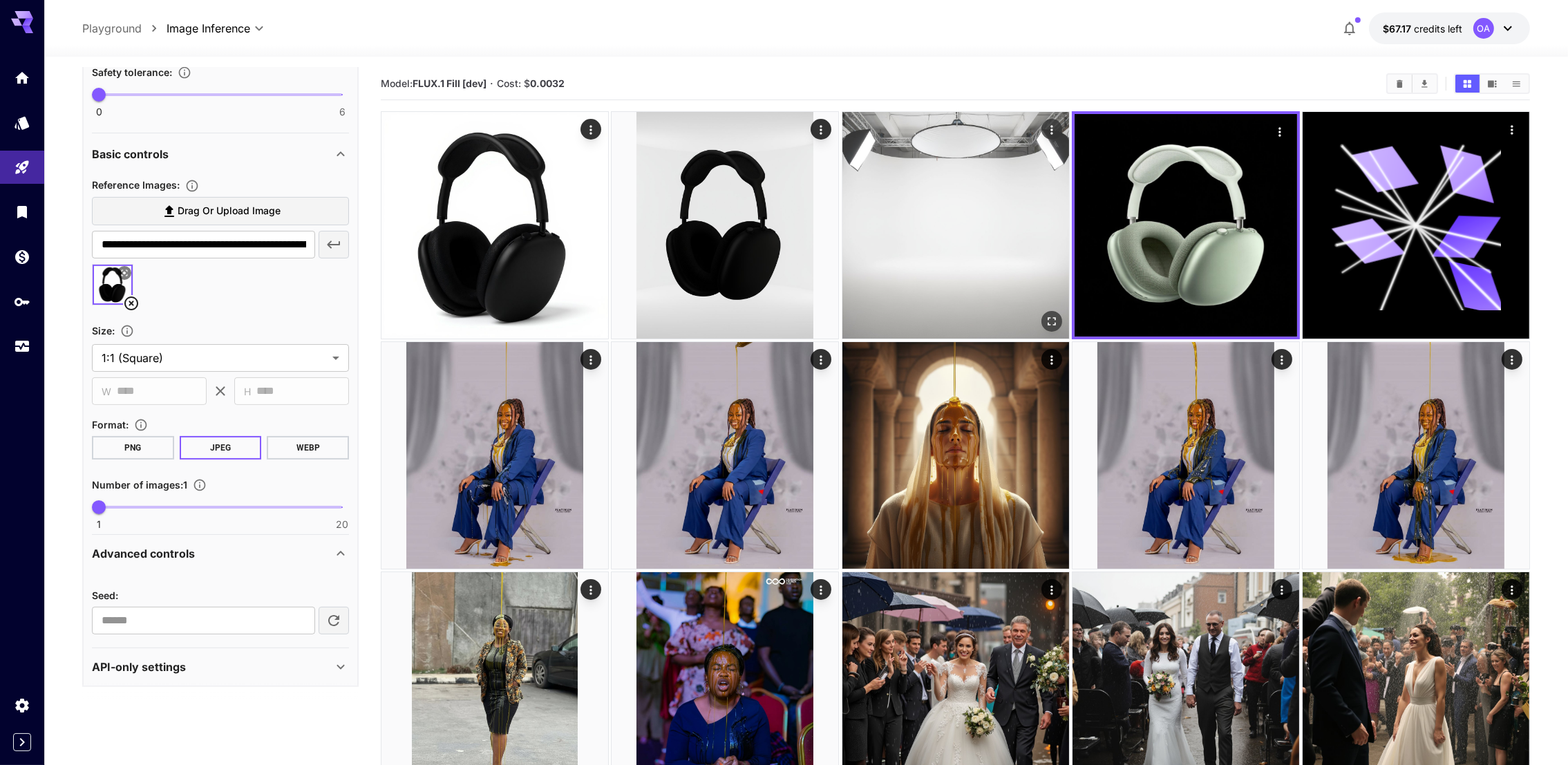
click at [999, 264] on img at bounding box center [955, 224] width 226 height 226
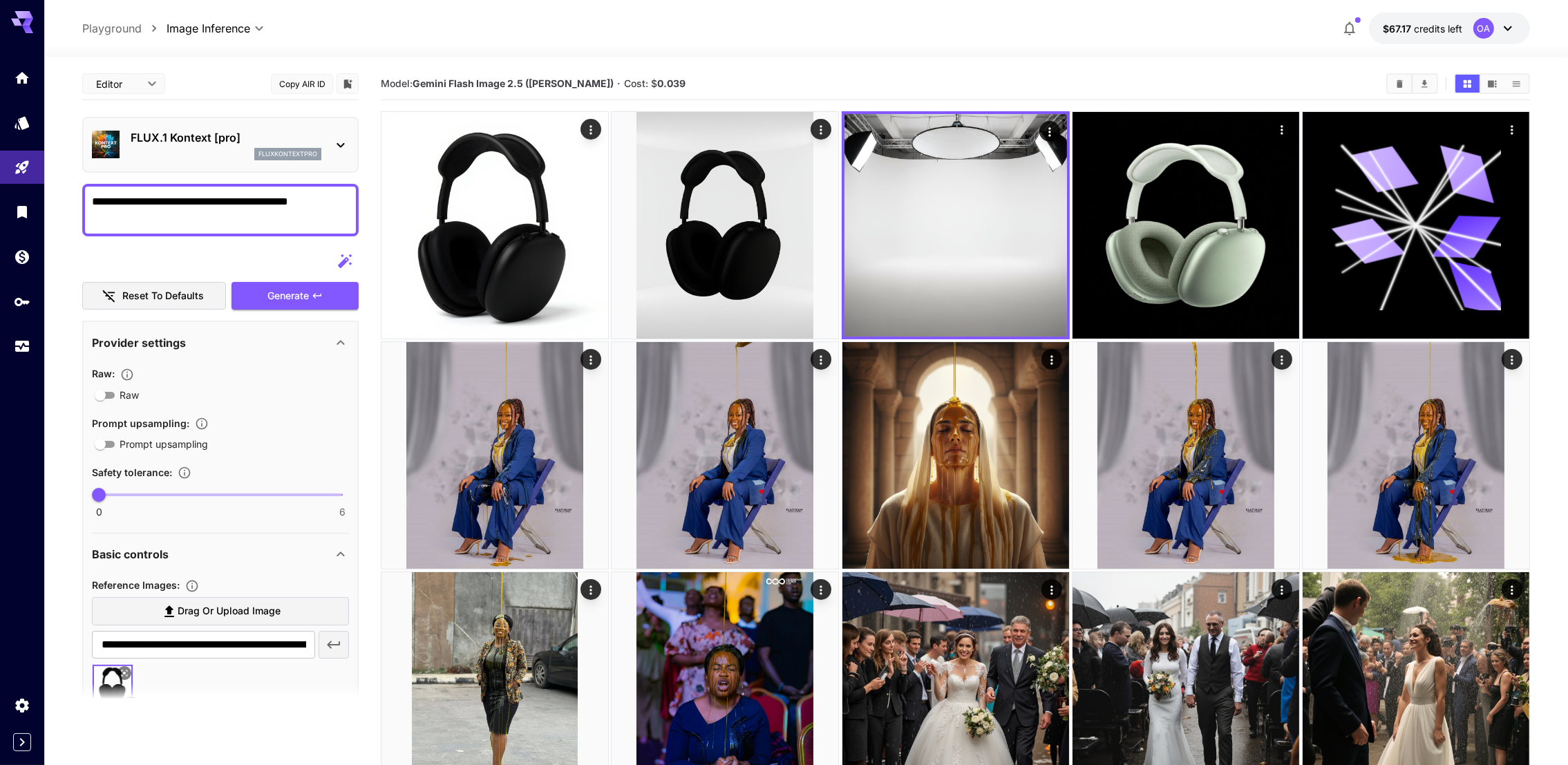
click at [193, 145] on div "FLUX.1 Kontext [pro] fluxkontextpro" at bounding box center [226, 144] width 191 height 32
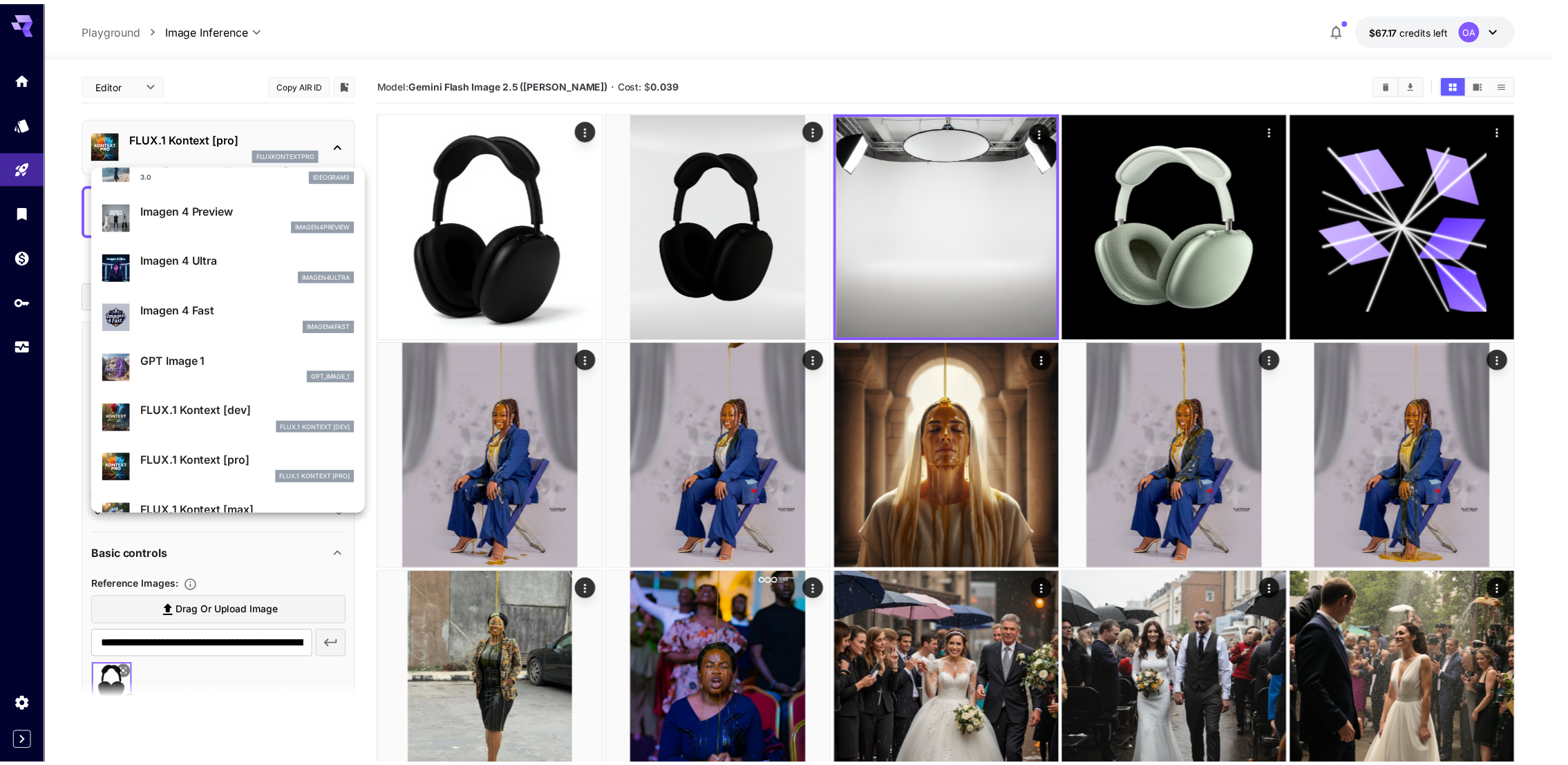
scroll to position [730, 0]
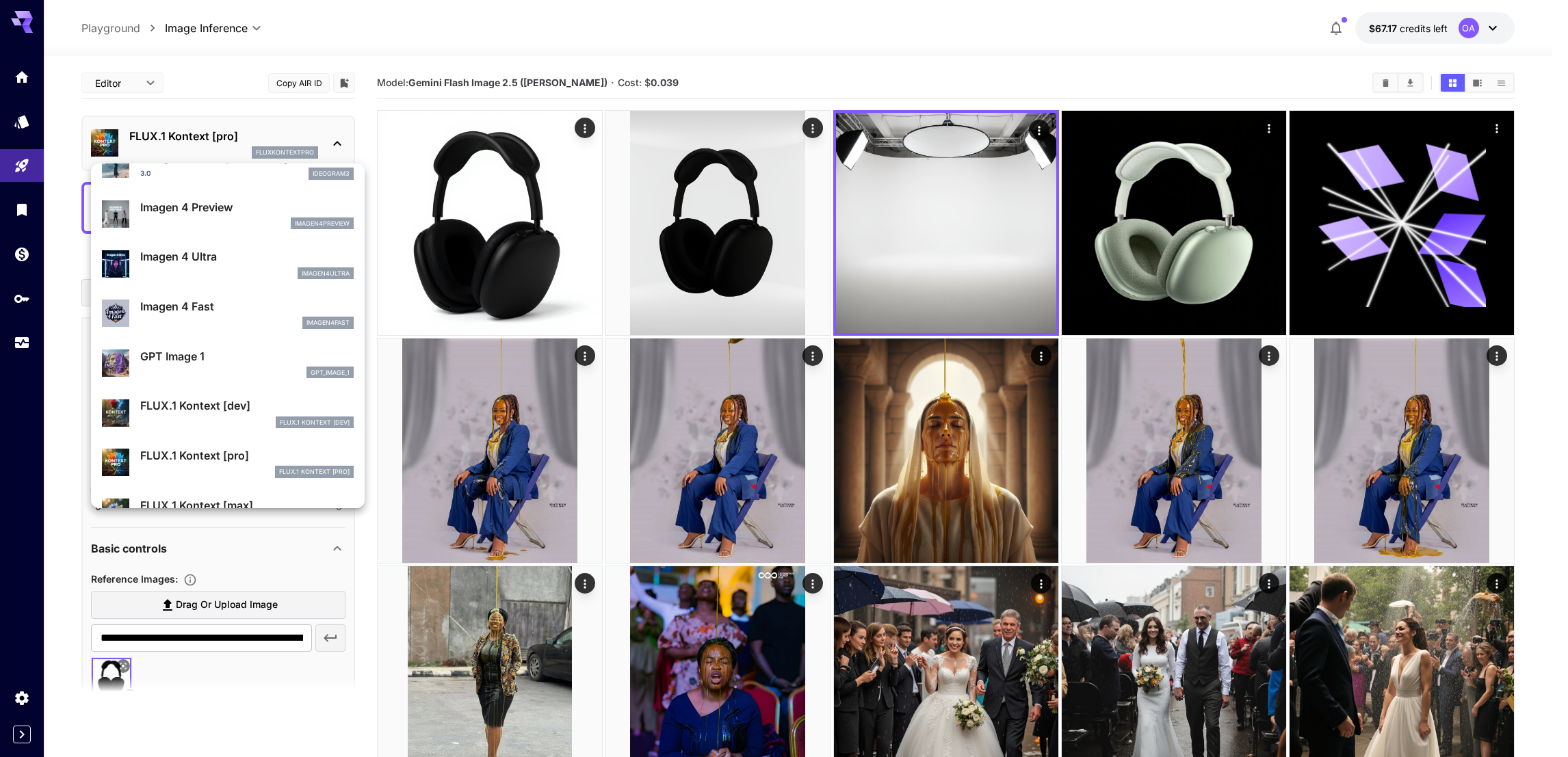
click at [229, 410] on p "FLUX.1 Kontext [dev]" at bounding box center [247, 404] width 214 height 16
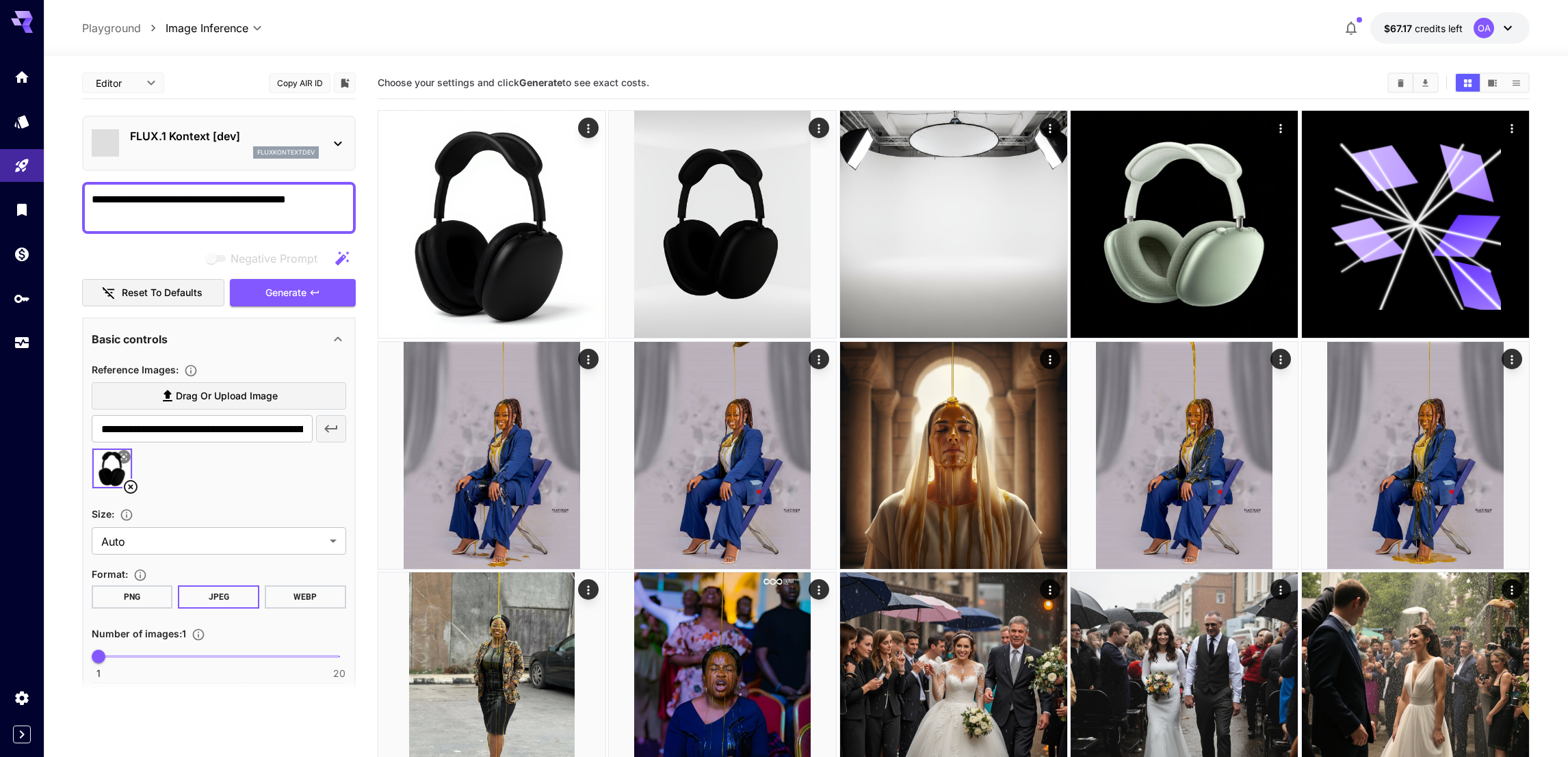
type input "****"
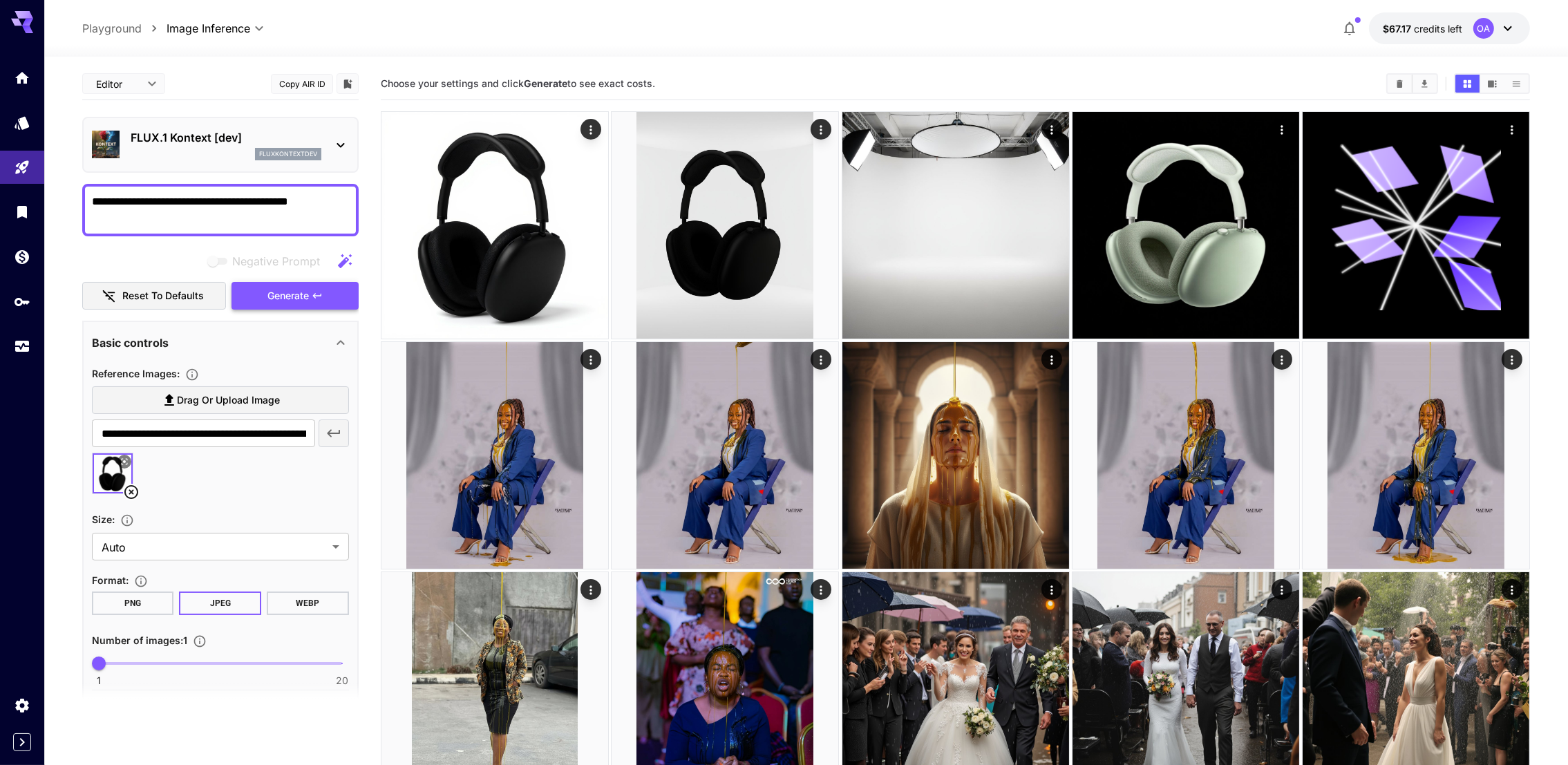
click at [306, 287] on span "Generate" at bounding box center [287, 296] width 41 height 17
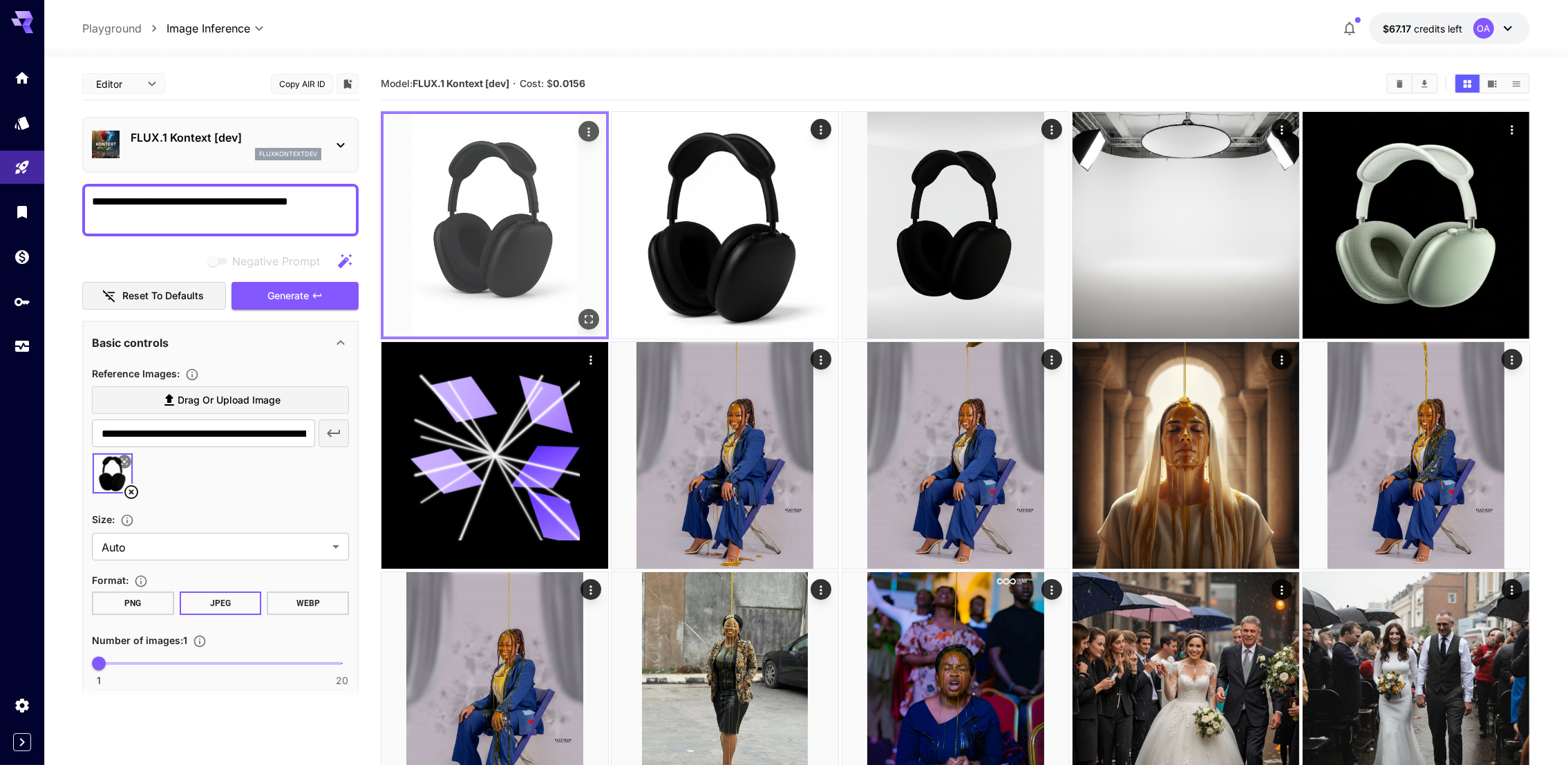
click at [549, 170] on img at bounding box center [495, 224] width 222 height 223
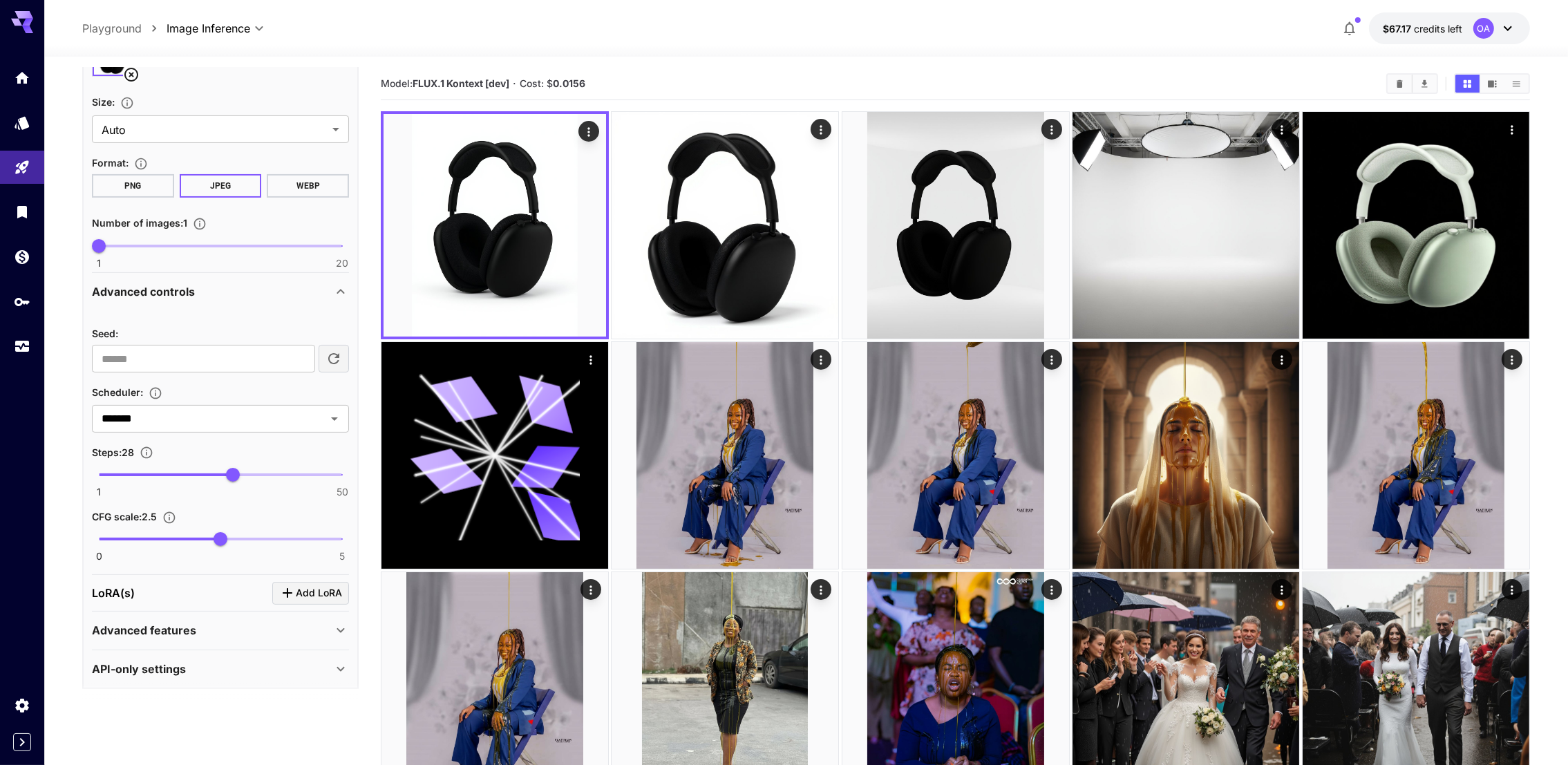
scroll to position [417, 0]
click at [304, 594] on span "Add LoRA" at bounding box center [319, 593] width 46 height 17
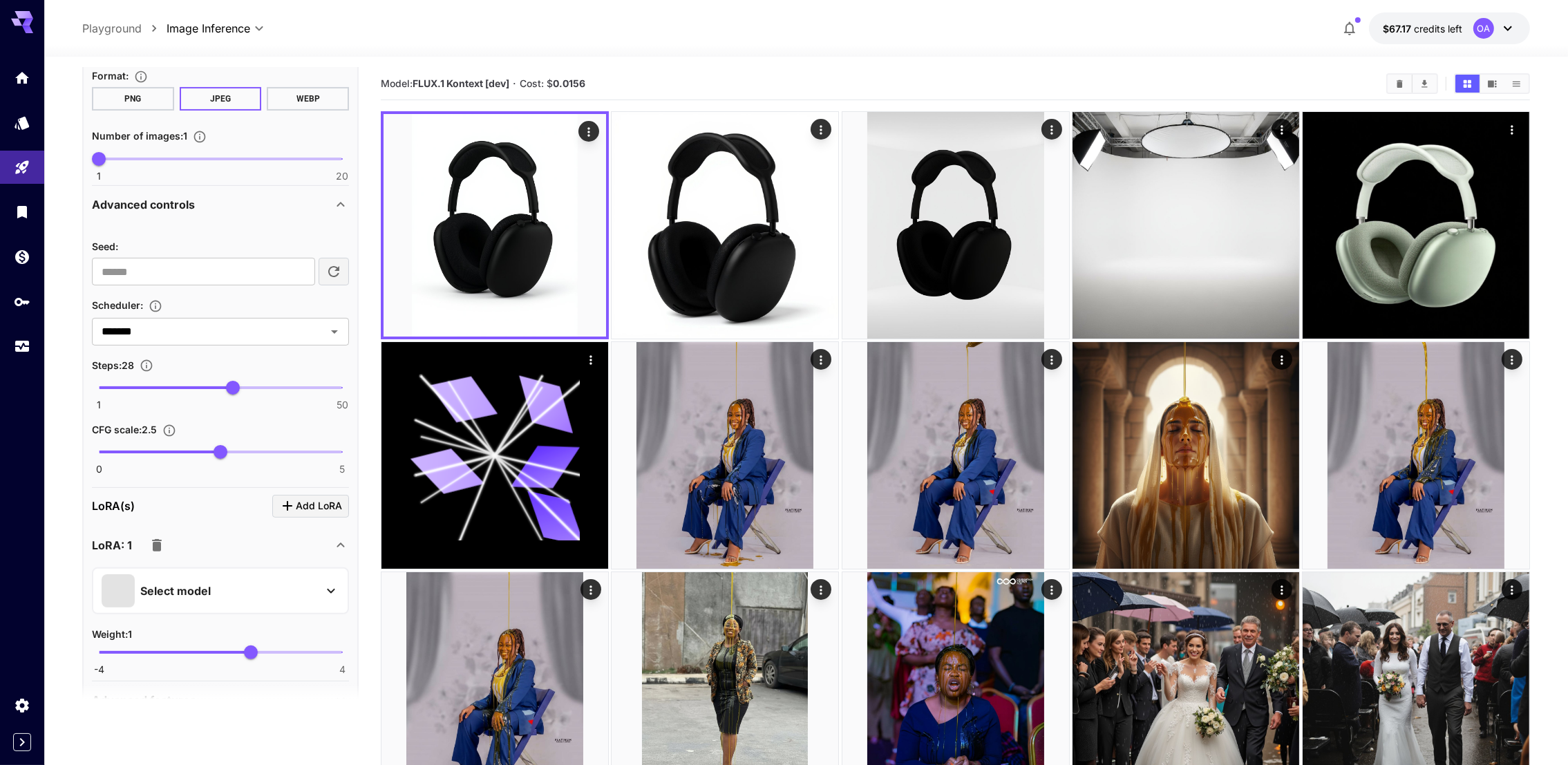
scroll to position [521, 0]
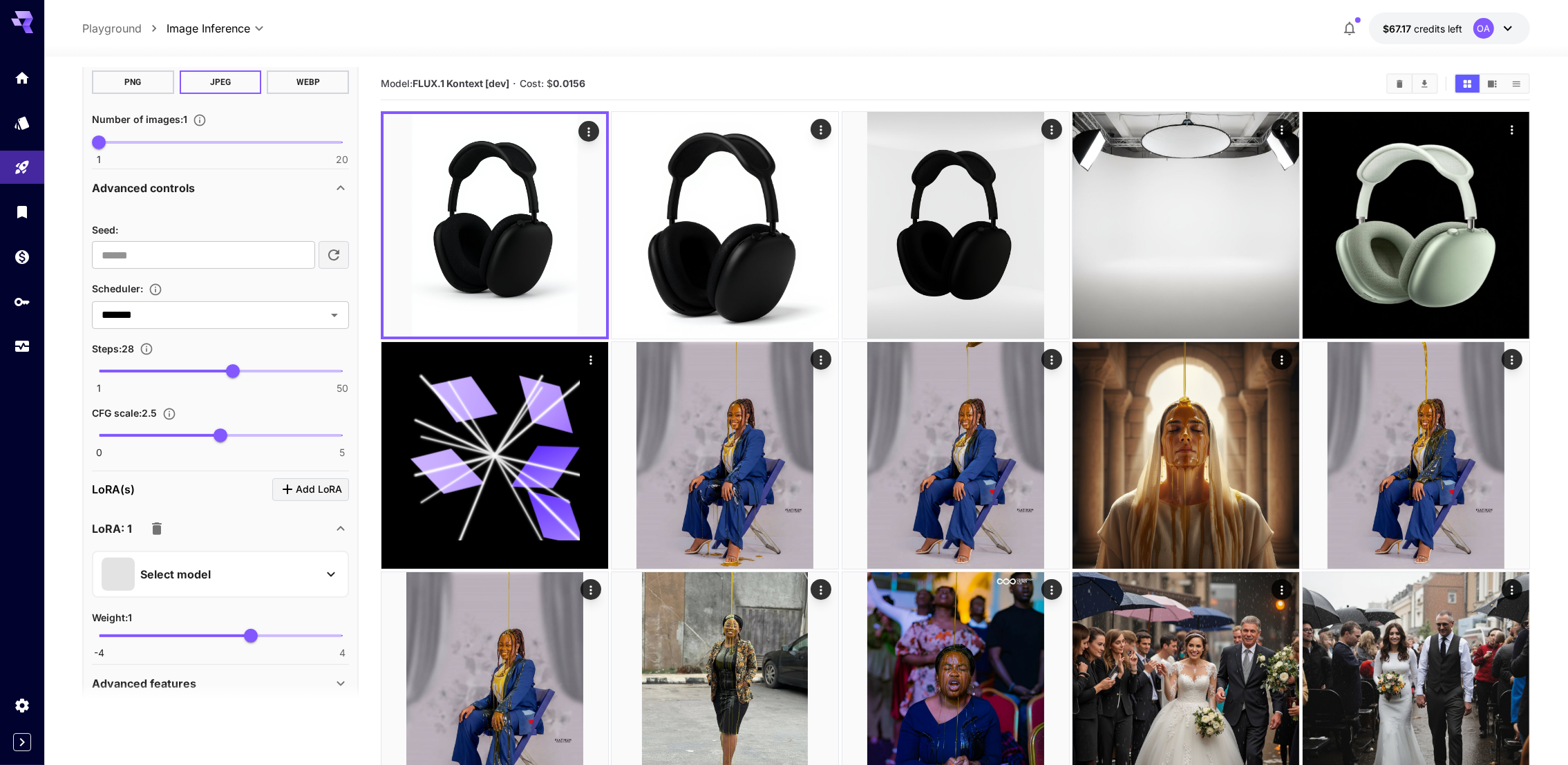
click at [253, 575] on div "Select model" at bounding box center [209, 574] width 216 height 33
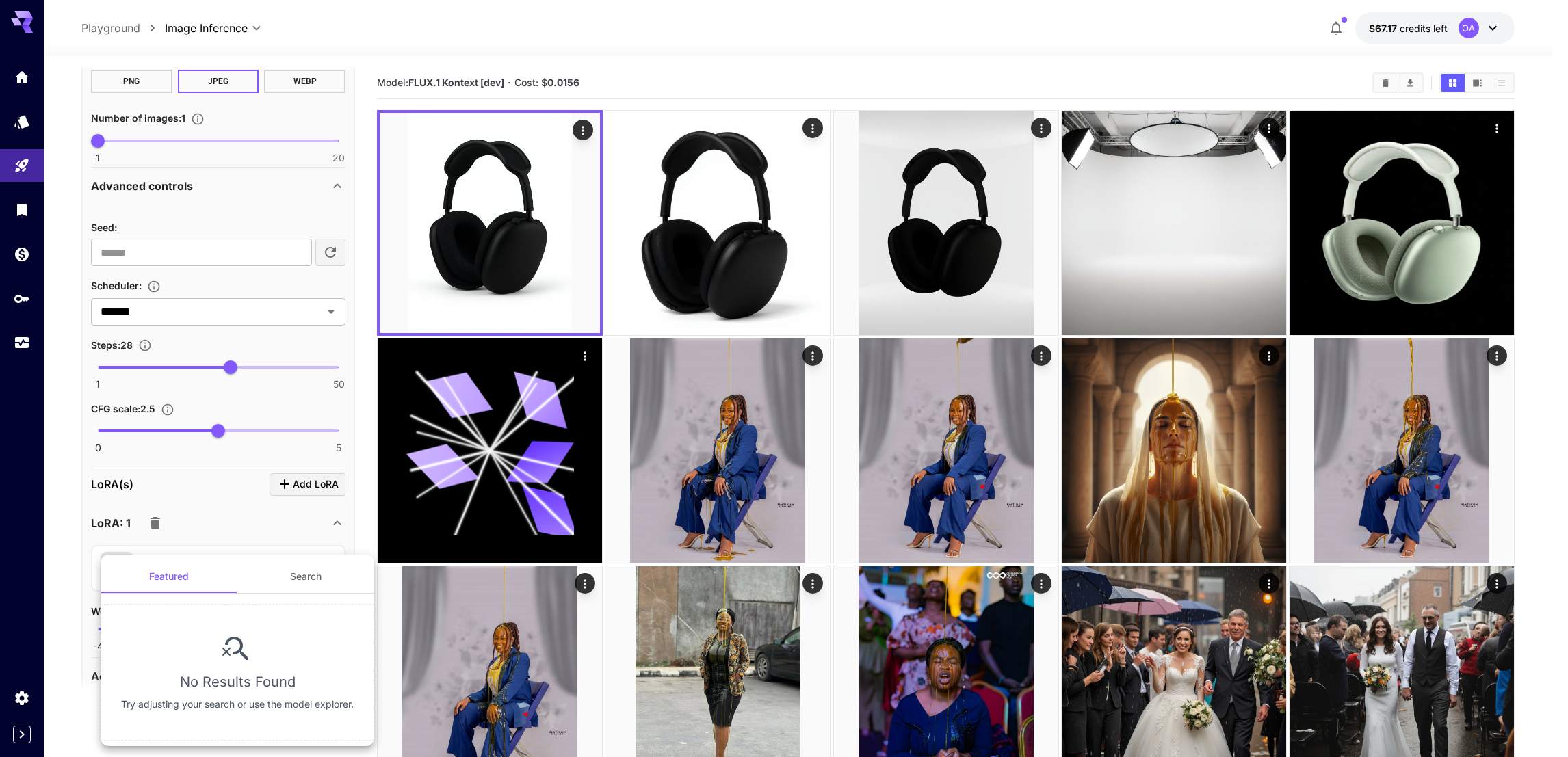
click at [194, 581] on button "Featured" at bounding box center [168, 576] width 137 height 33
click at [313, 579] on button "Search" at bounding box center [305, 576] width 137 height 33
click at [184, 580] on button "Featured" at bounding box center [168, 576] width 137 height 33
click at [611, 39] on div at bounding box center [784, 378] width 1568 height 757
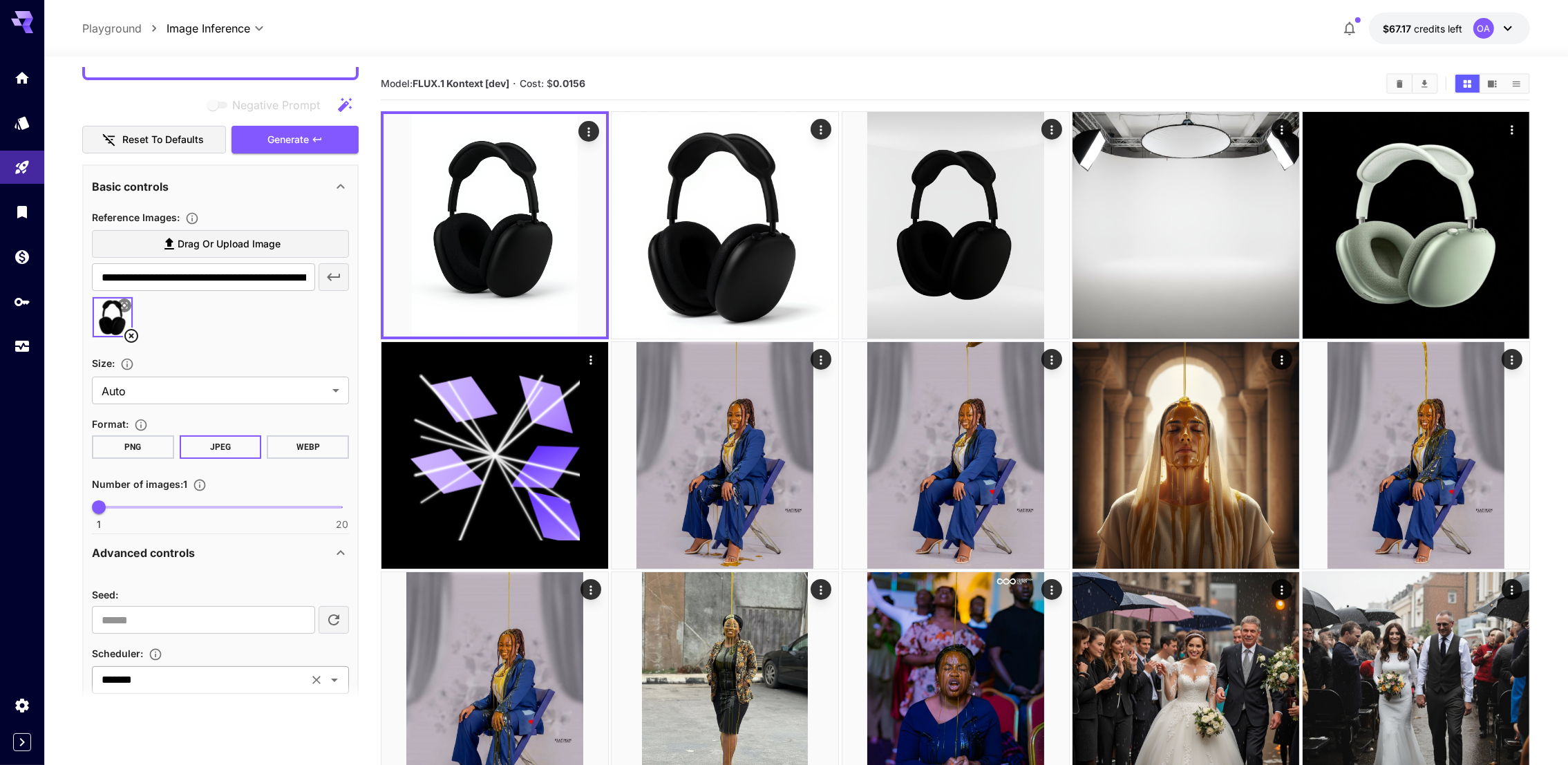
scroll to position [3, 0]
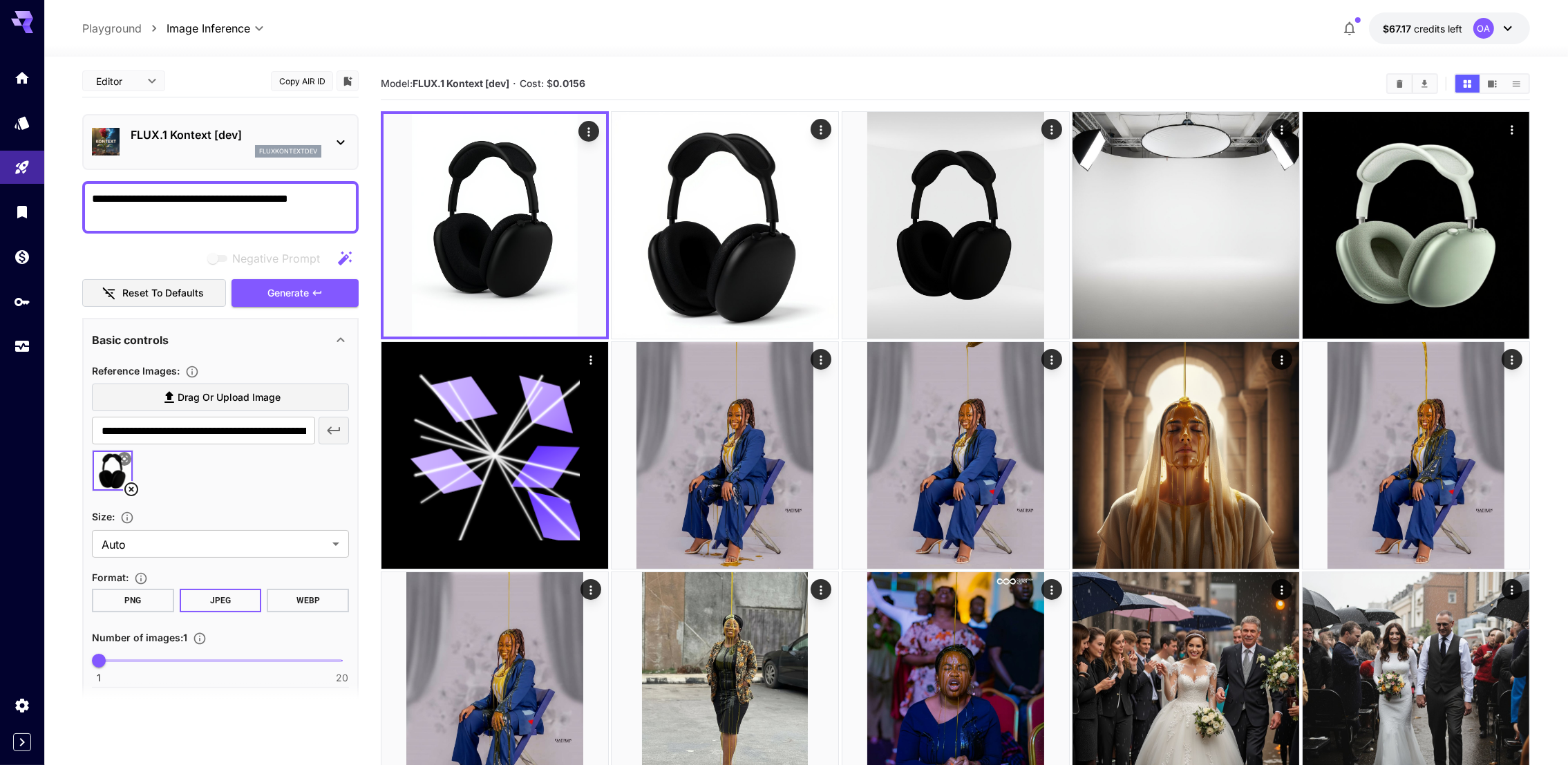
click at [336, 196] on textarea "**********" at bounding box center [221, 207] width 258 height 33
type textarea "**********"
click at [275, 294] on span "Generate" at bounding box center [287, 293] width 41 height 17
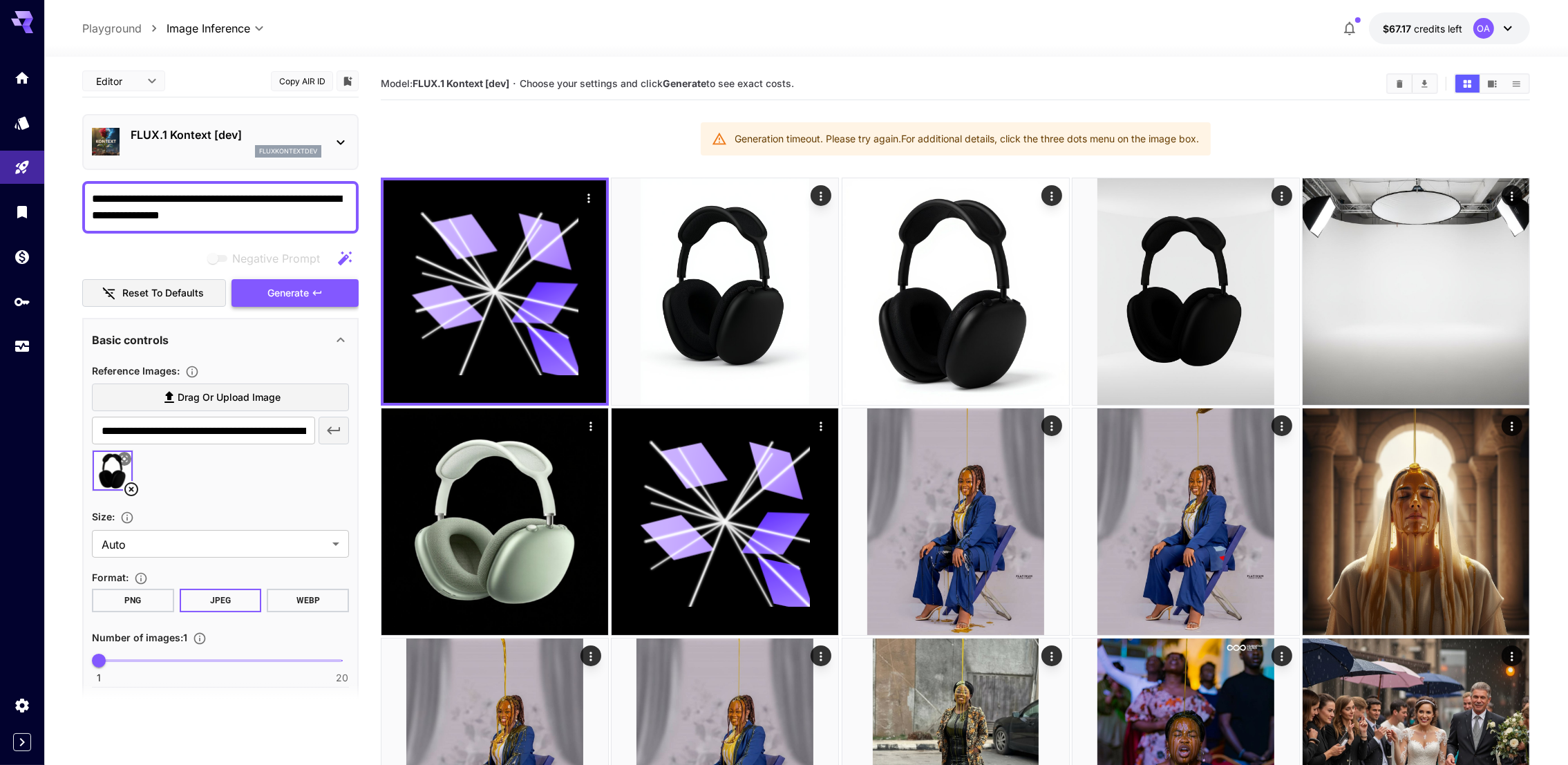
click at [289, 300] on button "Generate" at bounding box center [294, 293] width 127 height 29
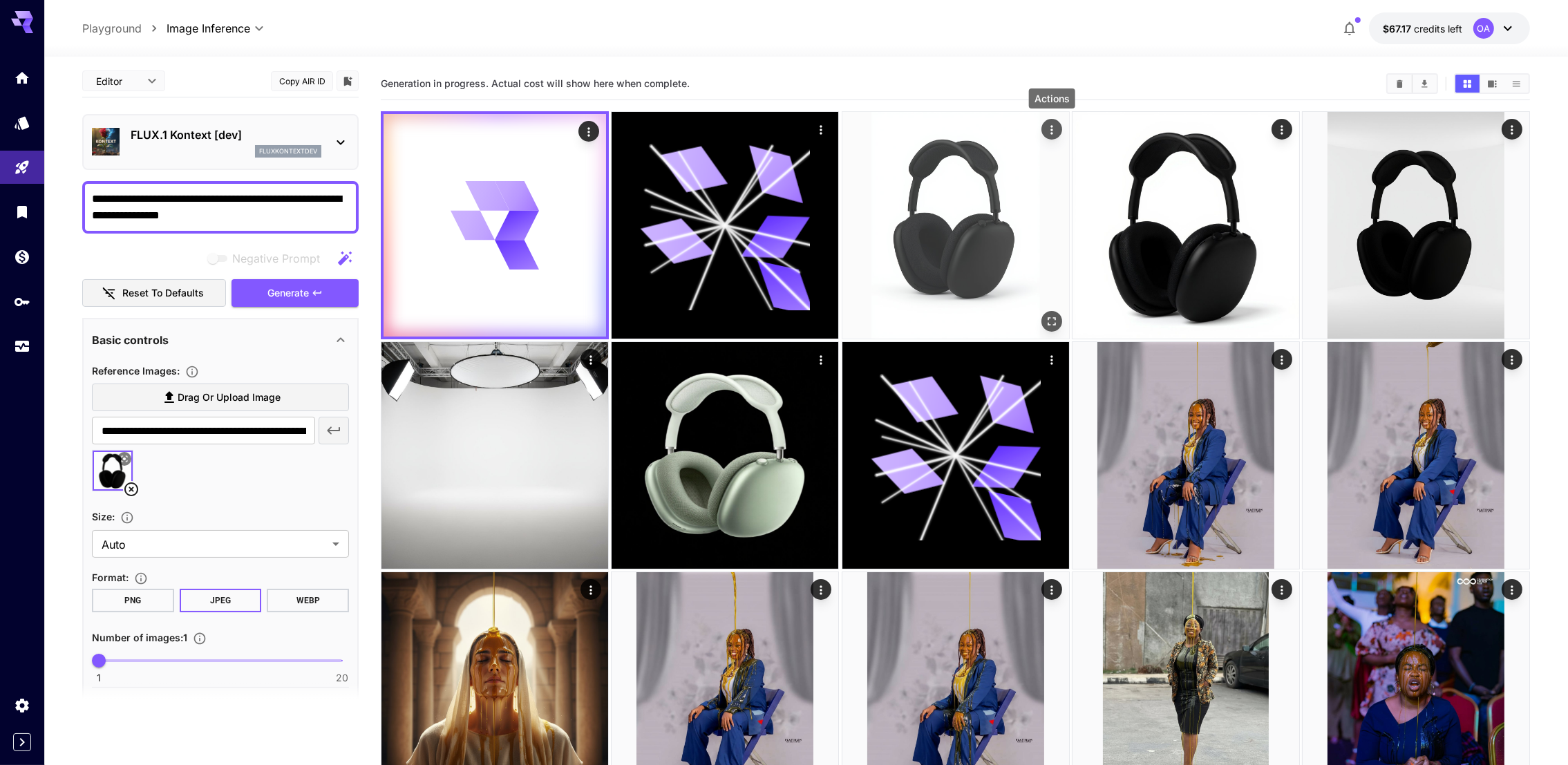
click at [1053, 127] on icon "Actions" at bounding box center [1051, 130] width 13 height 13
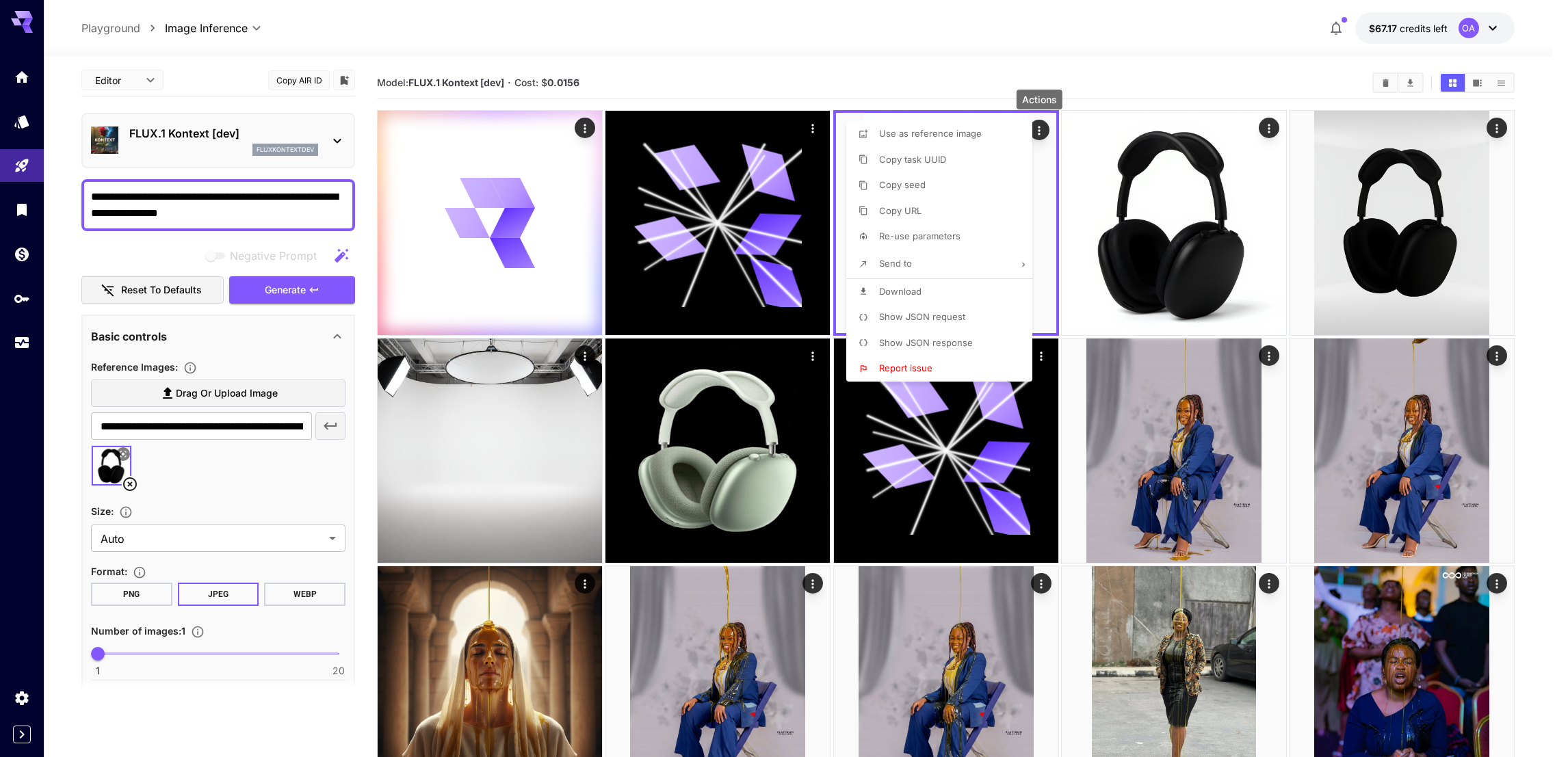
click at [892, 72] on div at bounding box center [784, 378] width 1568 height 757
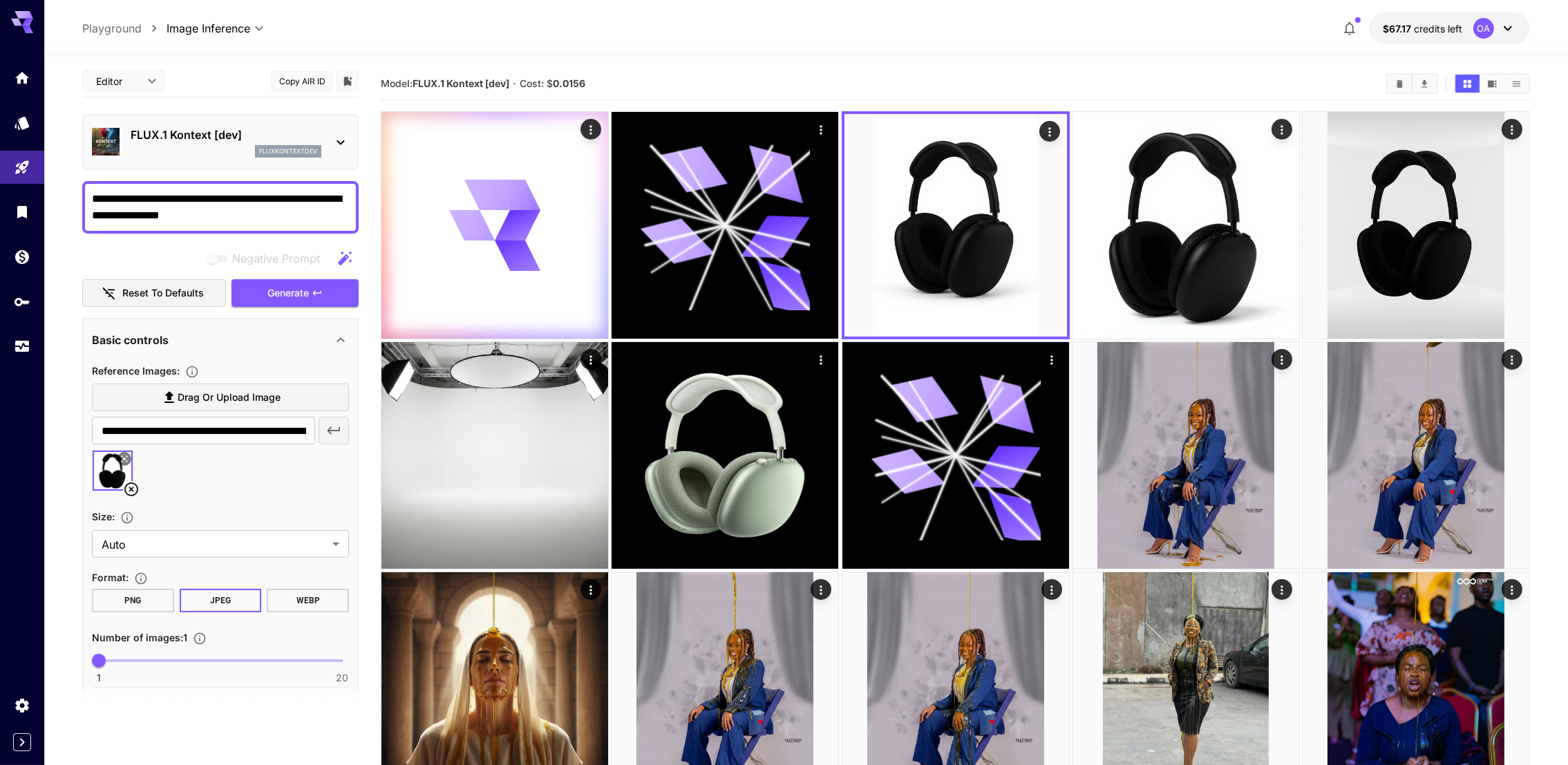
click at [920, 171] on img at bounding box center [955, 224] width 222 height 223
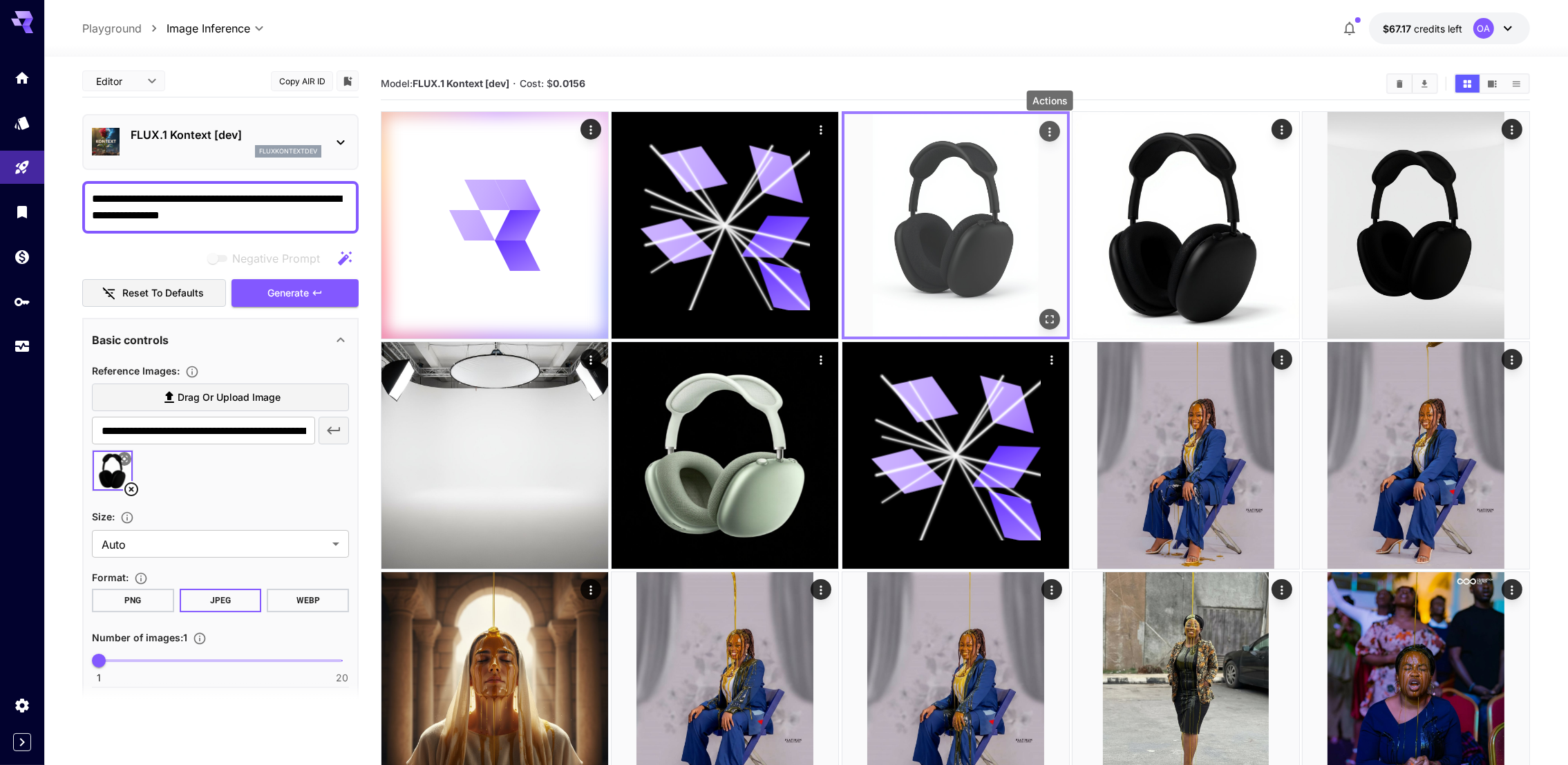
click at [1046, 129] on icon "Actions" at bounding box center [1049, 132] width 13 height 13
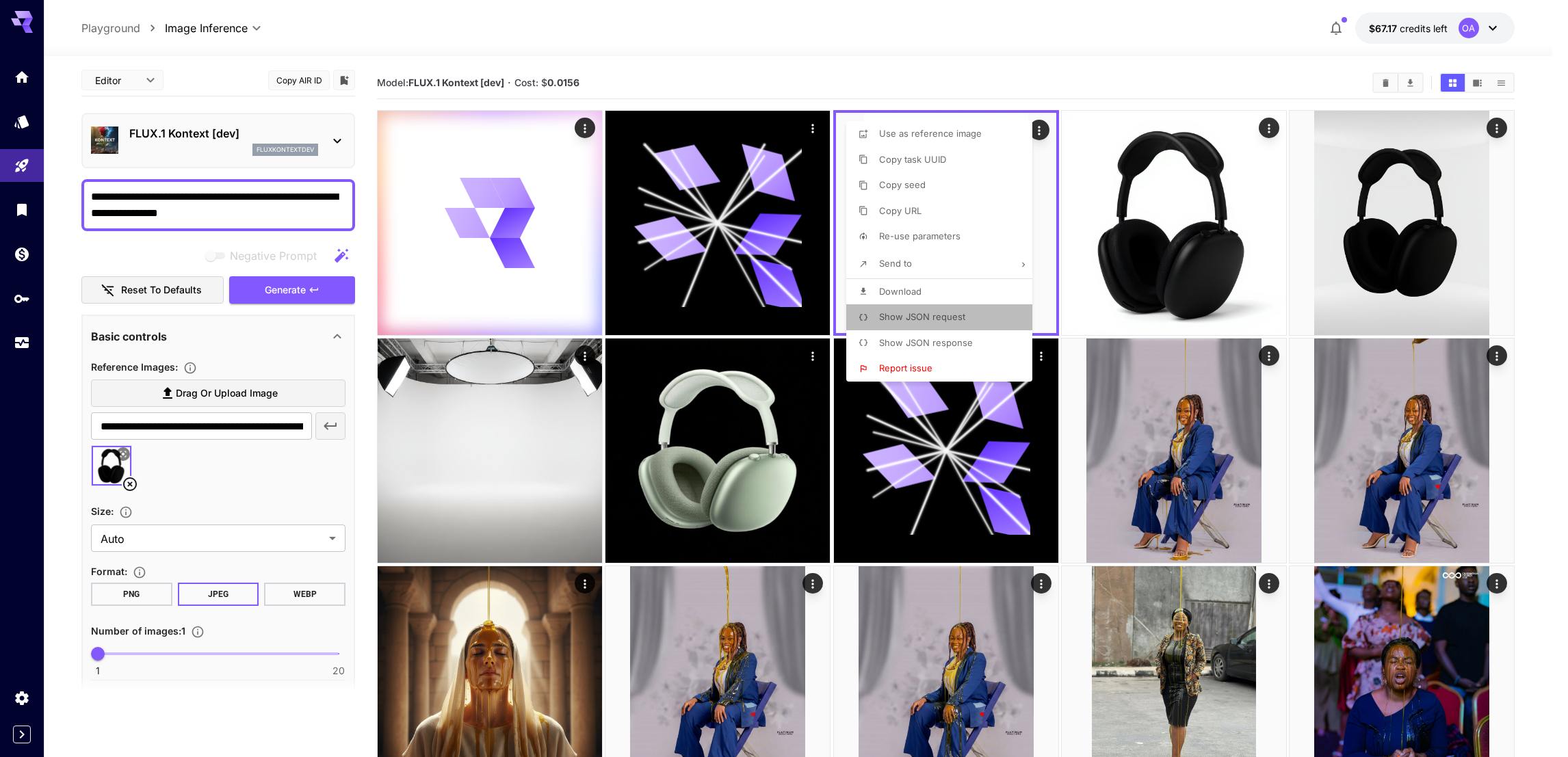
click at [932, 316] on span "Show JSON request" at bounding box center [922, 317] width 86 height 11
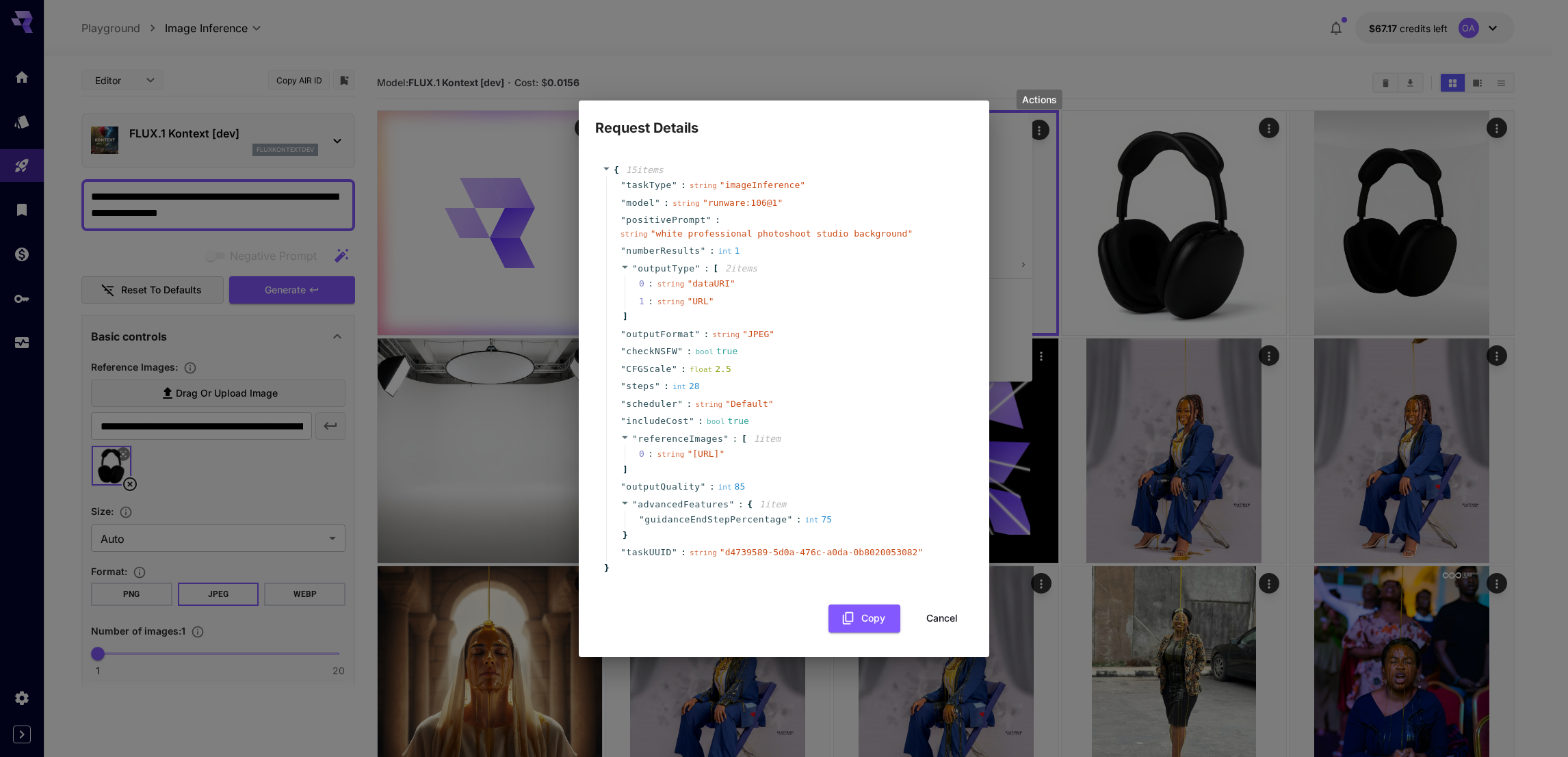
click at [732, 198] on span "" runware:106@1 "" at bounding box center [742, 202] width 80 height 10
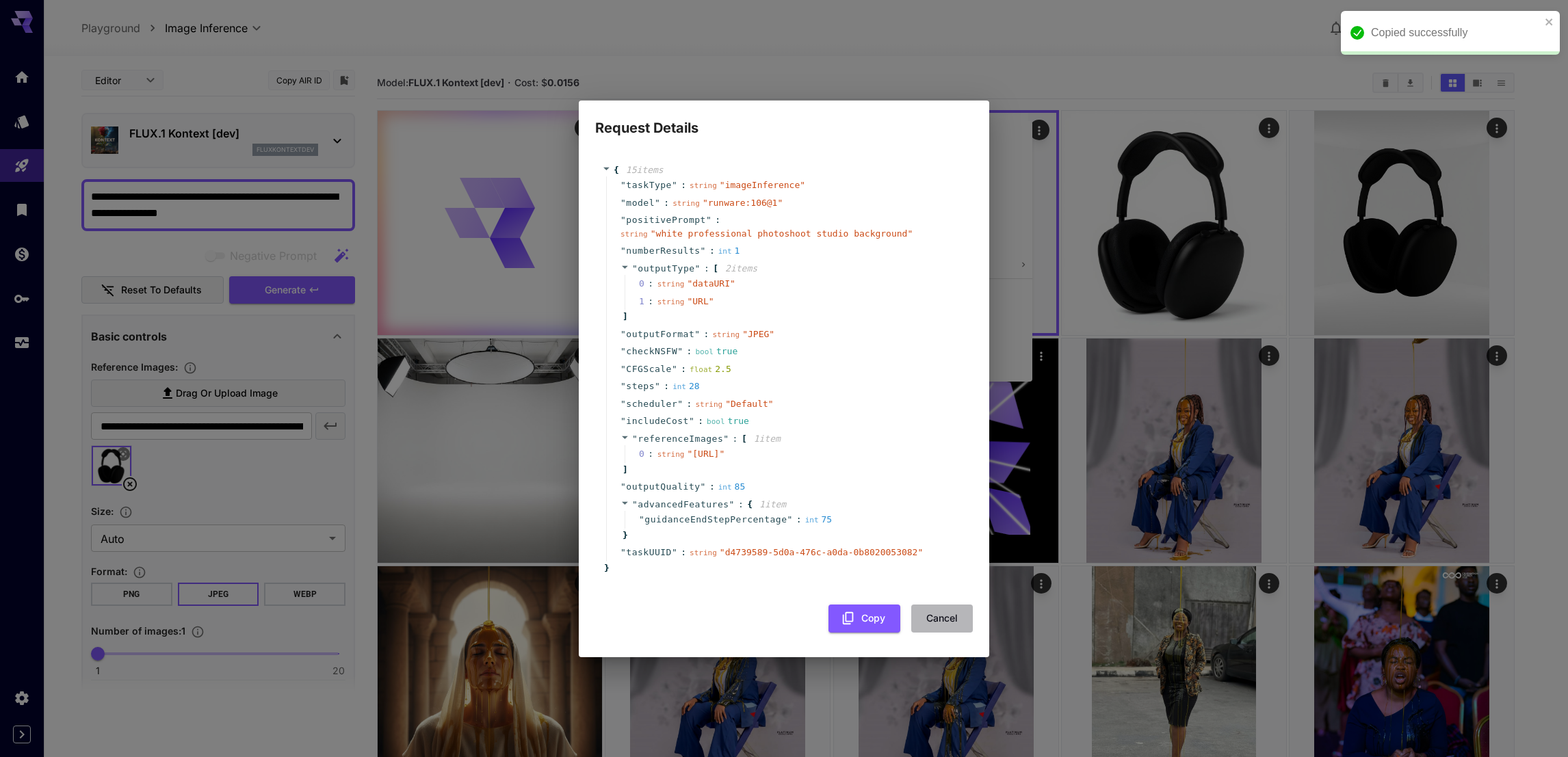
click at [950, 632] on button "Cancel" at bounding box center [941, 619] width 61 height 28
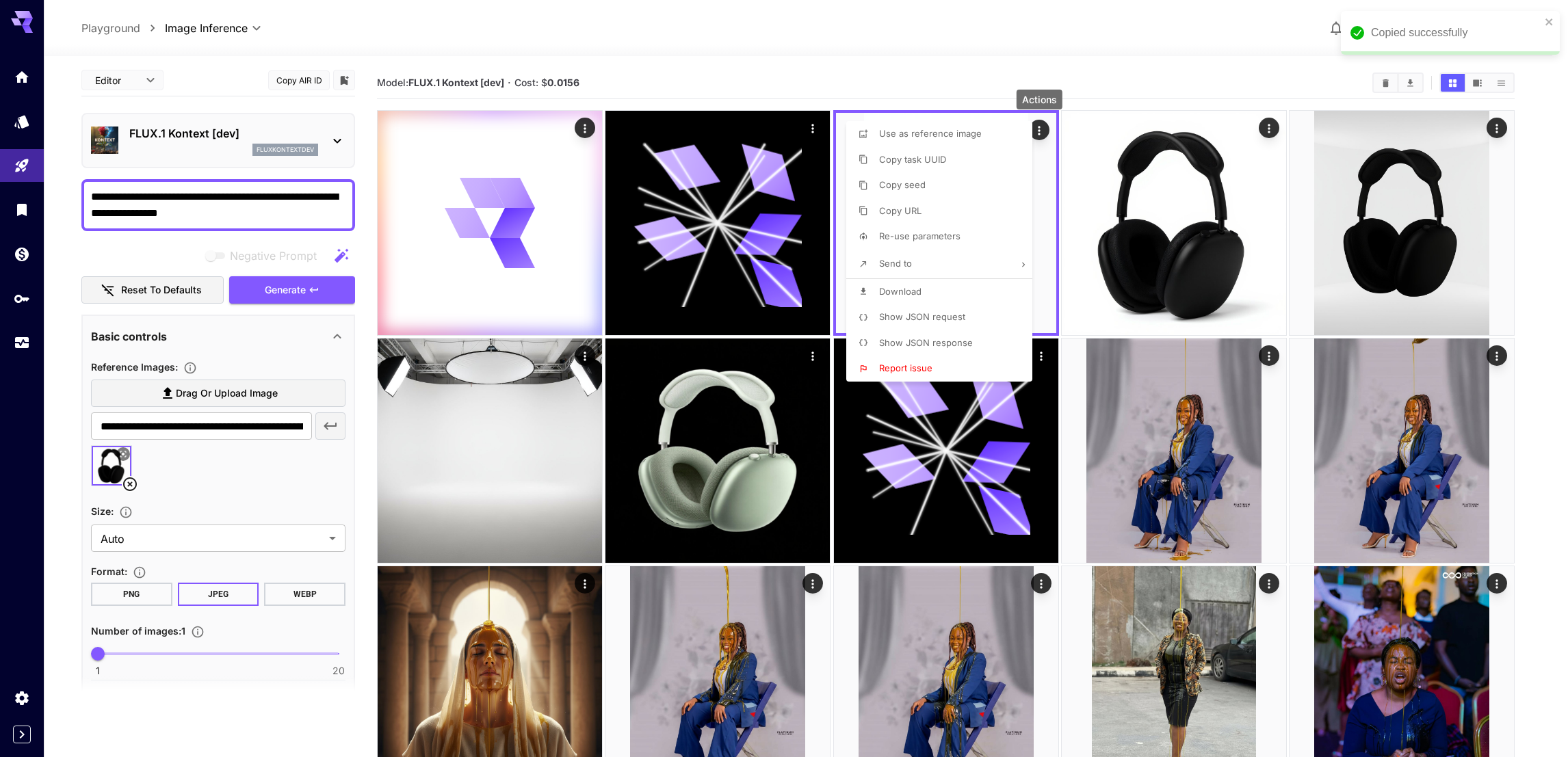
click at [892, 41] on div at bounding box center [784, 378] width 1568 height 757
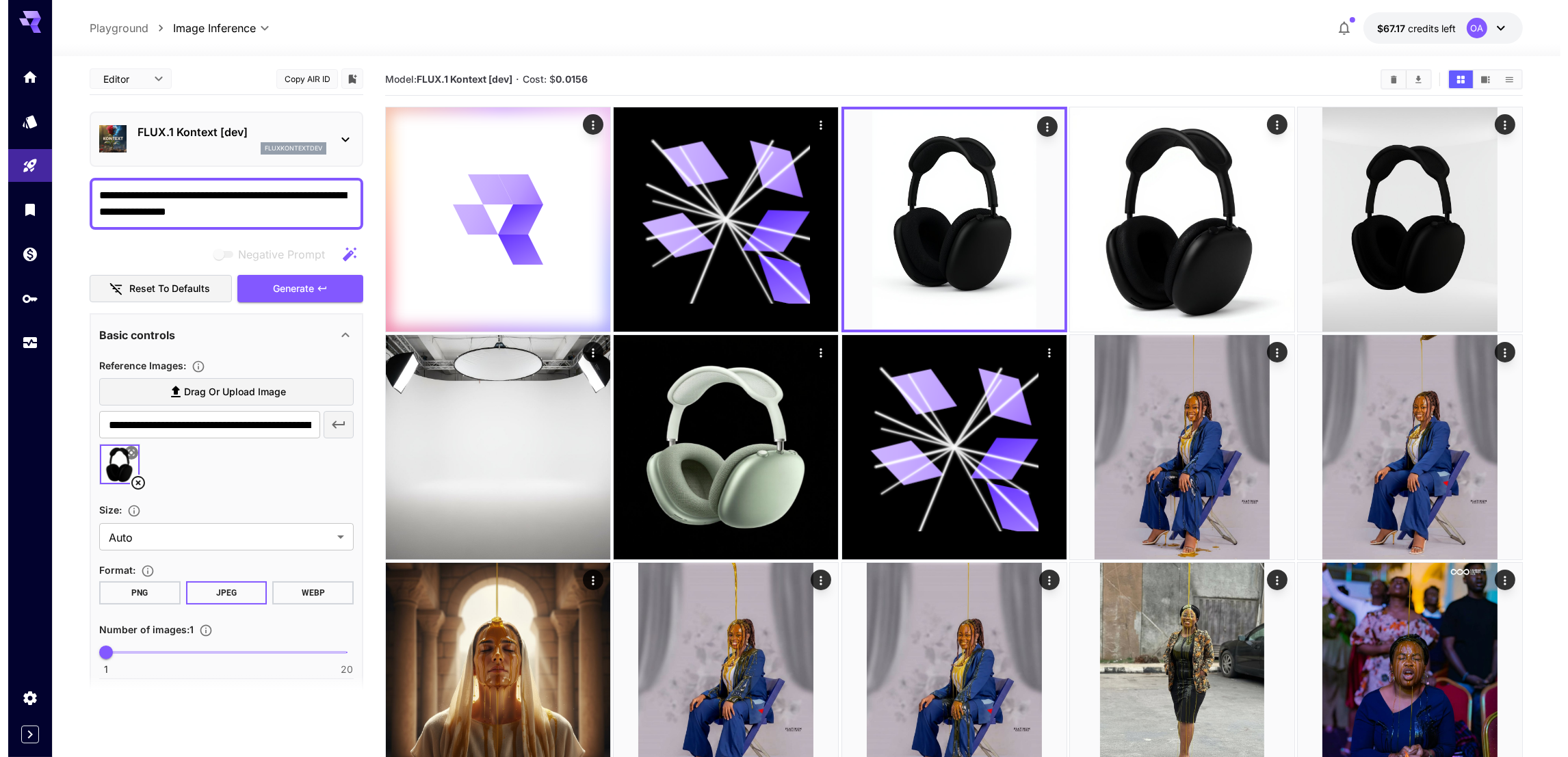
scroll to position [0, 0]
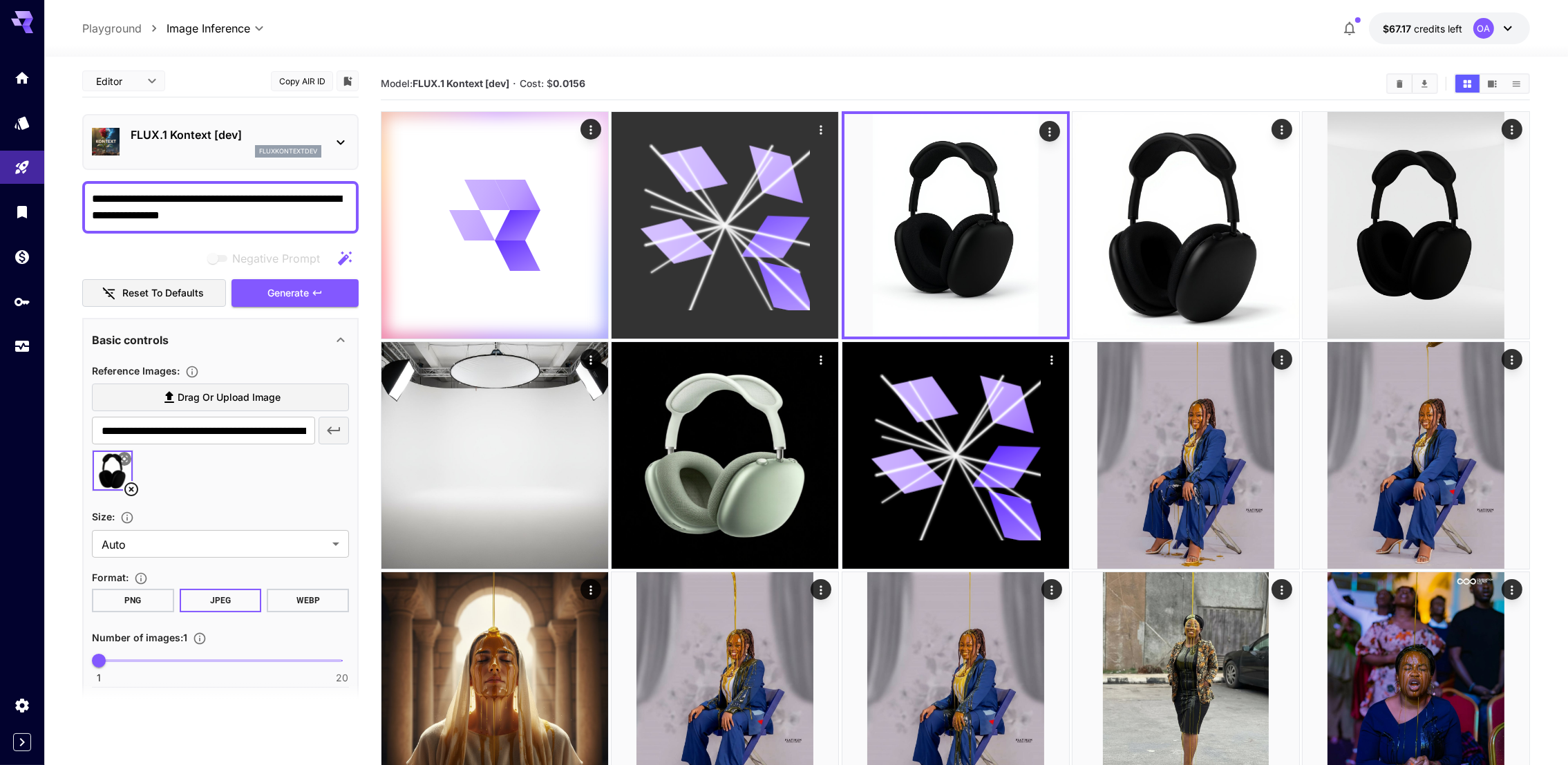
click at [728, 202] on icon at bounding box center [725, 225] width 170 height 170
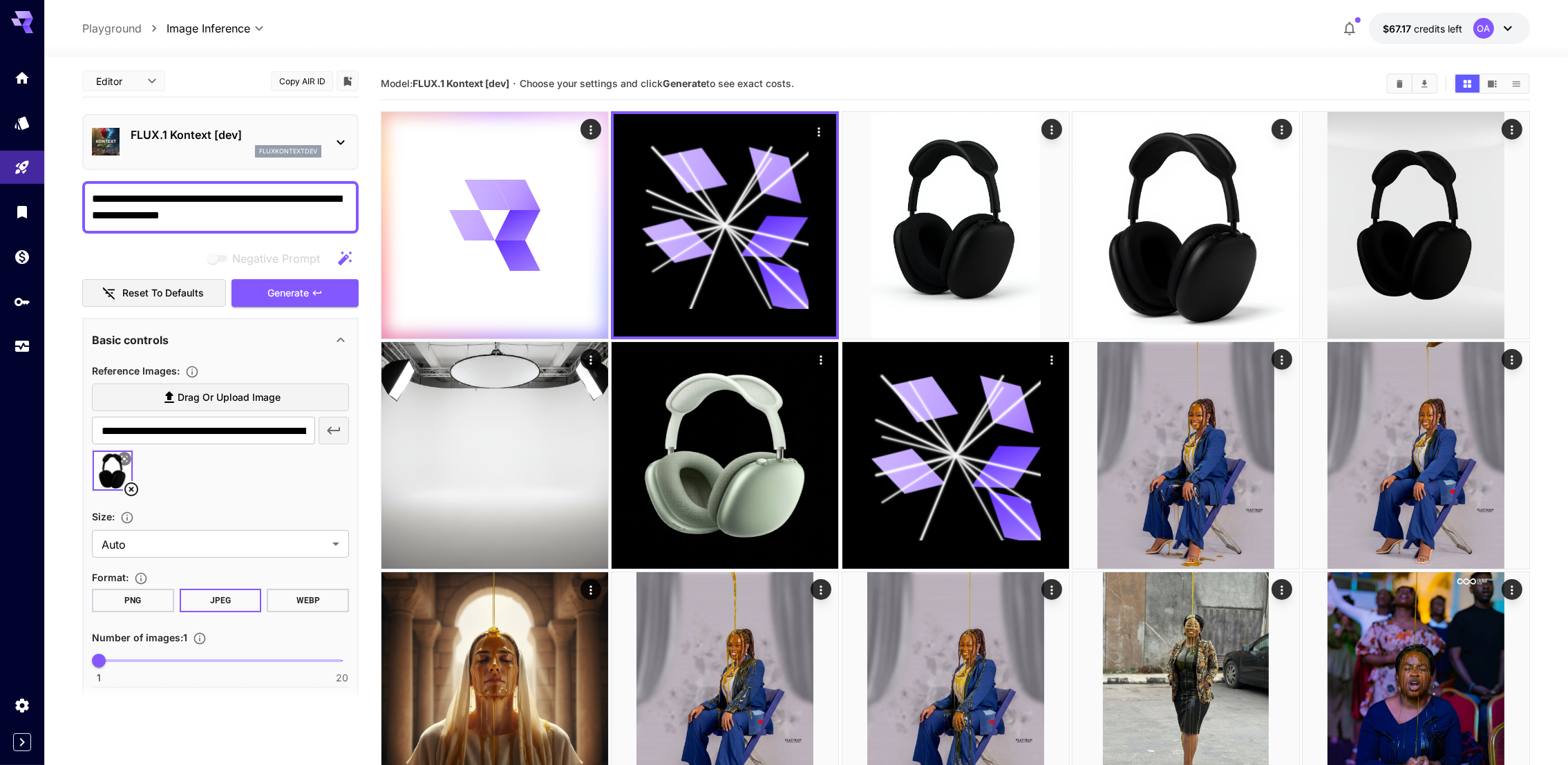
click at [222, 137] on p "FLUX.1 Kontext [dev]" at bounding box center [226, 134] width 191 height 16
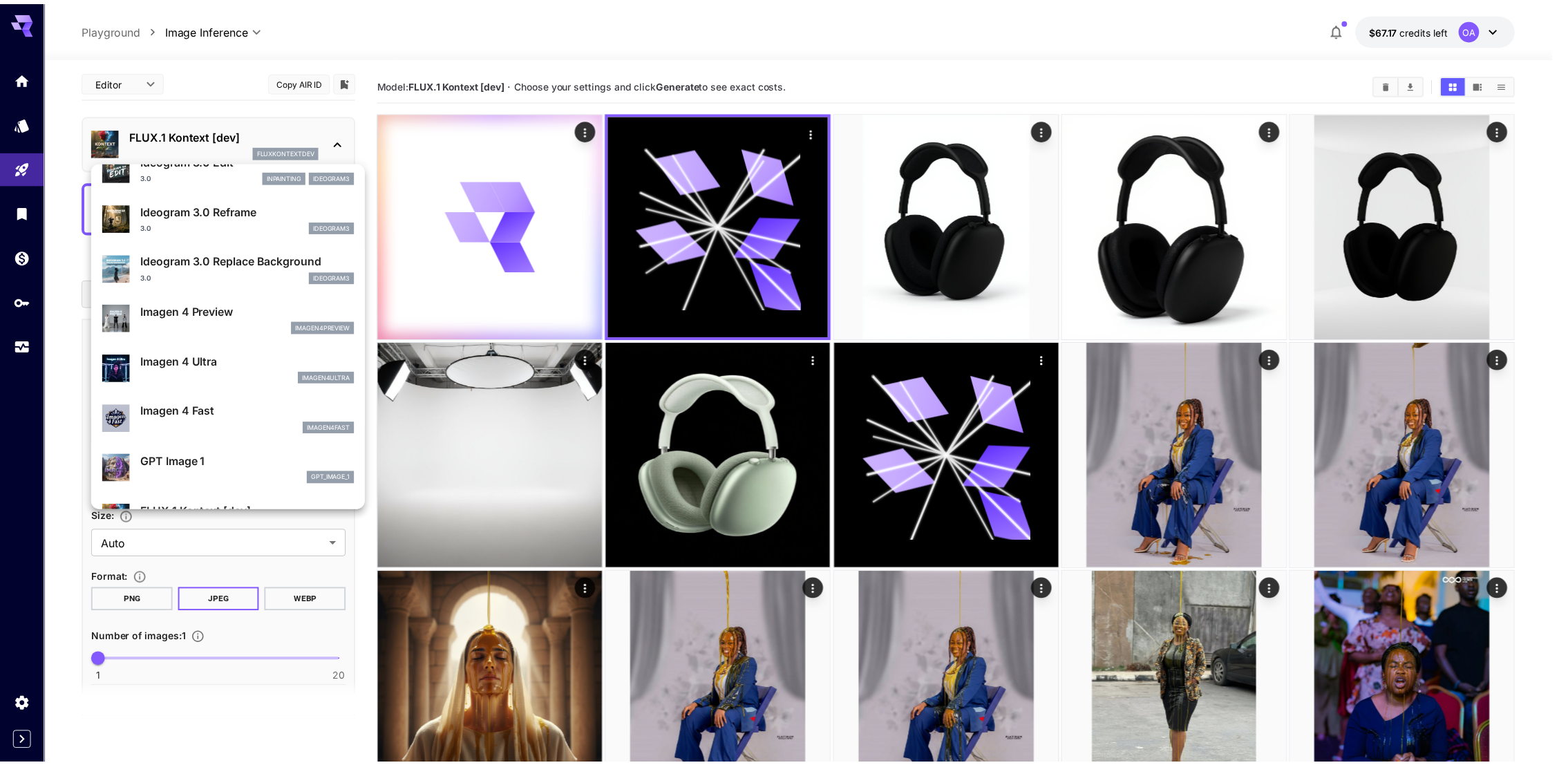
scroll to position [729, 0]
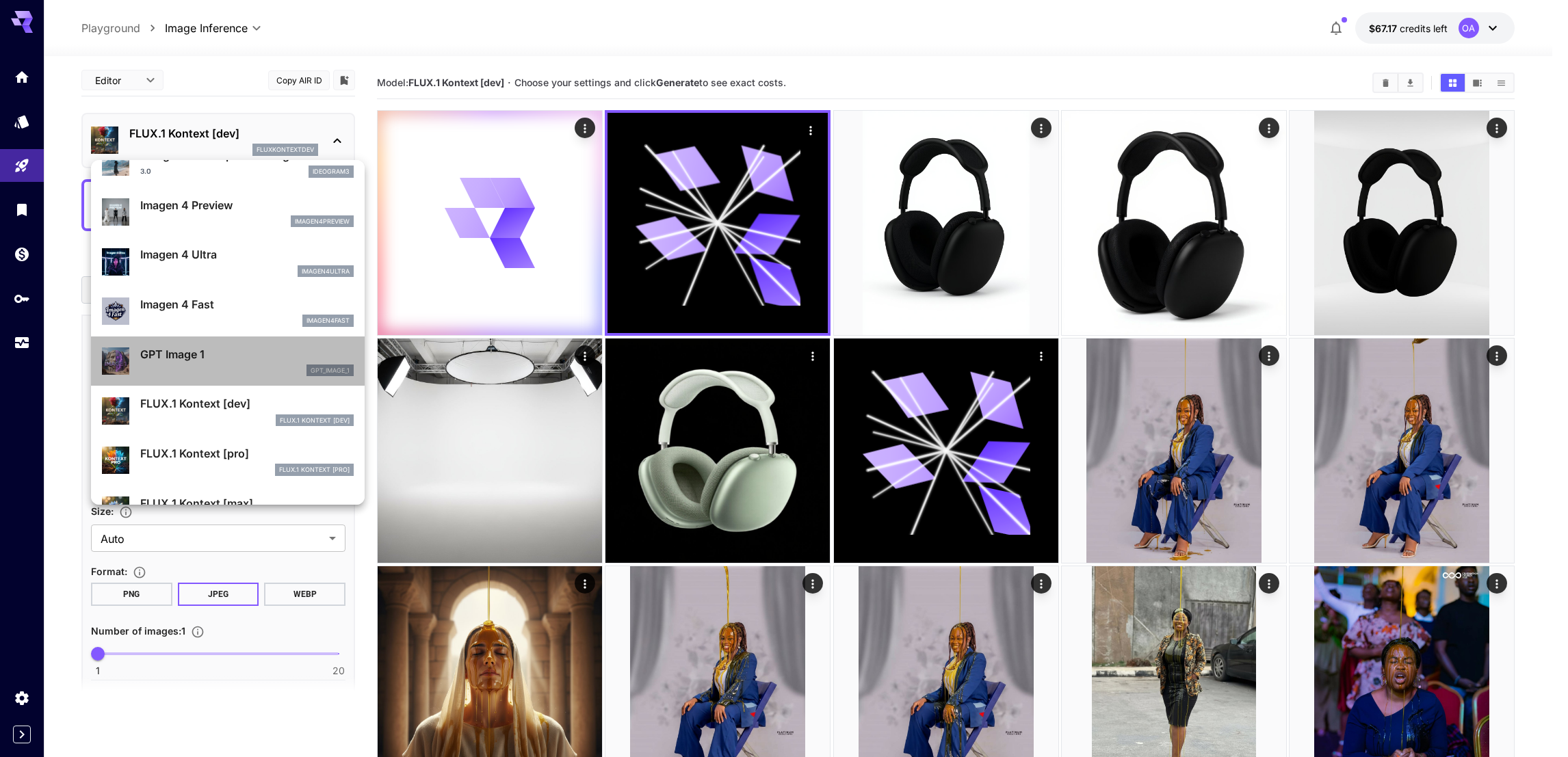
click at [229, 337] on li "GPT Image 1 gpt_image_1" at bounding box center [227, 361] width 273 height 50
type input "**********"
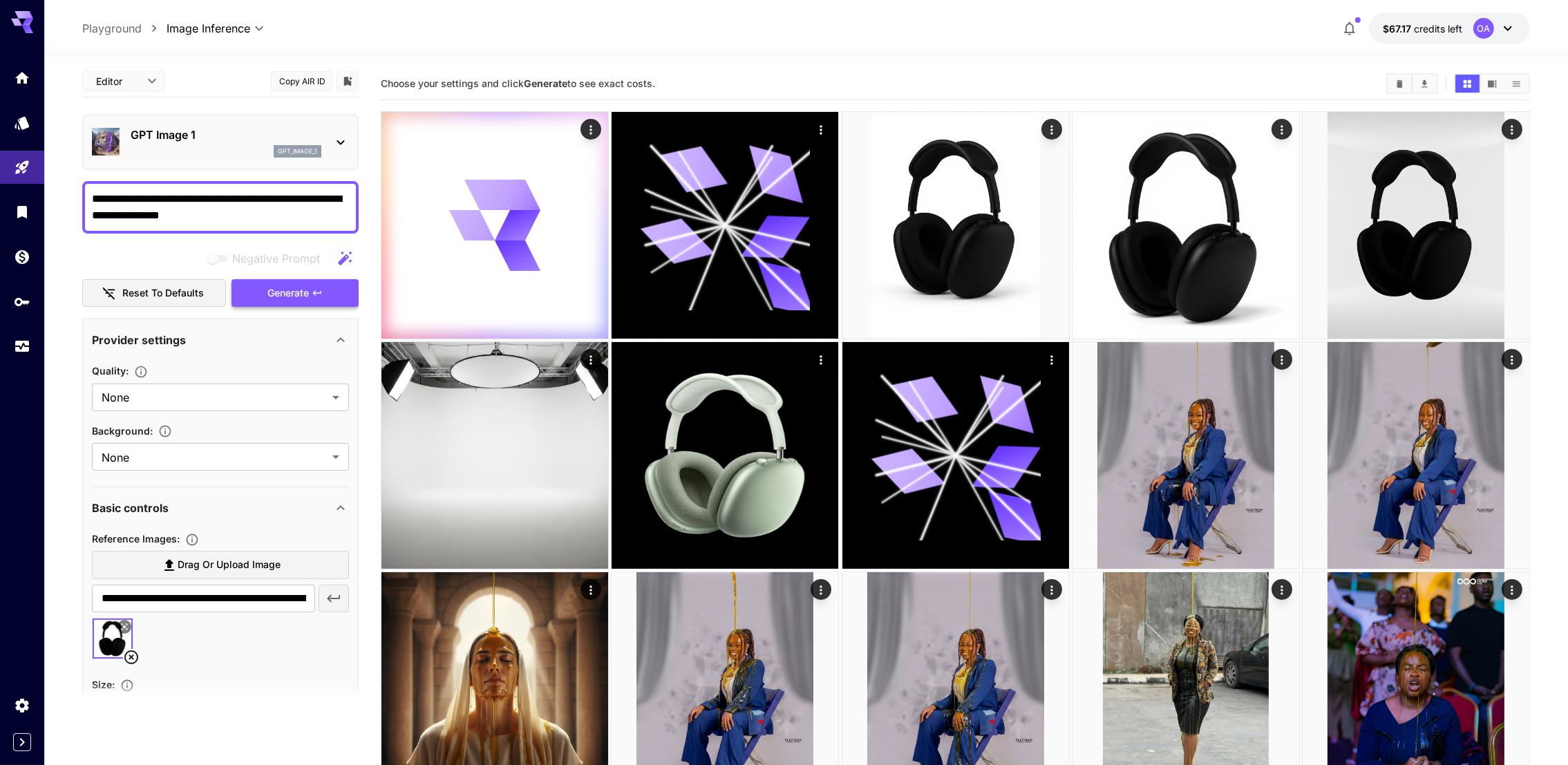
click at [294, 303] on button "Generate" at bounding box center [294, 293] width 127 height 29
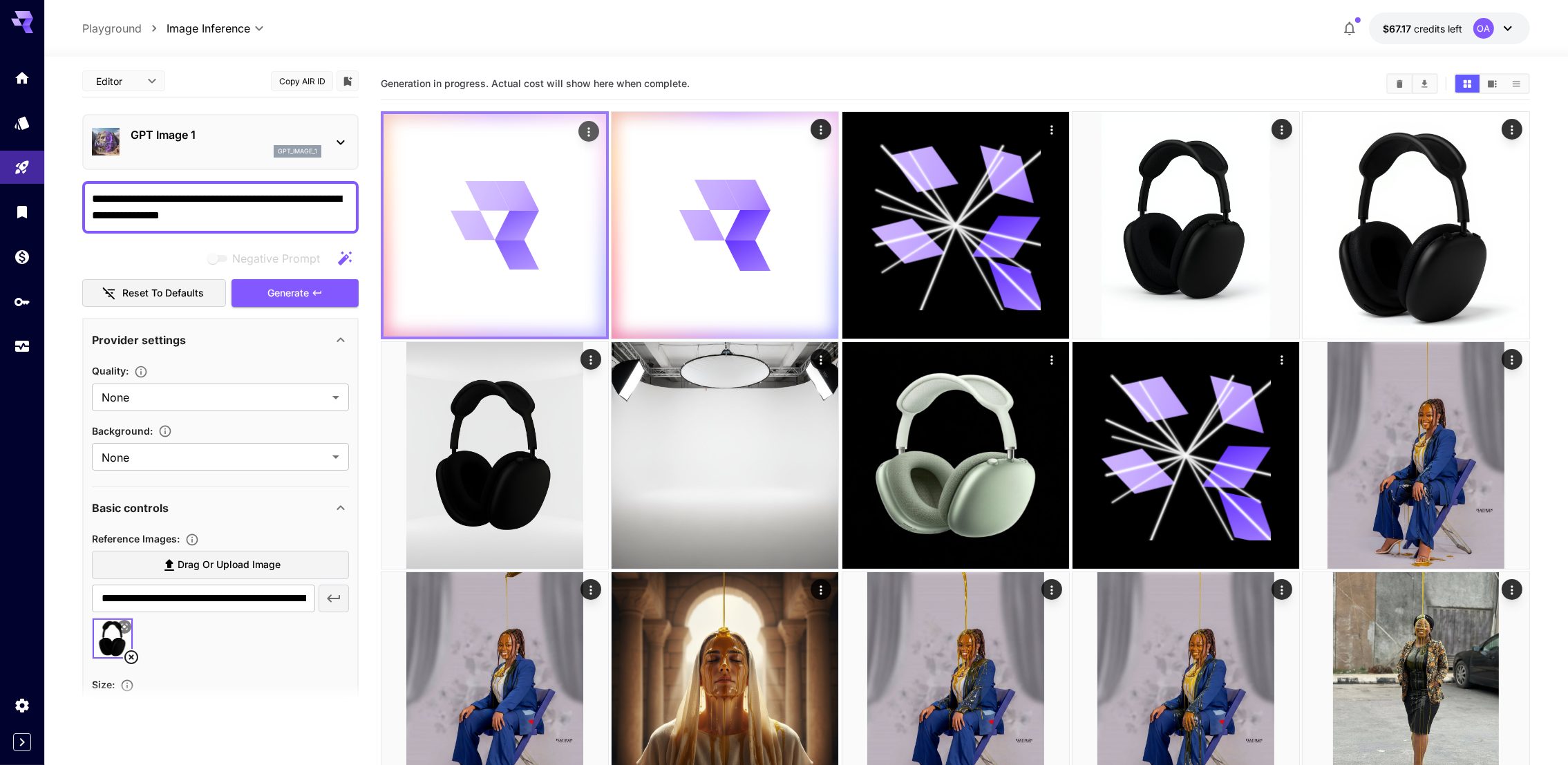
click at [480, 231] on icon at bounding box center [473, 225] width 53 height 48
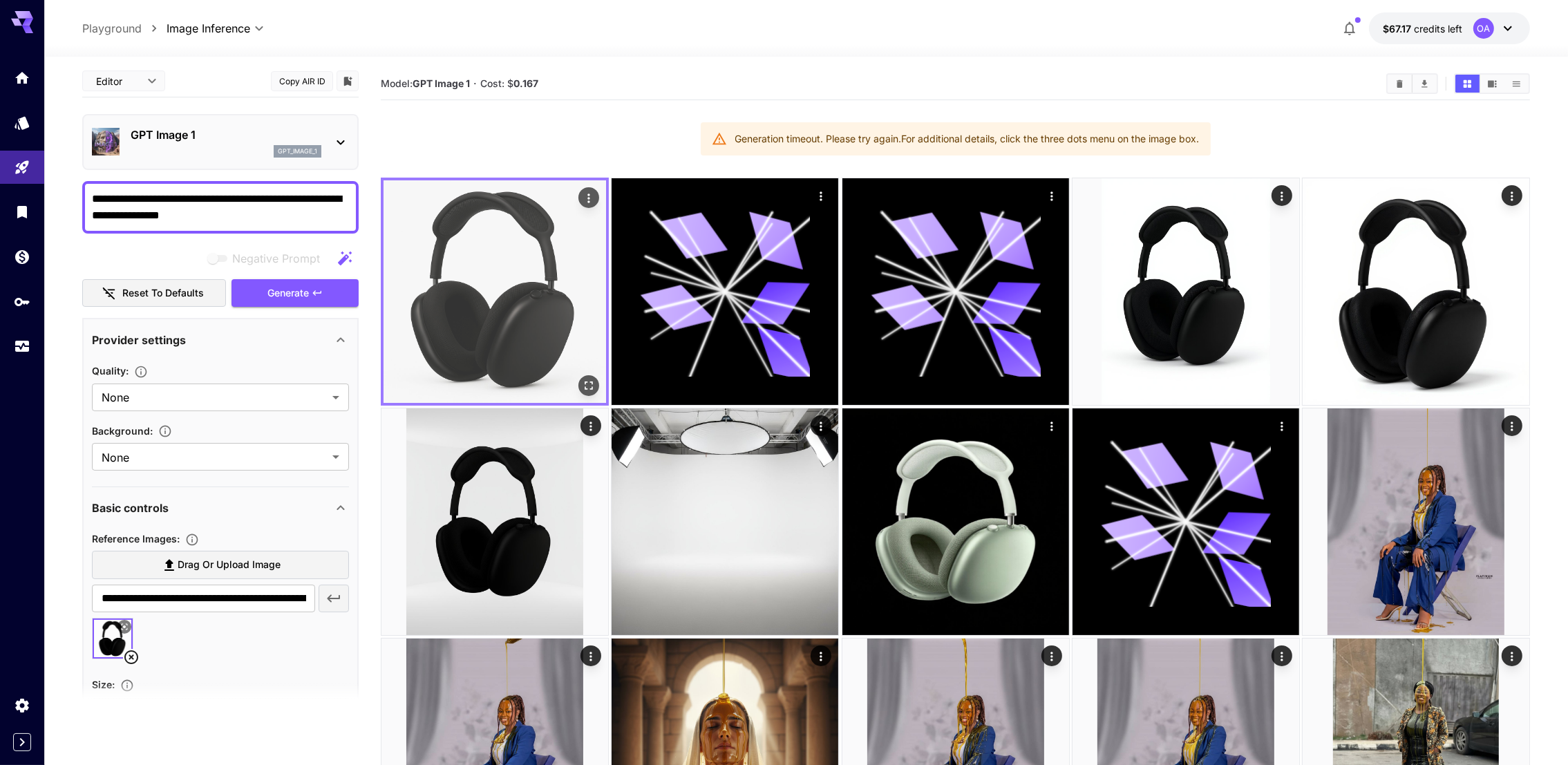
click at [524, 232] on img at bounding box center [495, 291] width 222 height 223
click at [594, 387] on icon "Open in fullscreen" at bounding box center [588, 386] width 13 height 13
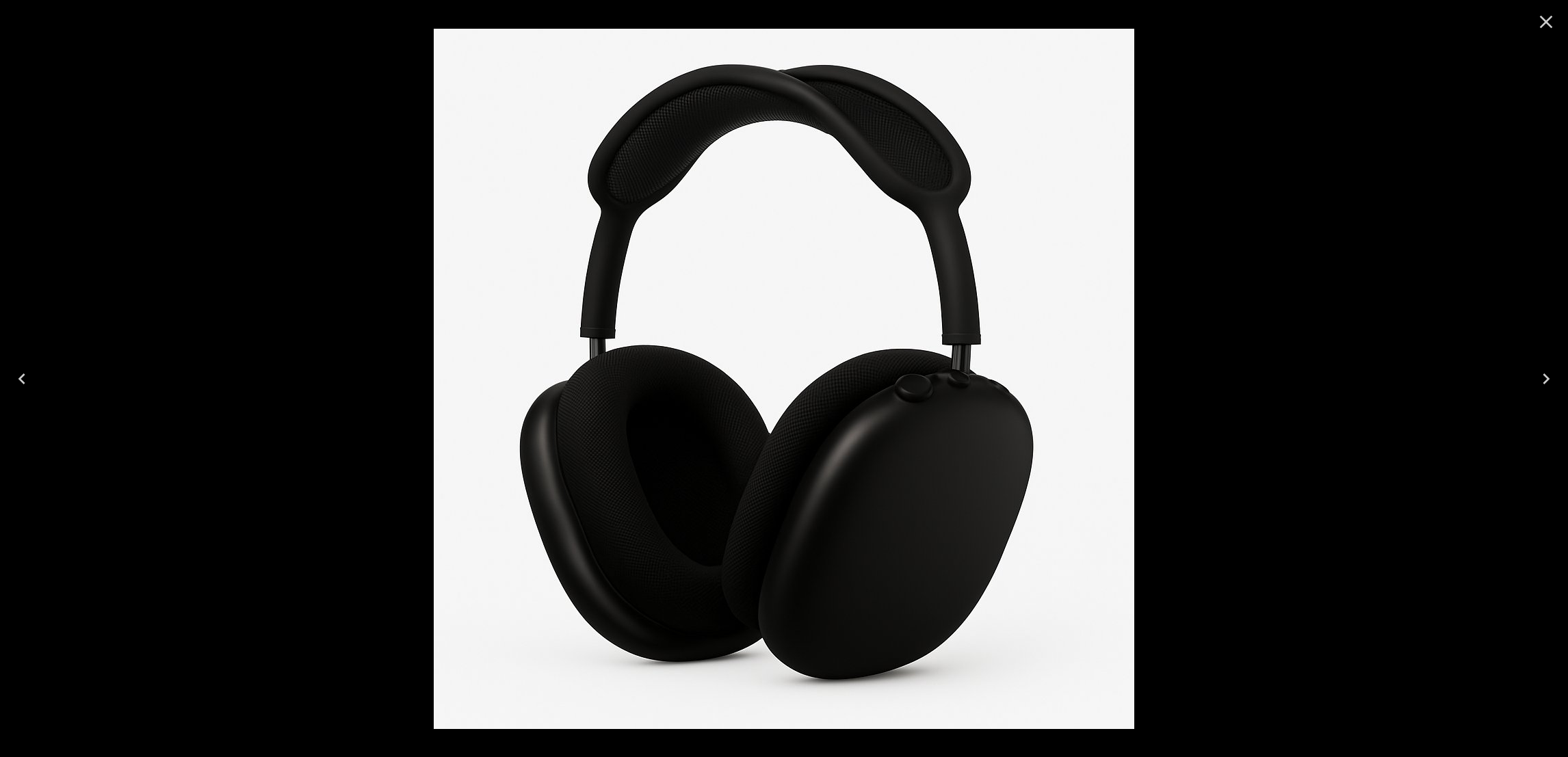
click at [1540, 21] on icon "Close" at bounding box center [1545, 22] width 22 height 22
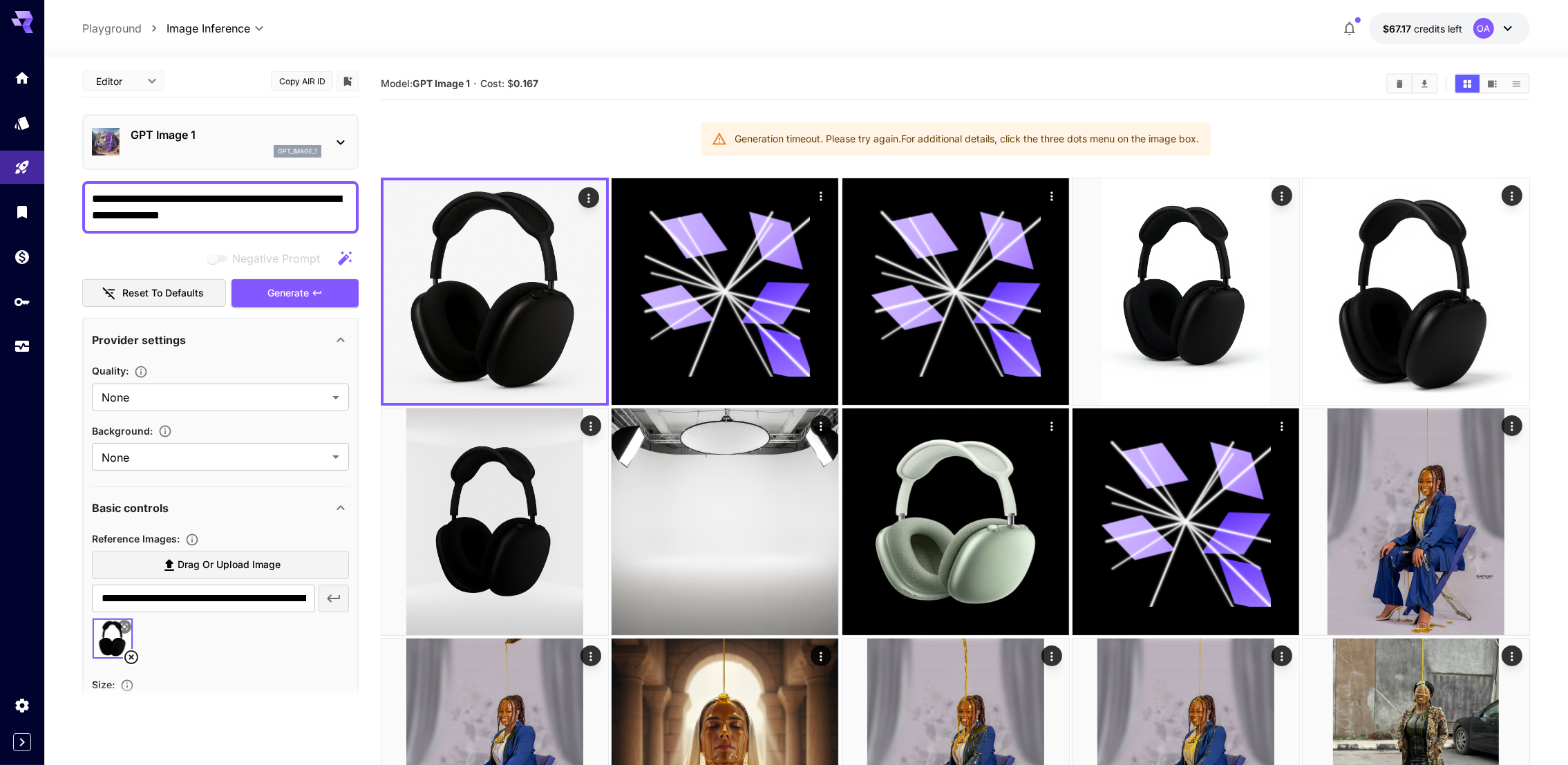
click at [257, 223] on div "**********" at bounding box center [220, 207] width 276 height 53
click at [259, 215] on textarea "**********" at bounding box center [221, 207] width 258 height 33
paste textarea "**********"
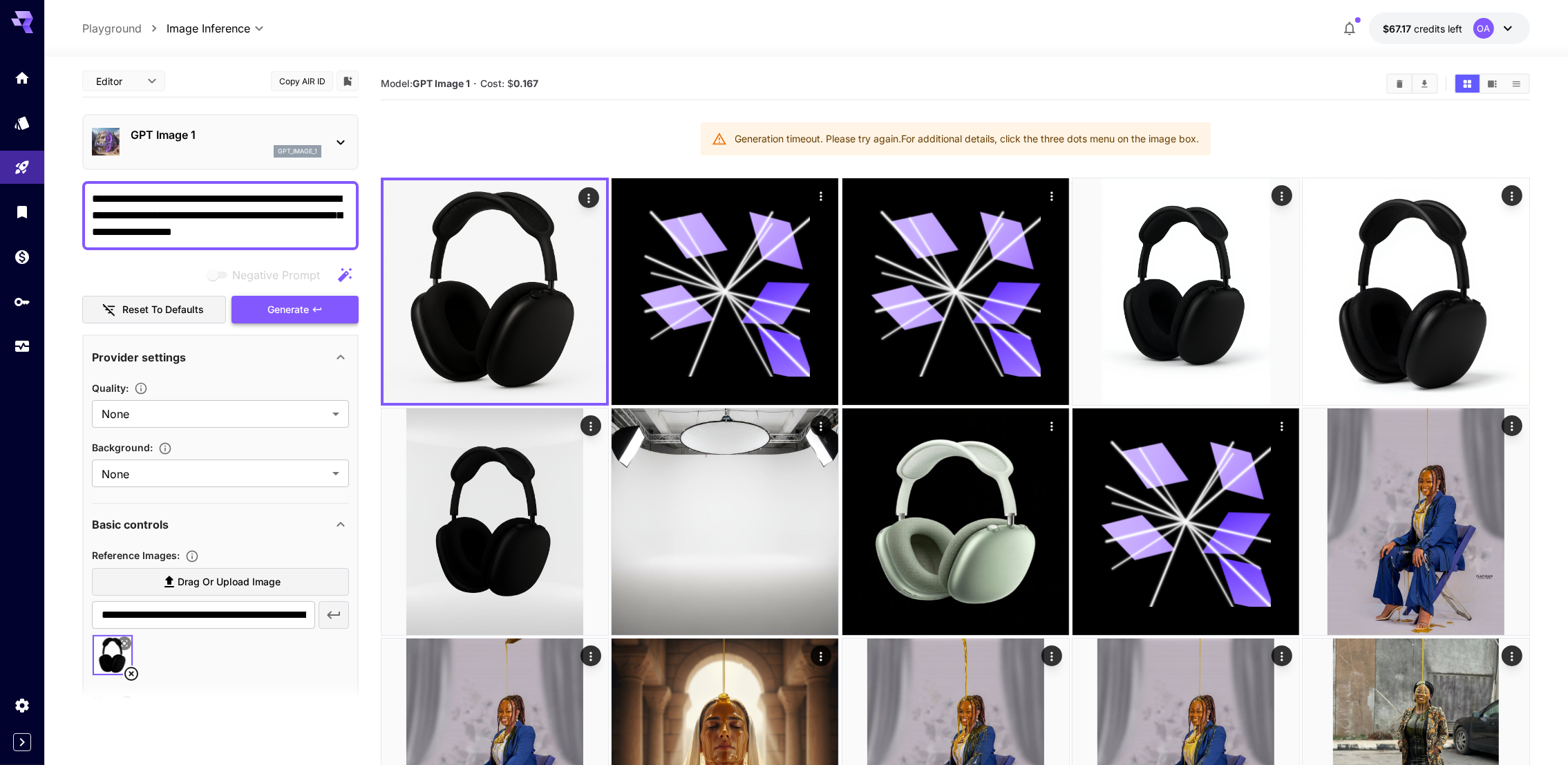
type textarea "**********"
click at [290, 307] on span "Generate" at bounding box center [287, 310] width 41 height 17
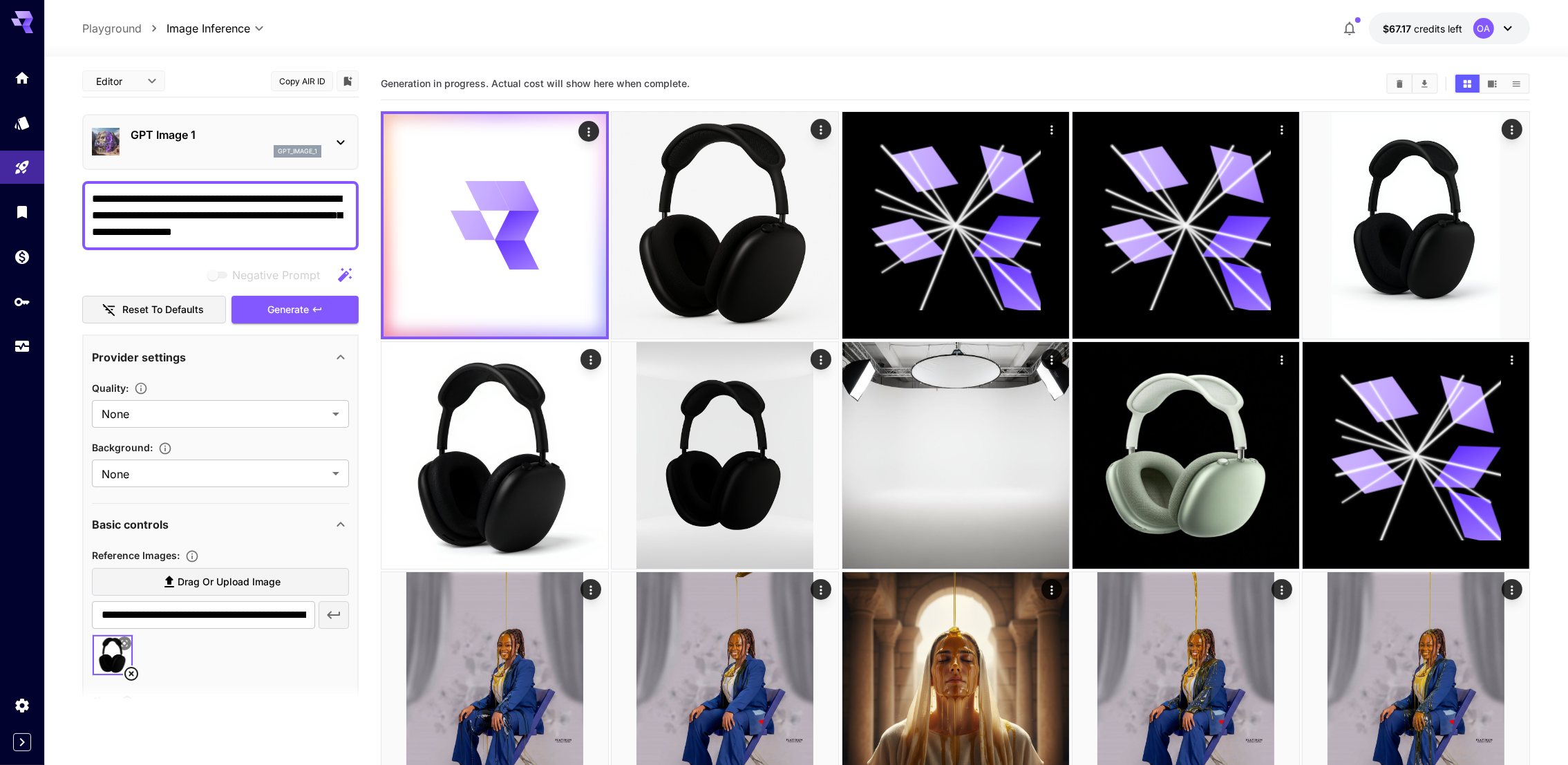
click at [129, 669] on icon at bounding box center [131, 673] width 13 height 13
click at [171, 623] on input "text" at bounding box center [203, 615] width 223 height 28
paste input "**********"
type input "**********"
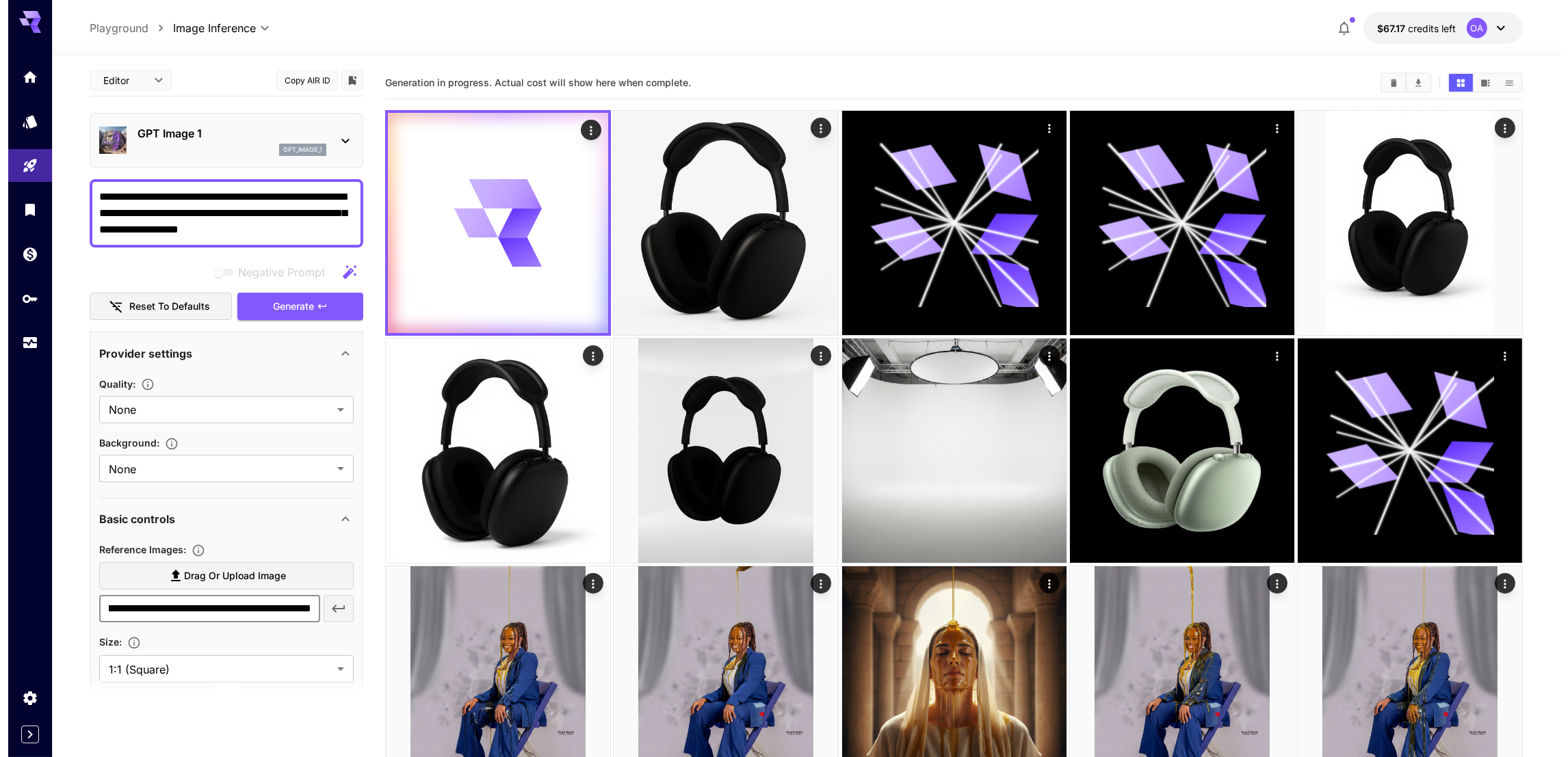
scroll to position [0, 0]
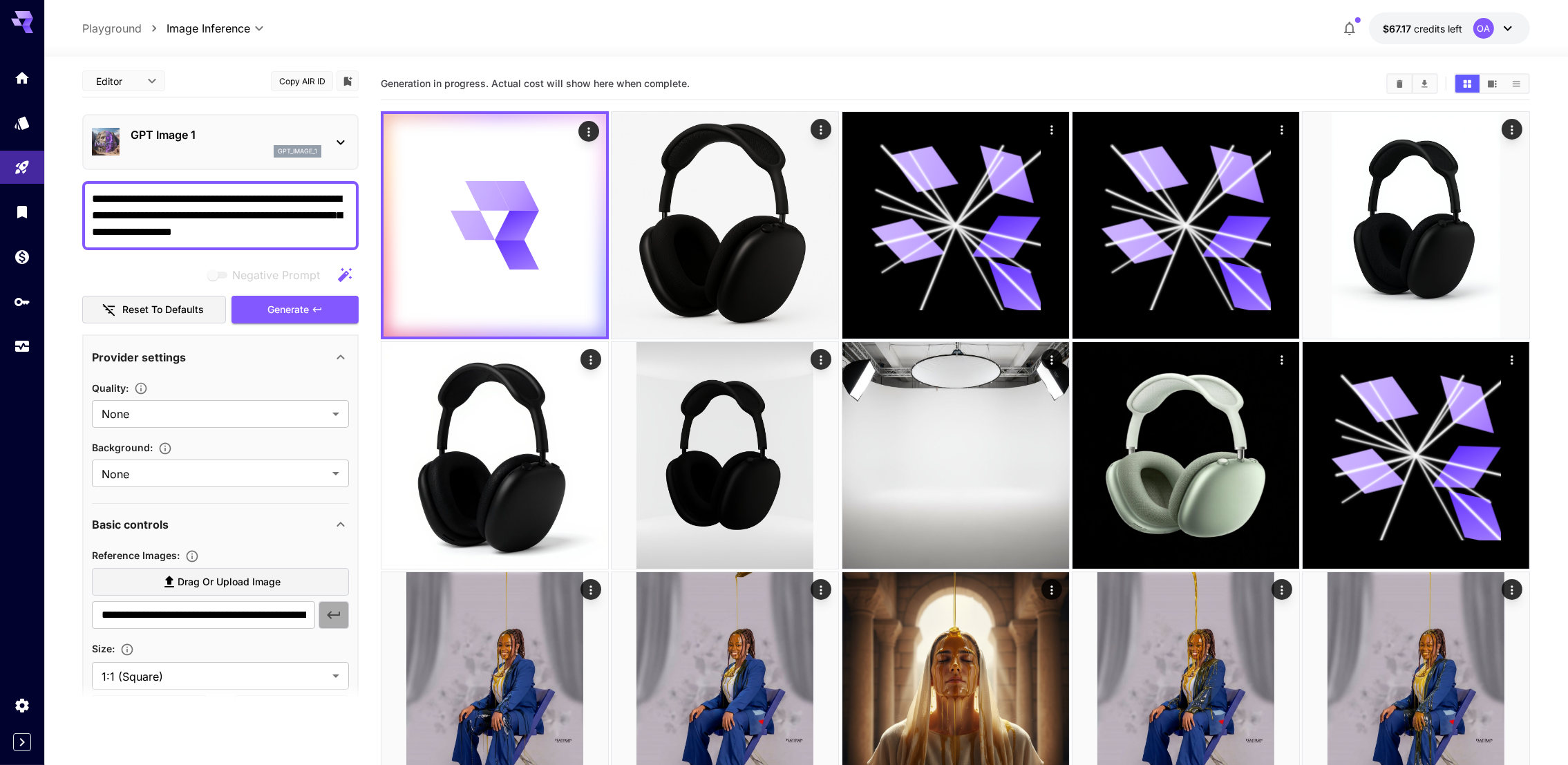
click at [324, 606] on button "button" at bounding box center [334, 615] width 31 height 28
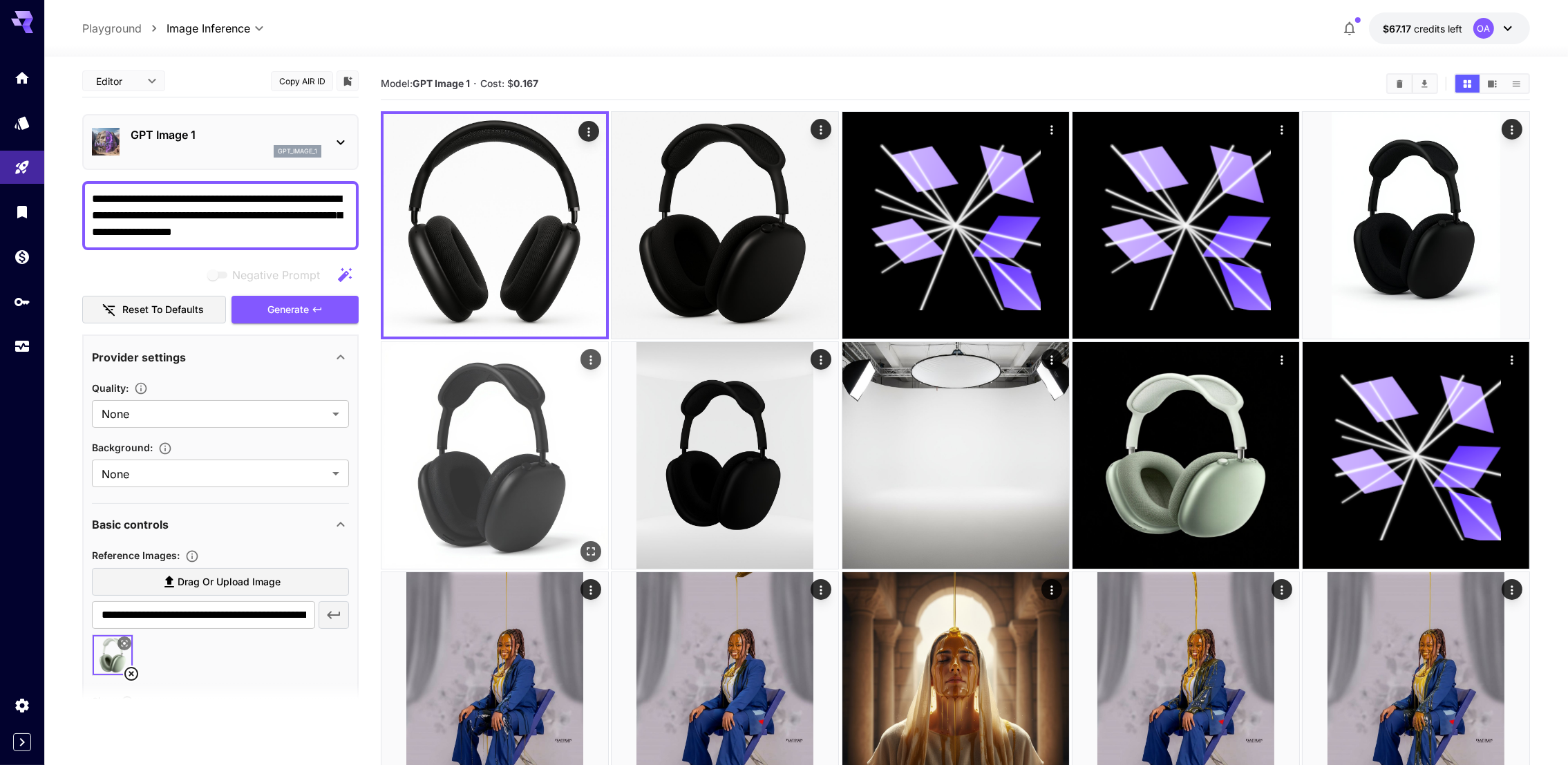
click at [495, 439] on img at bounding box center [494, 455] width 226 height 226
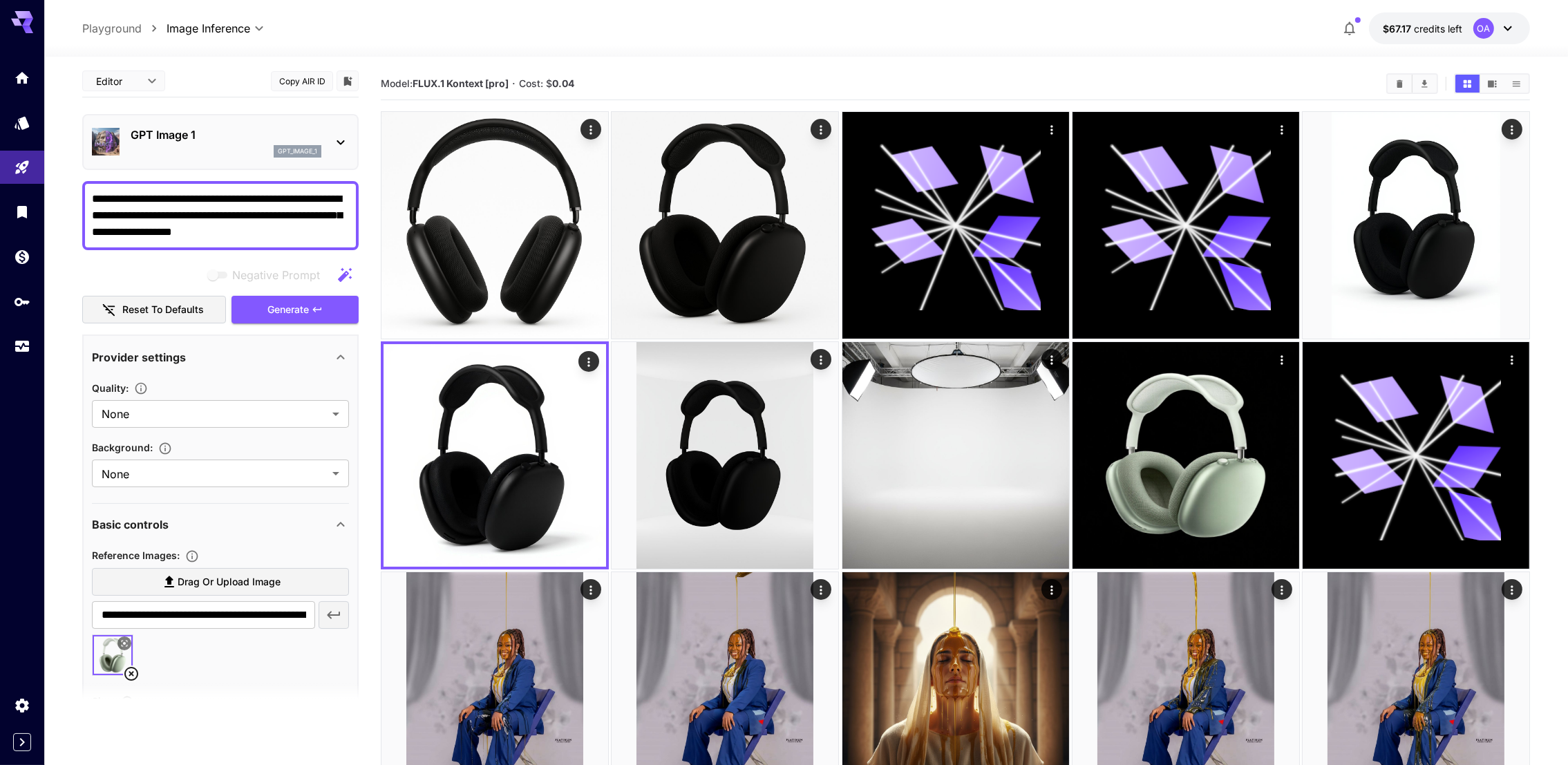
click at [314, 228] on textarea "**********" at bounding box center [221, 216] width 258 height 50
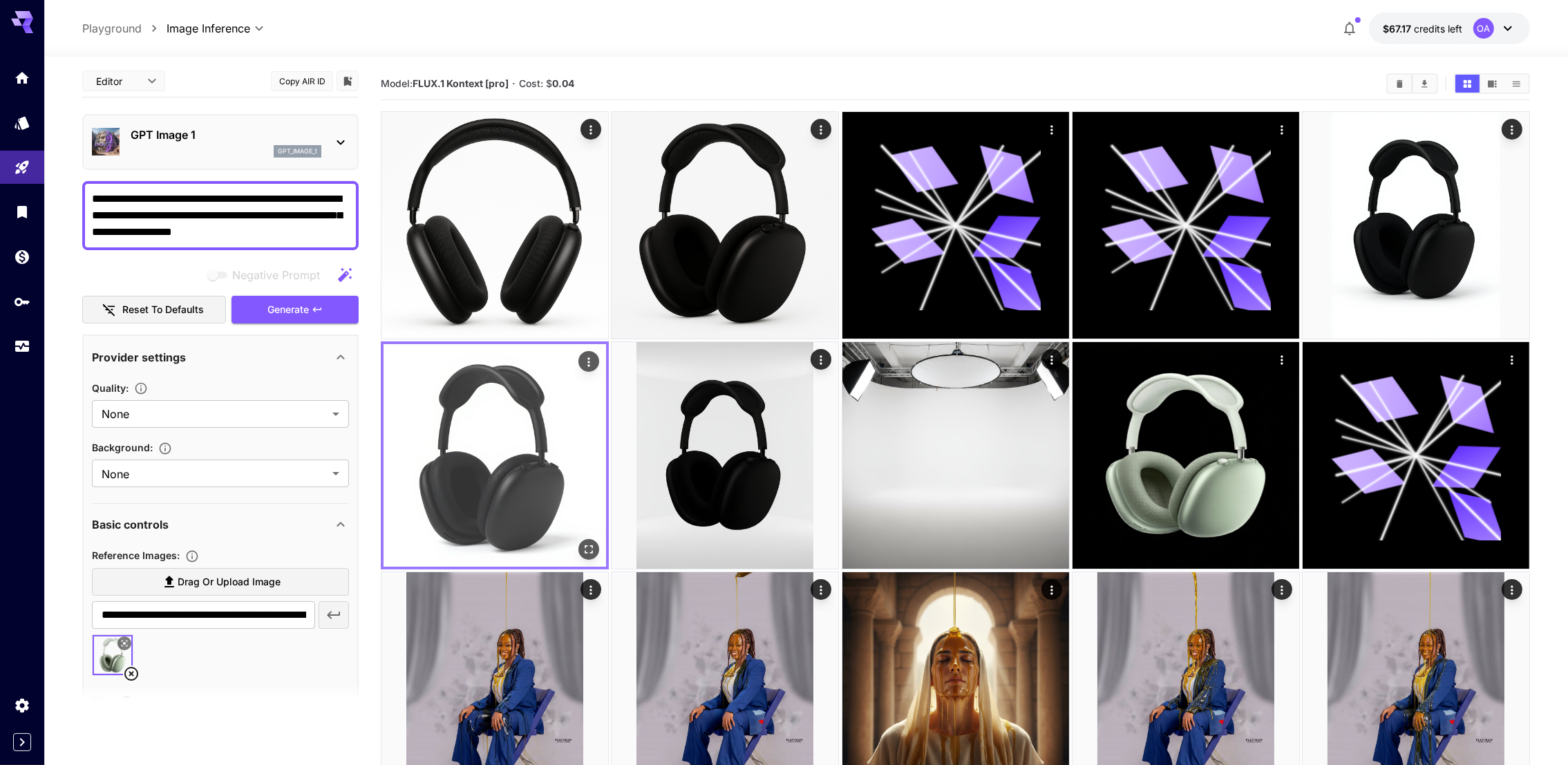
click at [585, 357] on icon "Actions" at bounding box center [588, 362] width 13 height 13
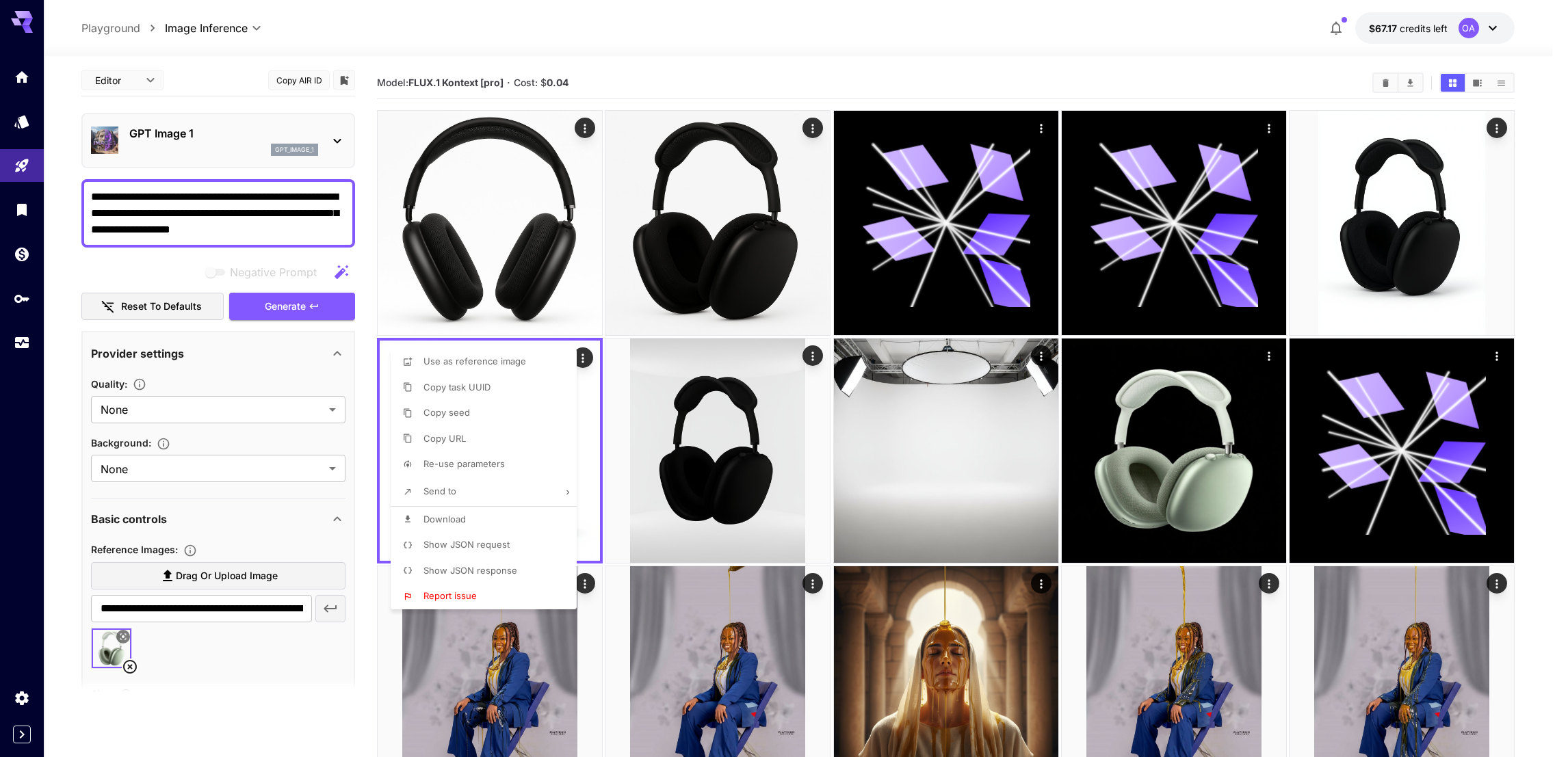
click at [225, 130] on div at bounding box center [784, 378] width 1568 height 757
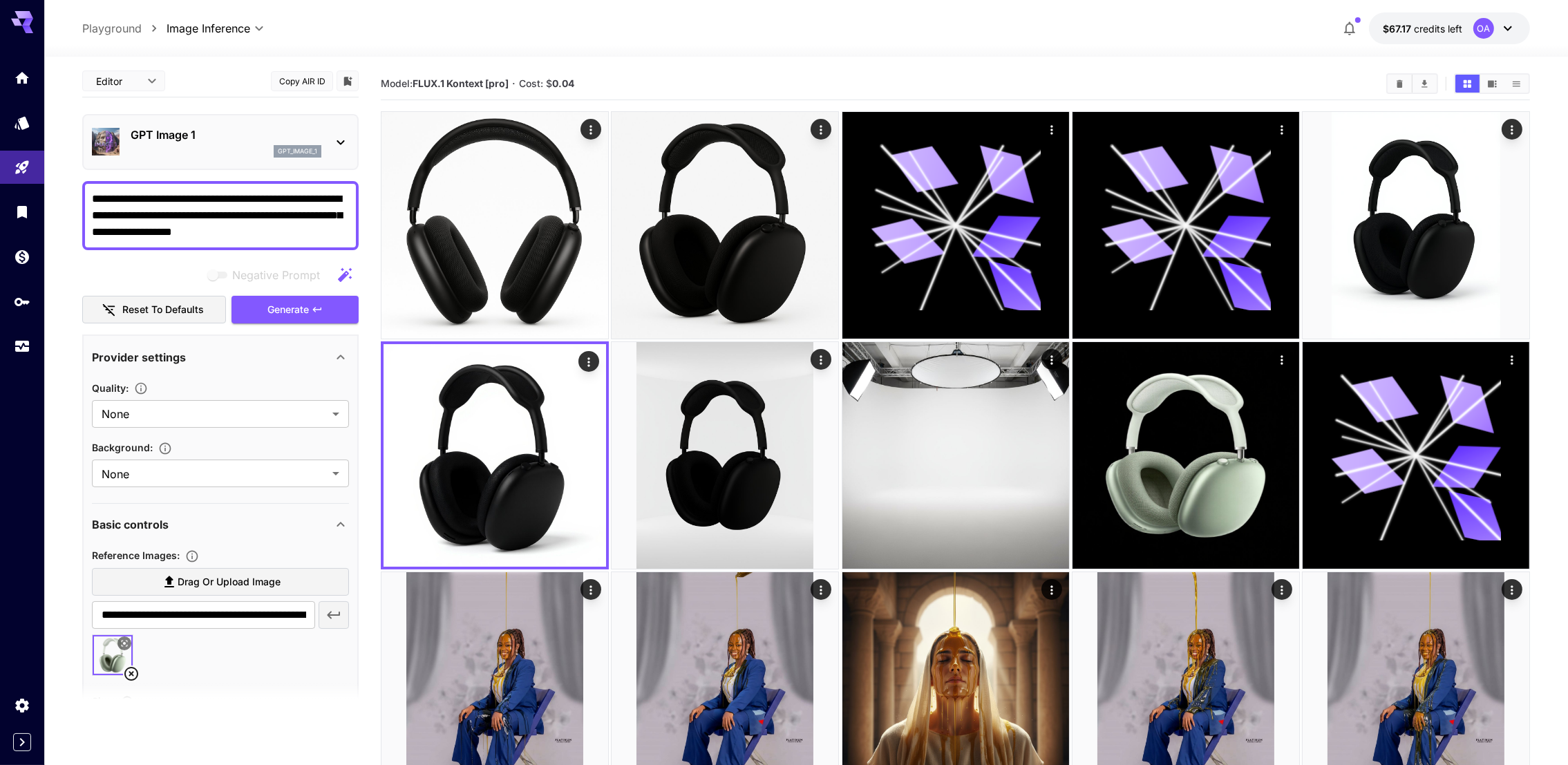
click at [231, 141] on div "GPT Image 1 gpt_image_1" at bounding box center [226, 141] width 191 height 32
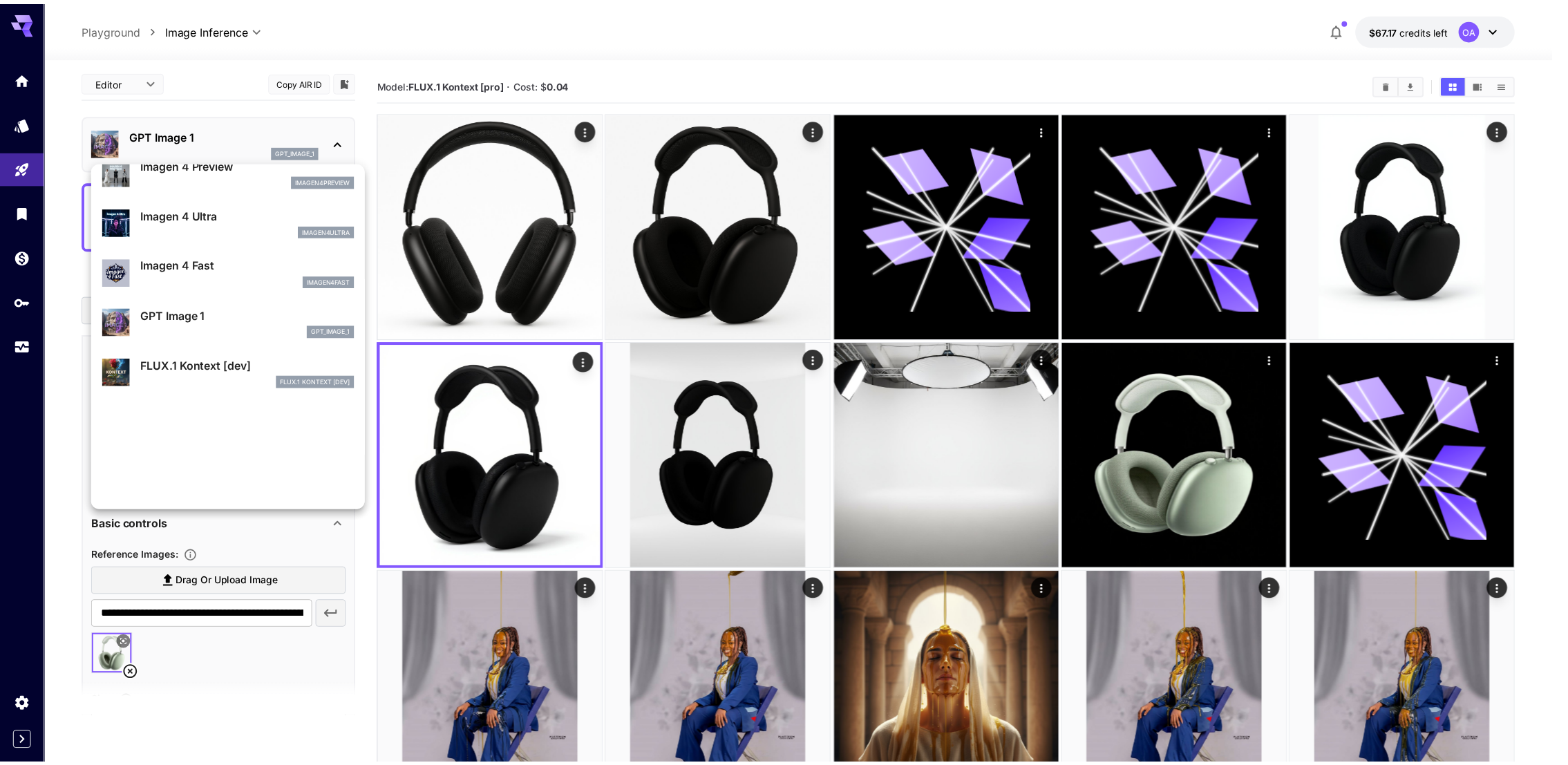
scroll to position [833, 0]
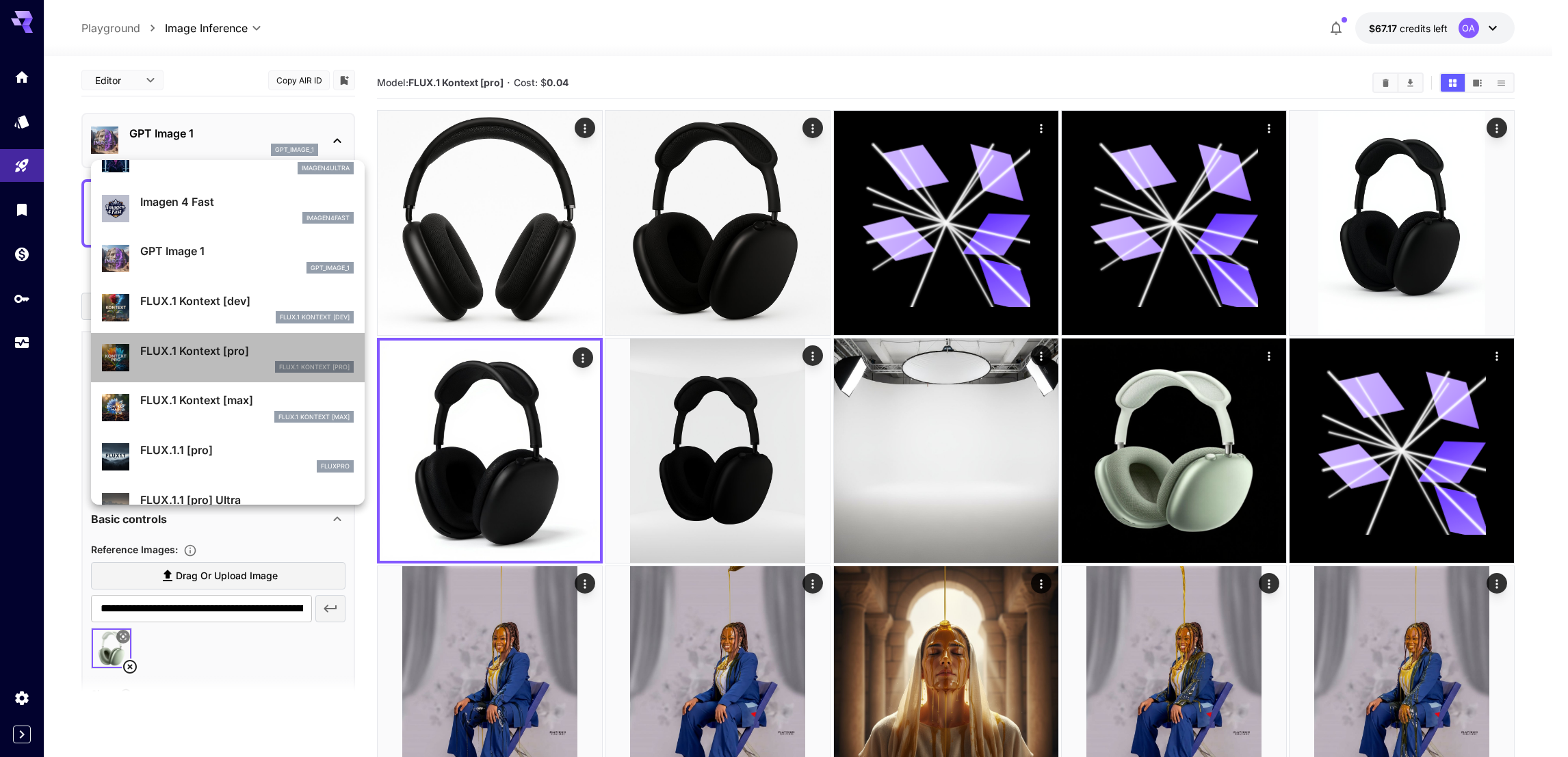
click at [257, 348] on p "FLUX.1 Kontext [pro]" at bounding box center [247, 351] width 214 height 16
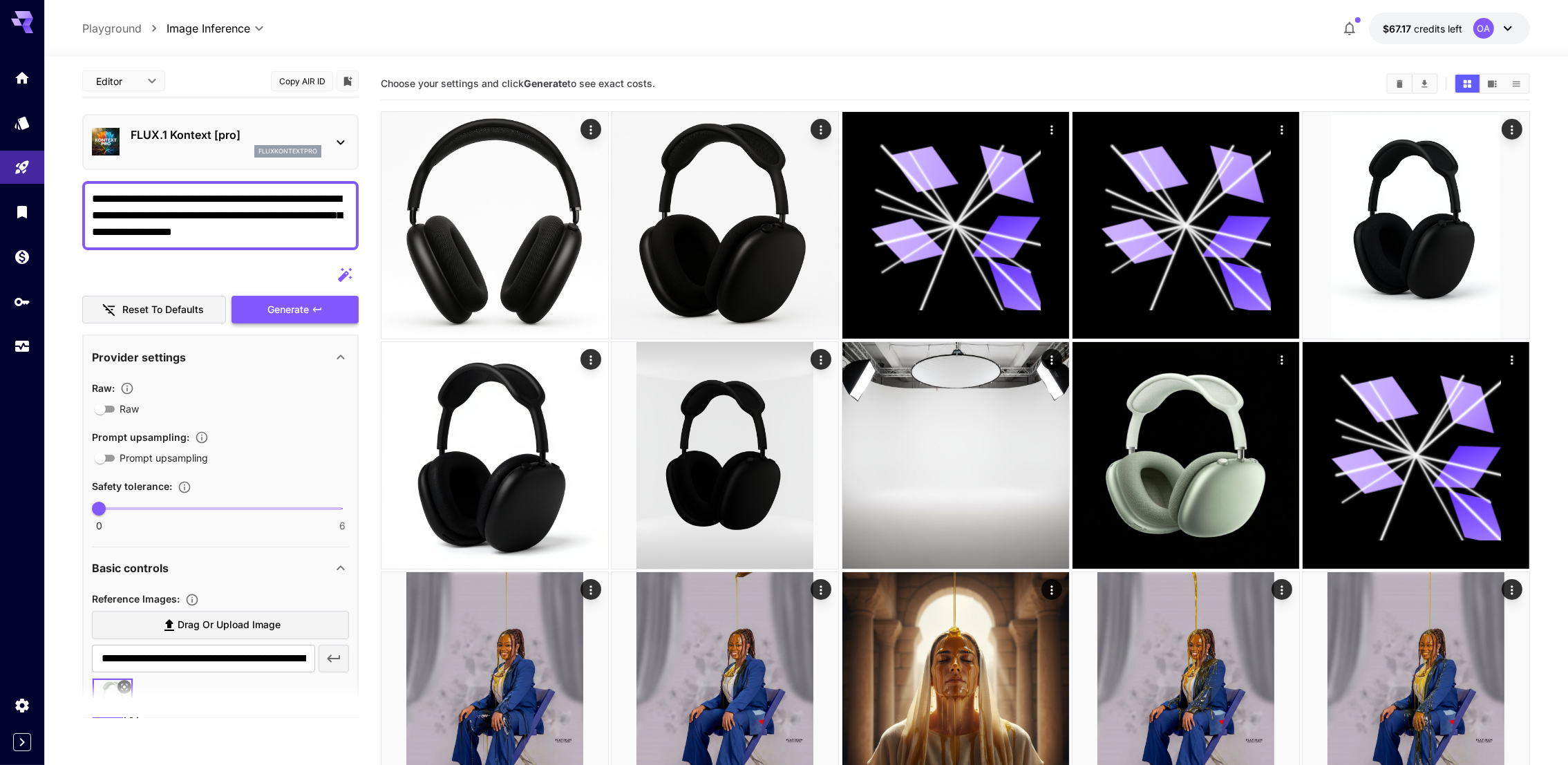
click at [275, 303] on span "Generate" at bounding box center [287, 310] width 41 height 17
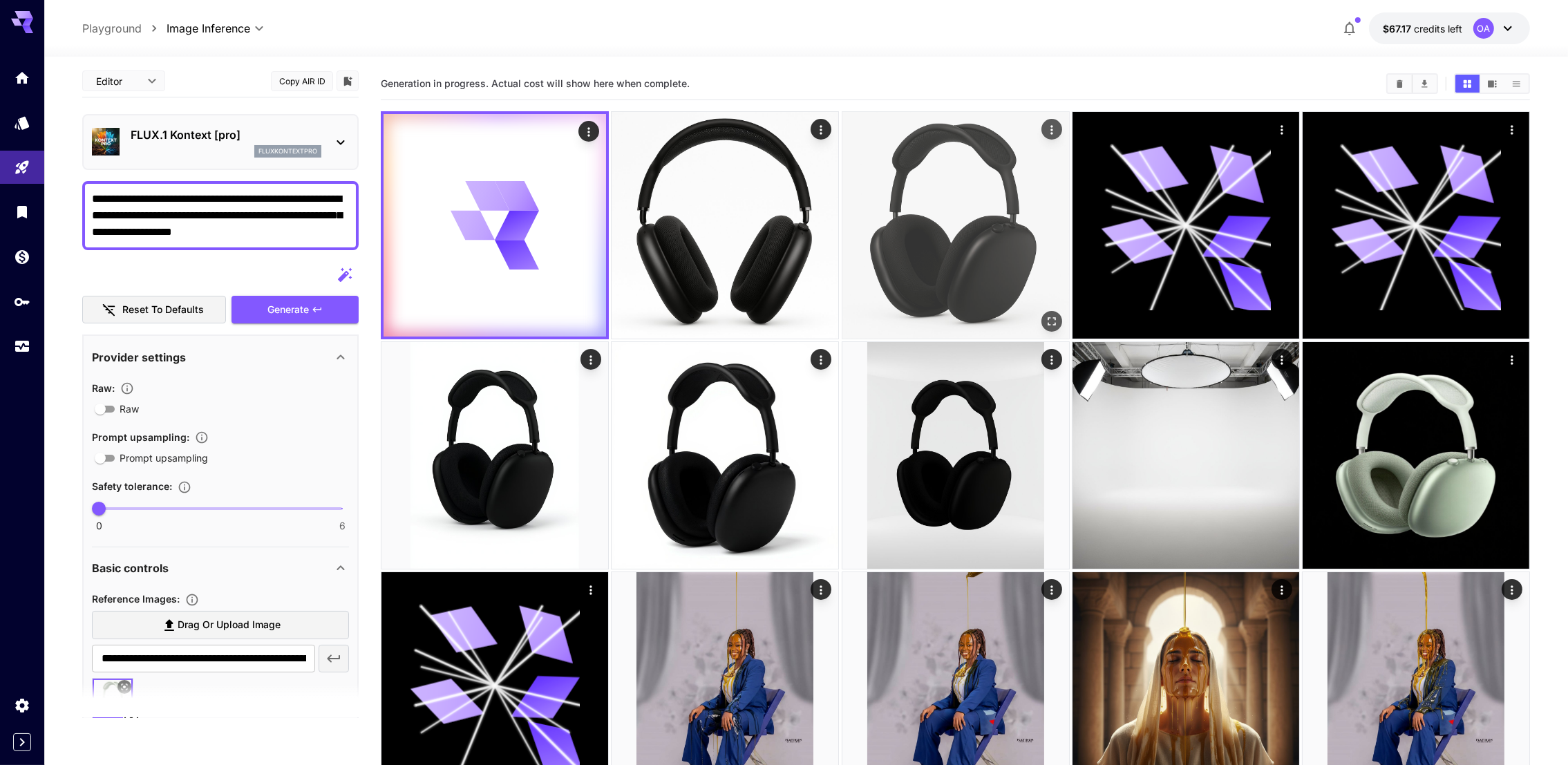
click at [934, 236] on img at bounding box center [955, 224] width 226 height 226
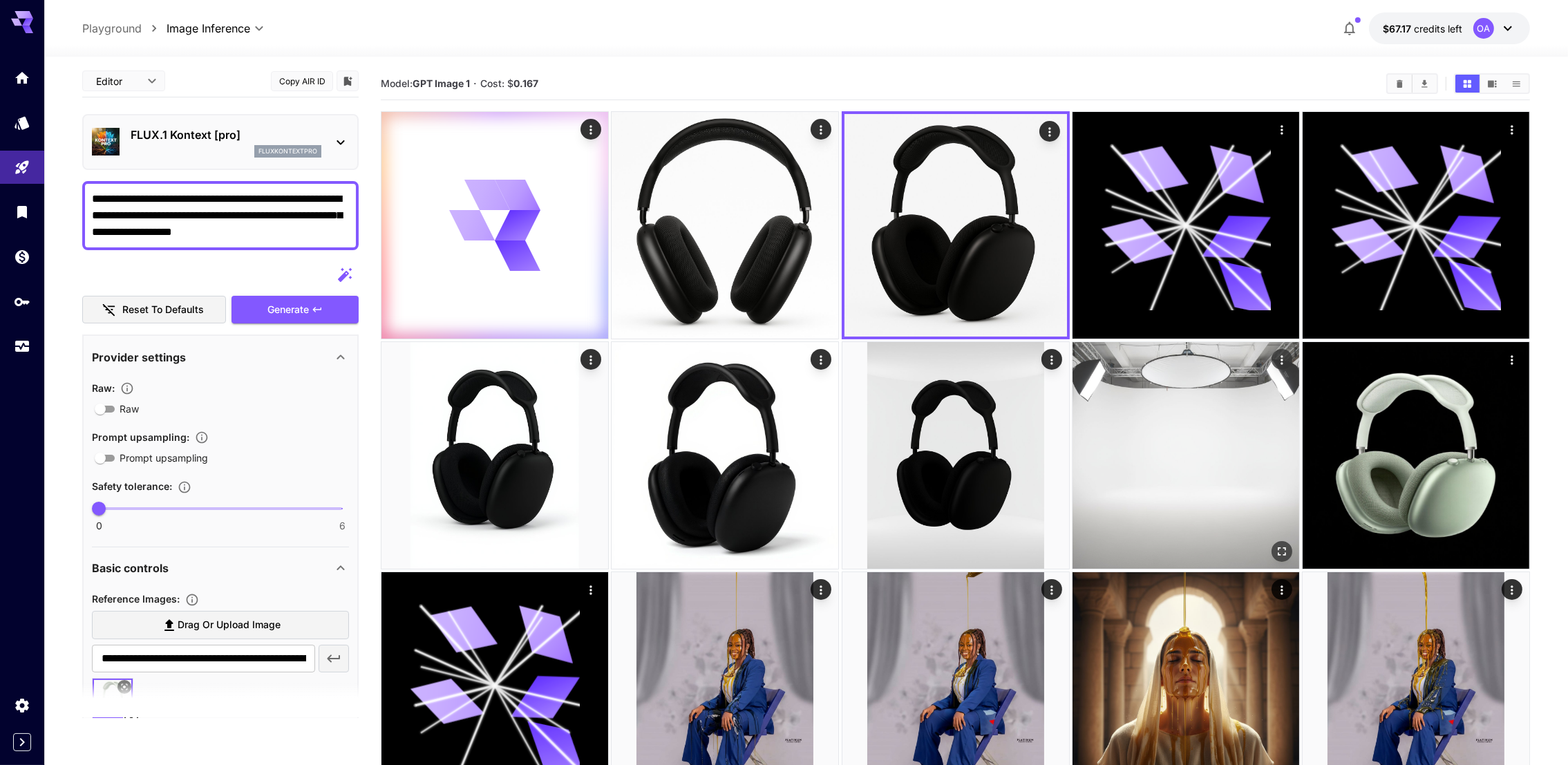
click at [1192, 428] on img at bounding box center [1185, 455] width 226 height 226
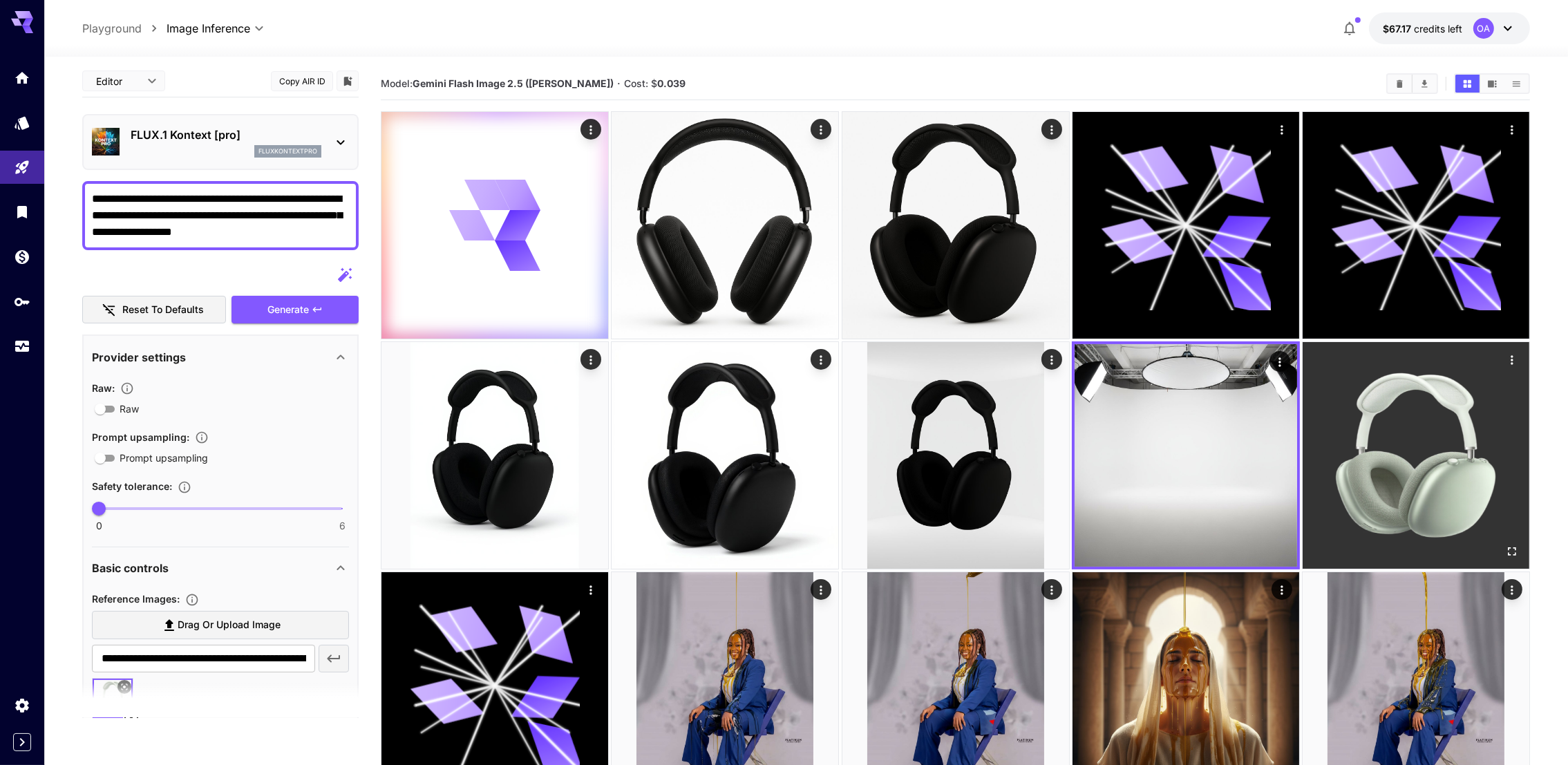
click at [1415, 417] on img at bounding box center [1415, 455] width 226 height 226
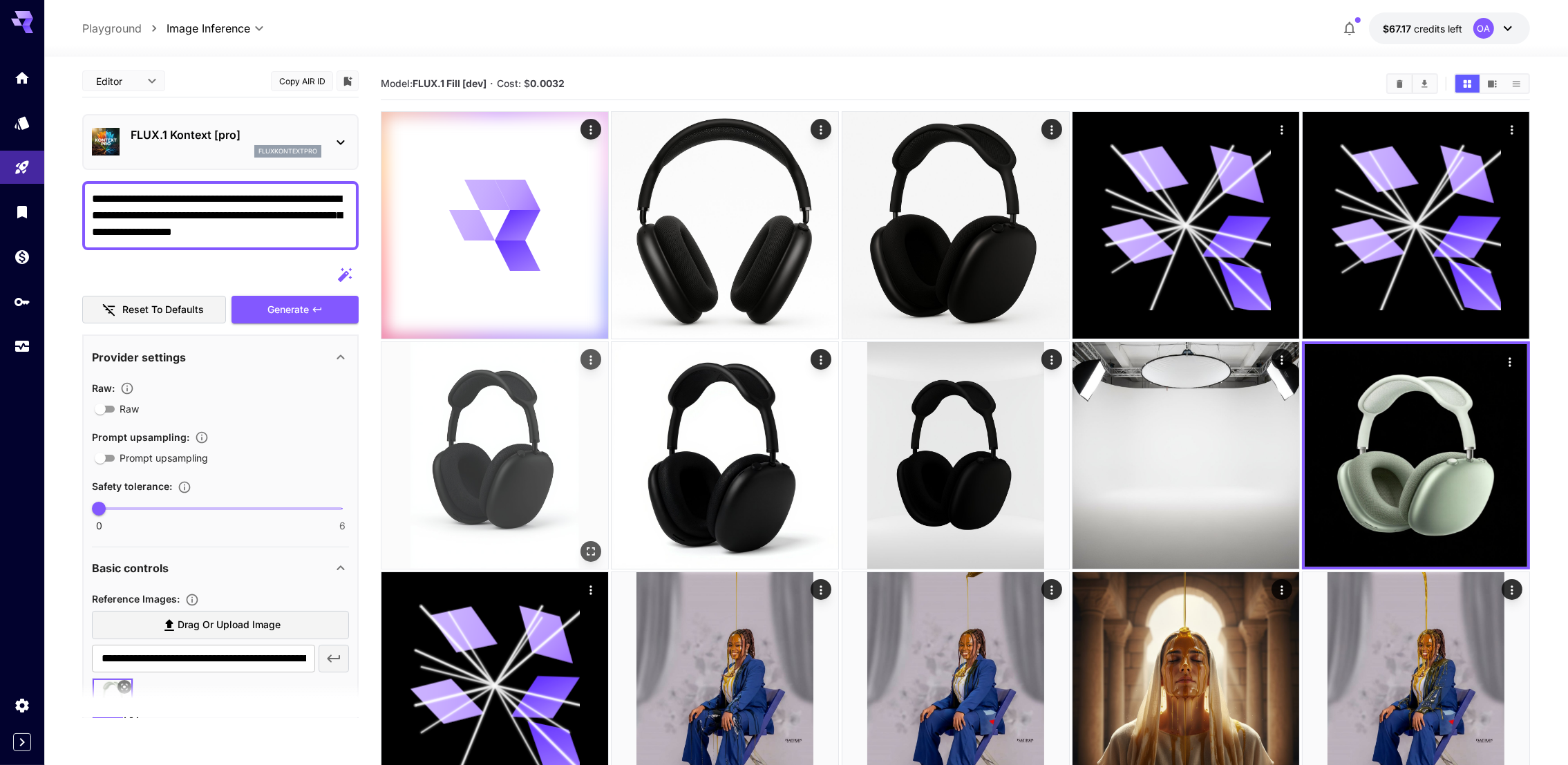
click at [457, 413] on img at bounding box center [494, 455] width 226 height 226
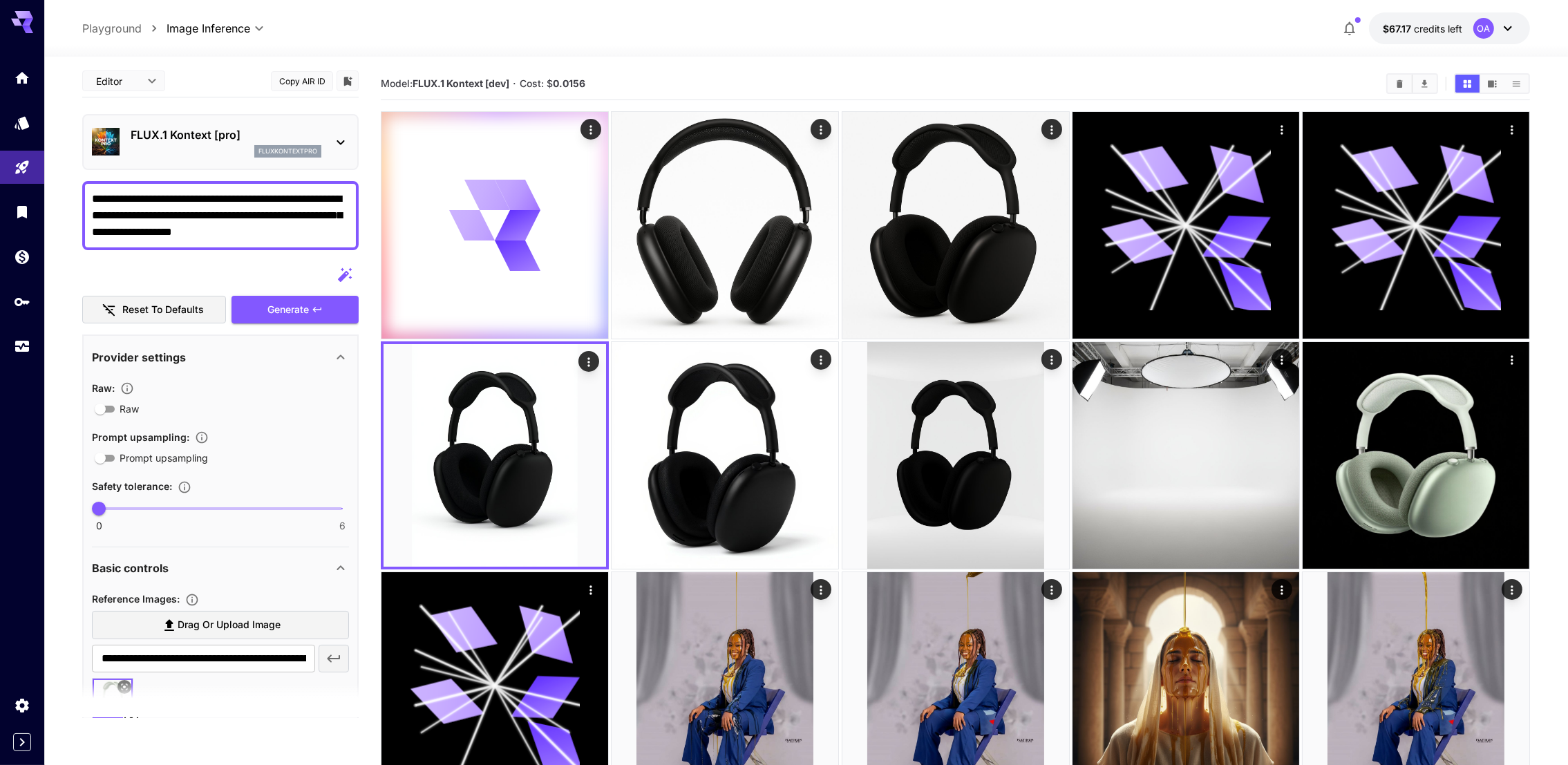
click at [142, 137] on p "FLUX.1 Kontext [pro]" at bounding box center [226, 134] width 191 height 16
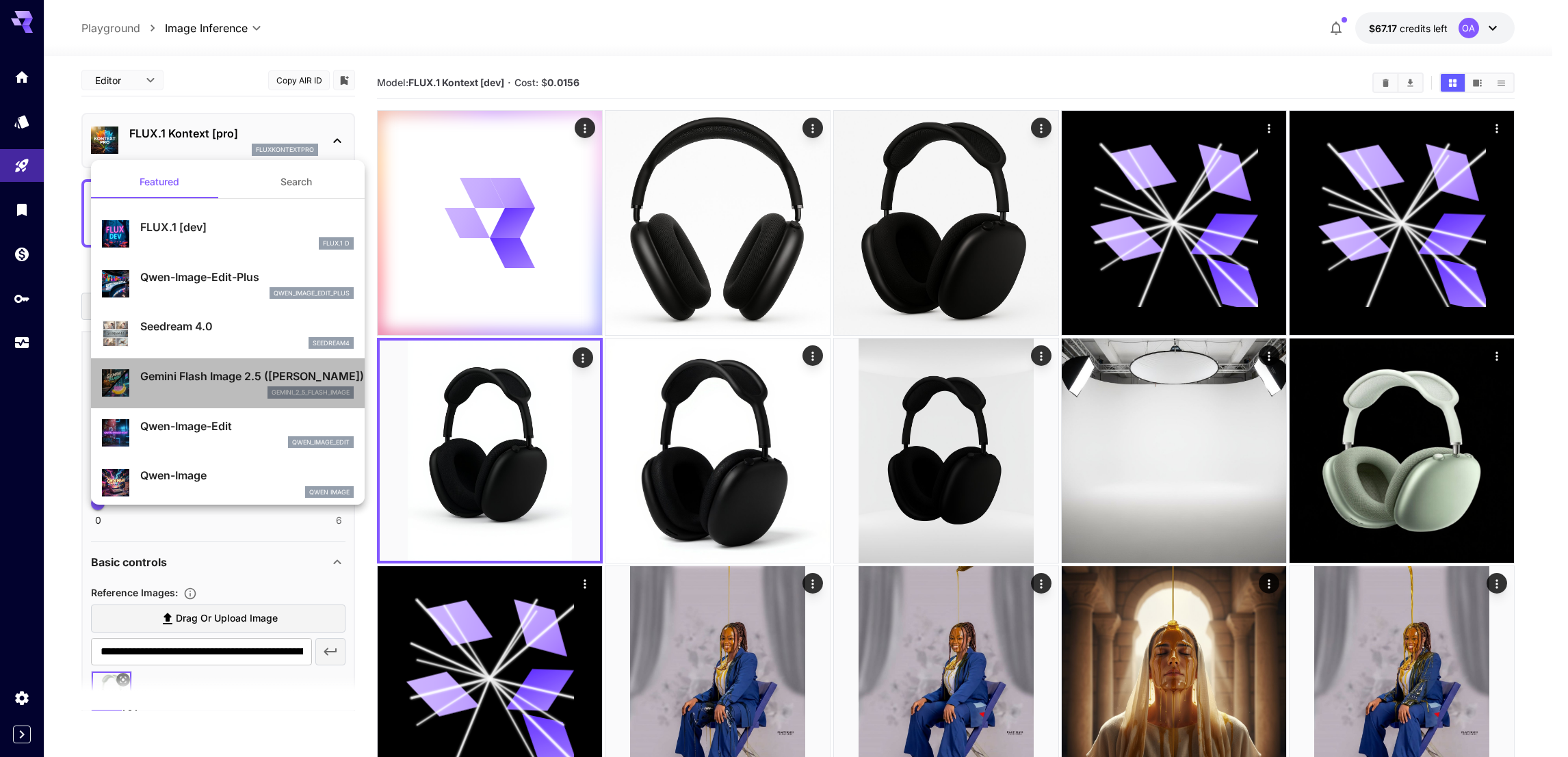
click at [249, 377] on p "Gemini Flash Image 2.5 (Nano Banana)" at bounding box center [247, 375] width 214 height 16
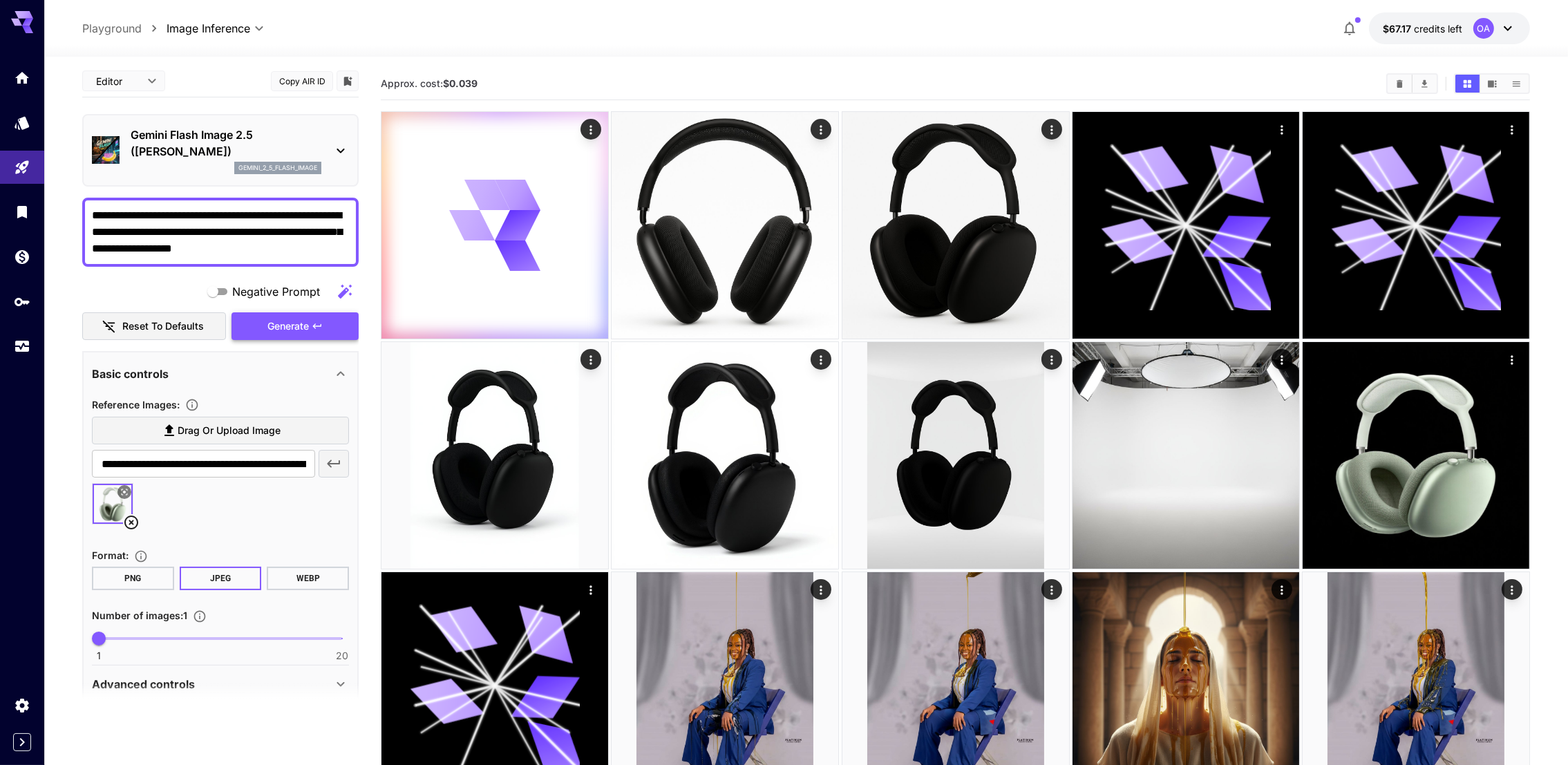
click at [310, 316] on button "Generate" at bounding box center [294, 327] width 127 height 29
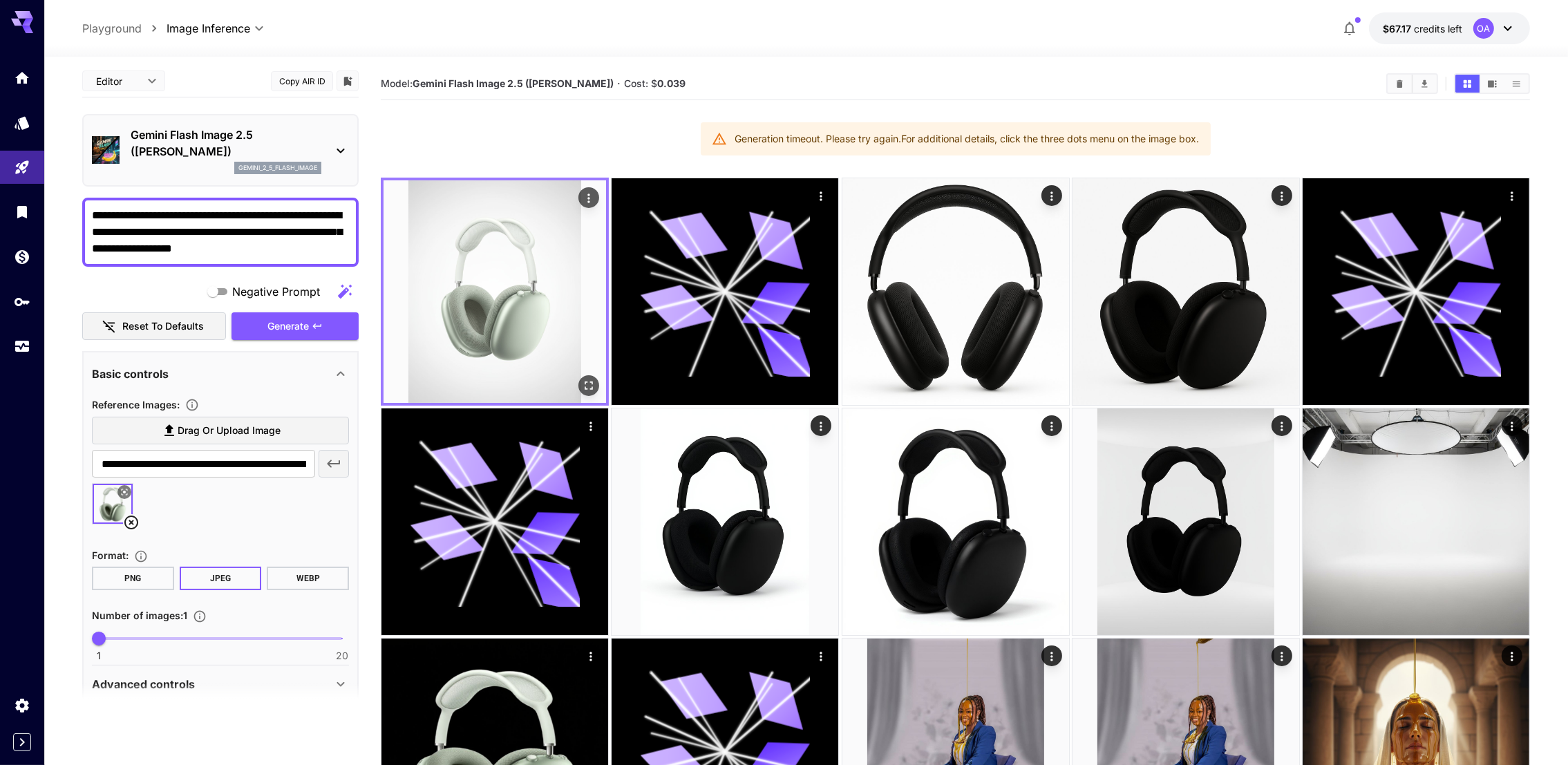
click at [592, 392] on icon "Open in fullscreen" at bounding box center [588, 386] width 13 height 13
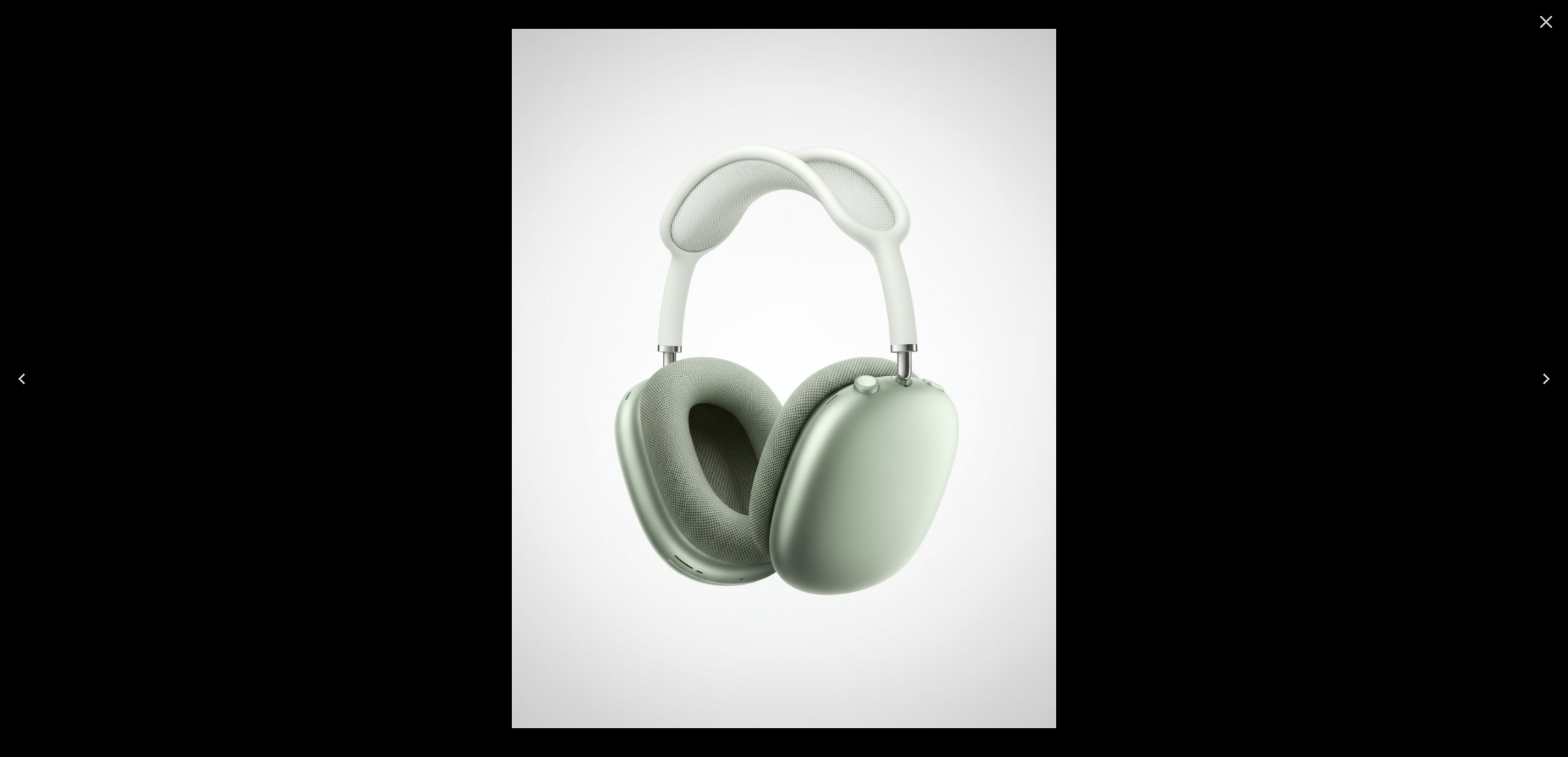
click at [1546, 17] on icon "Close" at bounding box center [1545, 22] width 22 height 22
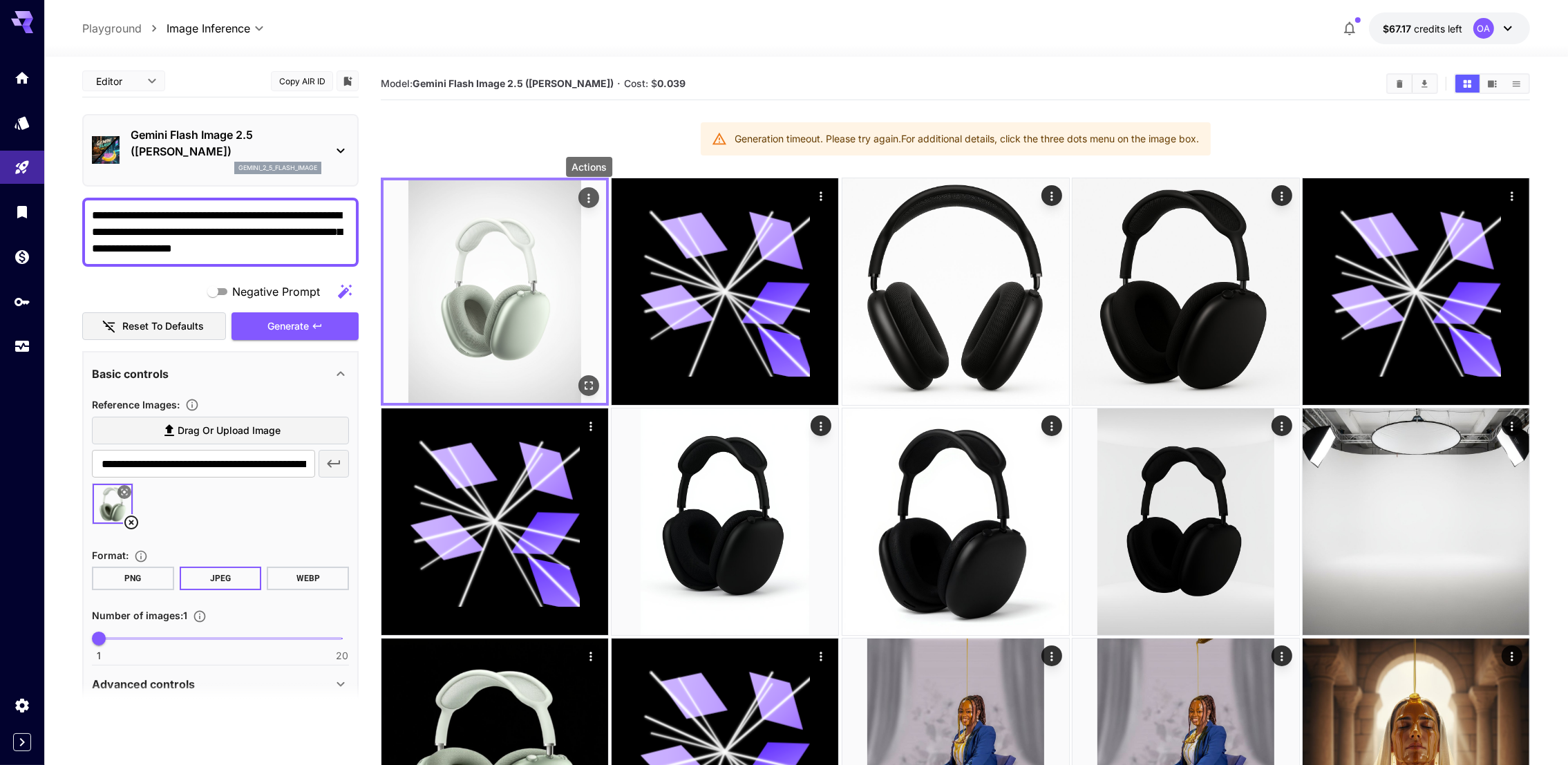
click at [595, 193] on icon "Actions" at bounding box center [588, 198] width 13 height 13
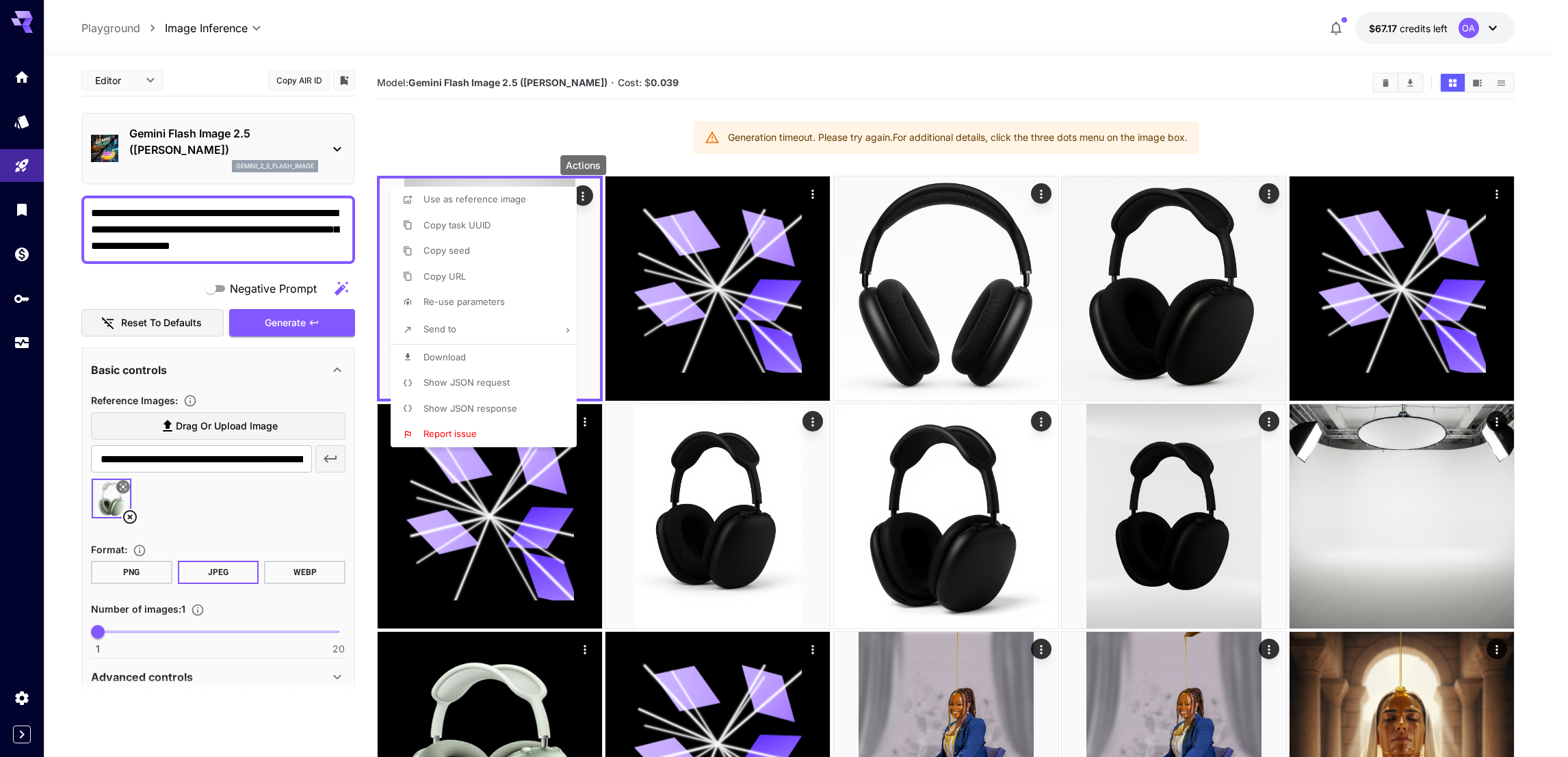
click at [495, 272] on li "Copy URL" at bounding box center [488, 277] width 195 height 26
click at [608, 129] on div at bounding box center [784, 378] width 1568 height 757
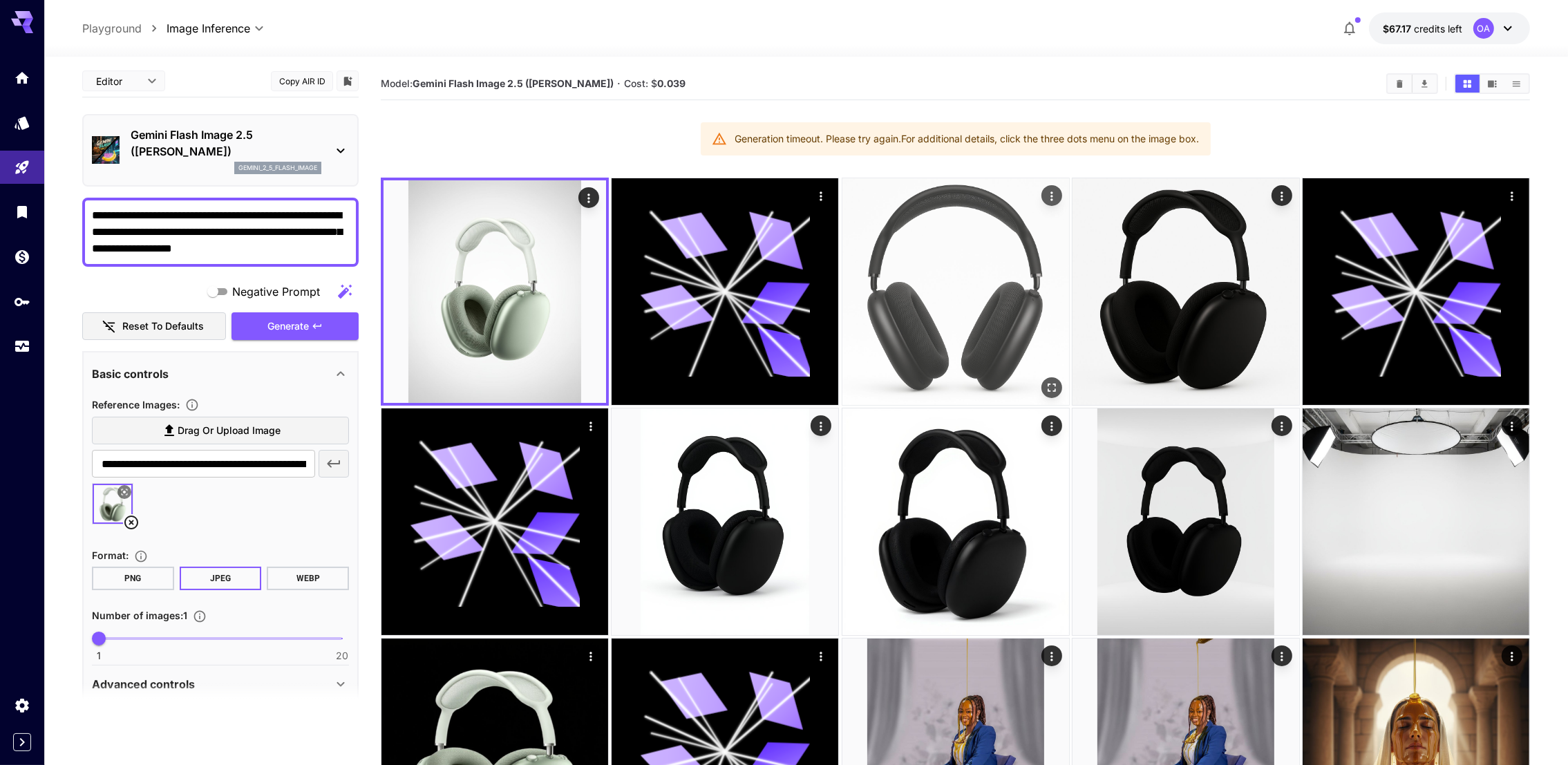
click at [1013, 316] on img at bounding box center [955, 291] width 226 height 226
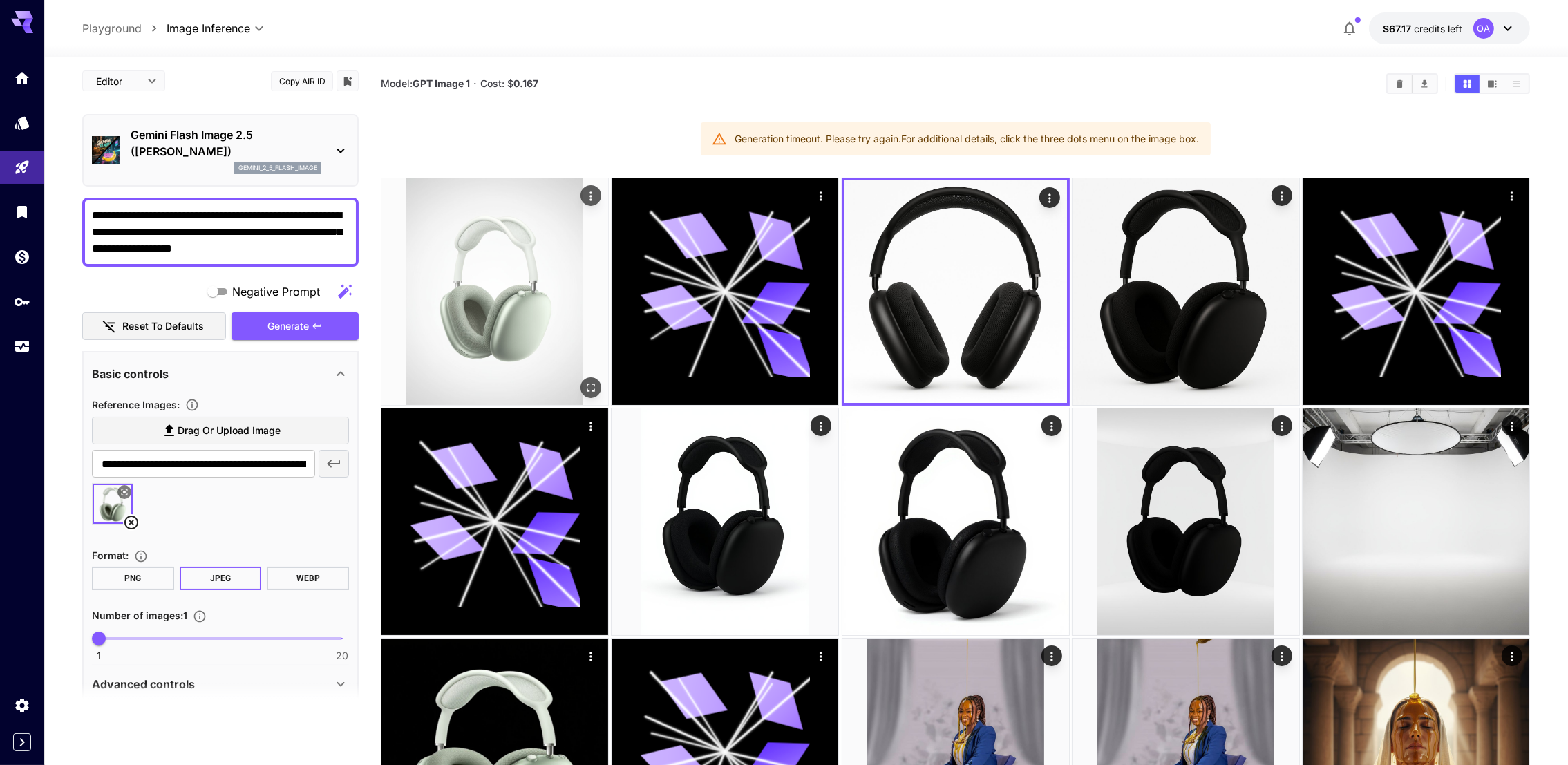
click at [500, 252] on img at bounding box center [494, 291] width 226 height 226
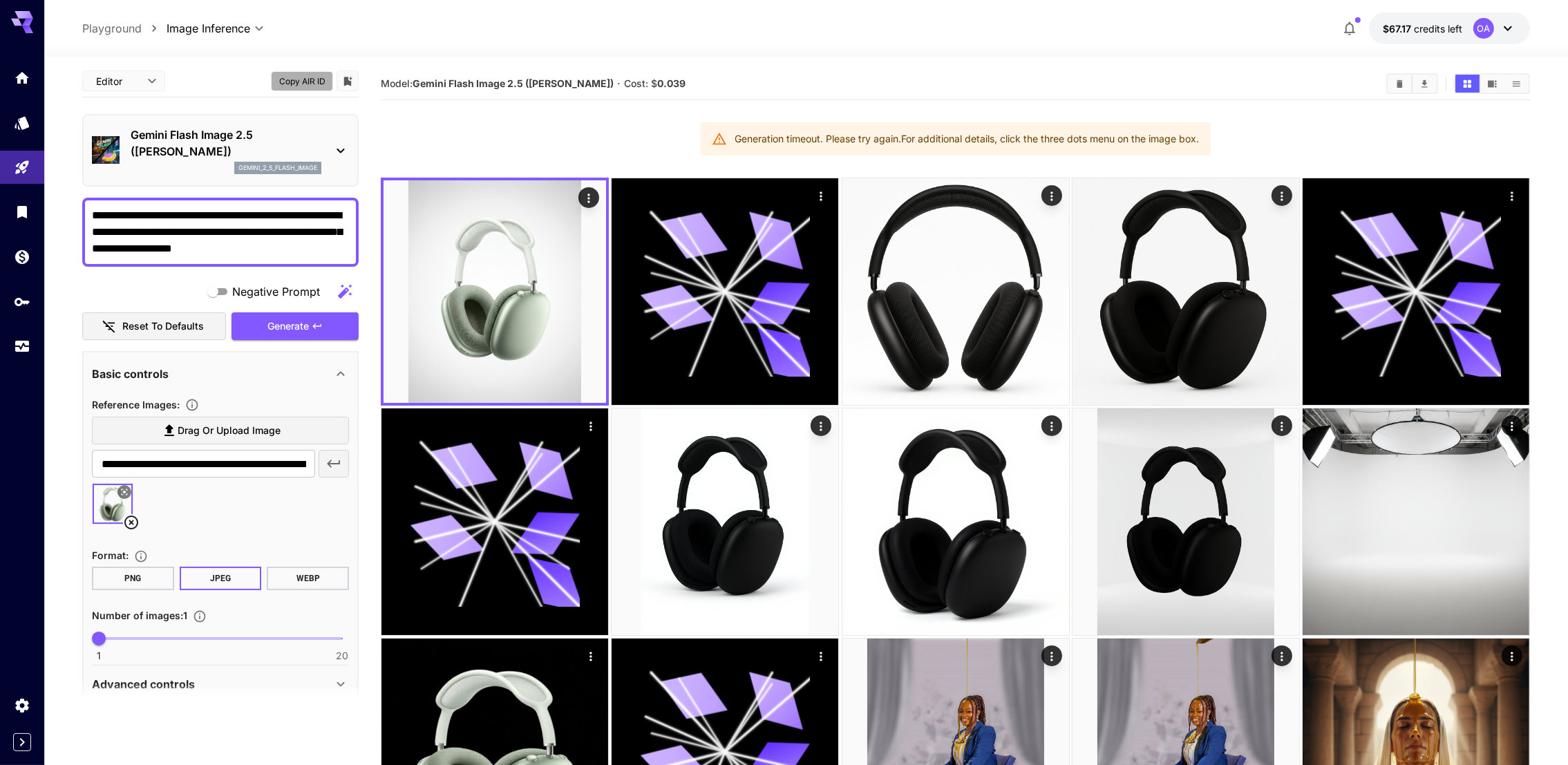
click at [307, 84] on button "Copy AIR ID" at bounding box center [302, 81] width 62 height 20
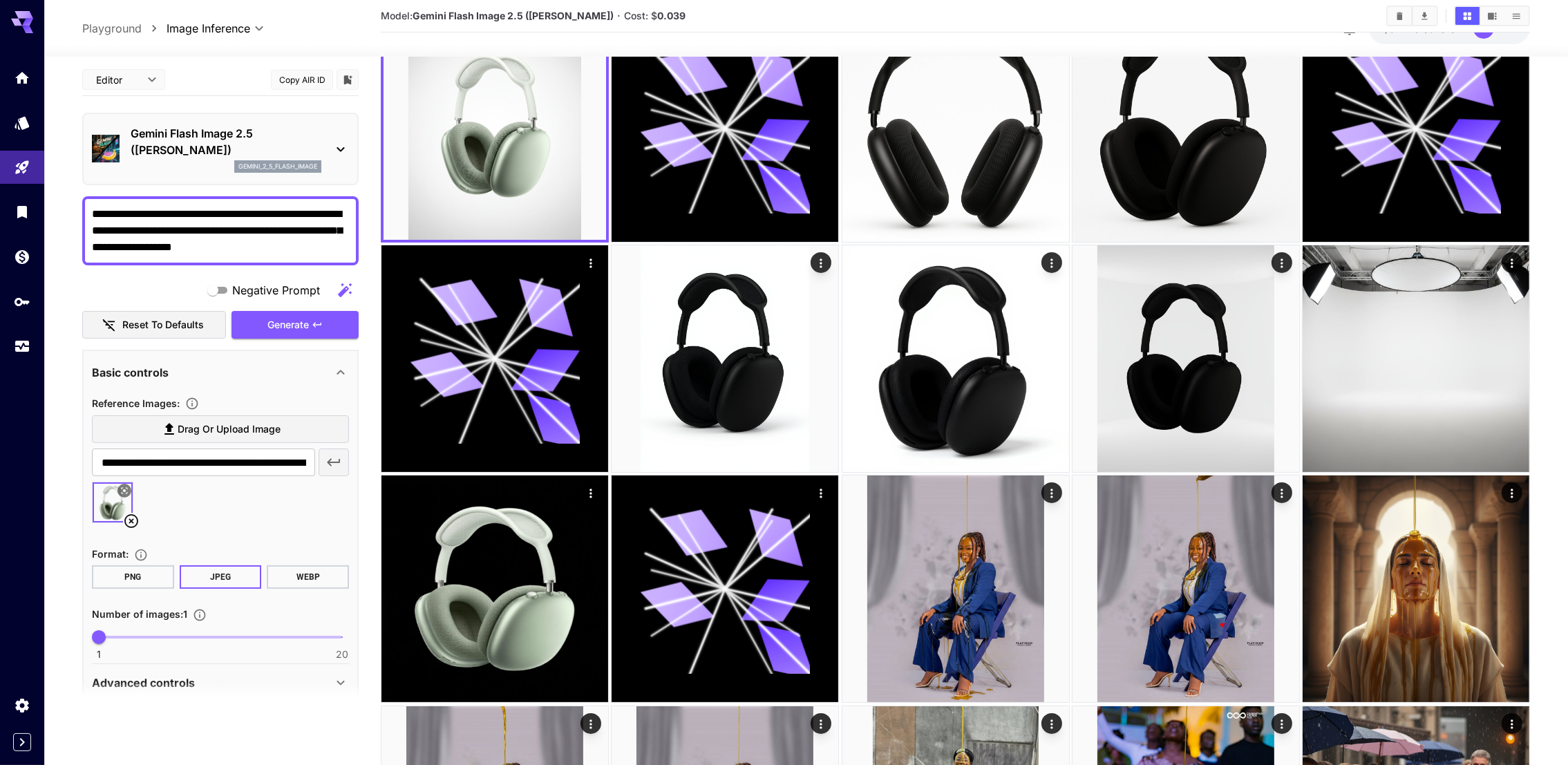
scroll to position [207, 0]
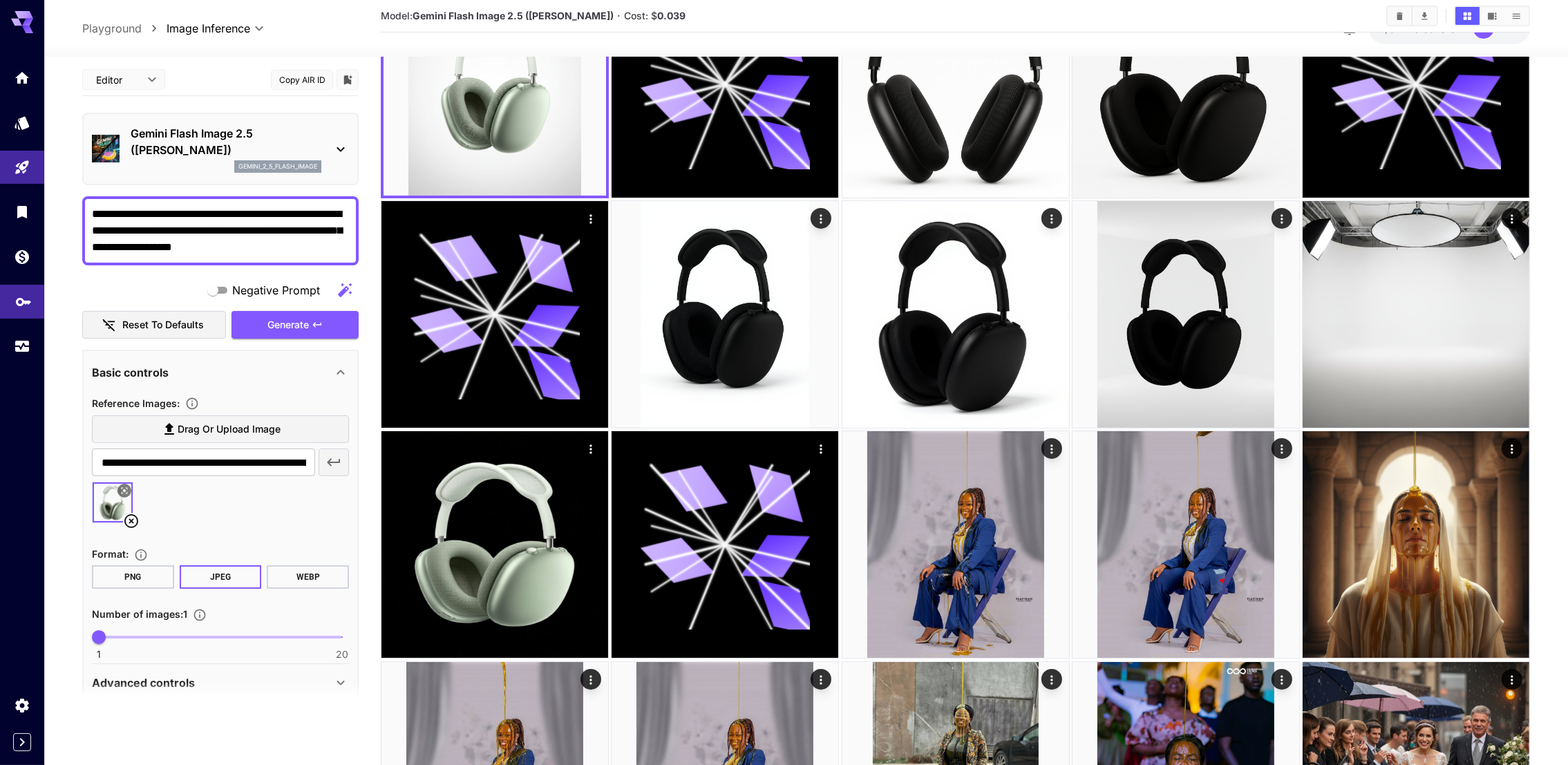
click at [9, 308] on link at bounding box center [22, 301] width 44 height 33
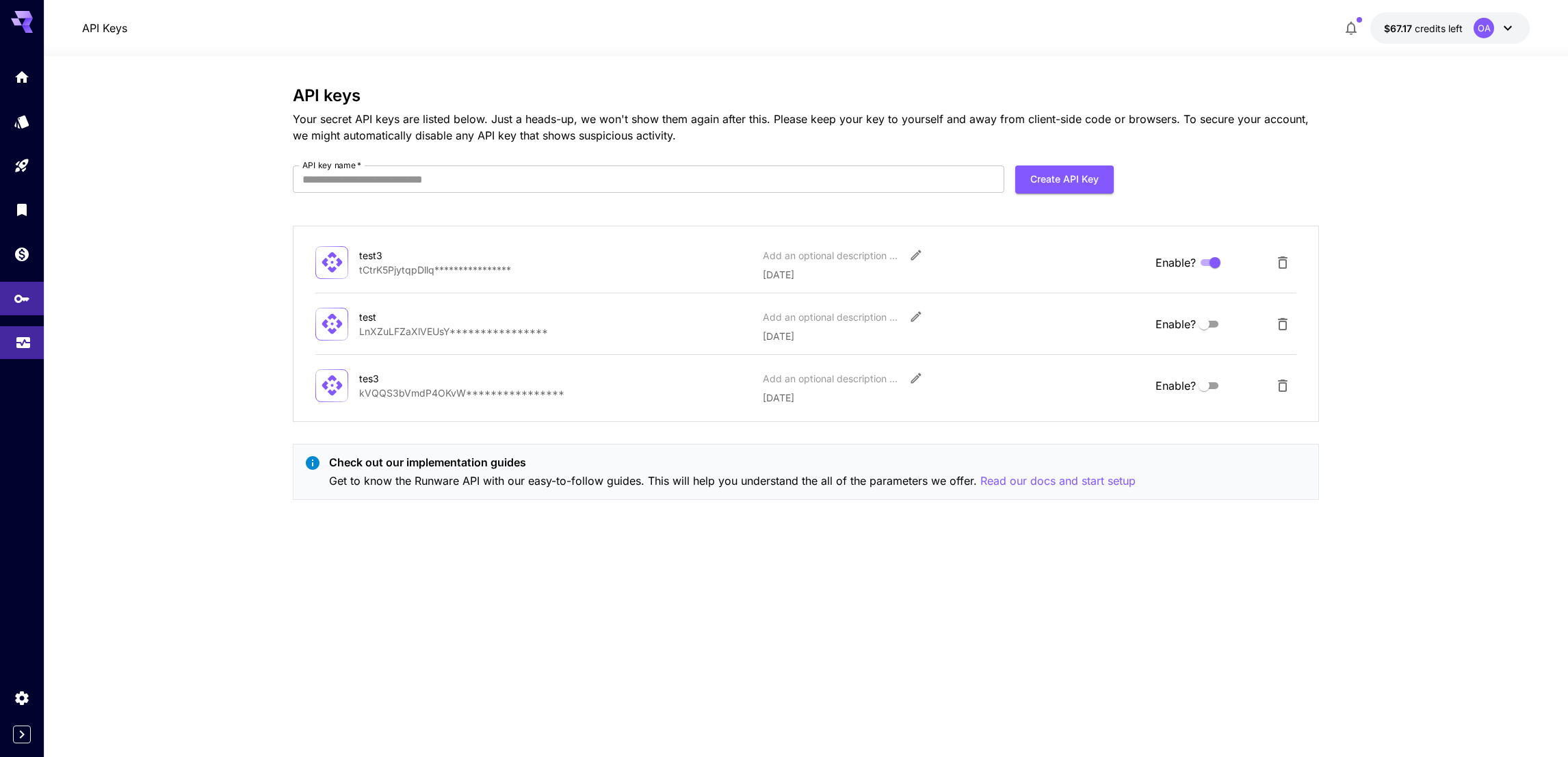
click at [22, 350] on link at bounding box center [22, 342] width 43 height 33
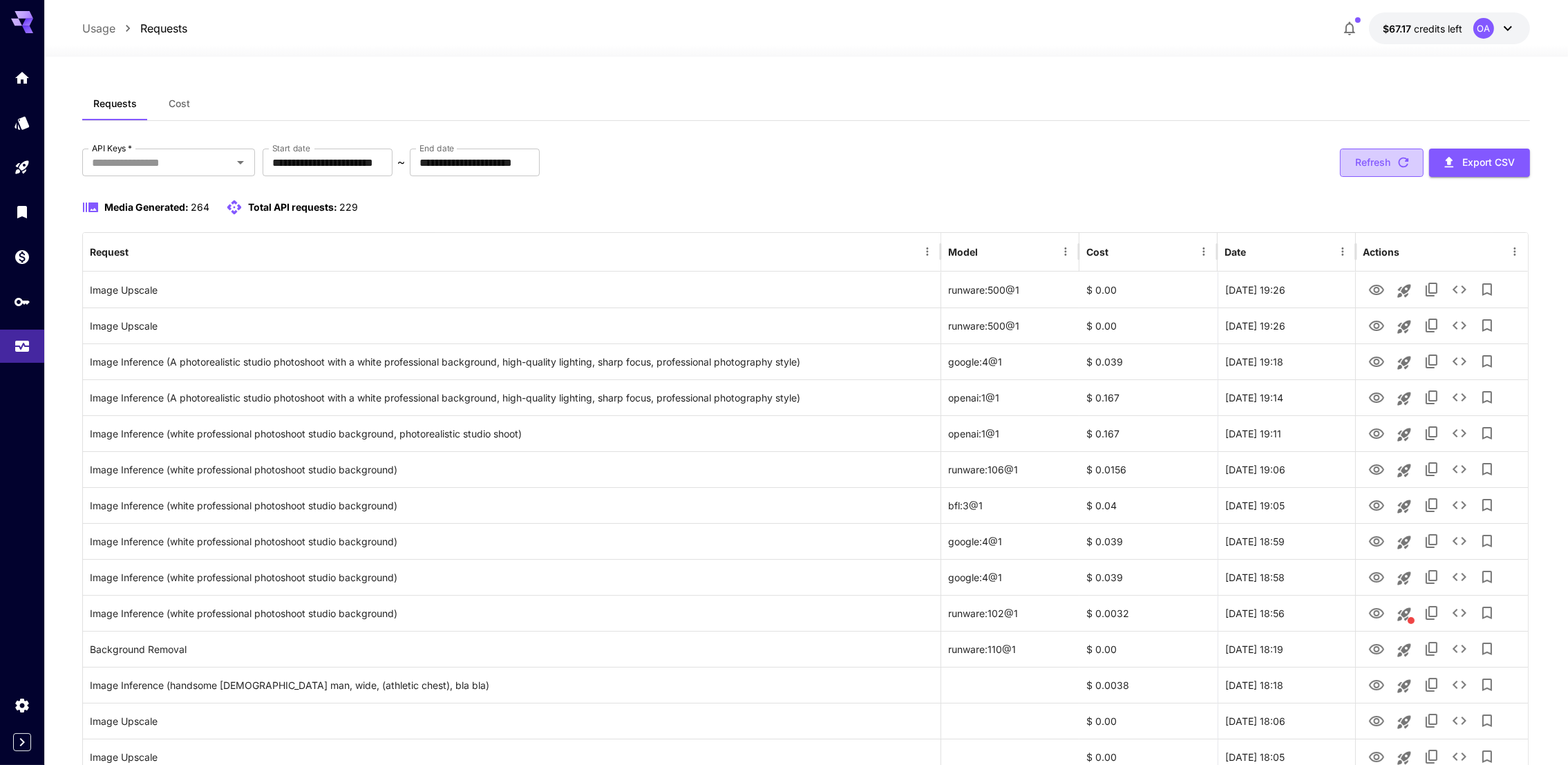
click at [1389, 176] on button "Refresh" at bounding box center [1382, 163] width 84 height 29
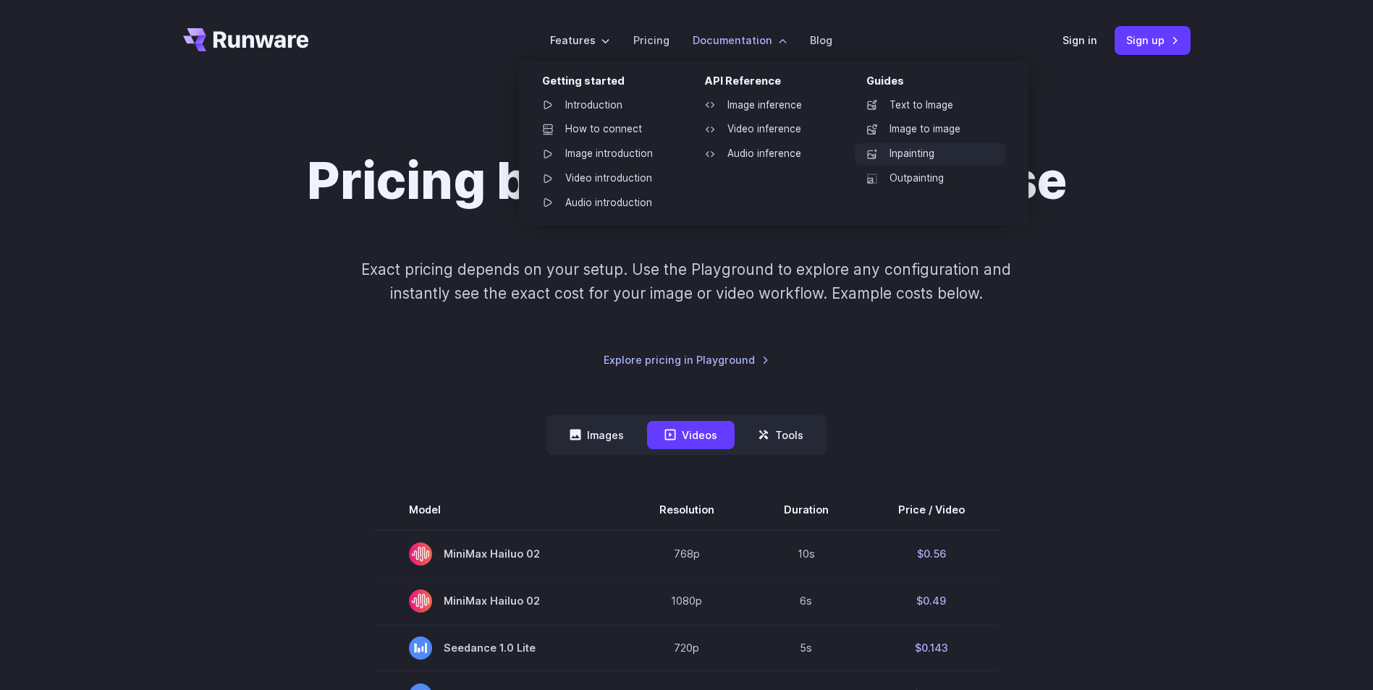
click at [885, 152] on link "Inpainting" at bounding box center [930, 154] width 151 height 22
click at [944, 156] on link "Inpainting" at bounding box center [930, 154] width 151 height 22
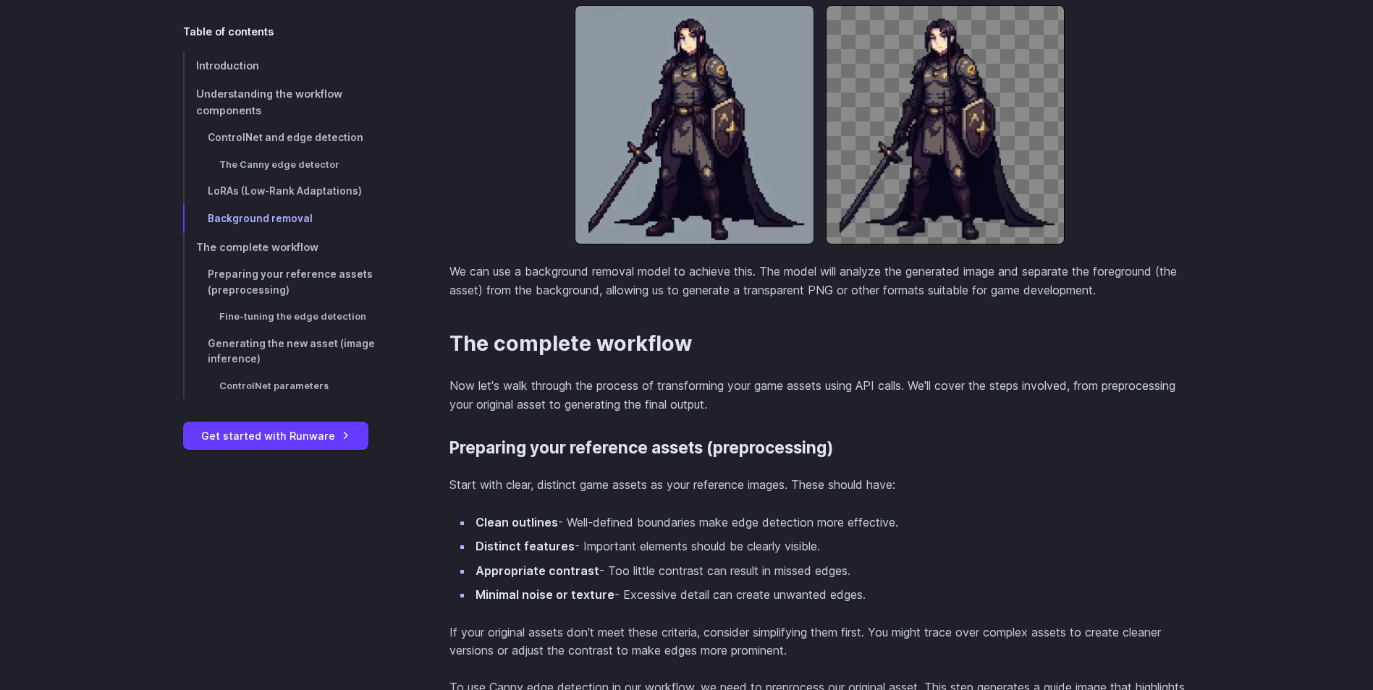
scroll to position [3401, 0]
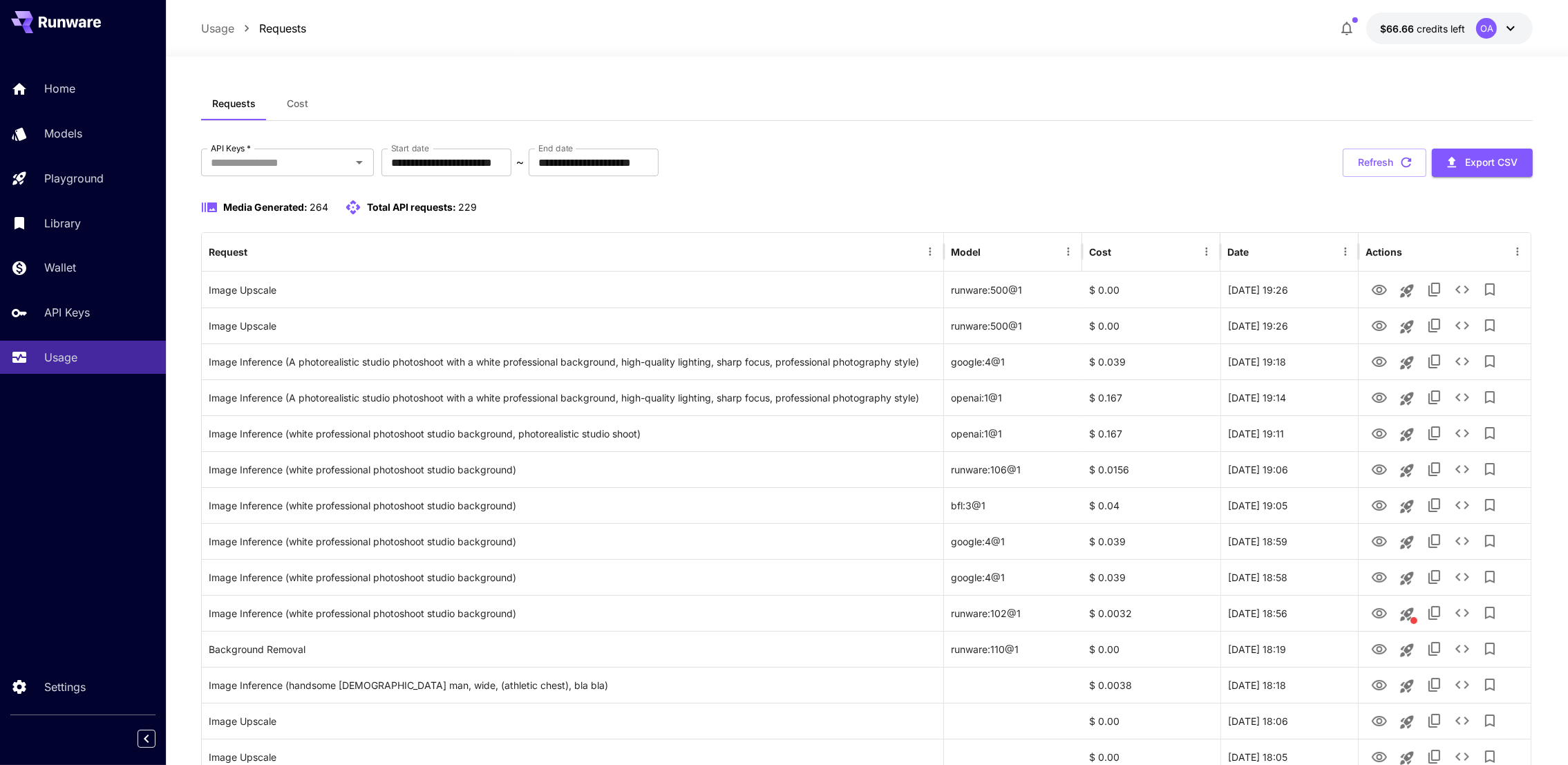
click at [1398, 118] on div "Requests Cost" at bounding box center [867, 103] width 1332 height 33
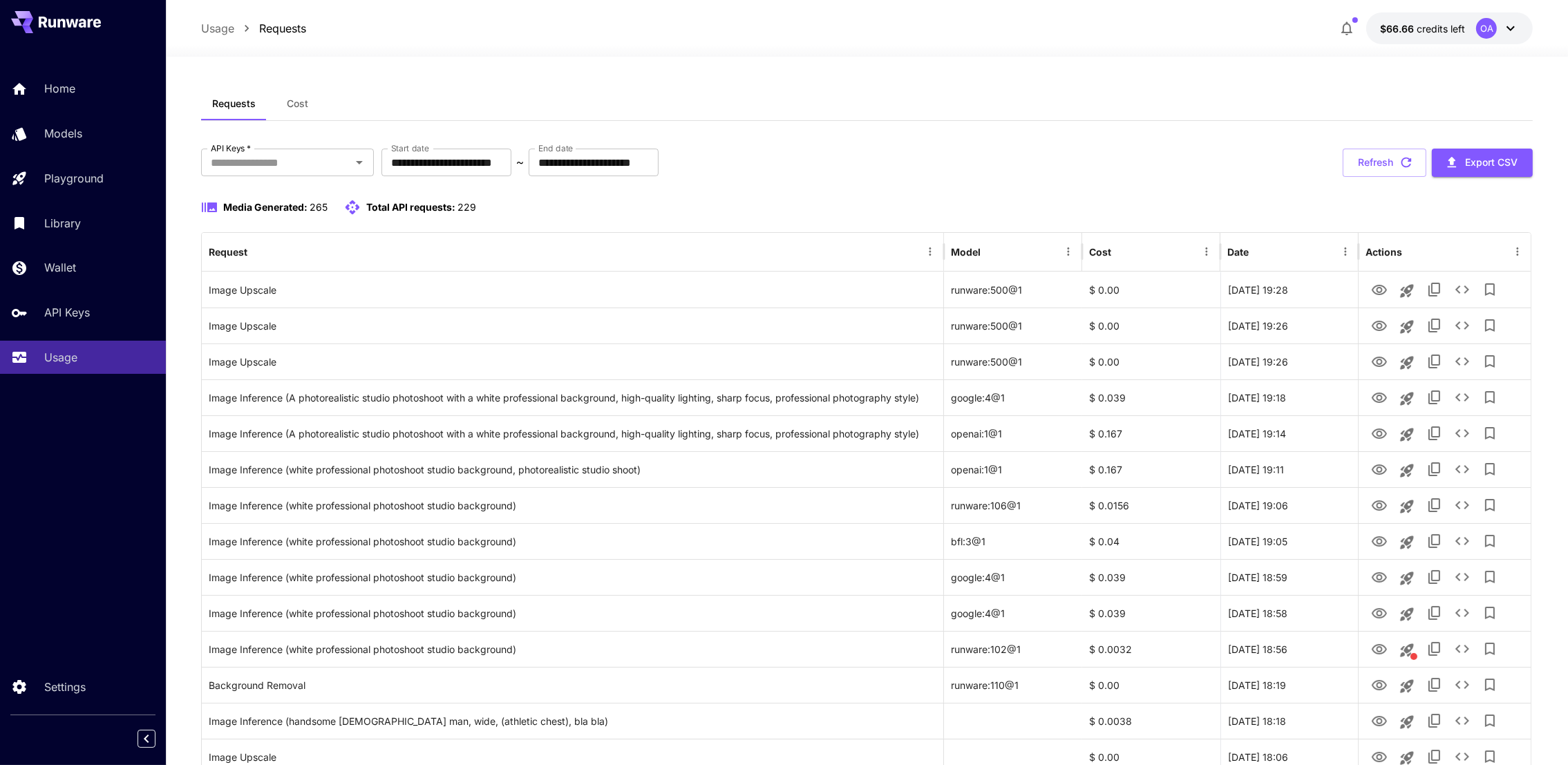
click at [1395, 159] on button "Refresh" at bounding box center [1385, 163] width 84 height 29
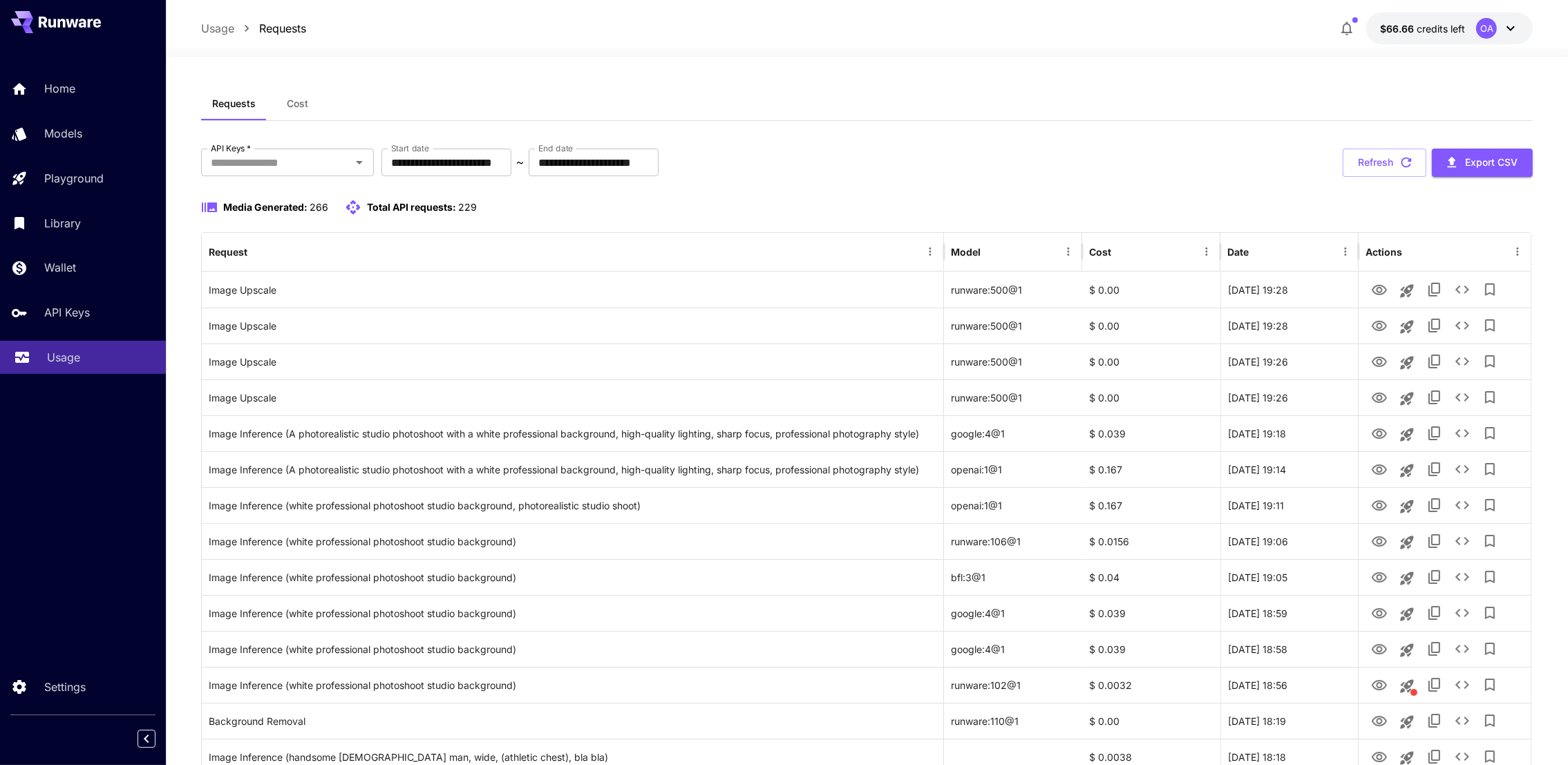
drag, startPoint x: 101, startPoint y: 400, endPoint x: 109, endPoint y: 370, distance: 31.0
click at [101, 400] on div "Home Models Playground Library Wallet API Keys Usage" at bounding box center [83, 223] width 166 height 357
click at [109, 314] on div "API Keys" at bounding box center [100, 311] width 108 height 16
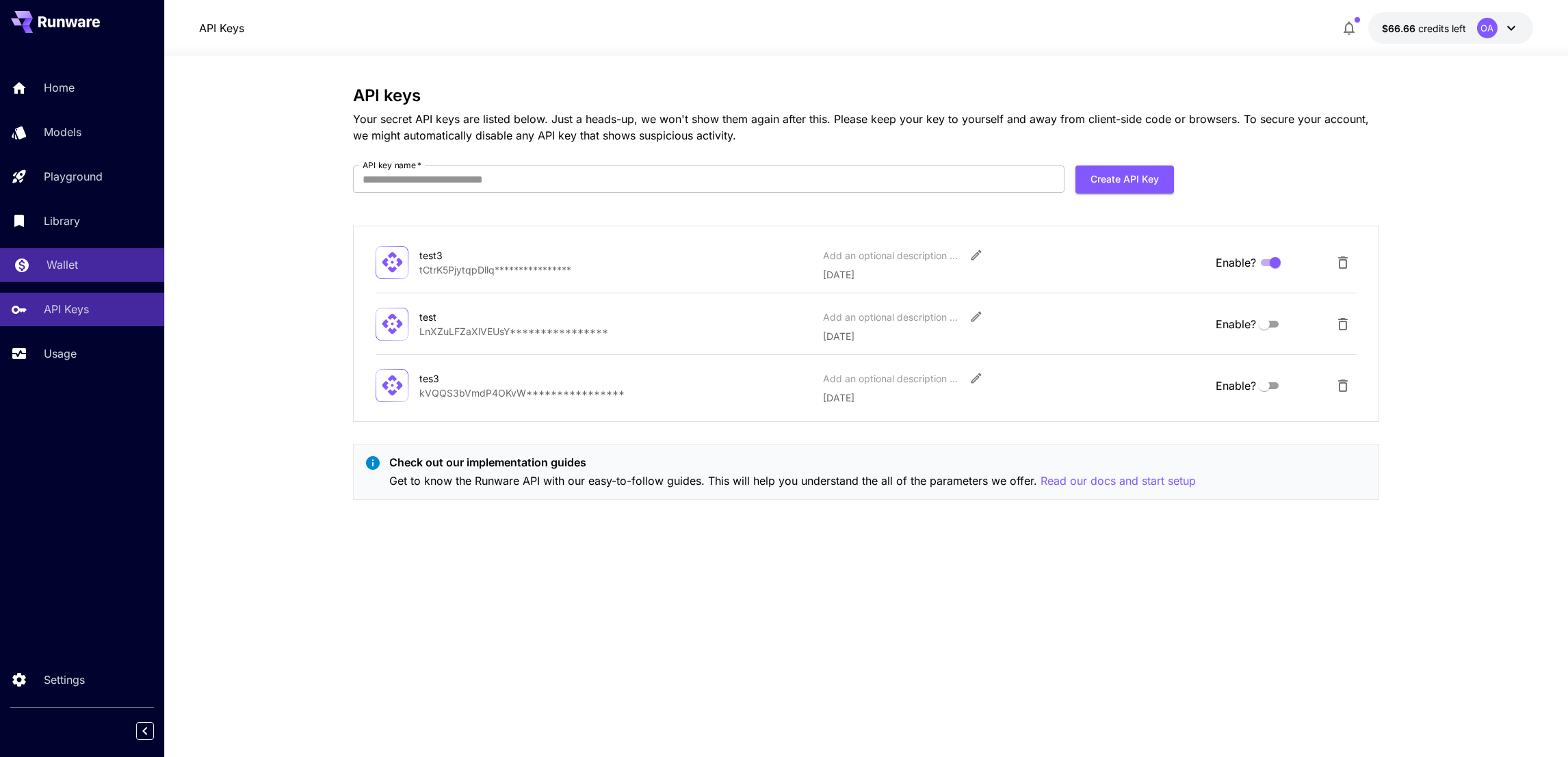
click at [80, 253] on link "Wallet" at bounding box center [82, 265] width 164 height 33
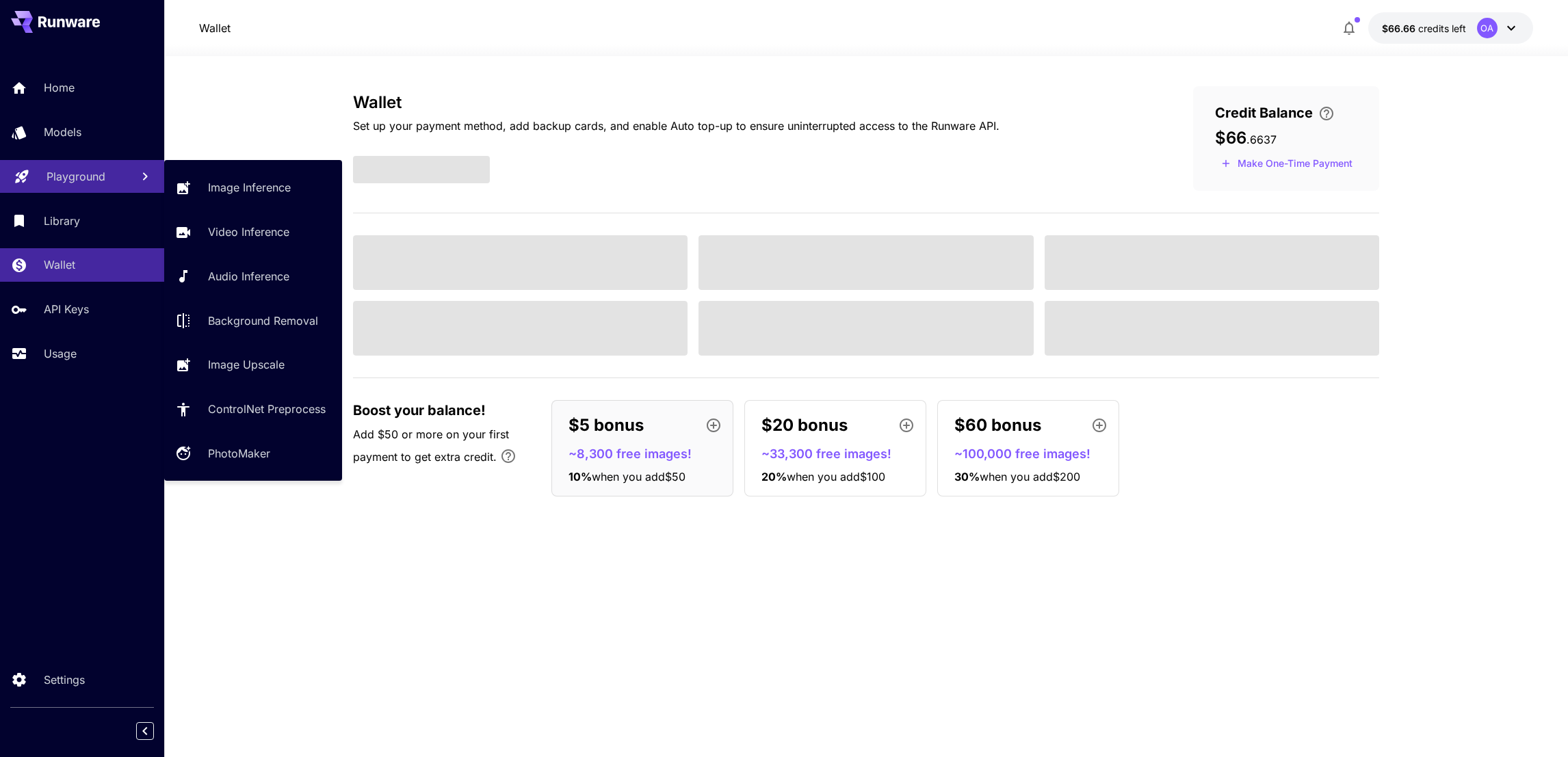
click at [78, 180] on p "Playground" at bounding box center [76, 176] width 59 height 16
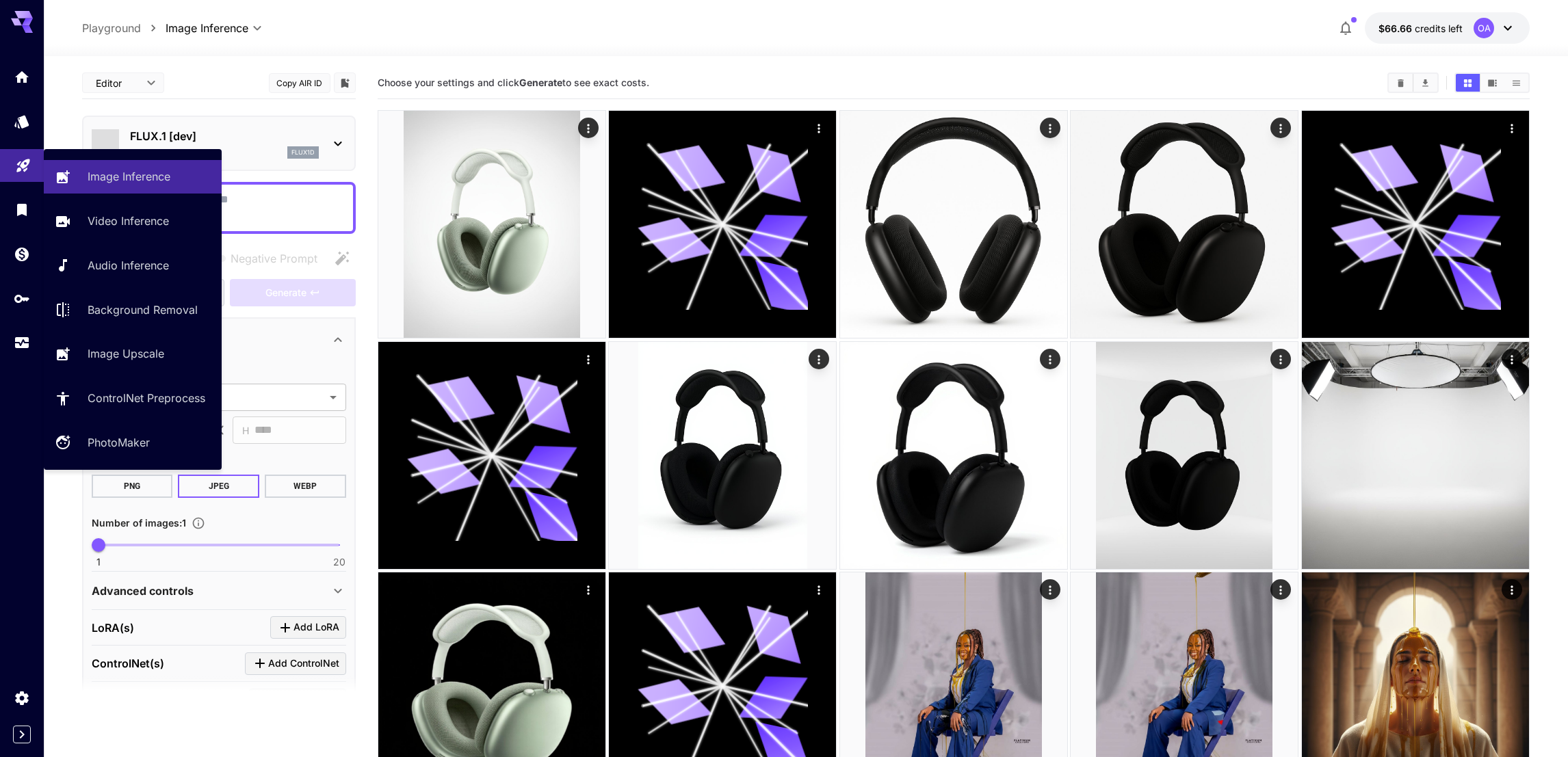
type input "**********"
click at [148, 350] on p "Image Upscale" at bounding box center [129, 353] width 77 height 16
type input "**********"
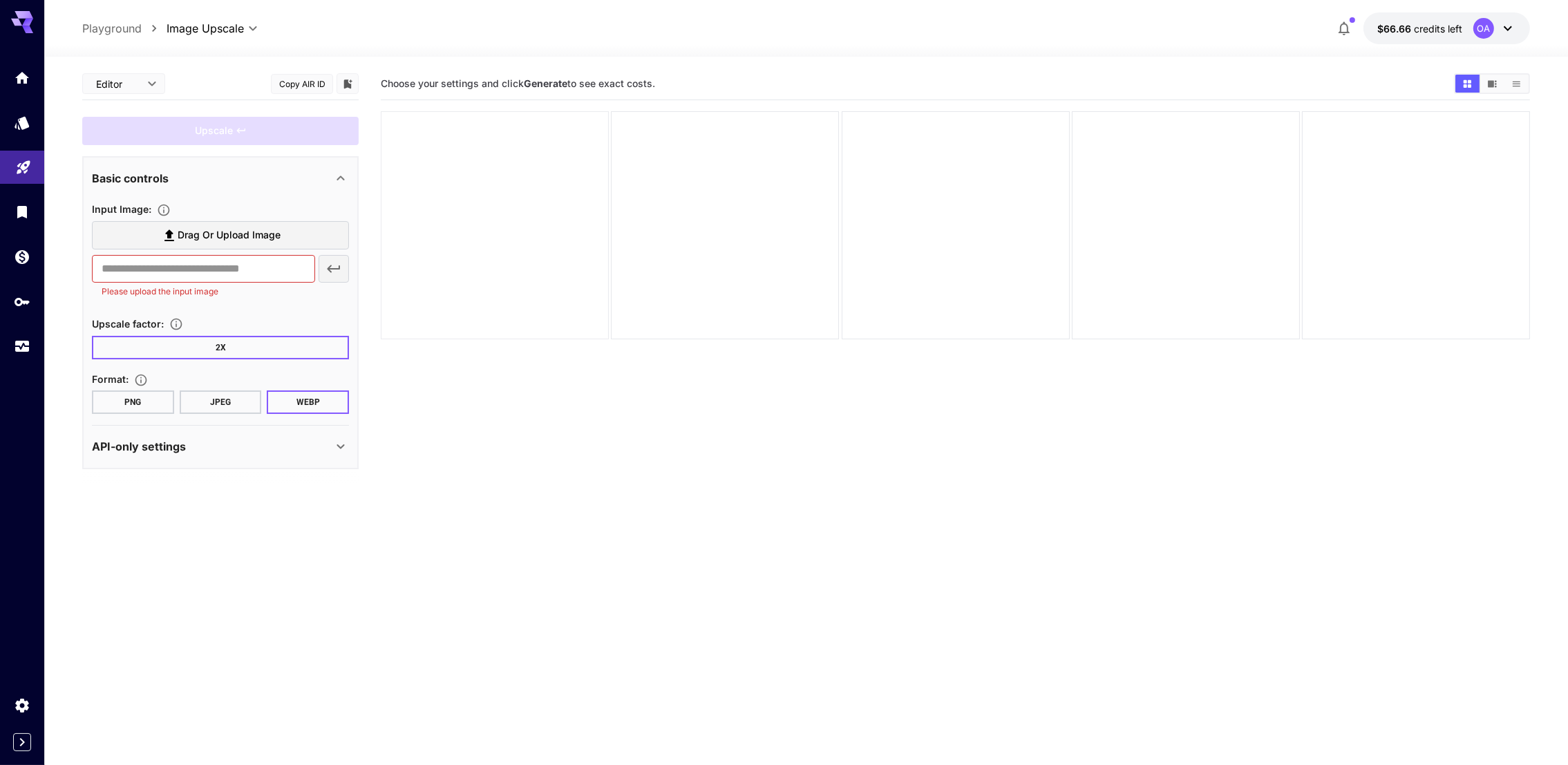
click at [470, 221] on div at bounding box center [495, 225] width 228 height 228
click at [219, 222] on label "Drag or upload image" at bounding box center [220, 236] width 257 height 29
click at [0, 0] on input "Drag or upload image" at bounding box center [0, 0] width 0 height 0
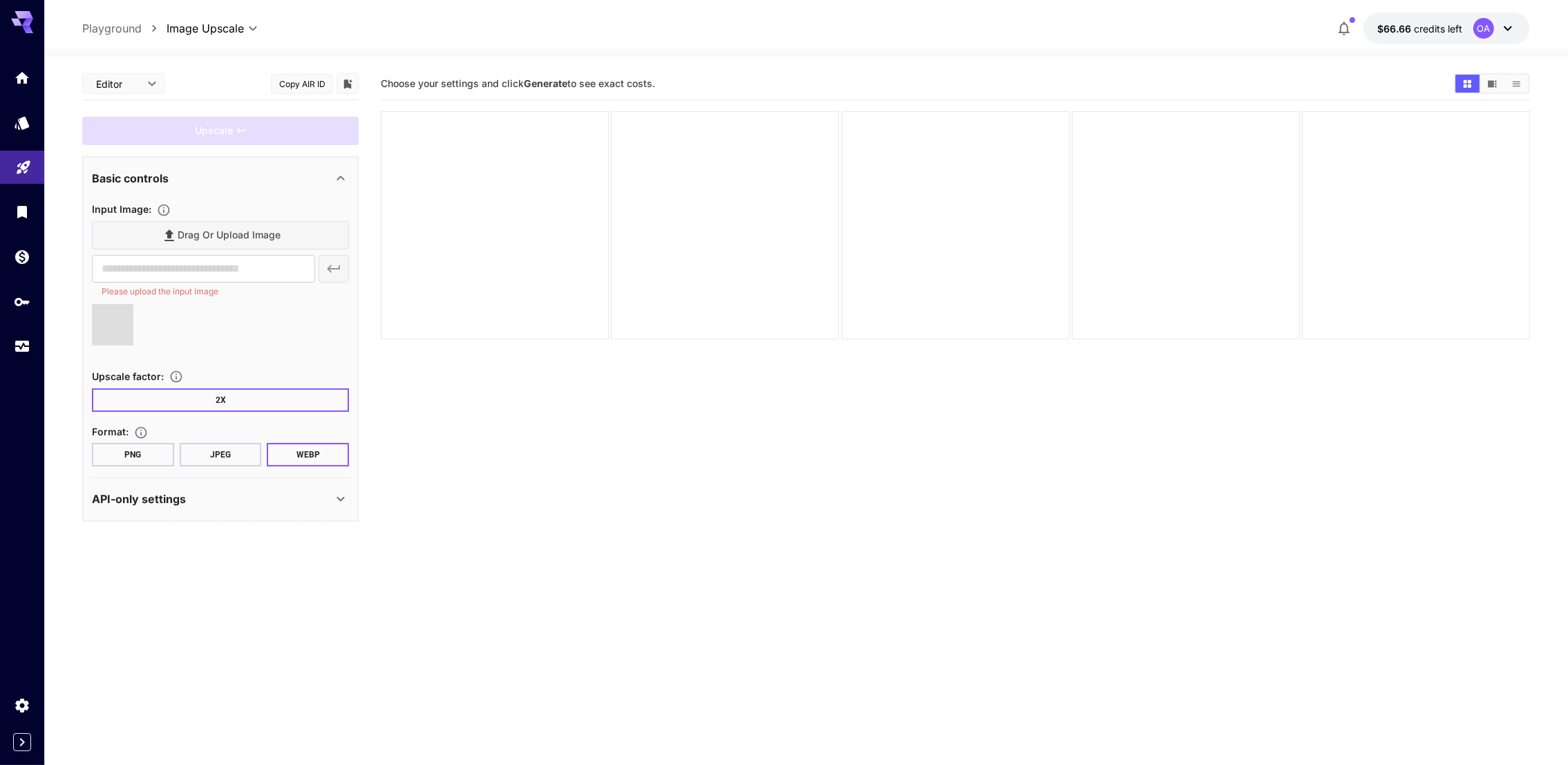
type input "**********"
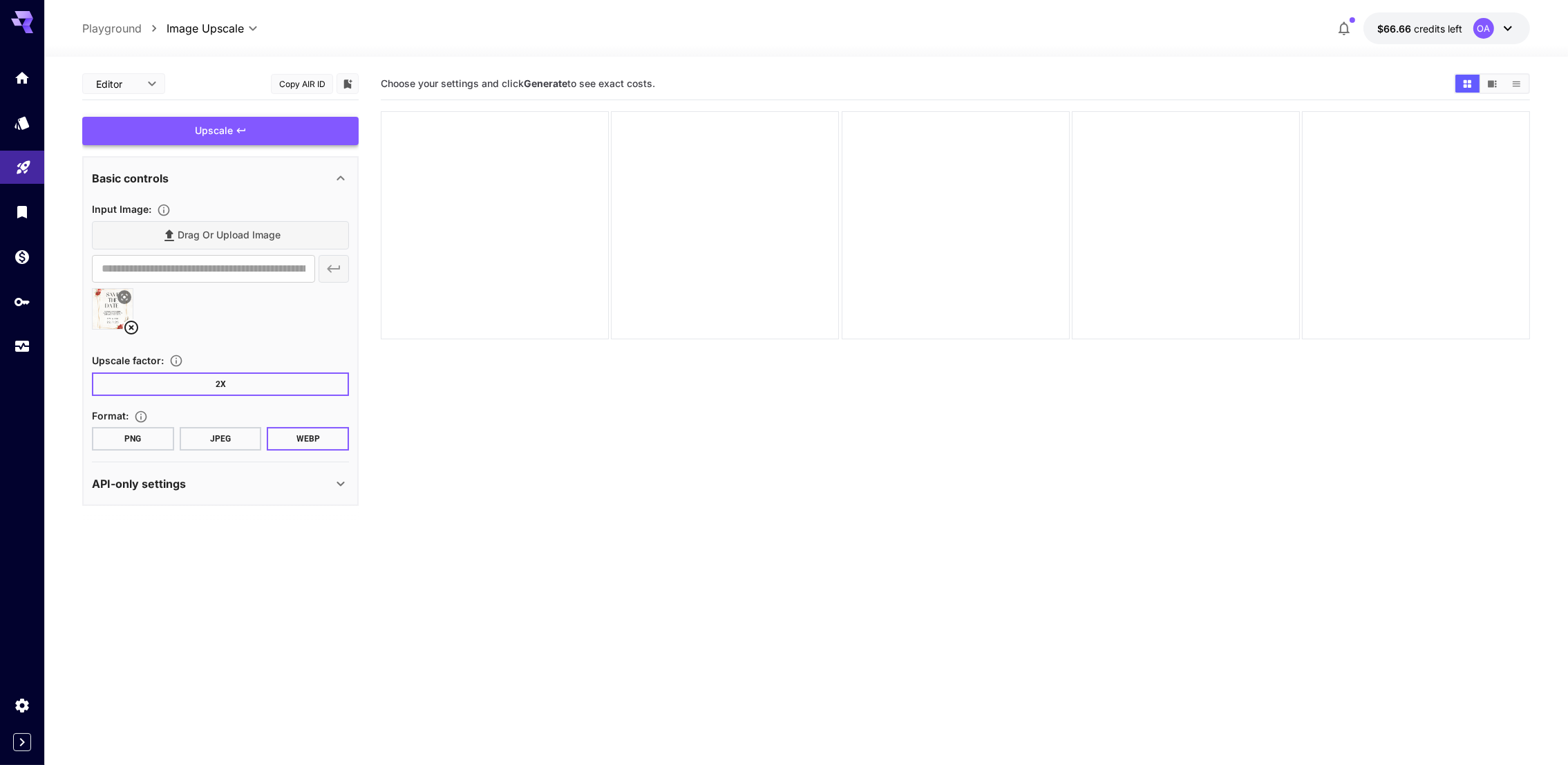
click at [298, 130] on div "Upscale" at bounding box center [220, 131] width 276 height 29
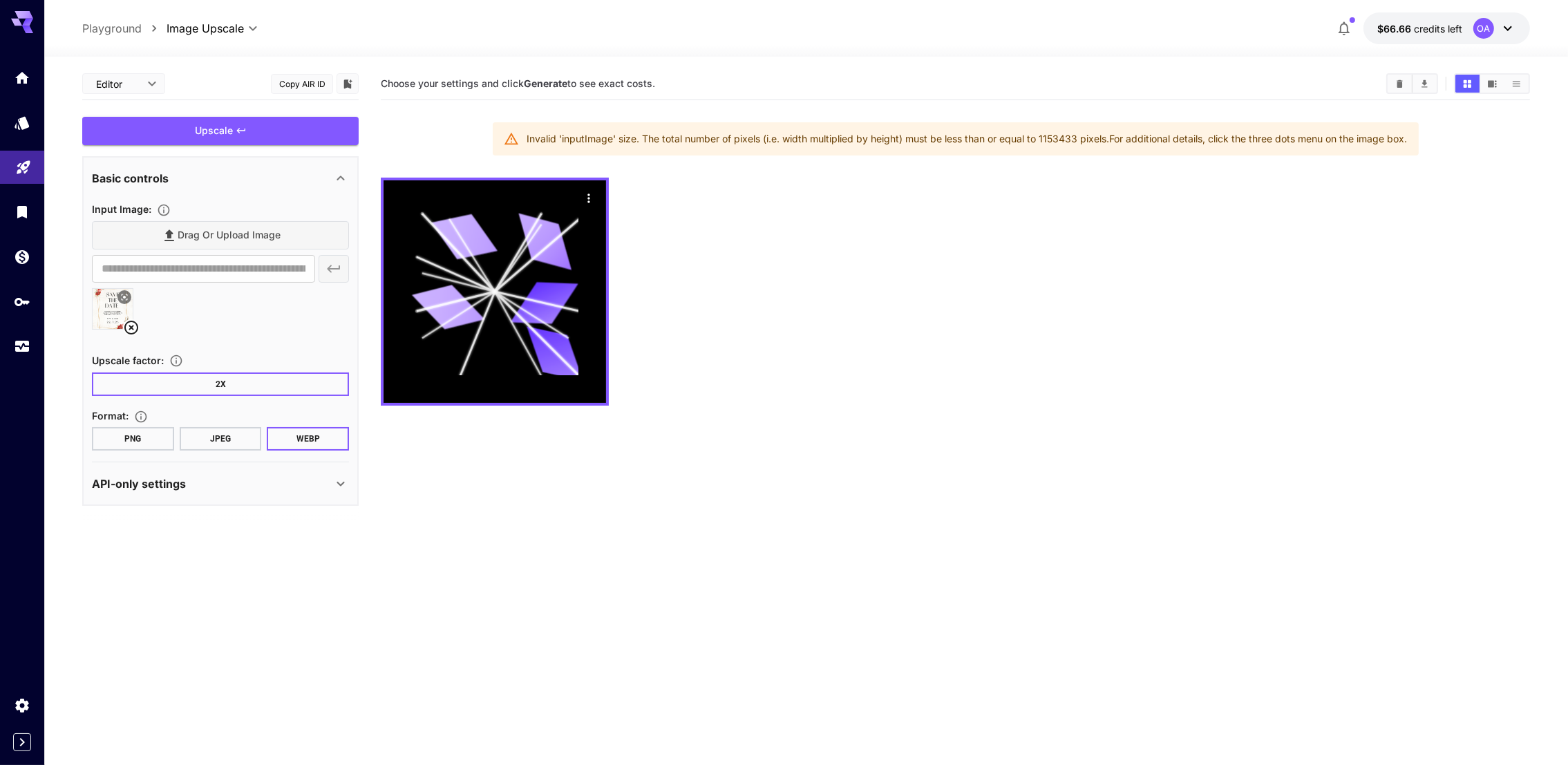
click at [134, 329] on icon at bounding box center [131, 327] width 16 height 16
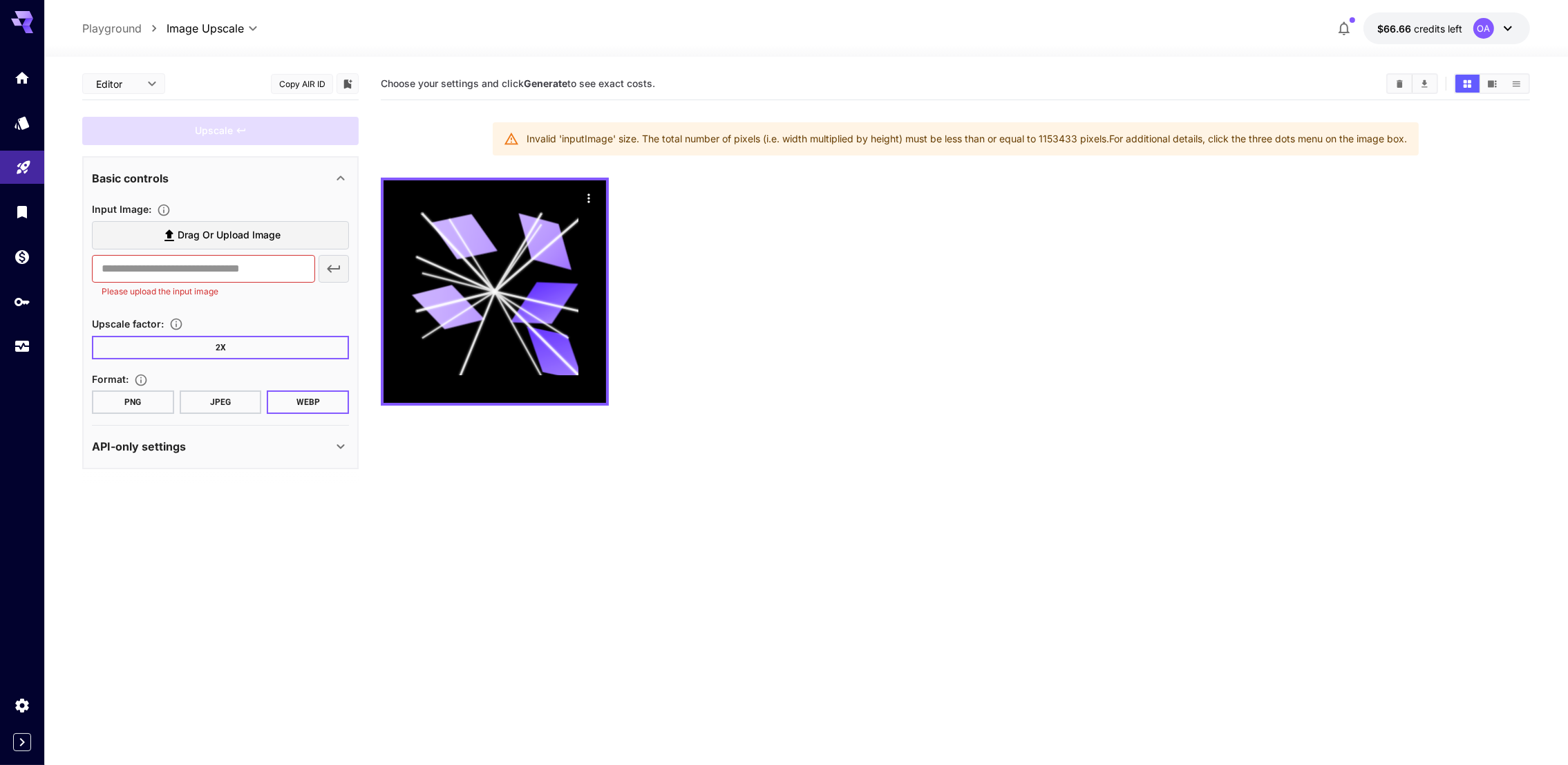
click at [211, 213] on div "Input Image :" at bounding box center [220, 208] width 257 height 16
click at [209, 227] on span "Drag or upload image" at bounding box center [229, 235] width 103 height 17
click at [0, 0] on input "Drag or upload image" at bounding box center [0, 0] width 0 height 0
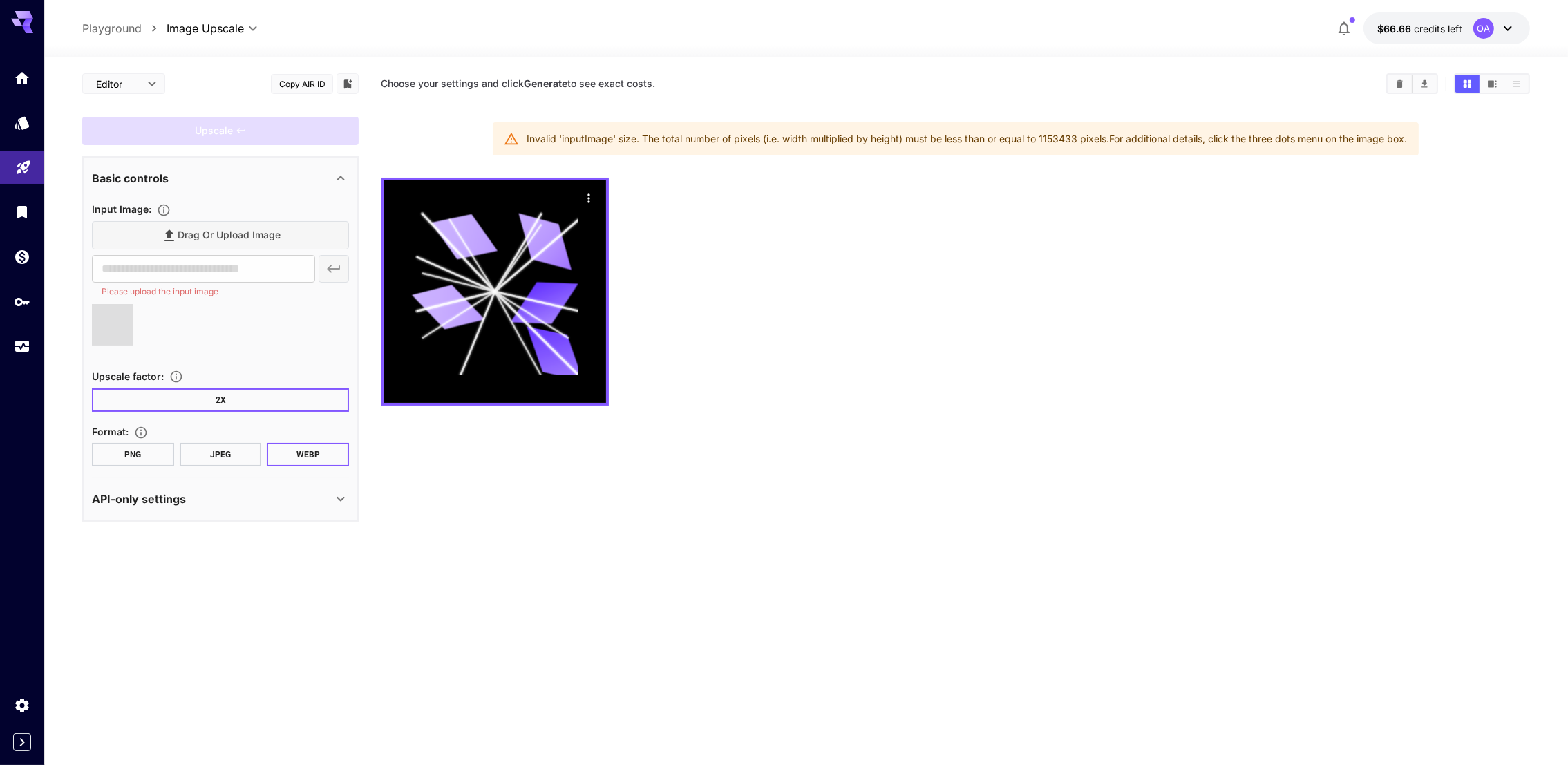
type input "**********"
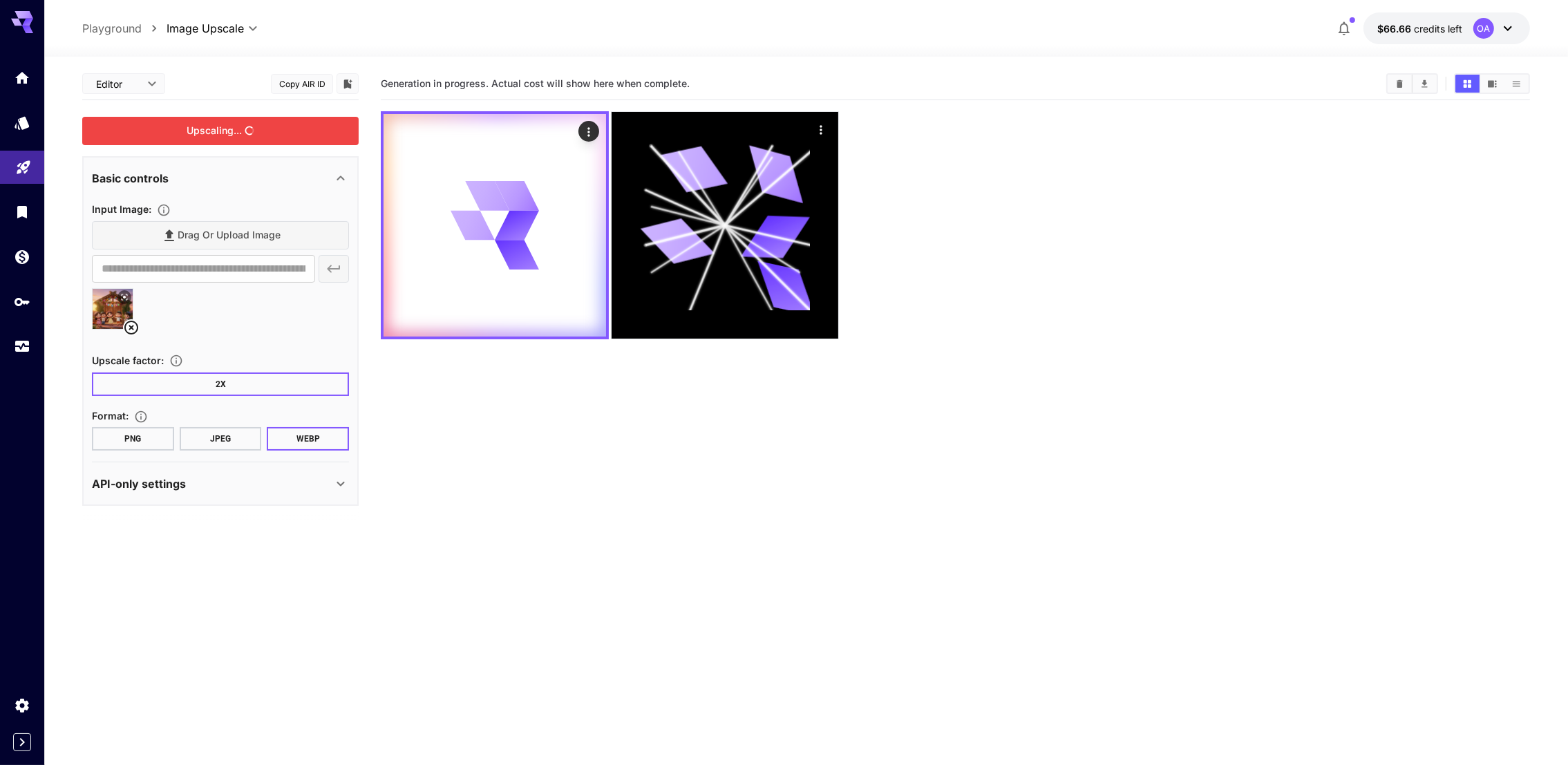
click at [314, 137] on div "Upscaling..." at bounding box center [220, 131] width 276 height 29
click at [570, 273] on div at bounding box center [495, 224] width 222 height 223
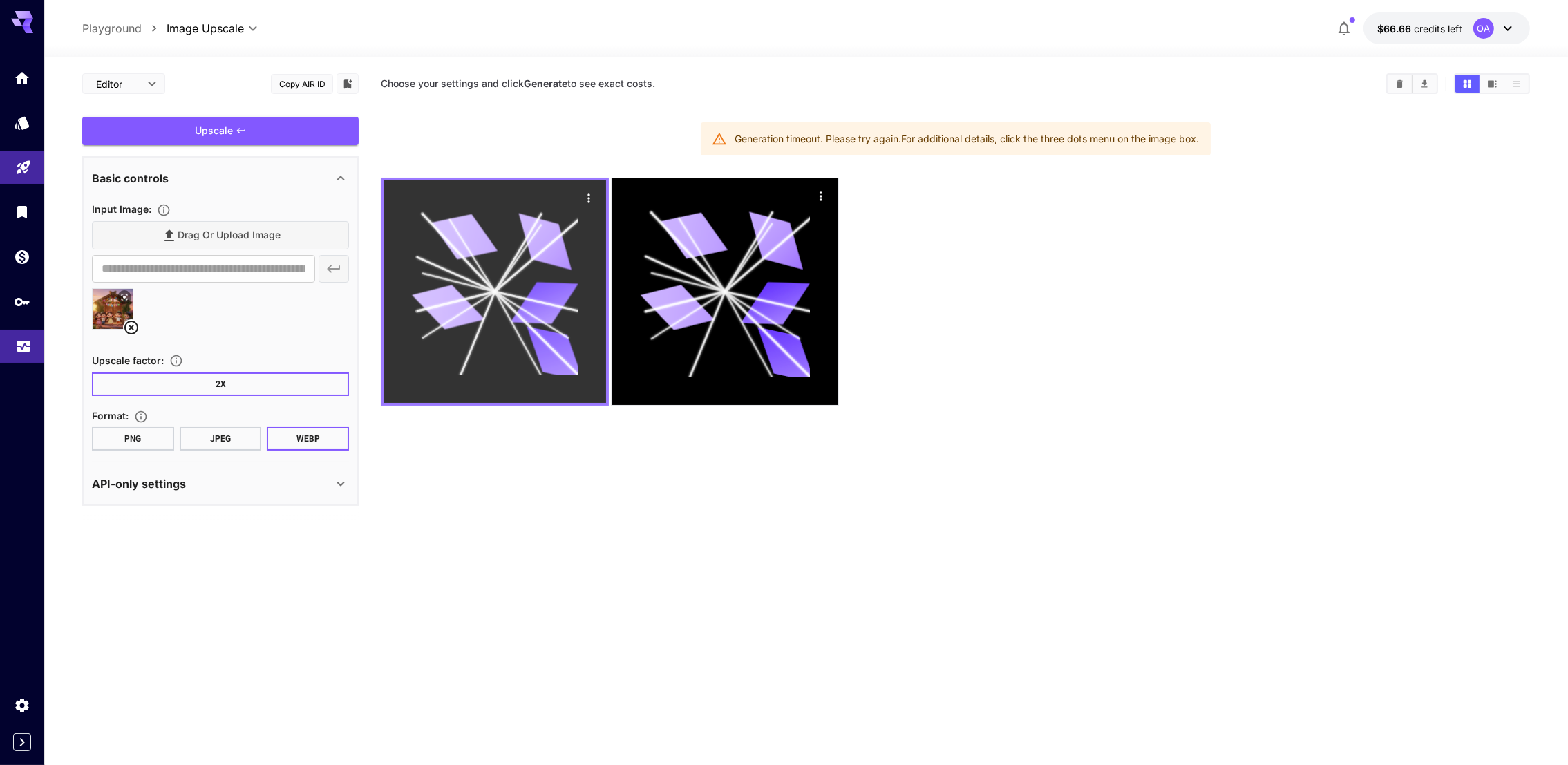
click at [7, 346] on link at bounding box center [22, 346] width 44 height 33
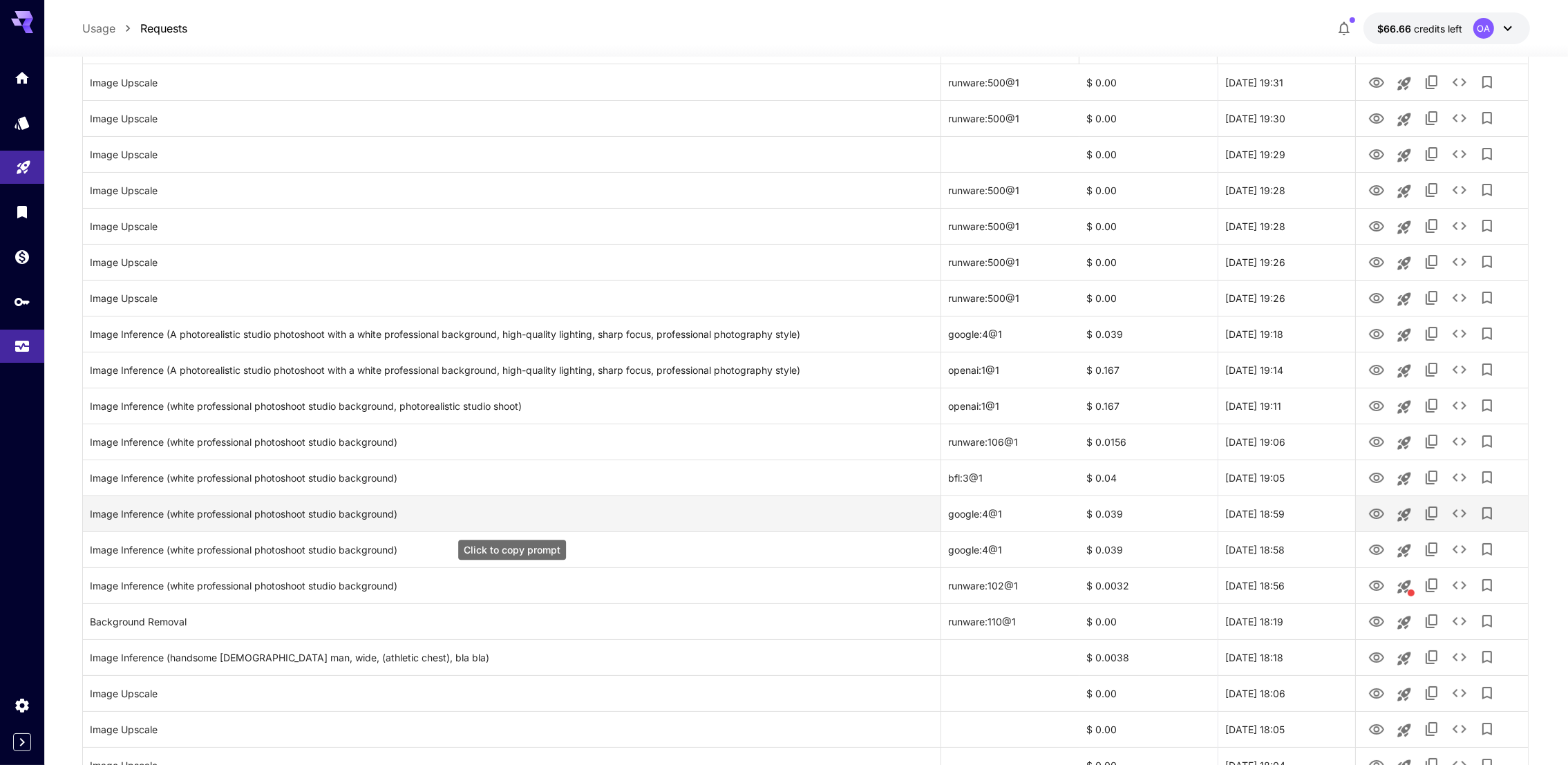
scroll to position [414, 0]
